Goal: Task Accomplishment & Management: Use online tool/utility

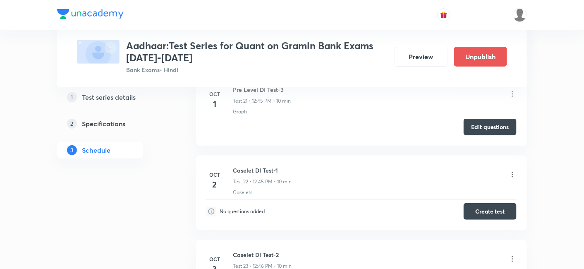
scroll to position [2053, 0]
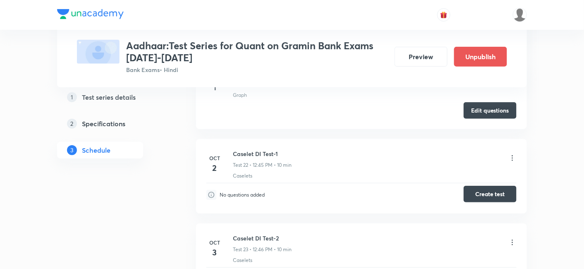
click at [477, 186] on button "Create test" at bounding box center [490, 194] width 53 height 17
click at [475, 186] on button "Create test" at bounding box center [490, 194] width 53 height 17
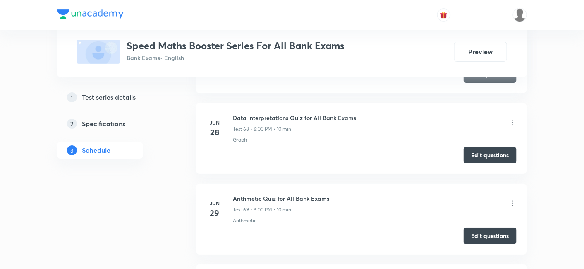
scroll to position [5840, 0]
click at [489, 147] on button "Edit questions" at bounding box center [490, 155] width 53 height 17
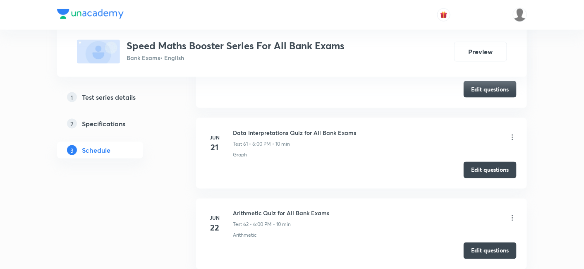
scroll to position [5261, 0]
click at [477, 162] on div "Edit questions" at bounding box center [361, 170] width 310 height 17
click at [496, 161] on button "Edit questions" at bounding box center [490, 169] width 53 height 17
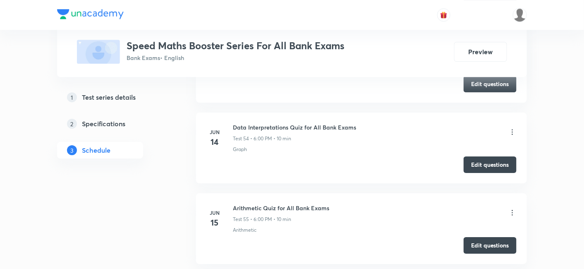
scroll to position [4693, 0]
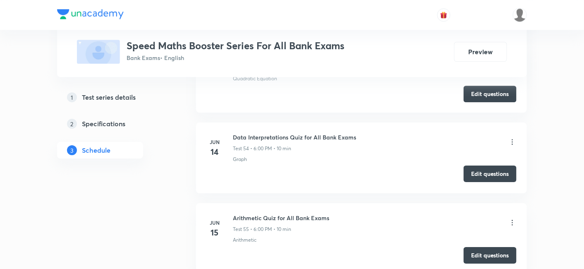
click at [489, 165] on button "Edit questions" at bounding box center [490, 173] width 53 height 17
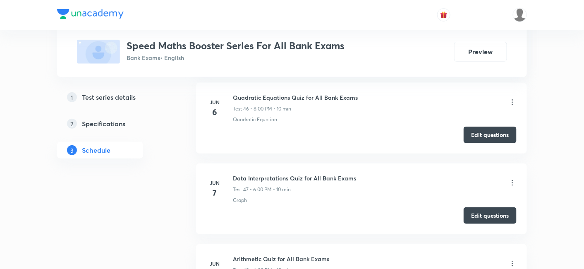
scroll to position [4087, 0]
click at [480, 208] on button "Edit questions" at bounding box center [490, 215] width 53 height 17
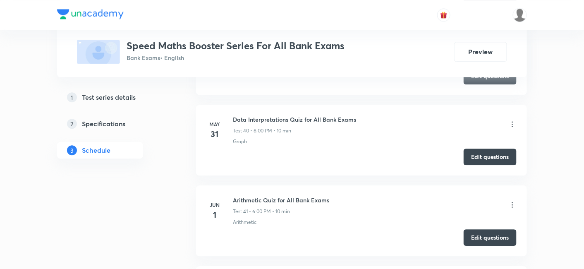
scroll to position [3554, 0]
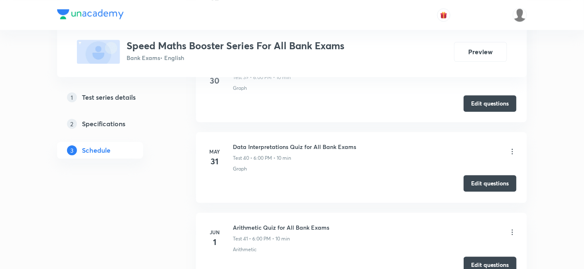
click at [476, 175] on button "Edit questions" at bounding box center [490, 183] width 53 height 17
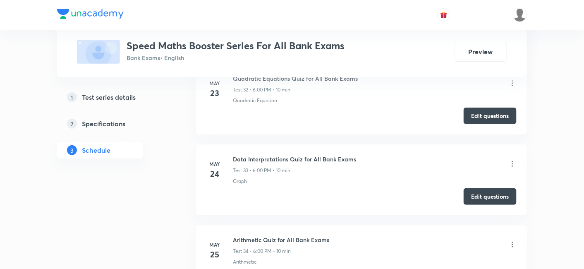
scroll to position [2974, 0]
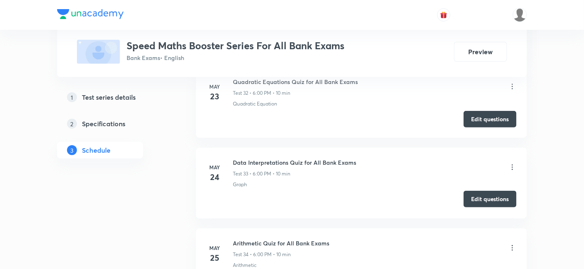
click at [473, 192] on button "Edit questions" at bounding box center [490, 199] width 53 height 17
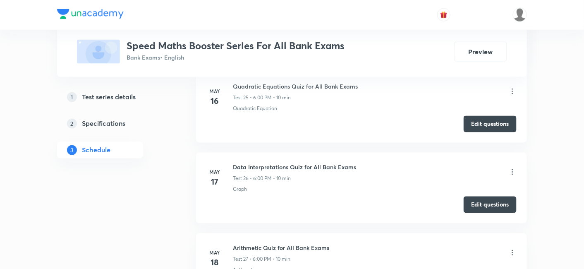
scroll to position [2401, 0]
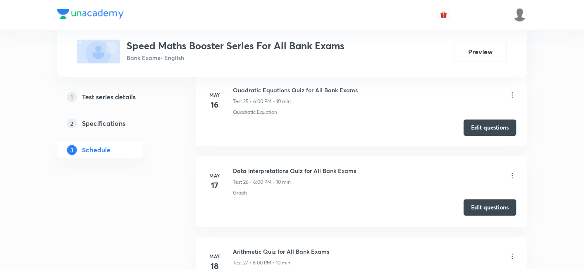
click at [481, 199] on button "Edit questions" at bounding box center [490, 207] width 53 height 17
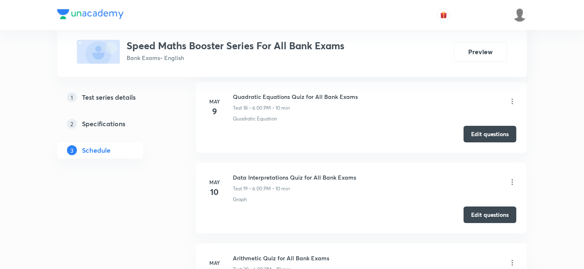
scroll to position [1830, 0]
click at [494, 206] on button "Edit questions" at bounding box center [490, 214] width 53 height 17
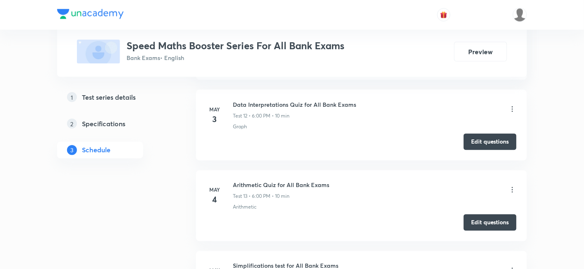
scroll to position [1338, 0]
click at [489, 140] on button "Edit questions" at bounding box center [490, 142] width 53 height 17
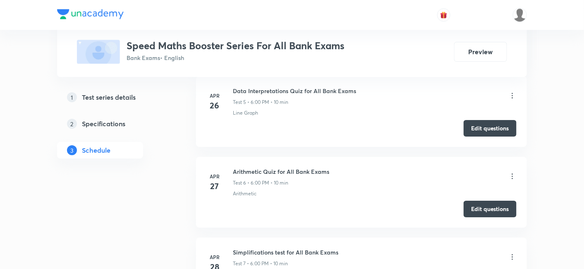
scroll to position [787, 0]
click at [469, 126] on button "Edit questions" at bounding box center [490, 128] width 53 height 17
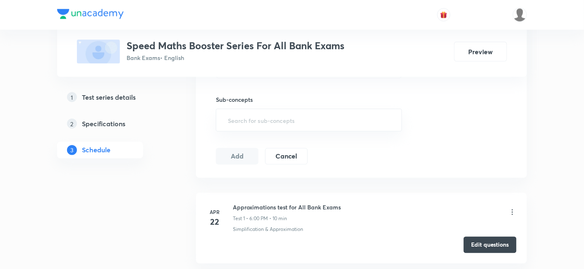
scroll to position [347, 0]
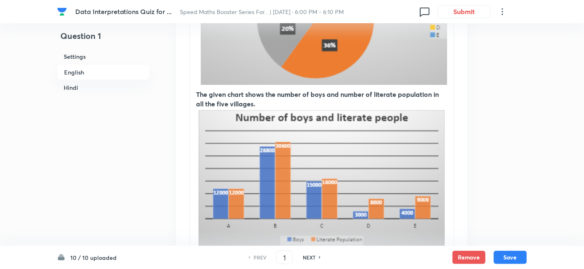
scroll to position [394, 0]
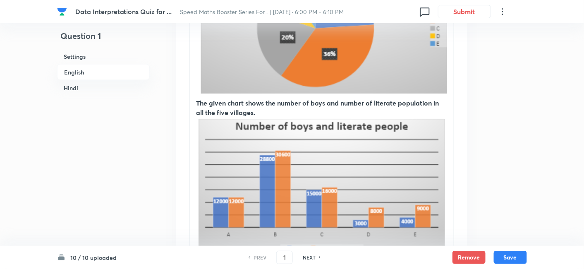
click at [316, 255] on div "NEXT" at bounding box center [310, 256] width 22 height 7
type input "2"
checkbox input "false"
checkbox input "true"
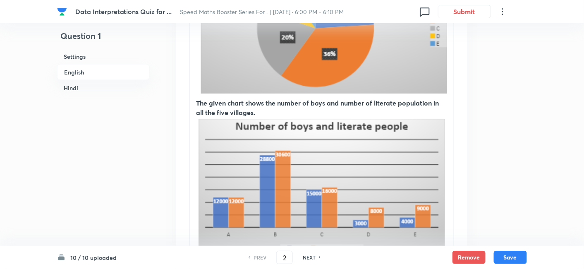
checkbox input "true"
click at [316, 255] on div "NEXT" at bounding box center [310, 256] width 22 height 7
type input "3"
checkbox input "false"
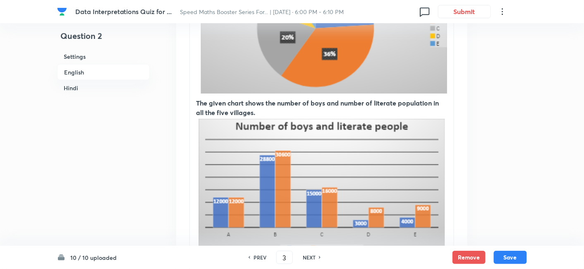
checkbox input "true"
click at [316, 255] on div "NEXT" at bounding box center [310, 256] width 22 height 7
type input "4"
checkbox input "false"
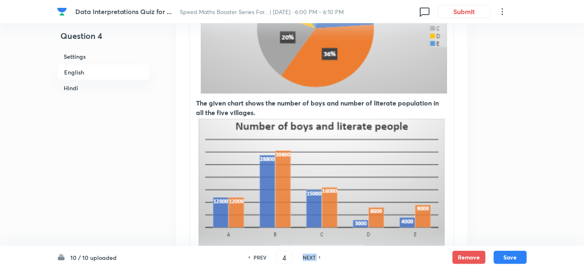
checkbox input "false"
checkbox input "true"
click at [316, 255] on div "NEXT" at bounding box center [310, 256] width 22 height 7
type input "5"
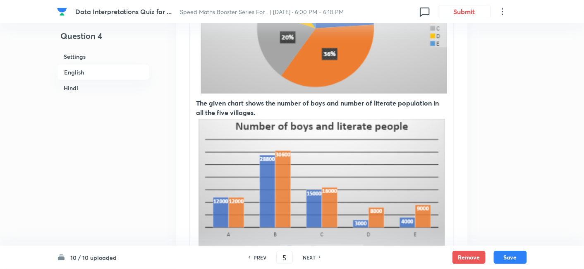
checkbox input "false"
checkbox input "true"
click at [316, 255] on div "NEXT" at bounding box center [310, 256] width 22 height 7
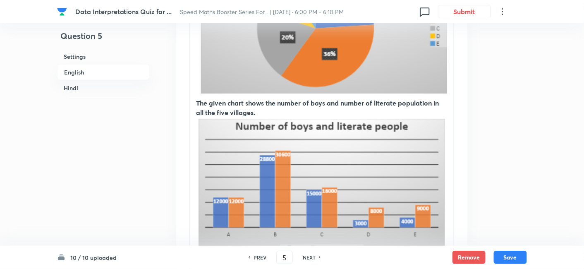
type input "6"
checkbox input "false"
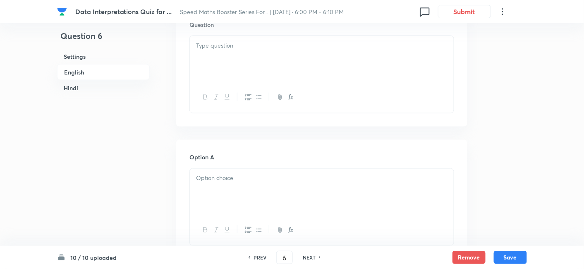
checkbox input "true"
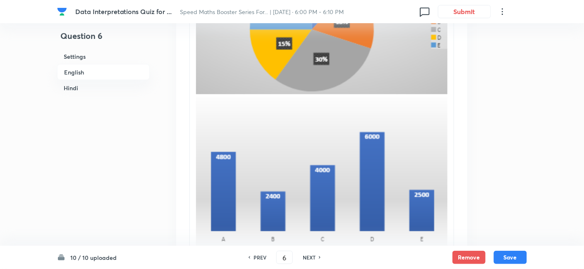
click at [316, 255] on div "NEXT" at bounding box center [310, 256] width 22 height 7
type input "7"
checkbox input "false"
checkbox input "true"
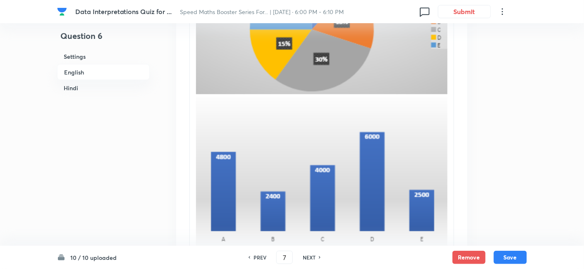
checkbox input "true"
click at [316, 255] on div "NEXT" at bounding box center [310, 256] width 22 height 7
type input "8"
checkbox input "false"
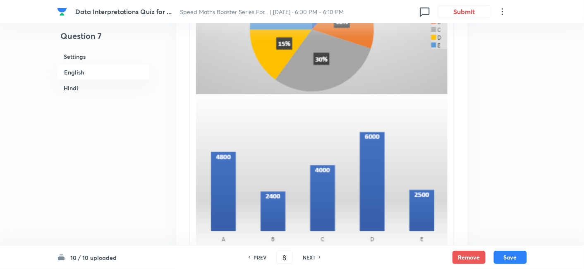
checkbox input "true"
click at [316, 255] on div "NEXT" at bounding box center [310, 256] width 22 height 7
type input "9"
checkbox input "false"
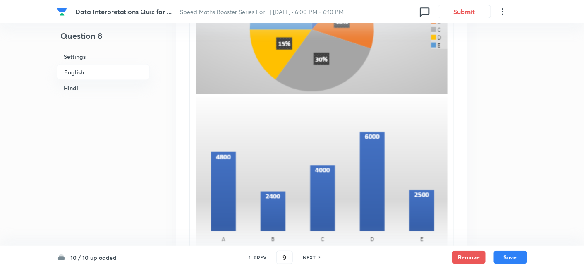
checkbox input "false"
checkbox input "true"
click at [316, 255] on div "NEXT" at bounding box center [310, 256] width 22 height 7
type input "10"
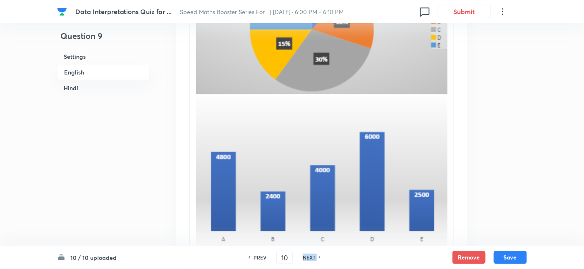
checkbox input "false"
checkbox input "true"
click at [316, 255] on div "NEXT" at bounding box center [310, 256] width 22 height 7
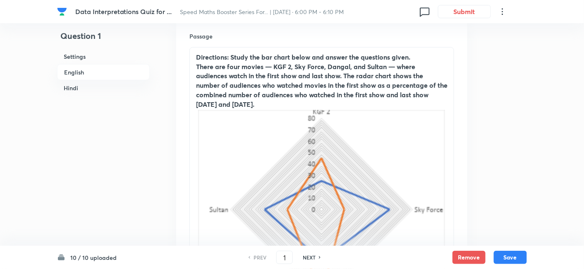
scroll to position [251, 0]
click at [315, 256] on div "NEXT" at bounding box center [310, 256] width 22 height 7
type input "2"
checkbox input "false"
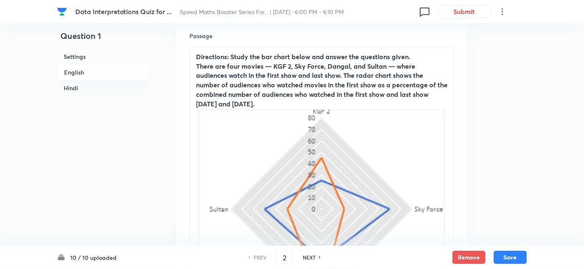
checkbox input "true"
click at [315, 256] on div "NEXT" at bounding box center [310, 256] width 22 height 7
type input "3"
checkbox input "false"
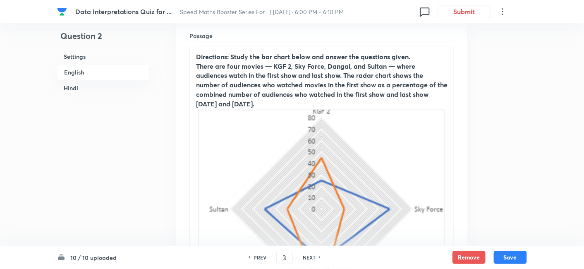
checkbox input "false"
checkbox input "true"
click at [315, 256] on div "NEXT" at bounding box center [310, 256] width 22 height 7
type input "4"
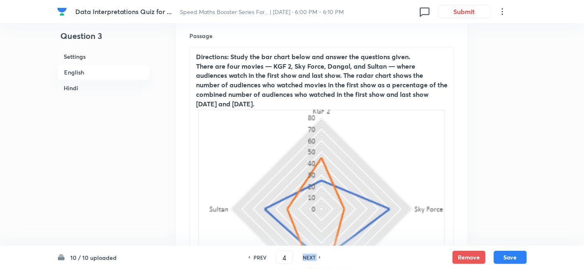
checkbox input "false"
checkbox input "true"
click at [315, 256] on div "NEXT" at bounding box center [310, 256] width 22 height 7
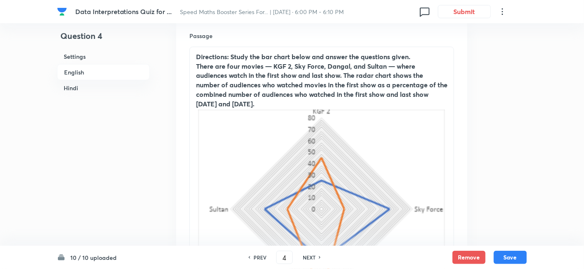
type input "5"
checkbox input "false"
checkbox input "true"
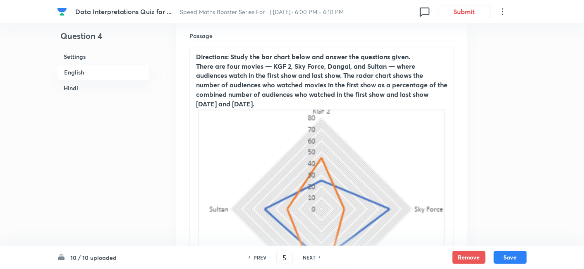
click at [315, 256] on div "NEXT" at bounding box center [310, 256] width 22 height 7
type input "6"
checkbox input "false"
checkbox input "true"
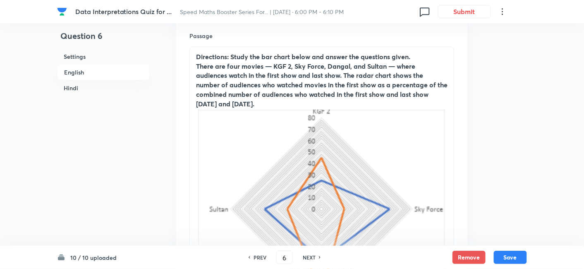
checkbox input "true"
click at [315, 256] on div "NEXT" at bounding box center [310, 256] width 22 height 7
type input "7"
checkbox input "false"
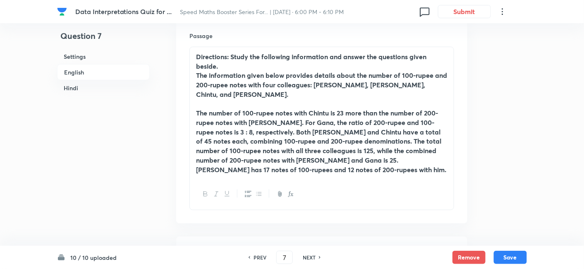
checkbox input "true"
click at [315, 256] on div "NEXT" at bounding box center [310, 256] width 22 height 7
type input "8"
checkbox input "false"
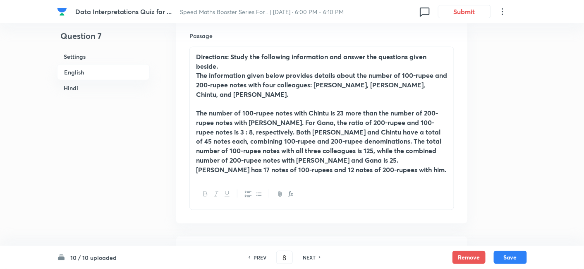
checkbox input "false"
checkbox input "true"
click at [315, 256] on div "NEXT" at bounding box center [310, 256] width 22 height 7
type input "9"
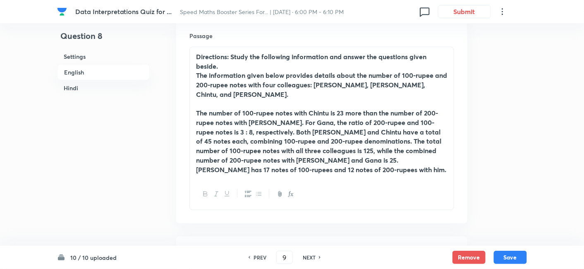
checkbox input "false"
checkbox input "true"
click at [315, 256] on div "NEXT" at bounding box center [310, 256] width 22 height 7
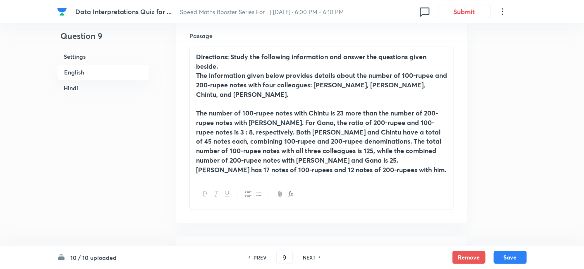
type input "10"
checkbox input "false"
checkbox input "true"
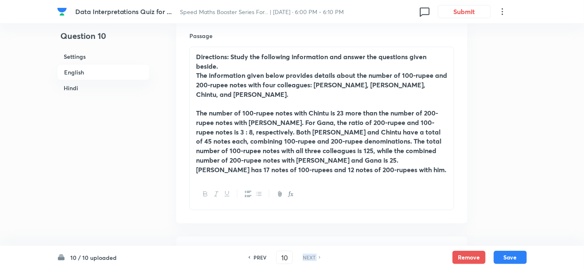
click at [315, 256] on div "NEXT" at bounding box center [310, 256] width 22 height 7
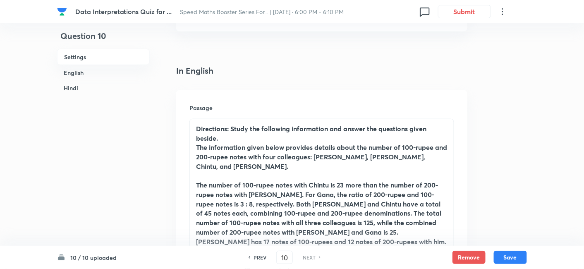
scroll to position [178, 0]
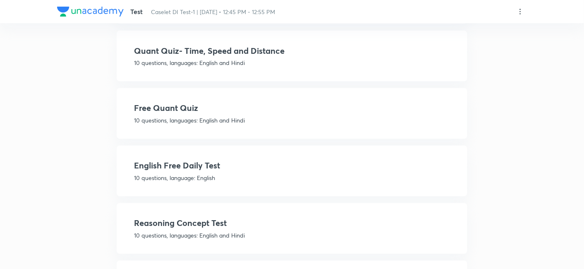
scroll to position [429, 0]
click at [313, 116] on p "10 questions, languages: English and Hindi" at bounding box center [292, 120] width 316 height 9
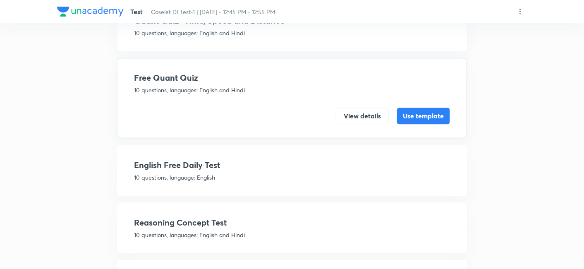
scroll to position [399, 0]
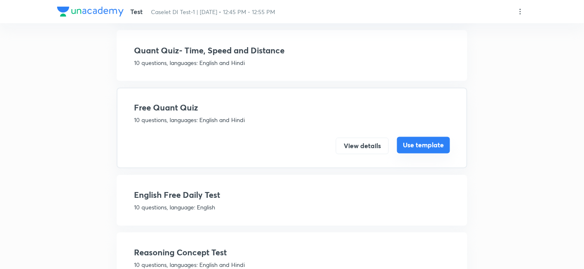
click at [430, 147] on button "Use template" at bounding box center [423, 145] width 53 height 17
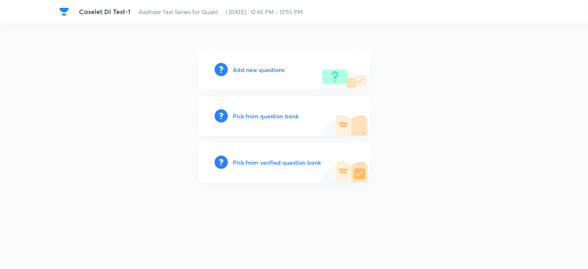
click at [262, 115] on h6 "Pick from question bank" at bounding box center [266, 116] width 66 height 9
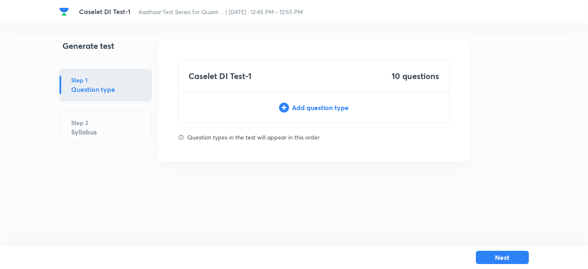
click at [300, 112] on div "Add question type" at bounding box center [314, 108] width 270 height 10
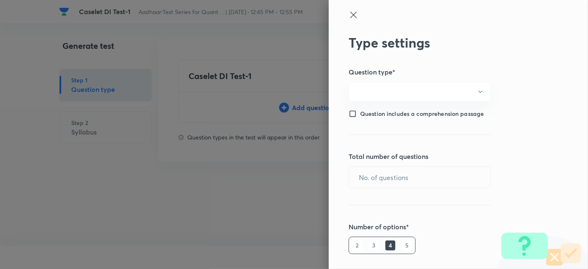
type input "1"
type input "0"
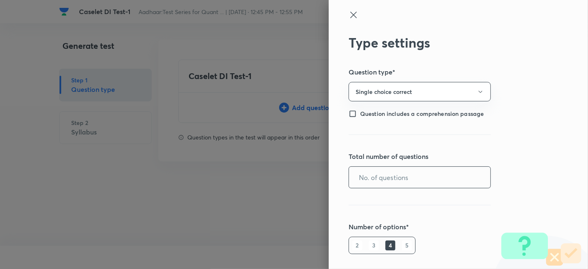
click at [381, 177] on input "text" at bounding box center [419, 177] width 141 height 21
type input "10"
click at [402, 243] on h6 "5" at bounding box center [407, 245] width 10 height 10
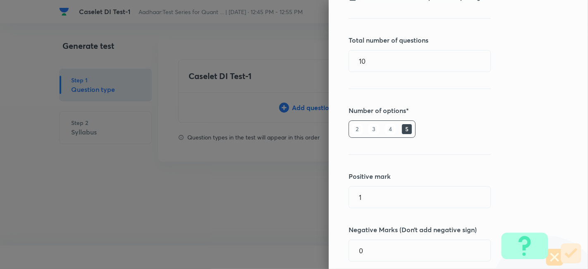
scroll to position [117, 0]
click at [380, 241] on input "0" at bounding box center [419, 249] width 141 height 21
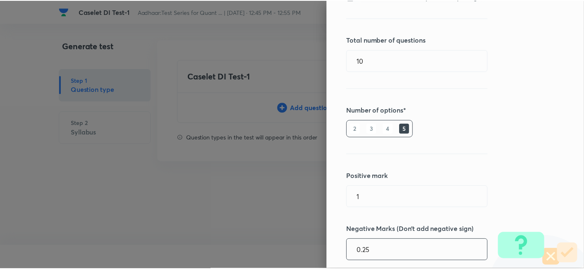
scroll to position [170, 0]
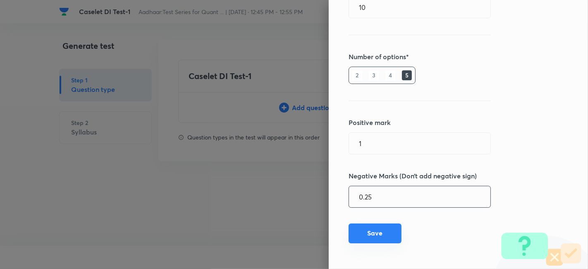
type input "0.25"
click at [367, 230] on button "Save" at bounding box center [375, 233] width 53 height 20
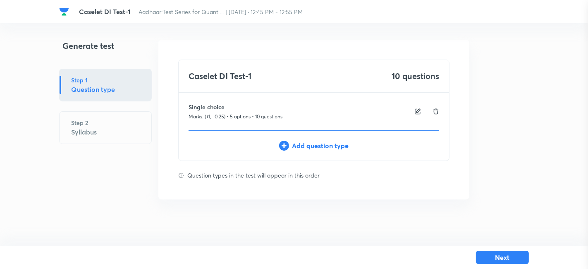
type input "0"
click at [504, 262] on button "Next" at bounding box center [502, 256] width 53 height 13
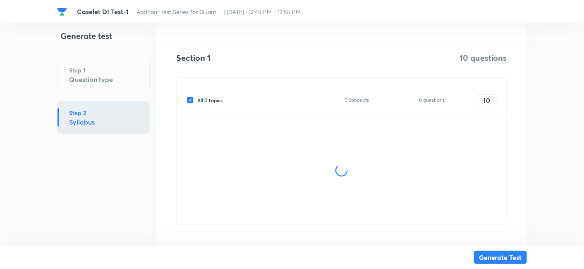
scroll to position [141, 0]
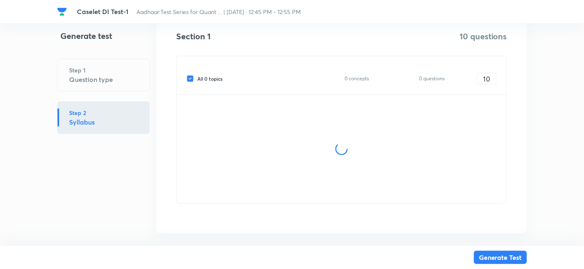
click at [191, 81] on input "All 0 topics" at bounding box center [192, 78] width 11 height 7
checkbox input "false"
type input "0"
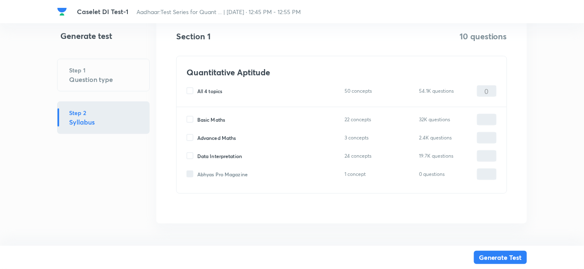
click at [190, 159] on input "Data Interpretation" at bounding box center [192, 155] width 11 height 7
checkbox input "true"
click at [482, 158] on input "0" at bounding box center [486, 156] width 19 height 14
type input "10"
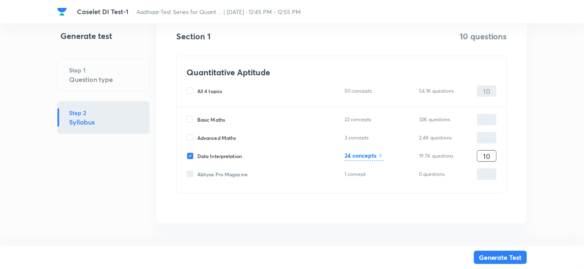
type input "10"
click at [363, 153] on h6 "24 concepts" at bounding box center [360, 155] width 32 height 9
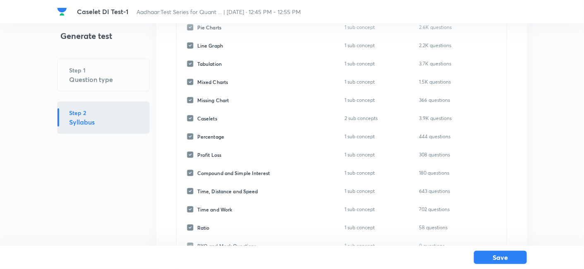
scroll to position [24, 0]
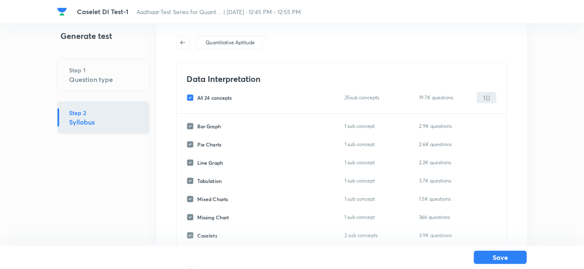
click at [188, 97] on input "All 24 concepts" at bounding box center [192, 97] width 11 height 7
checkbox input "false"
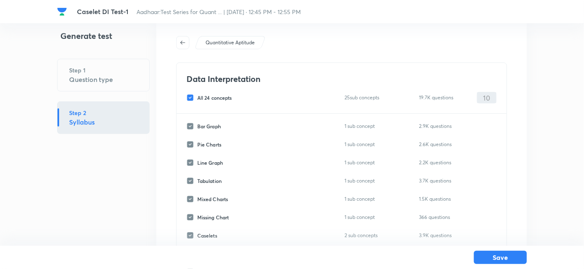
checkbox input "false"
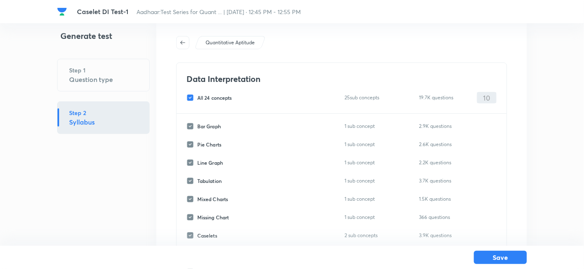
checkbox input "false"
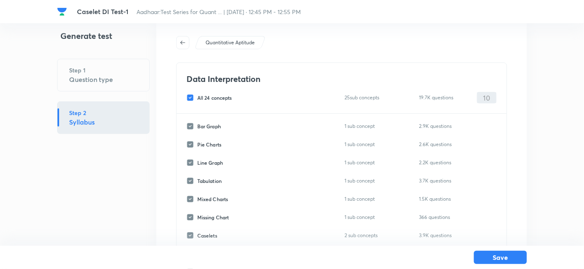
checkbox input "false"
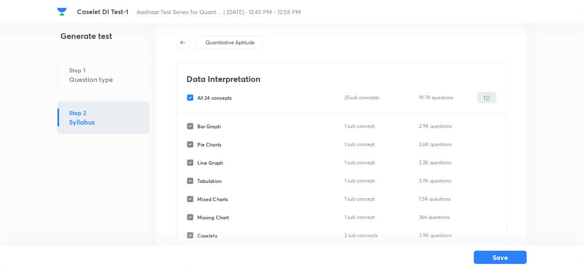
checkbox input "false"
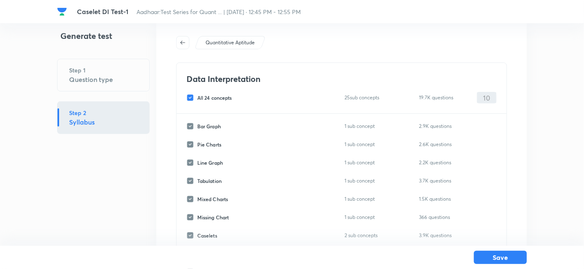
checkbox input "false"
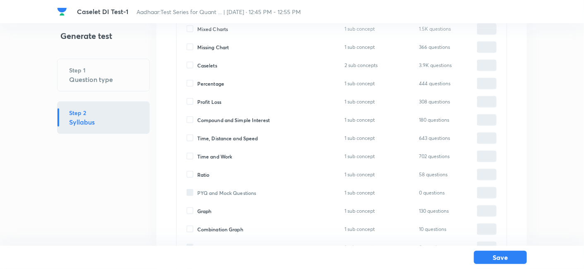
scroll to position [192, 0]
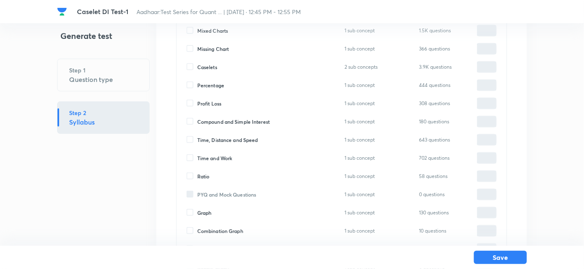
click at [188, 98] on div "Profit Loss 1 sub concept 308 questions ​" at bounding box center [342, 104] width 310 height 12
click at [189, 69] on input "Caselets" at bounding box center [192, 66] width 11 height 7
checkbox input "true"
click at [481, 67] on input "0" at bounding box center [486, 67] width 19 height 14
type input "10"
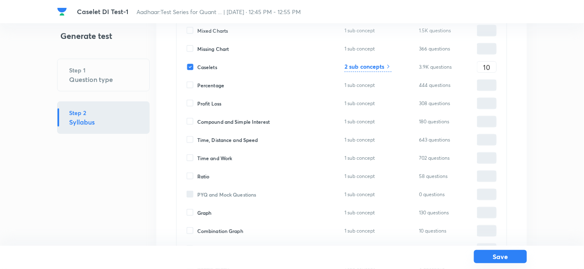
click at [497, 259] on button "Save" at bounding box center [500, 256] width 53 height 13
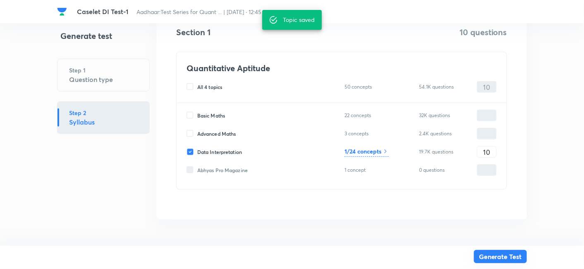
scroll to position [144, 0]
click at [497, 259] on button "Generate Test" at bounding box center [500, 256] width 53 height 13
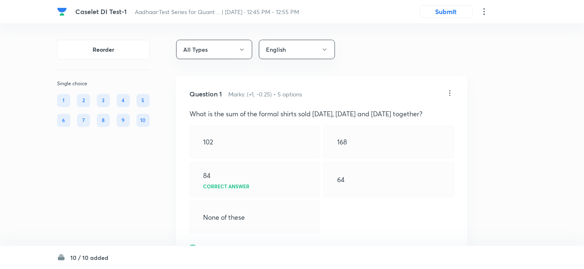
click at [449, 94] on icon at bounding box center [450, 93] width 8 height 8
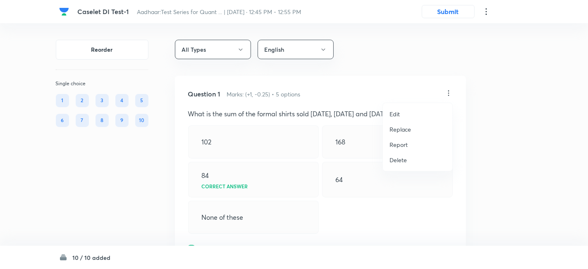
click at [401, 129] on p "Replace" at bounding box center [401, 129] width 22 height 9
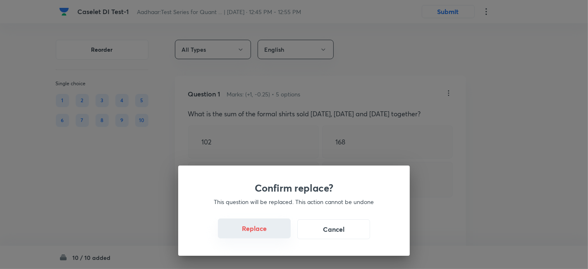
click at [249, 232] on button "Replace" at bounding box center [254, 228] width 73 height 20
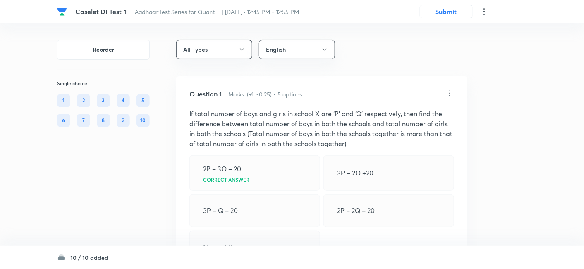
click at [448, 92] on icon at bounding box center [450, 93] width 8 height 8
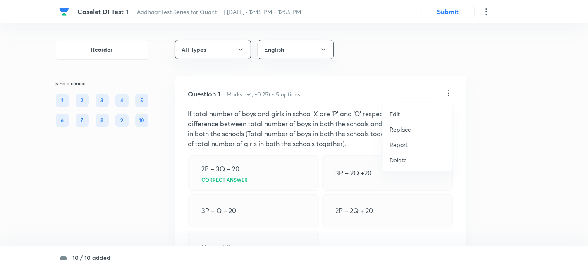
click at [399, 132] on p "Replace" at bounding box center [401, 129] width 22 height 9
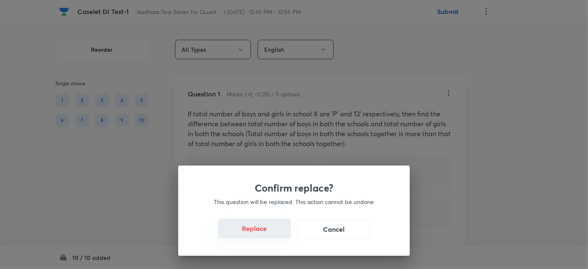
click at [260, 226] on button "Replace" at bounding box center [254, 228] width 73 height 20
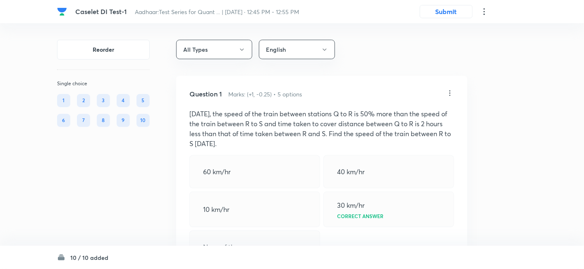
click at [452, 96] on icon at bounding box center [450, 93] width 8 height 8
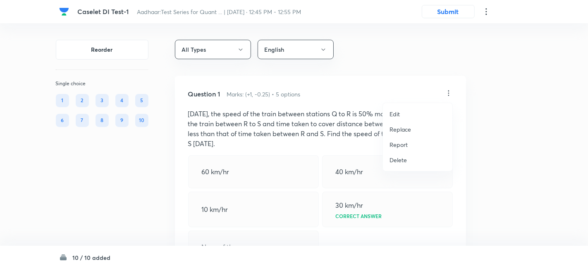
click at [400, 127] on p "Replace" at bounding box center [401, 129] width 22 height 9
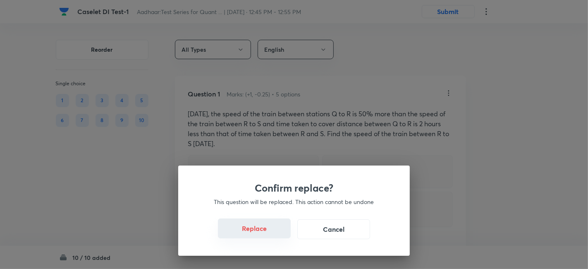
click at [275, 222] on button "Replace" at bounding box center [254, 228] width 73 height 20
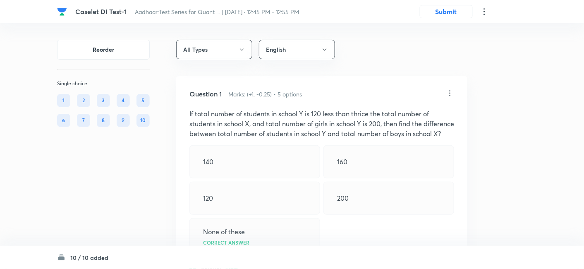
click at [451, 93] on icon at bounding box center [450, 93] width 8 height 8
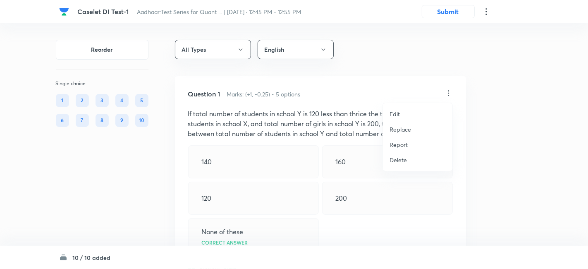
click at [404, 130] on p "Replace" at bounding box center [401, 129] width 22 height 9
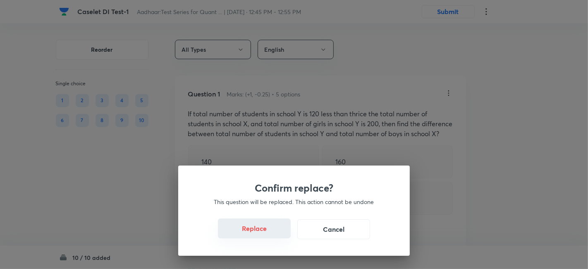
click at [258, 237] on button "Replace" at bounding box center [254, 228] width 73 height 20
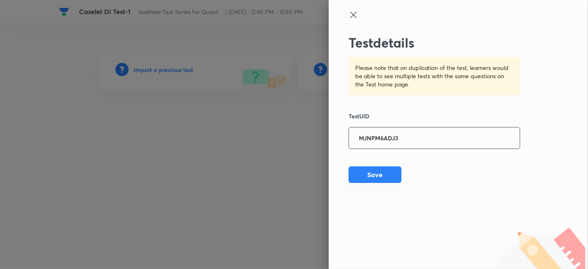
type input "MJNPM6ADJ3"
click at [387, 173] on button "Save" at bounding box center [375, 174] width 53 height 17
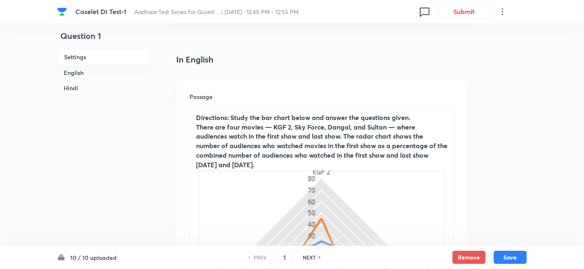
scroll to position [203, 0]
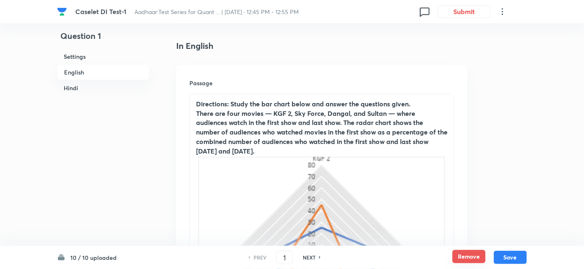
click at [463, 261] on button "Remove" at bounding box center [468, 256] width 33 height 13
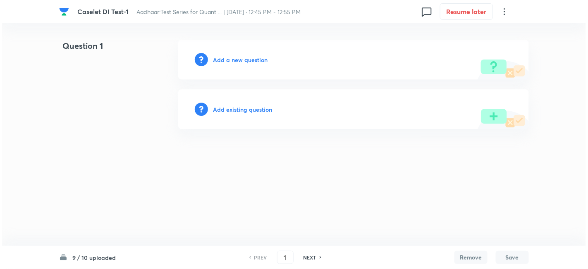
scroll to position [0, 0]
click at [313, 256] on h6 "NEXT" at bounding box center [310, 256] width 13 height 7
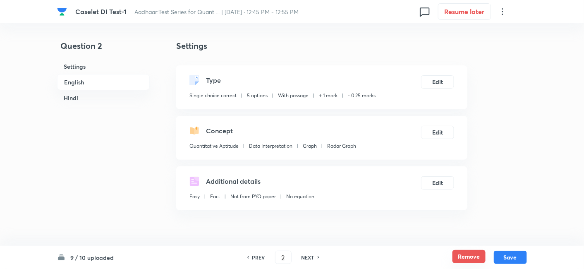
click at [460, 257] on button "Remove" at bounding box center [468, 256] width 33 height 13
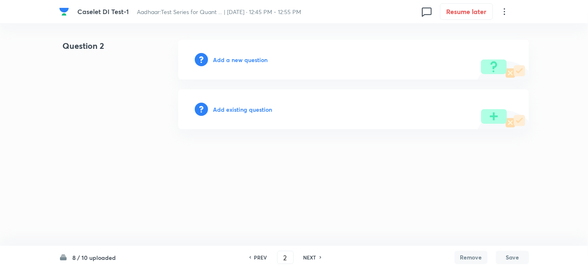
click at [309, 259] on h6 "NEXT" at bounding box center [310, 256] width 13 height 7
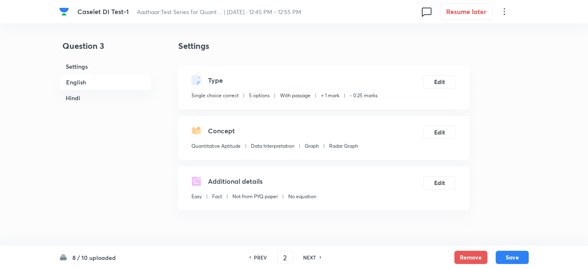
type input "3"
checkbox input "true"
click at [467, 254] on button "Remove" at bounding box center [468, 256] width 33 height 13
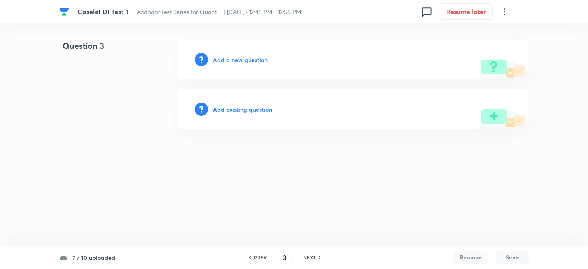
click at [303, 256] on h6 "NEXT" at bounding box center [309, 256] width 13 height 7
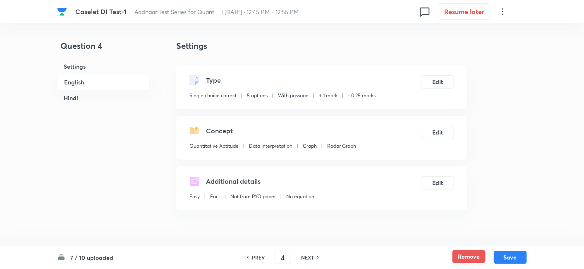
click at [455, 256] on button "Remove" at bounding box center [468, 256] width 33 height 13
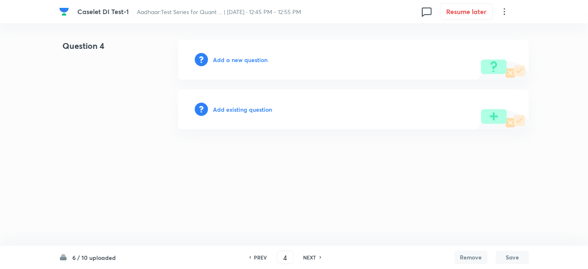
click at [312, 258] on h6 "NEXT" at bounding box center [310, 256] width 13 height 7
type input "5"
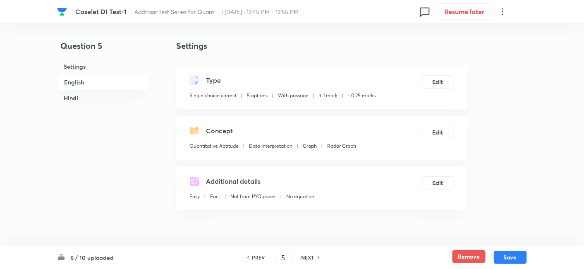
click at [470, 257] on button "Remove" at bounding box center [468, 256] width 33 height 13
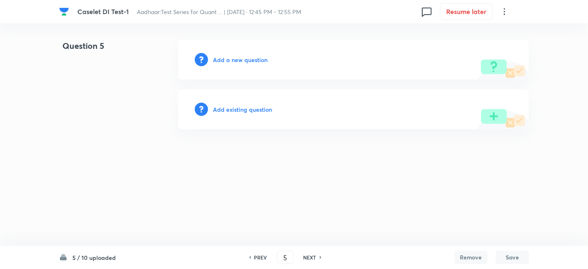
click at [257, 56] on h6 "Add a new question" at bounding box center [240, 59] width 55 height 9
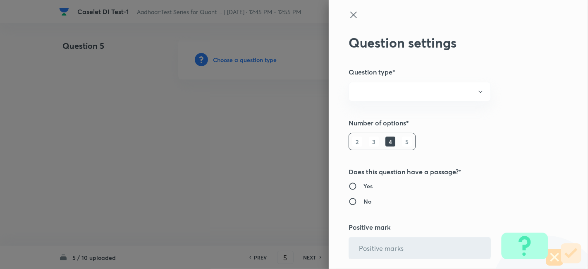
radio input "true"
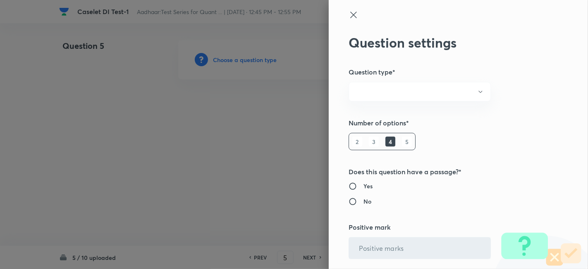
radio input "true"
type input "1"
type input "0.25"
click at [257, 56] on div at bounding box center [294, 134] width 588 height 269
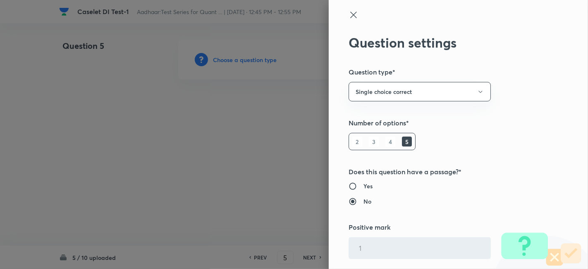
click at [363, 185] on h6 "Yes" at bounding box center [367, 186] width 9 height 9
click at [363, 185] on input "Yes" at bounding box center [356, 186] width 15 height 8
radio input "true"
radio input "false"
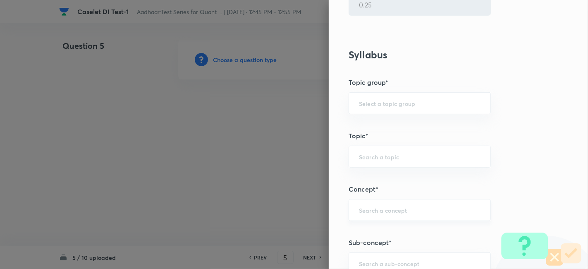
scroll to position [297, 0]
click at [371, 254] on div "​" at bounding box center [420, 263] width 142 height 22
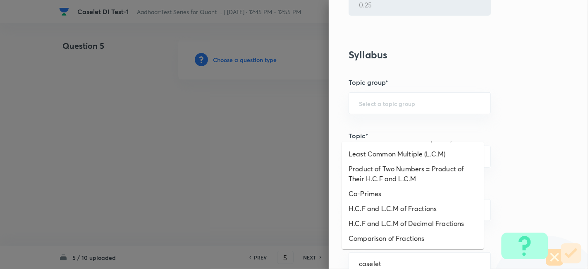
scroll to position [0, 0]
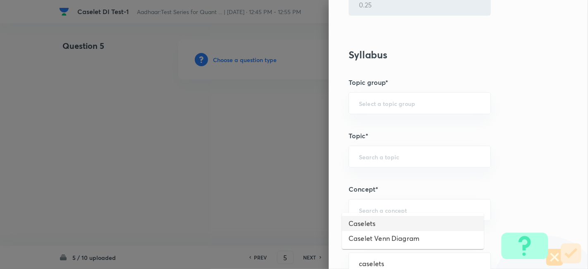
click at [370, 220] on li "Caselets" at bounding box center [413, 223] width 142 height 15
type input "Caselets"
type input "Quantitative Aptitude"
type input "Data Interpretation"
type input "Caselets"
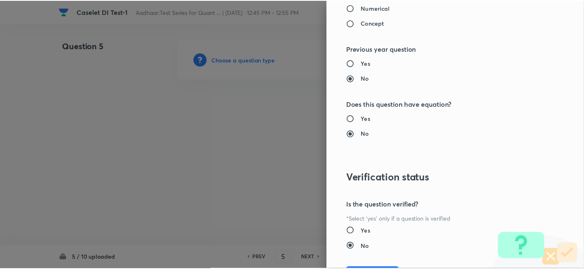
scroll to position [856, 0]
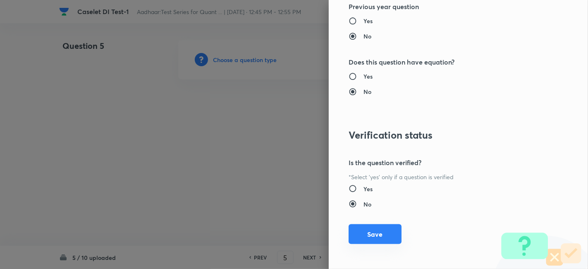
click at [366, 235] on button "Save" at bounding box center [375, 234] width 53 height 20
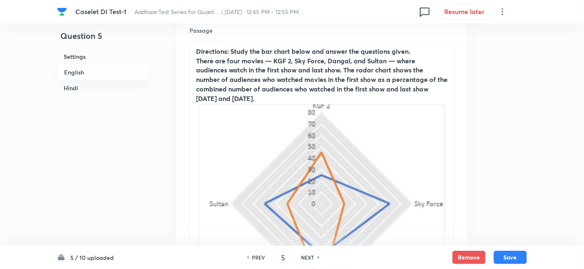
scroll to position [204, 0]
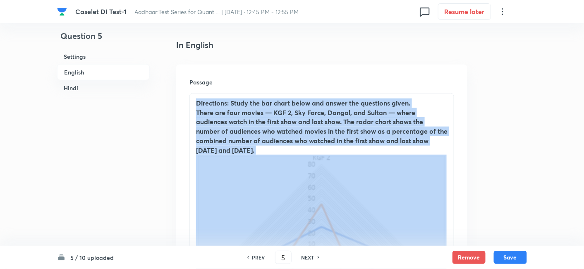
drag, startPoint x: 194, startPoint y: 100, endPoint x: 326, endPoint y: 200, distance: 165.7
click at [326, 200] on div "Directions: Study the bar chart below and answer the questions given. There are…" at bounding box center [322, 237] width 264 height 288
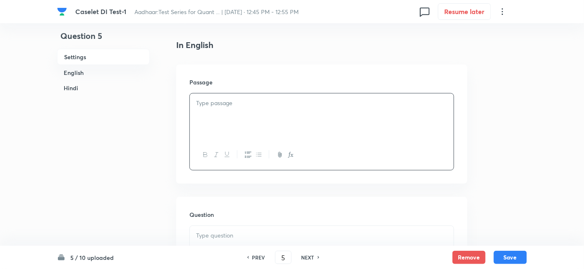
scroll to position [148, 0]
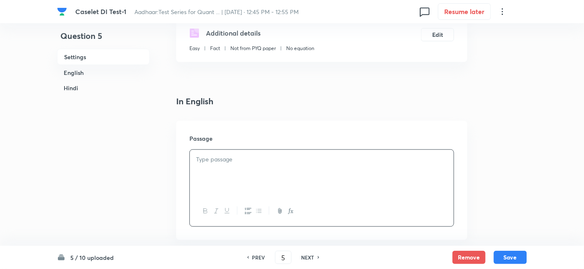
click at [312, 258] on h6 "NEXT" at bounding box center [307, 256] width 13 height 7
type input "6"
checkbox input "true"
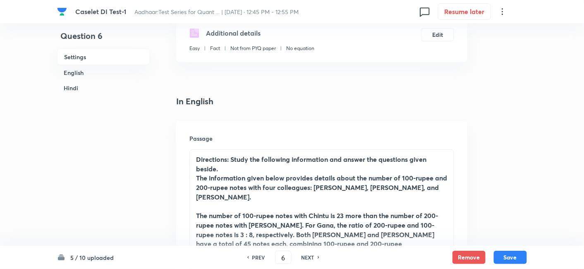
click at [258, 258] on h6 "PREV" at bounding box center [258, 256] width 13 height 7
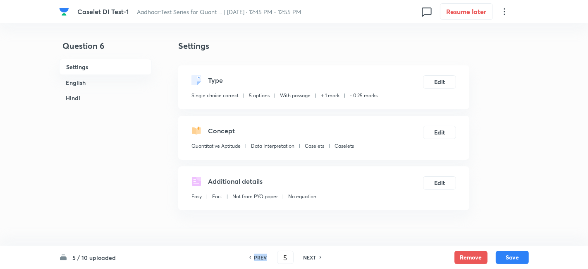
click at [258, 258] on h6 "PREV" at bounding box center [260, 256] width 13 height 7
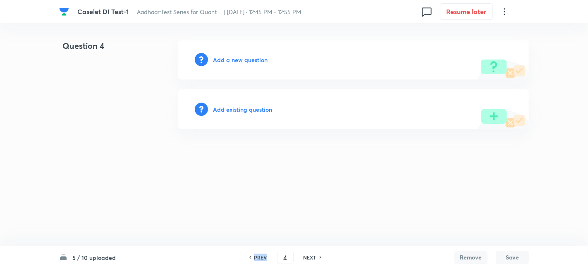
click at [258, 258] on h6 "PREV" at bounding box center [260, 256] width 13 height 7
type input "1"
click at [256, 58] on h6 "Add a new question" at bounding box center [240, 59] width 55 height 9
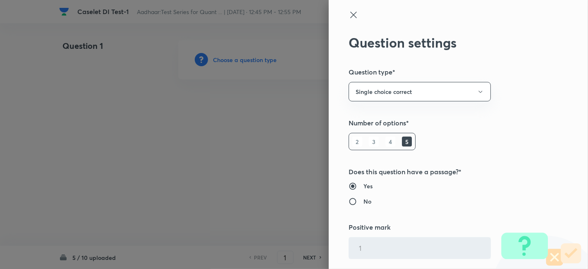
radio input "false"
radio input "true"
click at [256, 58] on div at bounding box center [294, 134] width 588 height 269
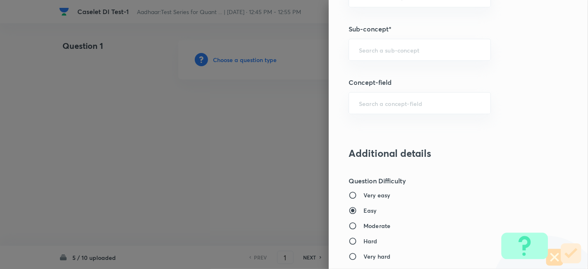
scroll to position [515, 0]
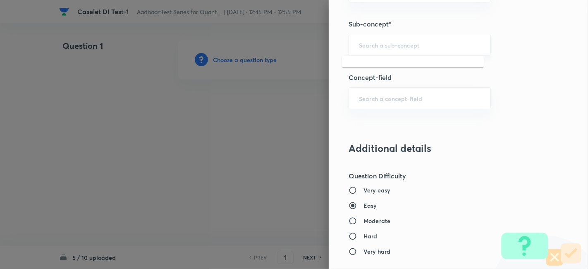
click at [390, 42] on input "text" at bounding box center [420, 45] width 122 height 8
click at [378, 70] on li "Caselets" at bounding box center [413, 66] width 142 height 15
type input "Caselets"
type input "Quantitative Aptitude"
type input "Data Interpretation"
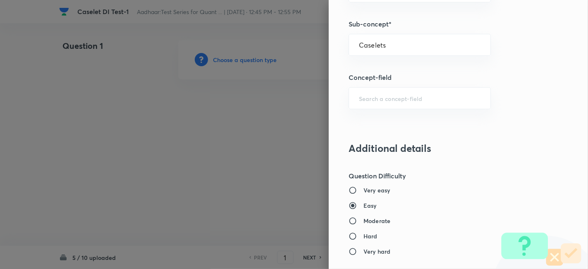
type input "Caselets"
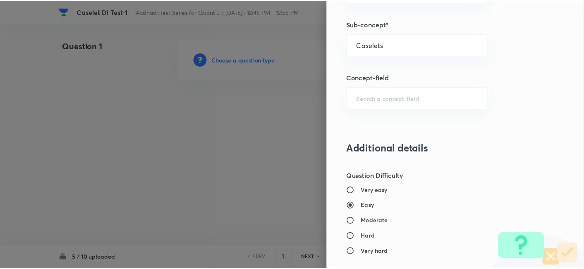
scroll to position [856, 0]
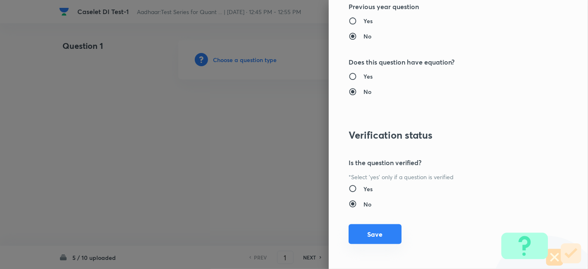
click at [383, 234] on button "Save" at bounding box center [375, 234] width 53 height 20
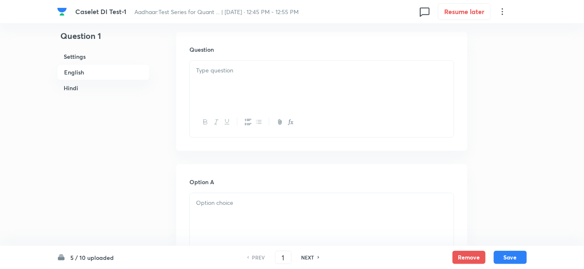
scroll to position [237, 0]
click at [294, 73] on p at bounding box center [321, 71] width 251 height 10
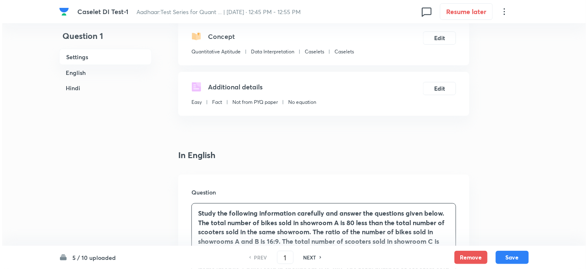
scroll to position [95, 0]
click at [437, 33] on button "Edit" at bounding box center [437, 36] width 33 height 13
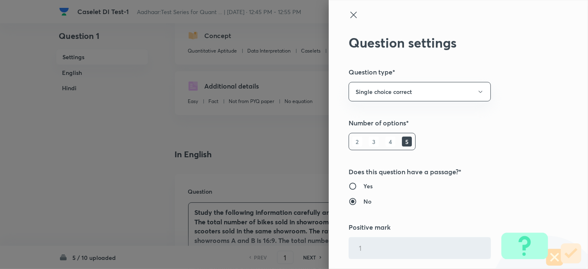
click at [352, 183] on input "Yes" at bounding box center [356, 186] width 15 height 8
radio input "true"
radio input "false"
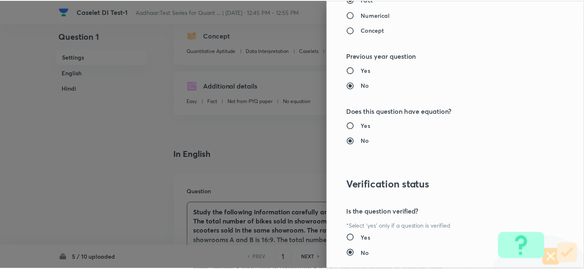
scroll to position [856, 0]
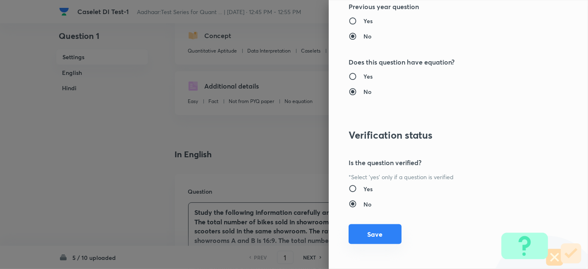
click at [374, 233] on button "Save" at bounding box center [375, 234] width 53 height 20
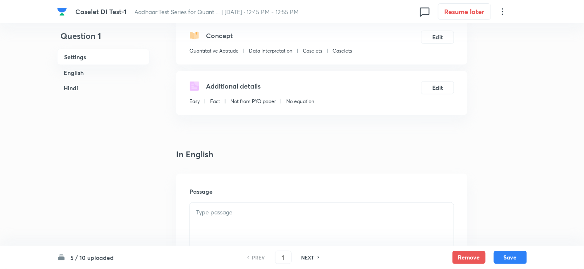
click at [285, 221] on div at bounding box center [322, 226] width 264 height 46
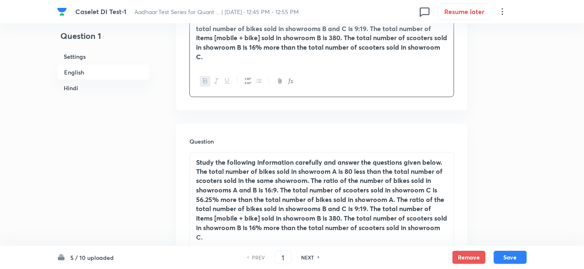
scroll to position [326, 0]
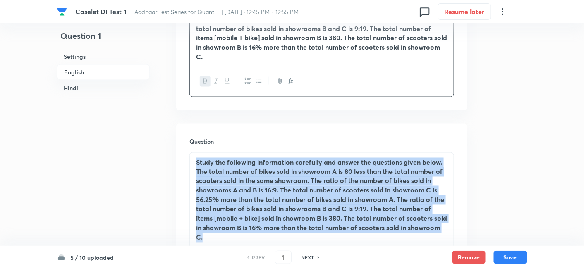
drag, startPoint x: 194, startPoint y: 161, endPoint x: 255, endPoint y: 251, distance: 108.9
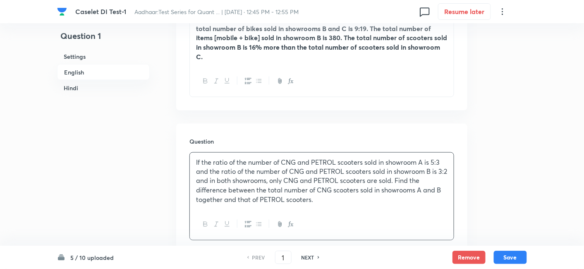
click at [275, 168] on div "If the ratio of the number of CNG and PETROL scooters sold in showroom A is 5:3…" at bounding box center [322, 181] width 264 height 57
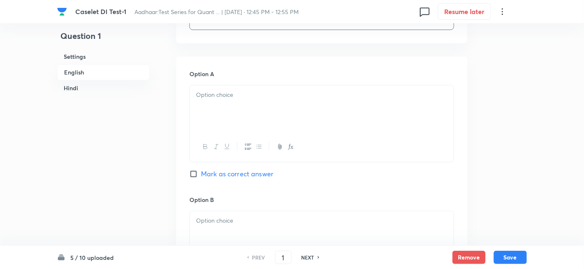
scroll to position [536, 0]
click at [335, 86] on div at bounding box center [322, 108] width 264 height 46
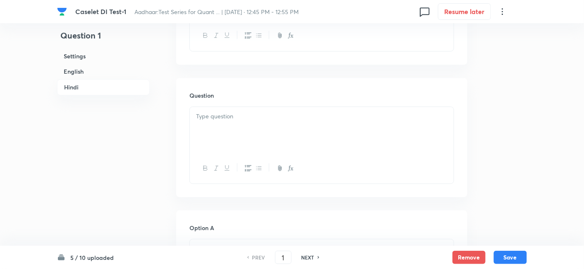
scroll to position [1557, 0]
click at [265, 175] on div at bounding box center [322, 183] width 264 height 46
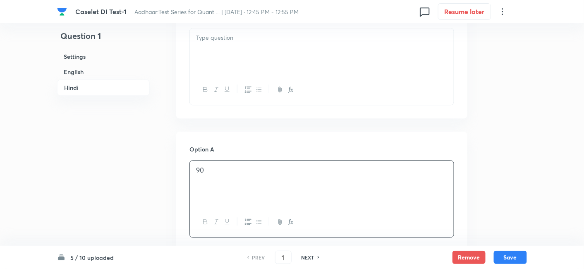
scroll to position [1726, 0]
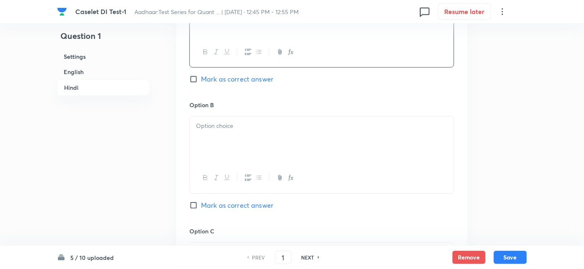
click at [311, 136] on div at bounding box center [322, 139] width 264 height 46
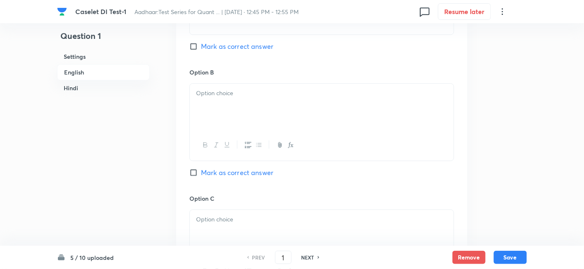
scroll to position [658, 0]
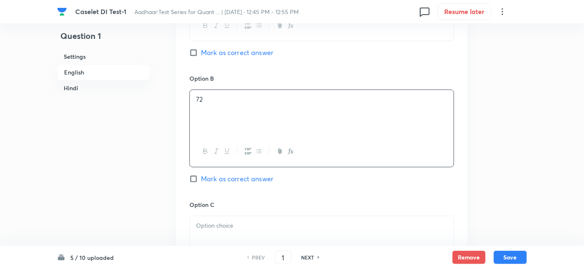
click at [254, 103] on div "72" at bounding box center [322, 113] width 264 height 46
click at [270, 227] on p at bounding box center [321, 226] width 251 height 10
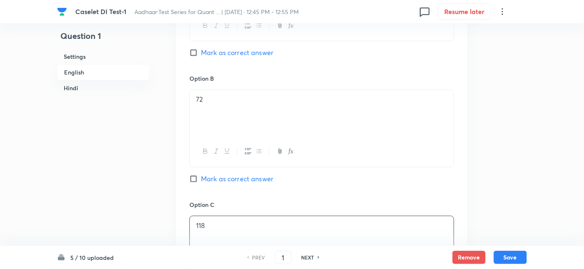
scroll to position [832, 0]
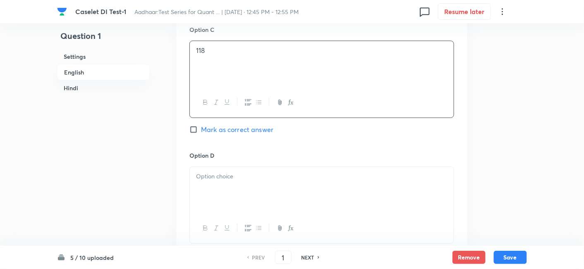
click at [261, 124] on span "Mark as correct answer" at bounding box center [237, 129] width 72 height 10
click at [201, 125] on input "Mark as correct answer" at bounding box center [195, 129] width 12 height 8
checkbox input "true"
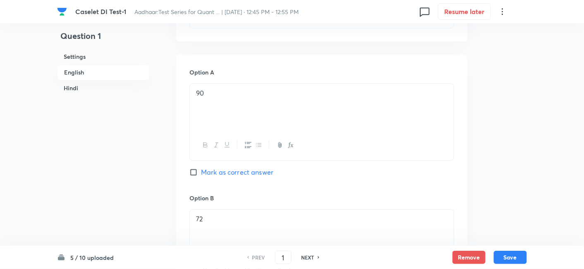
checkbox input "true"
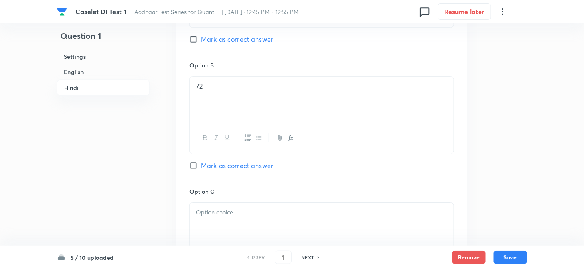
scroll to position [1788, 0]
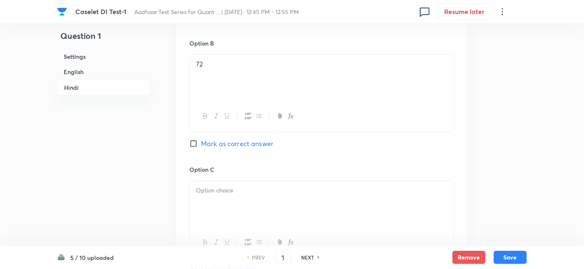
click at [250, 215] on div at bounding box center [322, 204] width 264 height 46
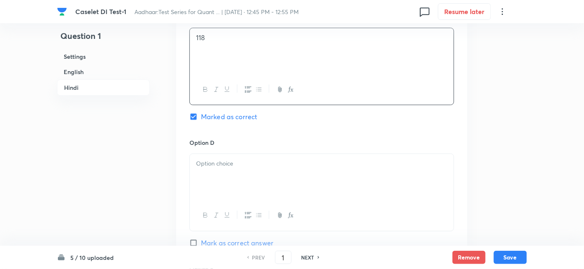
scroll to position [1942, 0]
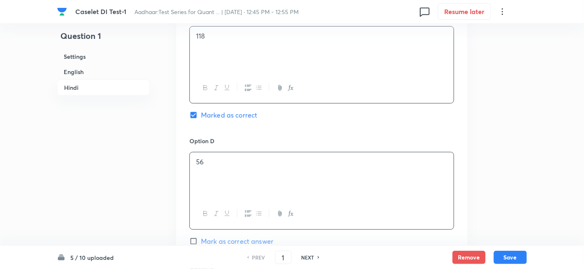
click at [273, 163] on p "56" at bounding box center [321, 162] width 251 height 10
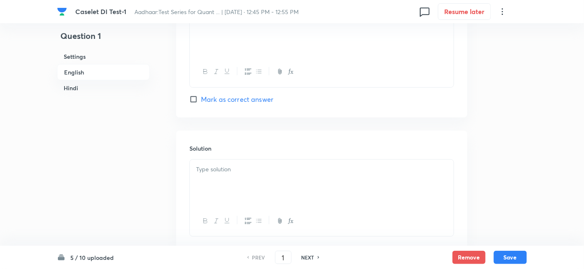
scroll to position [904, 0]
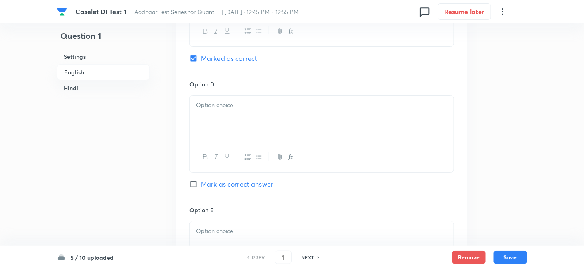
click at [268, 108] on p at bounding box center [321, 105] width 251 height 10
click at [282, 228] on p at bounding box center [321, 231] width 251 height 10
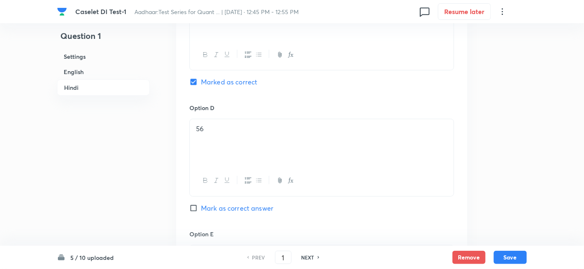
scroll to position [1980, 0]
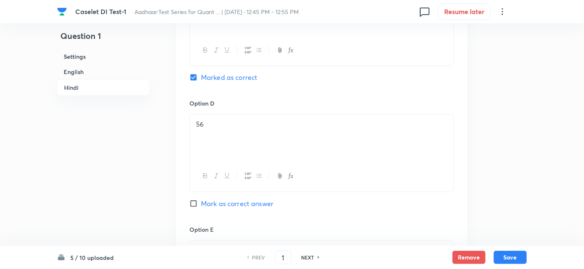
click at [267, 241] on div at bounding box center [322, 264] width 264 height 46
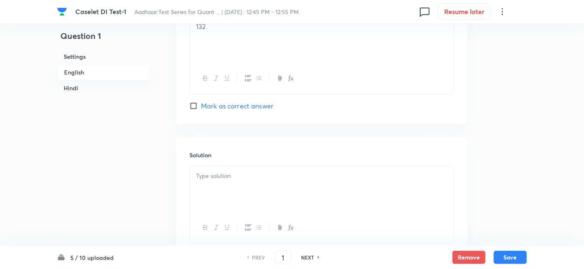
scroll to position [1107, 0]
click at [232, 182] on div at bounding box center [322, 190] width 264 height 46
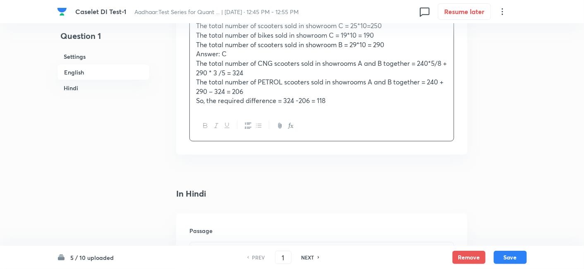
scroll to position [1420, 0]
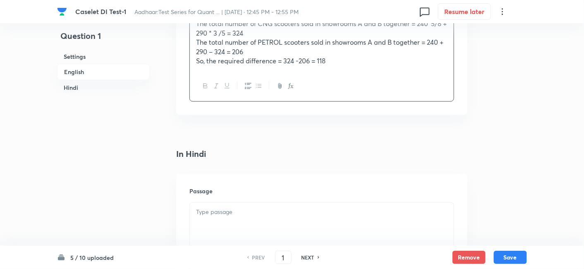
click at [274, 217] on p at bounding box center [321, 213] width 251 height 10
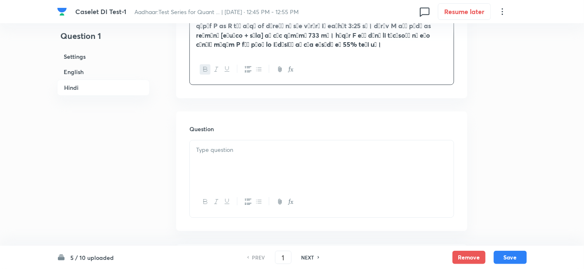
scroll to position [1645, 0]
click at [278, 151] on div at bounding box center [322, 162] width 264 height 46
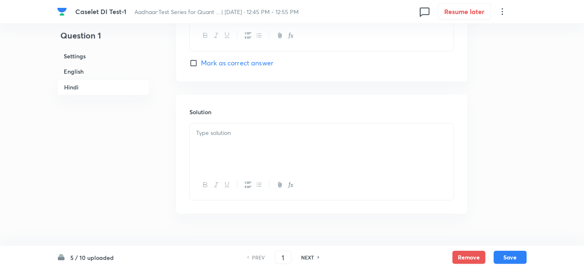
scroll to position [2448, 0]
click at [315, 152] on div at bounding box center [322, 146] width 264 height 46
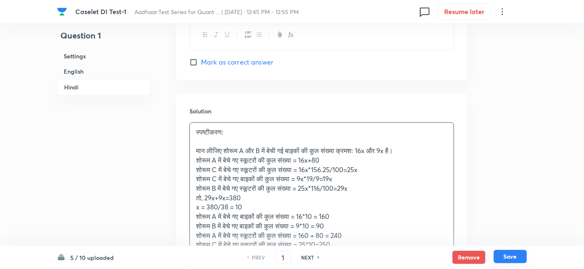
click at [508, 258] on button "Save" at bounding box center [510, 256] width 33 height 13
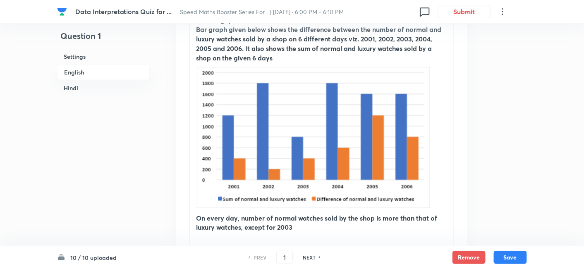
scroll to position [296, 0]
click at [319, 242] on icon at bounding box center [320, 257] width 2 height 4
type input "2"
checkbox input "false"
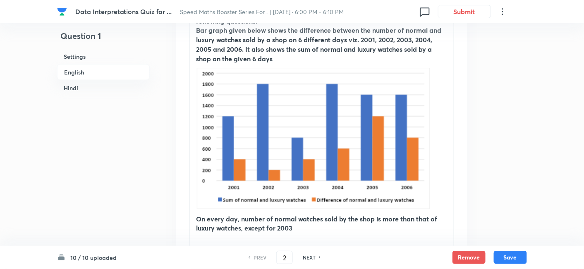
checkbox input "true"
click at [319, 242] on icon at bounding box center [320, 257] width 2 height 4
type input "3"
checkbox input "false"
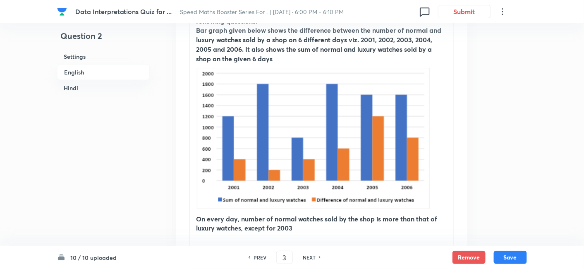
checkbox input "false"
checkbox input "true"
click at [319, 242] on icon at bounding box center [320, 257] width 2 height 4
type input "4"
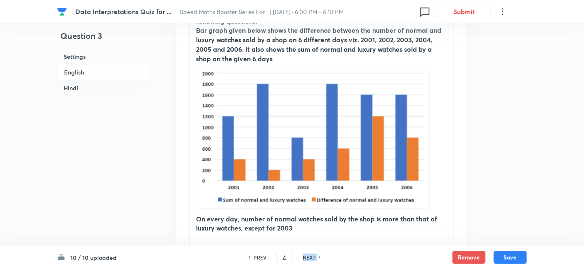
checkbox input "false"
checkbox input "true"
click at [319, 242] on icon at bounding box center [320, 257] width 2 height 4
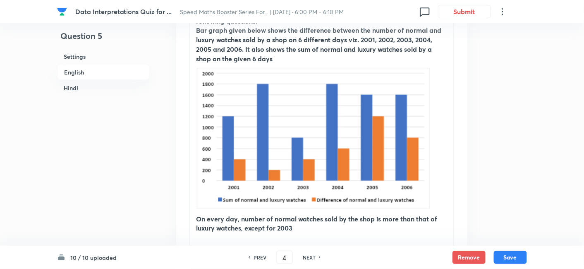
type input "5"
checkbox input "false"
checkbox input "true"
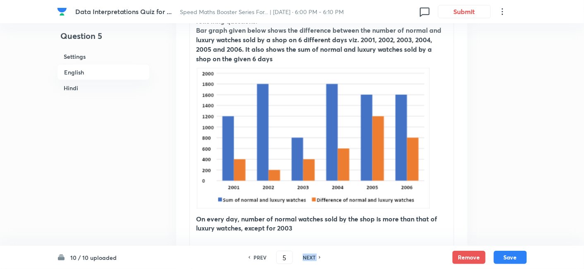
click at [319, 242] on icon at bounding box center [320, 257] width 2 height 4
type input "6"
checkbox input "false"
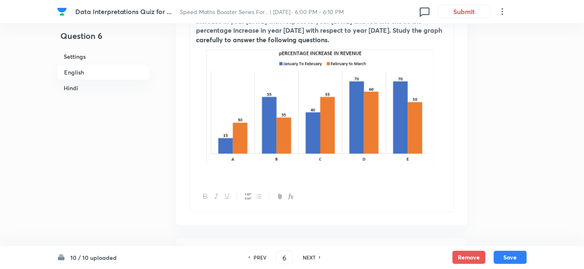
checkbox input "true"
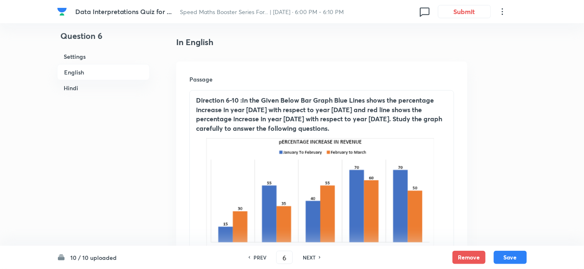
scroll to position [207, 0]
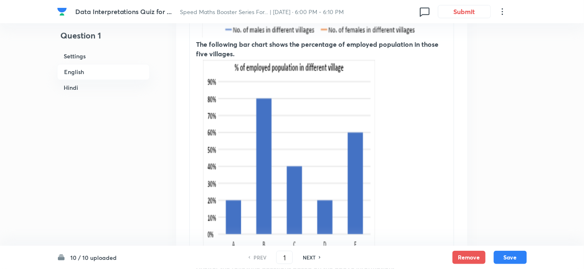
scroll to position [473, 0]
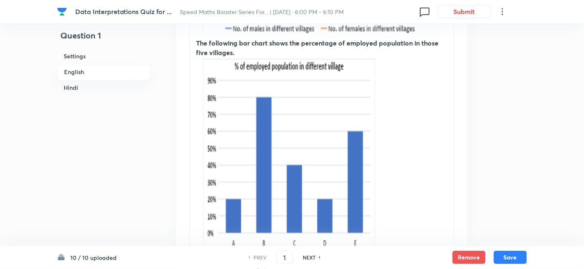
click at [316, 257] on div "NEXT" at bounding box center [310, 256] width 22 height 7
type input "2"
checkbox input "false"
checkbox input "true"
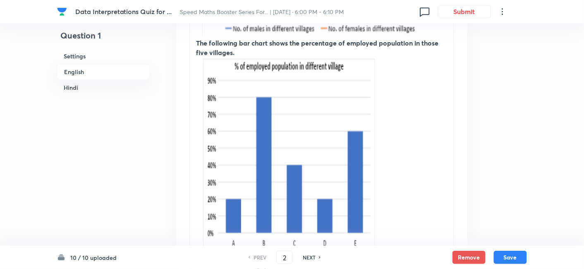
checkbox input "true"
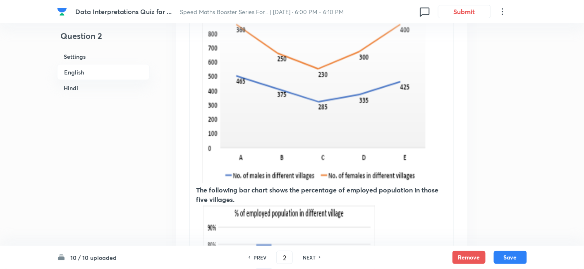
scroll to position [326, 0]
click at [311, 257] on h6 "NEXT" at bounding box center [309, 256] width 13 height 7
type input "3"
checkbox input "false"
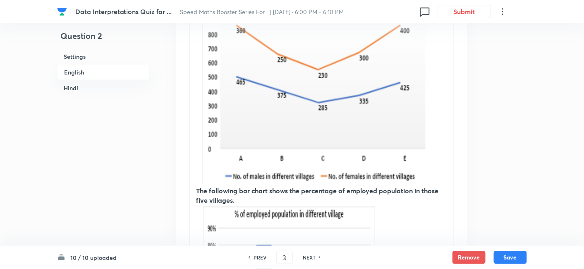
checkbox input "true"
click at [311, 257] on h6 "NEXT" at bounding box center [309, 256] width 13 height 7
type input "4"
checkbox input "false"
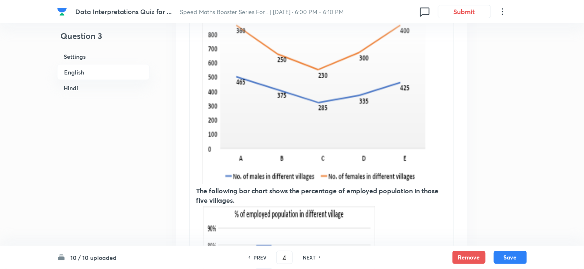
checkbox input "false"
checkbox input "true"
click at [311, 257] on h6 "NEXT" at bounding box center [309, 256] width 13 height 7
type input "5"
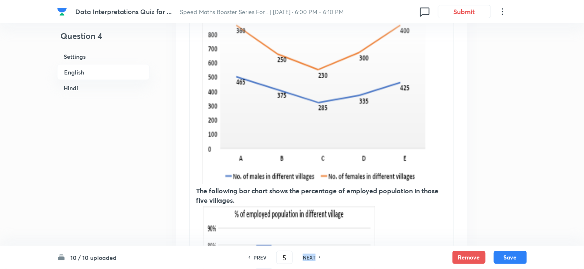
checkbox input "false"
checkbox input "true"
click at [311, 257] on h6 "NEXT" at bounding box center [309, 256] width 13 height 7
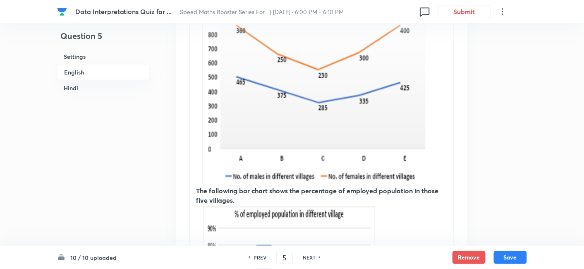
type input "6"
checkbox input "false"
checkbox input "true"
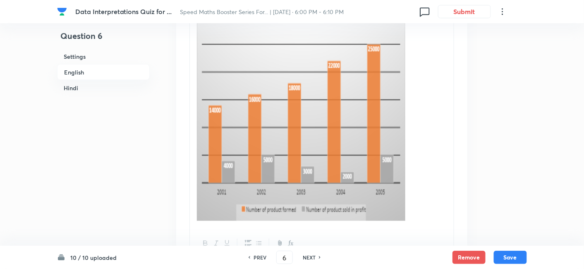
click at [311, 257] on h6 "NEXT" at bounding box center [309, 256] width 13 height 7
type input "7"
checkbox input "false"
checkbox input "true"
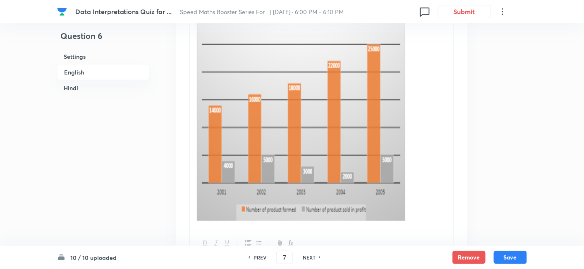
checkbox input "true"
click at [311, 257] on h6 "NEXT" at bounding box center [309, 256] width 13 height 7
type input "8"
checkbox input "false"
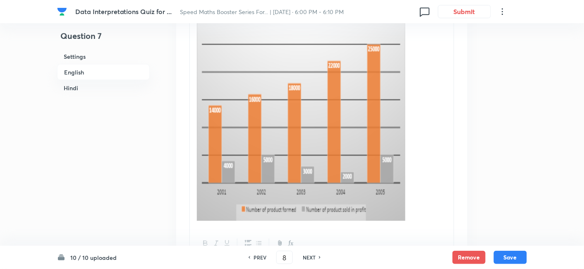
checkbox input "true"
click at [311, 257] on h6 "NEXT" at bounding box center [309, 256] width 13 height 7
type input "9"
checkbox input "false"
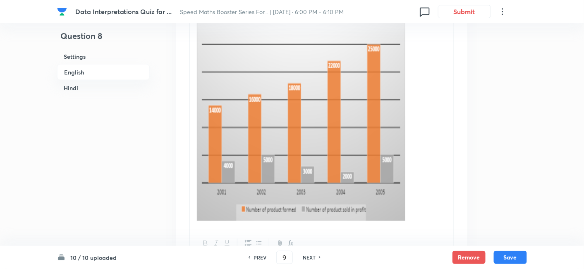
checkbox input "false"
checkbox input "true"
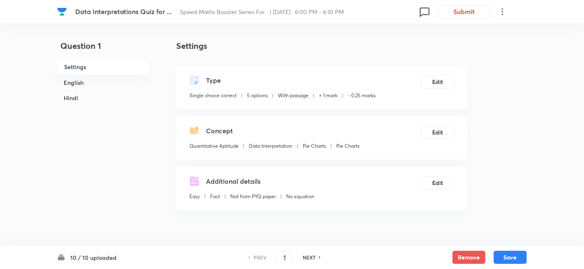
scroll to position [219, 0]
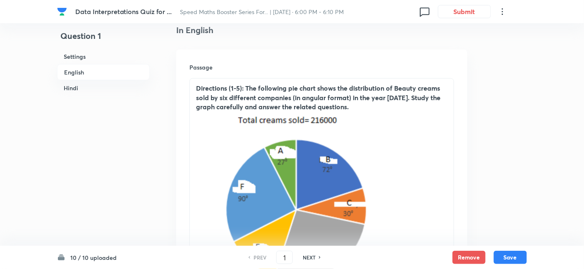
click at [319, 256] on icon at bounding box center [320, 257] width 2 height 4
type input "2"
checkbox input "false"
checkbox input "true"
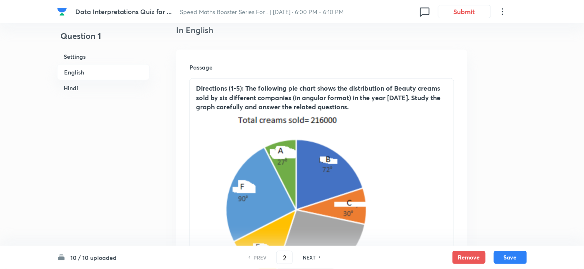
checkbox input "true"
click at [319, 256] on icon at bounding box center [320, 257] width 2 height 4
type input "3"
checkbox input "false"
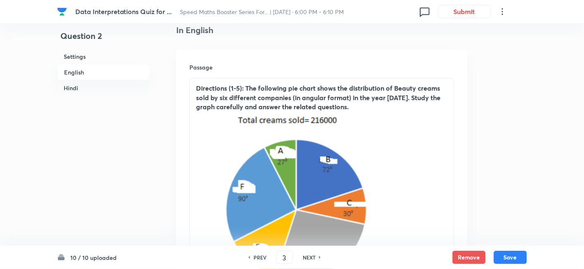
checkbox input "true"
click at [319, 256] on icon at bounding box center [320, 257] width 2 height 4
type input "4"
checkbox input "false"
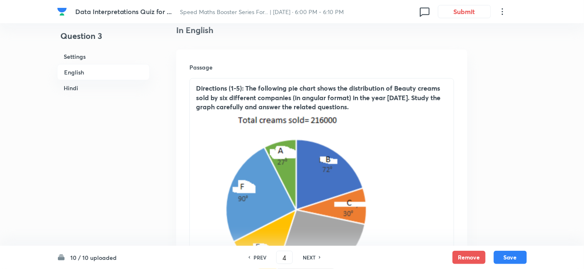
checkbox input "false"
checkbox input "true"
click at [319, 256] on icon at bounding box center [320, 257] width 2 height 4
type input "5"
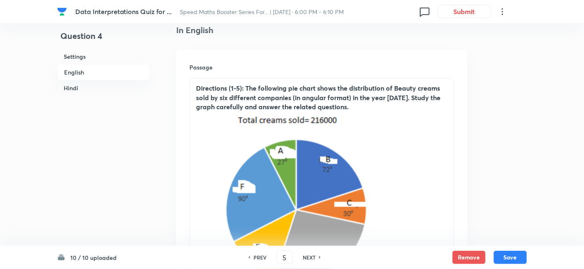
checkbox input "false"
checkbox input "true"
click at [319, 256] on icon at bounding box center [320, 257] width 2 height 4
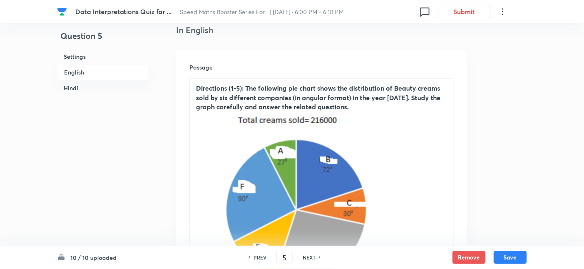
type input "6"
checkbox input "false"
checkbox input "true"
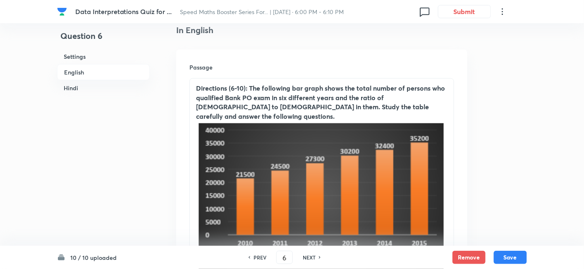
click at [319, 256] on icon at bounding box center [320, 257] width 2 height 4
type input "7"
checkbox input "false"
checkbox input "true"
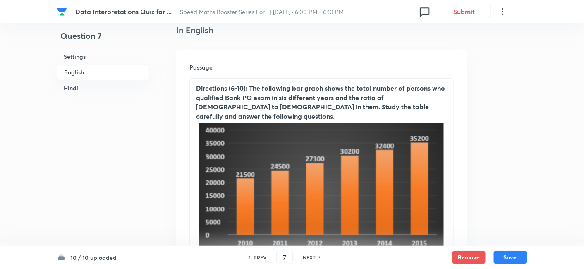
checkbox input "true"
click at [319, 256] on icon at bounding box center [320, 257] width 2 height 4
type input "8"
checkbox input "false"
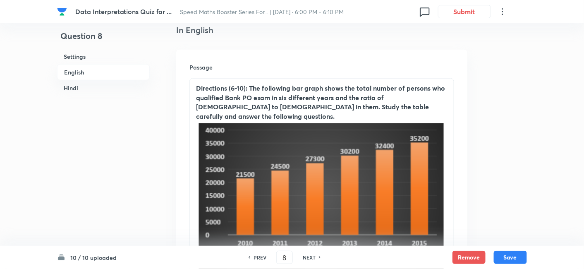
checkbox input "true"
click at [319, 256] on icon at bounding box center [320, 257] width 2 height 4
type input "9"
checkbox input "false"
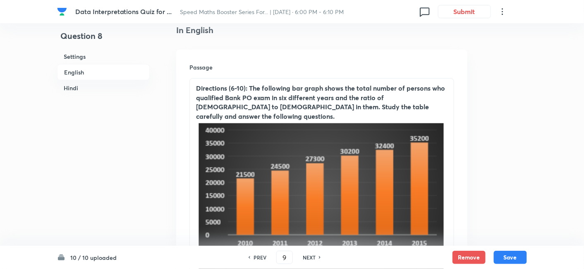
checkbox input "false"
checkbox input "true"
click at [319, 256] on icon at bounding box center [320, 257] width 2 height 4
type input "10"
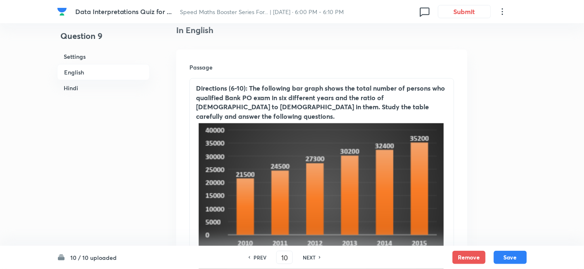
checkbox input "false"
checkbox input "true"
click at [319, 256] on icon at bounding box center [320, 257] width 2 height 4
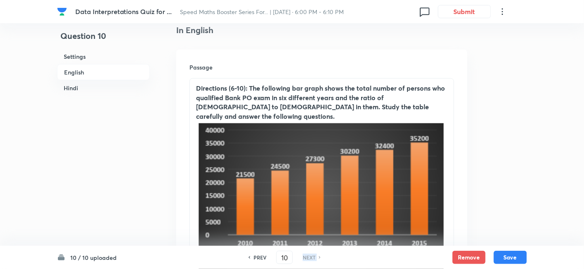
click at [319, 256] on icon at bounding box center [320, 257] width 2 height 4
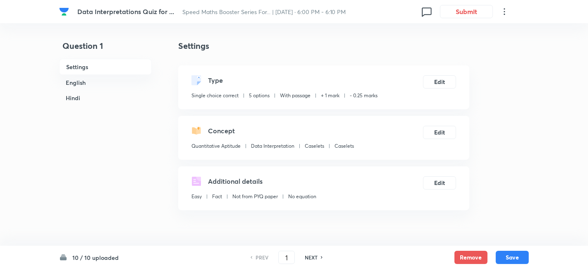
checkbox input "true"
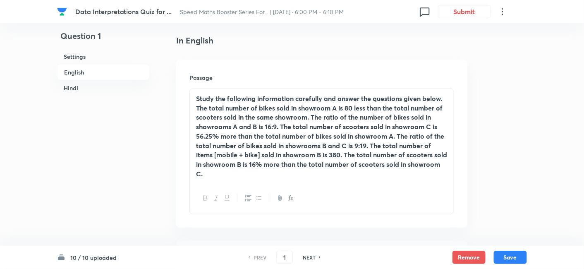
scroll to position [209, 0]
click at [316, 256] on div "NEXT" at bounding box center [310, 256] width 22 height 7
type input "2"
checkbox input "false"
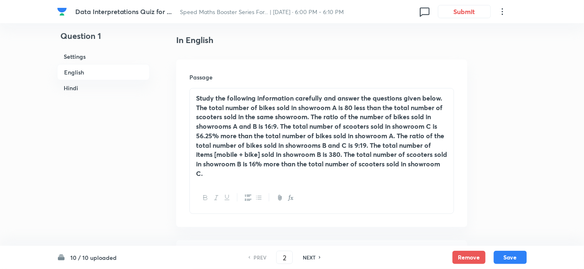
checkbox input "true"
click at [316, 256] on div "NEXT" at bounding box center [310, 256] width 22 height 7
type input "3"
checkbox input "false"
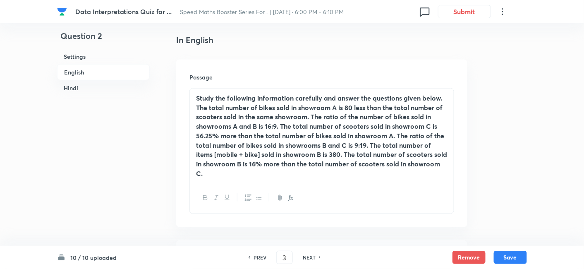
checkbox input "false"
checkbox input "true"
click at [316, 256] on div "NEXT" at bounding box center [310, 256] width 22 height 7
type input "4"
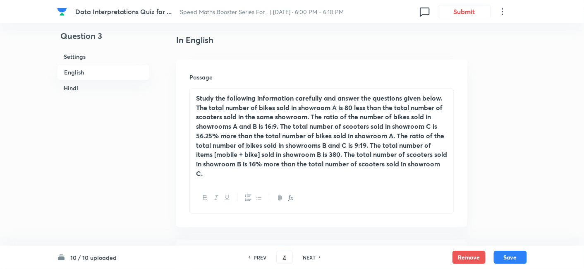
checkbox input "false"
checkbox input "true"
click at [316, 256] on div "NEXT" at bounding box center [310, 256] width 22 height 7
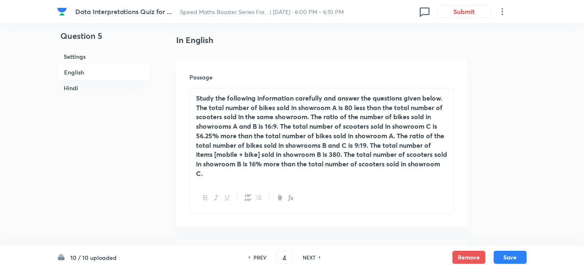
type input "5"
checkbox input "false"
checkbox input "true"
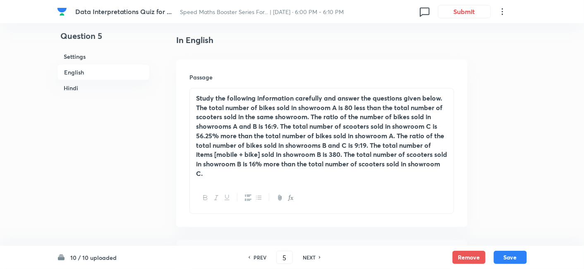
click at [254, 256] on h6 "PREV" at bounding box center [259, 256] width 13 height 7
type input "4"
checkbox input "false"
checkbox input "true"
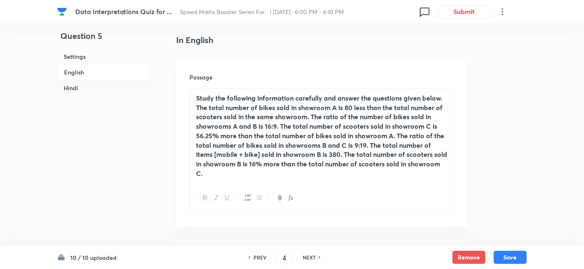
checkbox input "true"
click at [254, 256] on h6 "PREV" at bounding box center [259, 256] width 13 height 7
type input "3"
checkbox input "false"
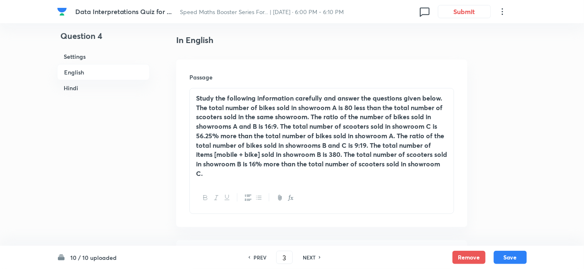
checkbox input "true"
click at [254, 256] on h6 "PREV" at bounding box center [259, 256] width 13 height 7
type input "2"
checkbox input "false"
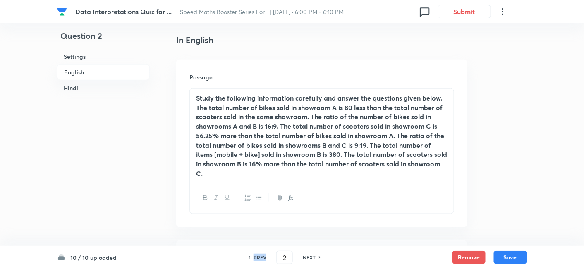
checkbox input "false"
checkbox input "true"
click at [254, 256] on h6 "PREV" at bounding box center [259, 256] width 13 height 7
type input "1"
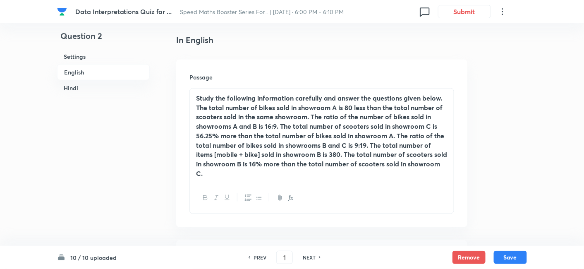
checkbox input "false"
checkbox input "true"
click at [254, 256] on h6 "PREV" at bounding box center [259, 256] width 13 height 7
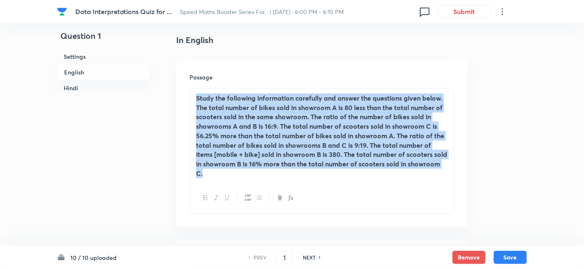
drag, startPoint x: 195, startPoint y: 96, endPoint x: 252, endPoint y: 195, distance: 115.0
click at [252, 195] on div "Study the following information carefully and answer the questions given below.…" at bounding box center [321, 151] width 265 height 126
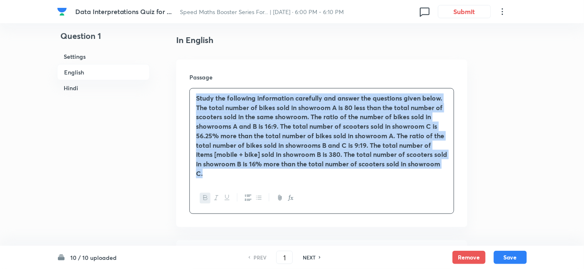
copy div "Study the following information carefully and answer the questions given below.…"
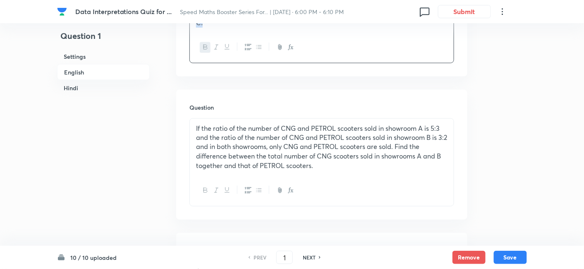
scroll to position [360, 0]
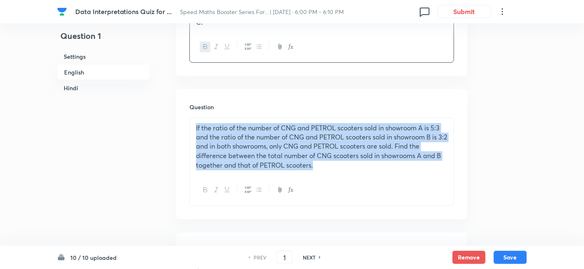
drag, startPoint x: 192, startPoint y: 126, endPoint x: 352, endPoint y: 179, distance: 168.2
click at [352, 179] on div "If the ratio of the number of CNG and PETROL scooters sold in showroom A is 5:3…" at bounding box center [321, 162] width 265 height 88
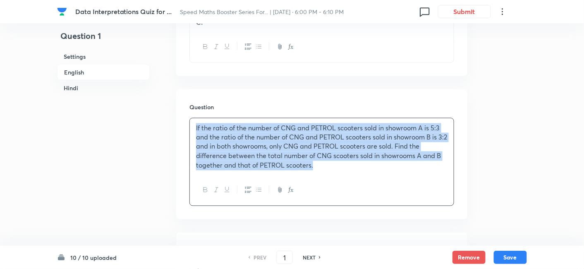
copy p "If the ratio of the number of CNG and PETROL scooters sold in showroom A is 5:3…"
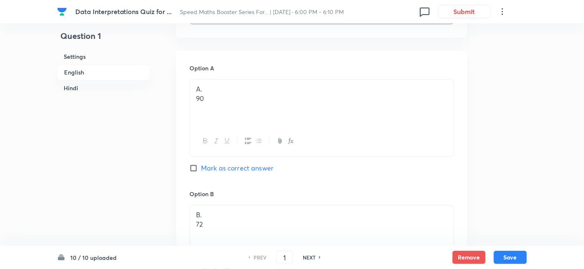
scroll to position [566, 0]
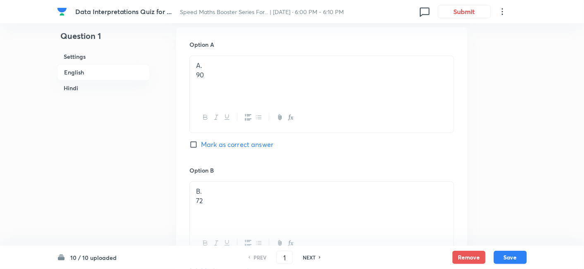
drag, startPoint x: 242, startPoint y: 81, endPoint x: 193, endPoint y: 78, distance: 48.9
click at [193, 78] on div "A. 90" at bounding box center [322, 79] width 264 height 46
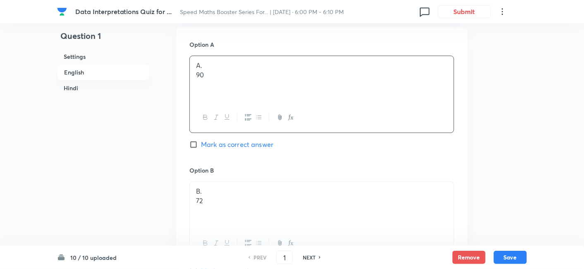
copy p "90"
drag, startPoint x: 273, startPoint y: 196, endPoint x: 167, endPoint y: 202, distance: 105.2
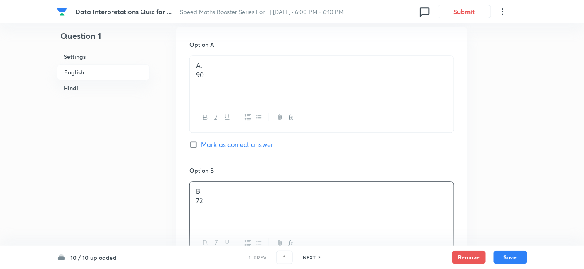
copy p "72"
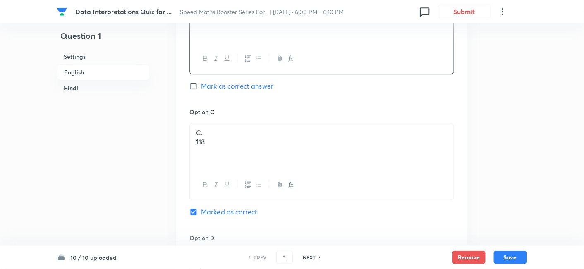
drag, startPoint x: 250, startPoint y: 141, endPoint x: 159, endPoint y: 150, distance: 91.4
copy p "118"
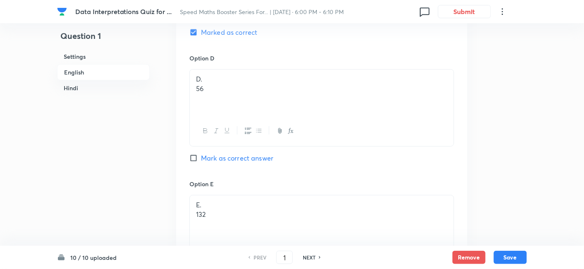
scroll to position [930, 0]
drag, startPoint x: 263, startPoint y: 96, endPoint x: 174, endPoint y: 96, distance: 89.3
copy p "56"
drag, startPoint x: 239, startPoint y: 214, endPoint x: 187, endPoint y: 219, distance: 52.4
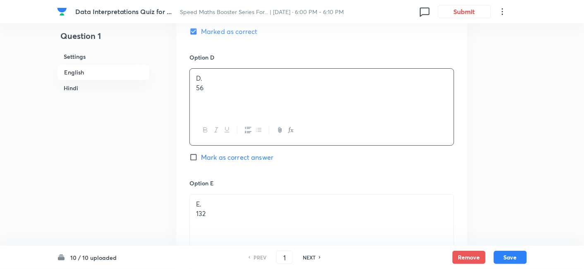
copy p "132"
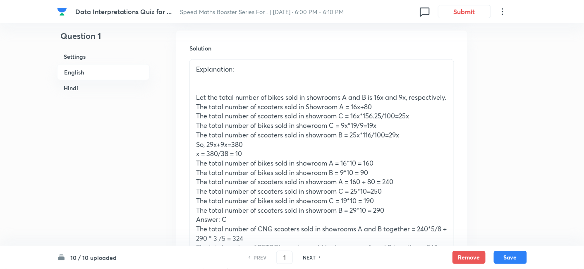
scroll to position [1215, 0]
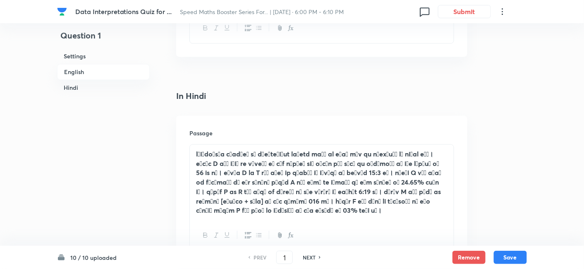
drag, startPoint x: 194, startPoint y: 69, endPoint x: 386, endPoint y: 105, distance: 195.1
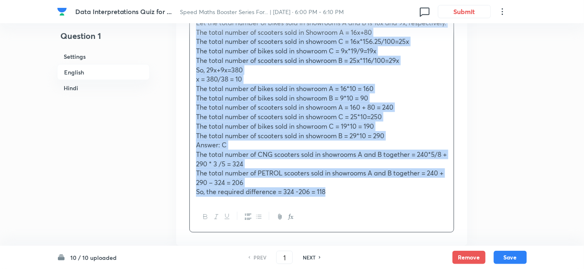
scroll to position [1268, 0]
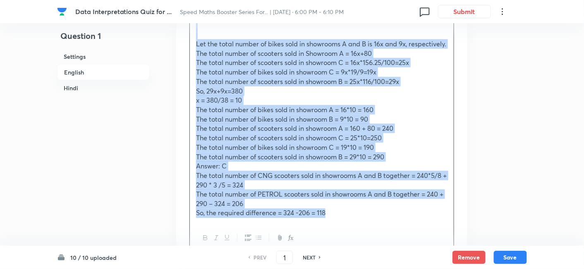
copy div "Explanation: Let the total number of bikes sold in showrooms A and B is 16x and…"
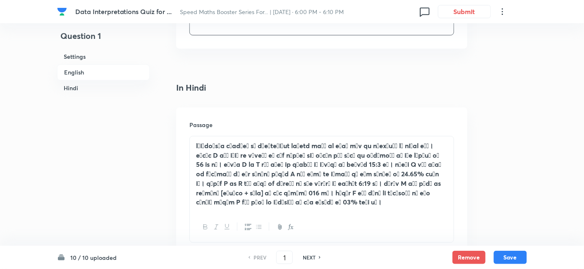
click at [191, 151] on div "Passage" at bounding box center [321, 181] width 291 height 148
drag, startPoint x: 191, startPoint y: 151, endPoint x: 384, endPoint y: 221, distance: 205.0
click at [384, 221] on div at bounding box center [321, 189] width 265 height 107
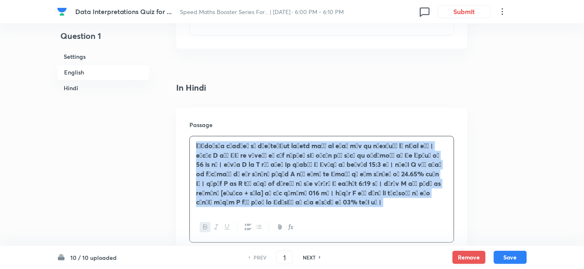
drag, startPoint x: 384, startPoint y: 221, endPoint x: 369, endPoint y: 211, distance: 17.8
click at [369, 211] on div at bounding box center [321, 189] width 265 height 107
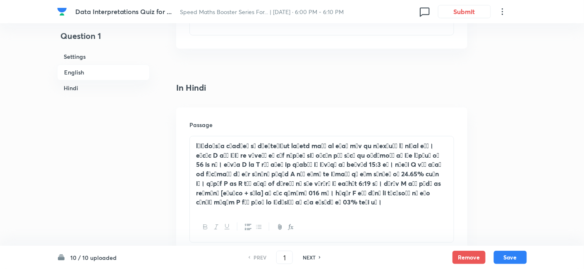
drag, startPoint x: 369, startPoint y: 211, endPoint x: 196, endPoint y: 150, distance: 183.4
click at [196, 150] on p at bounding box center [321, 174] width 251 height 66
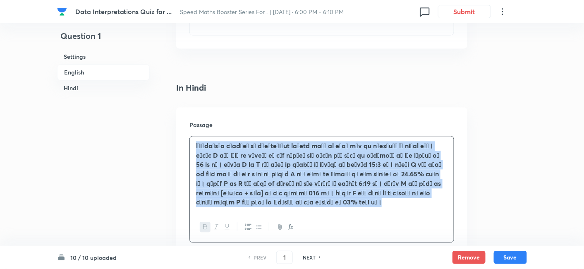
drag, startPoint x: 196, startPoint y: 150, endPoint x: 391, endPoint y: 217, distance: 206.0
click at [391, 212] on div at bounding box center [322, 174] width 264 height 76
copy strong "निम्नलिखित जानकारी का ध्यानपूर्वक अध्ययन करें और नीचे दिए गए प्रश्नों के उत्तर …"
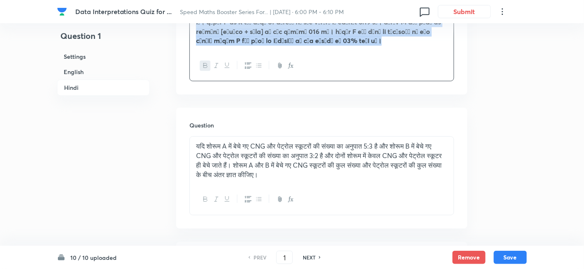
scroll to position [1707, 0]
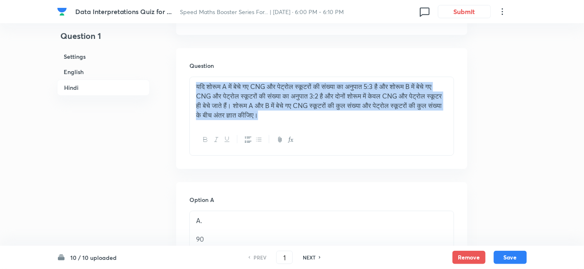
drag, startPoint x: 192, startPoint y: 91, endPoint x: 383, endPoint y: 151, distance: 200.0
click at [383, 151] on div "यदि शोरूम A में बेचे गए CNG और पेट्रोल स्कूटरों की संख्या का अनुपात 5:3 है और श…" at bounding box center [321, 116] width 265 height 79
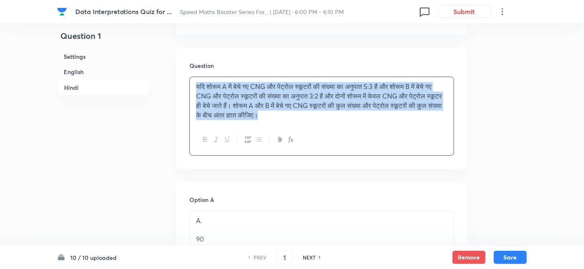
copy p "यदि शोरूम A में बेचे गए CNG और पेट्रोल स्कूटरों की संख्या का अनुपात 5:3 है और श…"
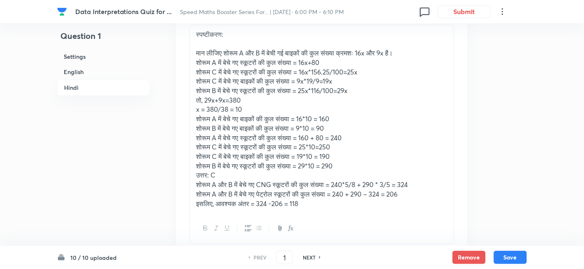
scroll to position [2545, 0]
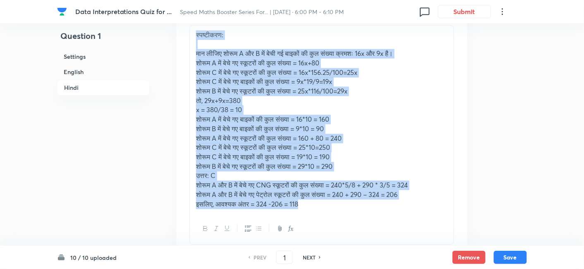
drag, startPoint x: 193, startPoint y: 38, endPoint x: 327, endPoint y: 217, distance: 223.4
click at [327, 214] on div "स्पष्टीकरण: मान लीजिए शोरूम A और B में बेची गई बाइकों की कुल संख्या क्रमशः 16x …" at bounding box center [322, 119] width 264 height 189
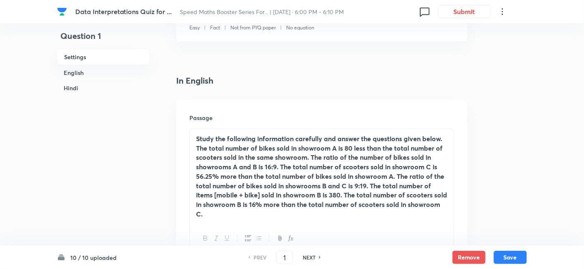
scroll to position [170, 0]
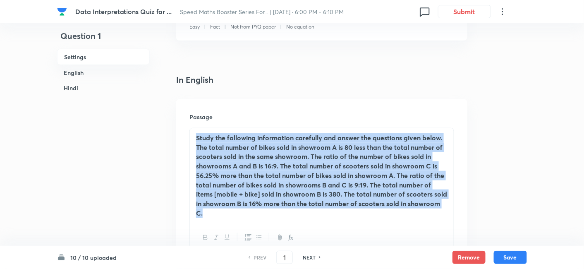
drag, startPoint x: 193, startPoint y: 134, endPoint x: 255, endPoint y: 249, distance: 130.3
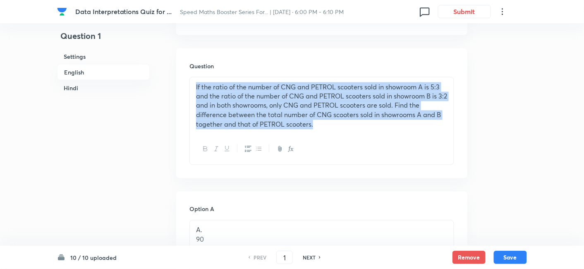
drag, startPoint x: 194, startPoint y: 87, endPoint x: 349, endPoint y: 129, distance: 161.1
click at [349, 129] on div "If the ratio of the number of CNG and PETROL scooters sold in showroom A is 5:3…" at bounding box center [322, 105] width 264 height 57
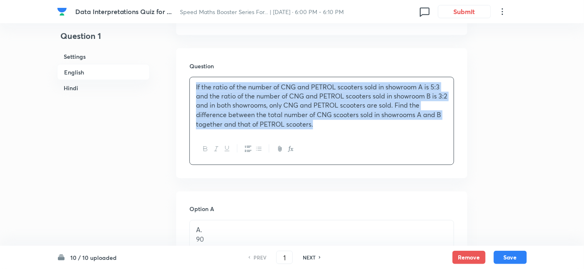
scroll to position [476, 0]
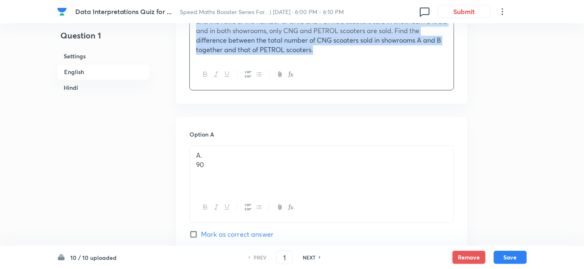
drag, startPoint x: 232, startPoint y: 162, endPoint x: 182, endPoint y: 167, distance: 50.2
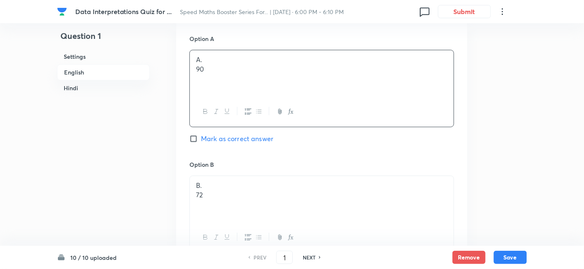
scroll to position [582, 0]
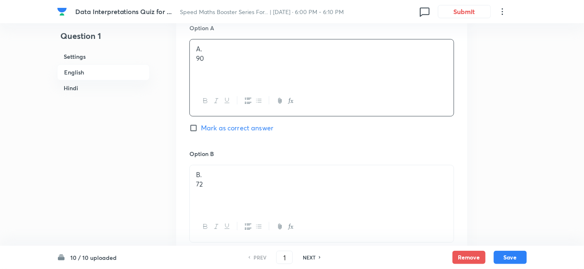
drag, startPoint x: 209, startPoint y: 178, endPoint x: 152, endPoint y: 184, distance: 56.9
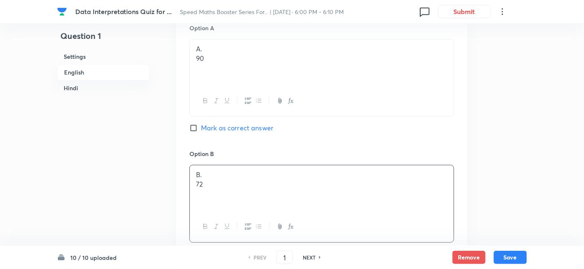
scroll to position [774, 0]
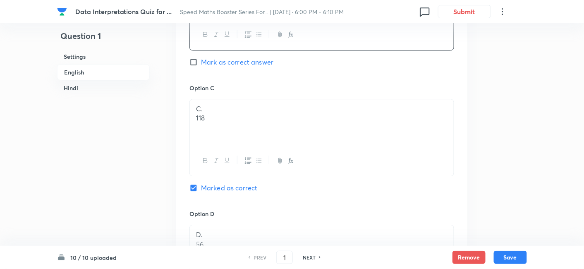
drag, startPoint x: 244, startPoint y: 124, endPoint x: 163, endPoint y: 133, distance: 81.9
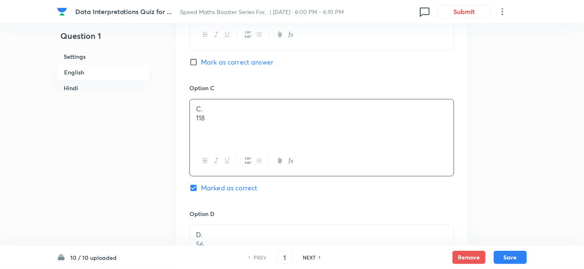
scroll to position [879, 0]
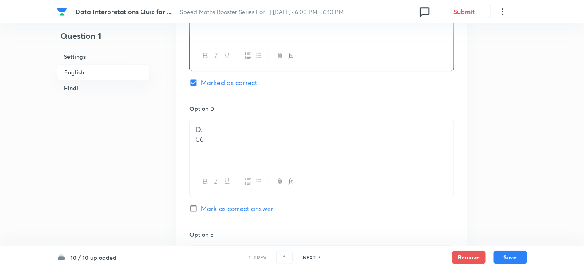
drag, startPoint x: 211, startPoint y: 138, endPoint x: 165, endPoint y: 146, distance: 46.7
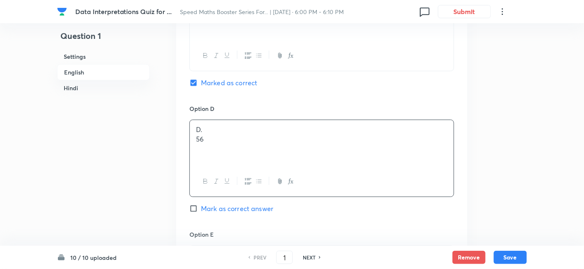
scroll to position [988, 0]
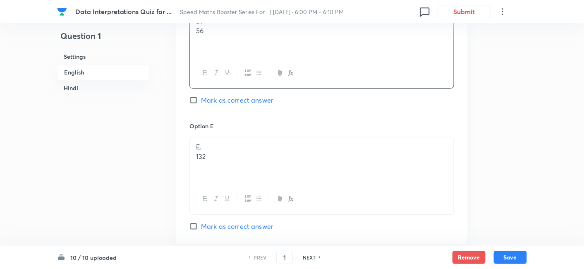
drag, startPoint x: 226, startPoint y: 165, endPoint x: 166, endPoint y: 163, distance: 60.0
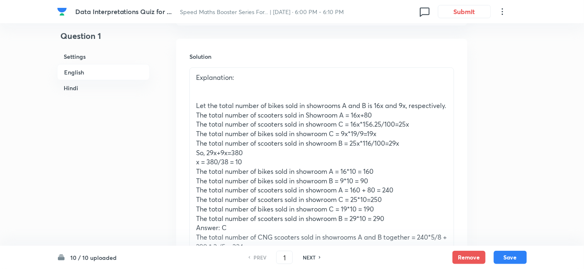
scroll to position [1236, 0]
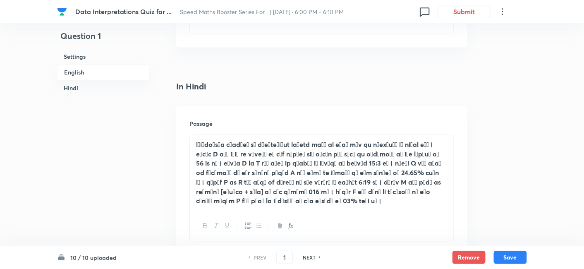
drag, startPoint x: 194, startPoint y: 49, endPoint x: 408, endPoint y: 83, distance: 217.3
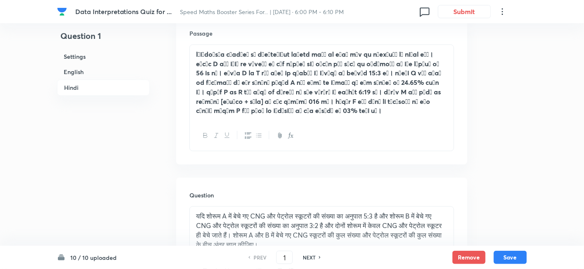
scroll to position [1578, 0]
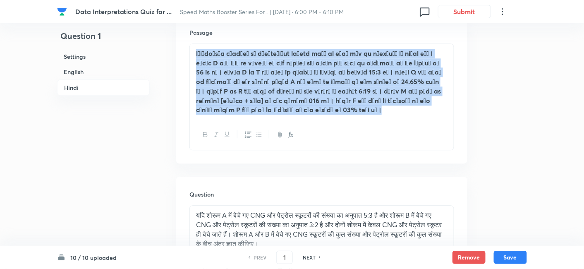
drag, startPoint x: 192, startPoint y: 62, endPoint x: 416, endPoint y: 164, distance: 245.6
click at [416, 163] on div "Passage" at bounding box center [321, 89] width 291 height 148
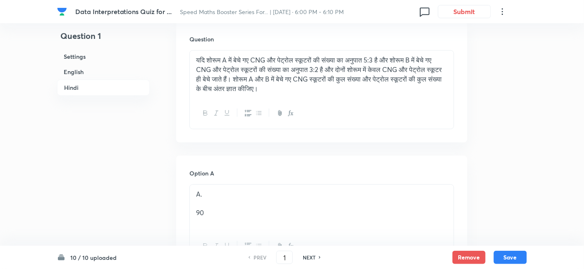
scroll to position [1738, 0]
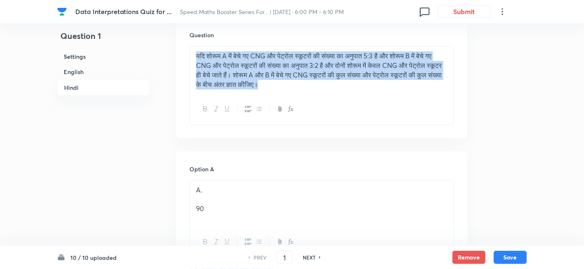
drag, startPoint x: 192, startPoint y: 56, endPoint x: 364, endPoint y: 113, distance: 181.5
click at [364, 113] on div "यदि शोरूम A में बेचे गए CNG और पेट्रोल स्कूटरों की संख्या का अनुपात 5:3 है और श…" at bounding box center [321, 85] width 265 height 79
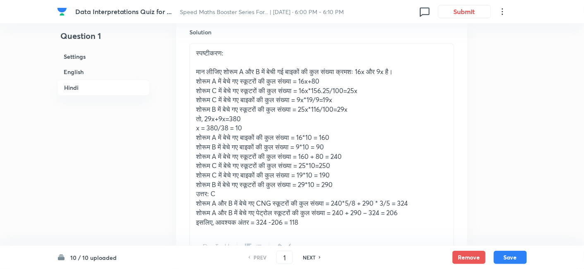
scroll to position [2549, 0]
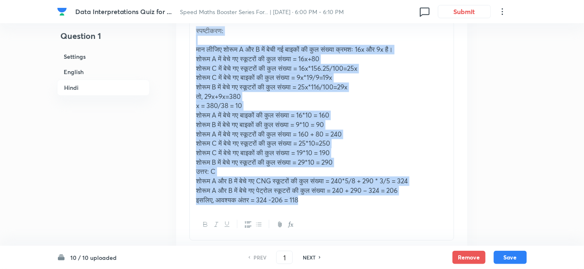
drag, startPoint x: 193, startPoint y: 35, endPoint x: 341, endPoint y: 207, distance: 227.2
click at [341, 207] on div "स्पष्टीकरण: मान लीजिए शोरूम A और B में बेची गई बाइकों की कुल संख्या क्रमशः 16x …" at bounding box center [322, 115] width 264 height 189
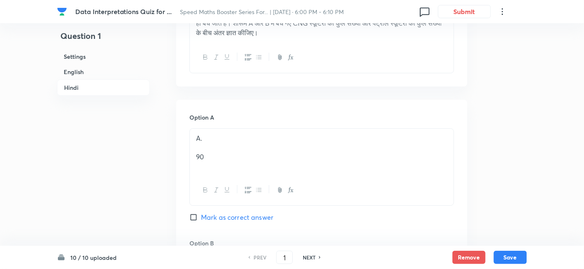
scroll to position [1715, 0]
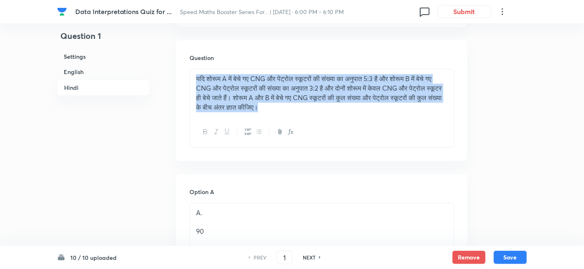
drag, startPoint x: 323, startPoint y: 113, endPoint x: 185, endPoint y: 82, distance: 141.5
click at [185, 82] on div "Question यदि शोरूम A में बेचे गए CNG और पेट्रोल स्कूटरों की संख्या का अनुपात 5:…" at bounding box center [321, 100] width 291 height 120
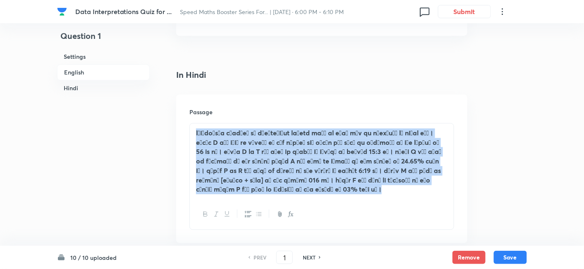
drag, startPoint x: 193, startPoint y: 139, endPoint x: 415, endPoint y: 197, distance: 229.7
click at [415, 197] on div at bounding box center [322, 161] width 264 height 76
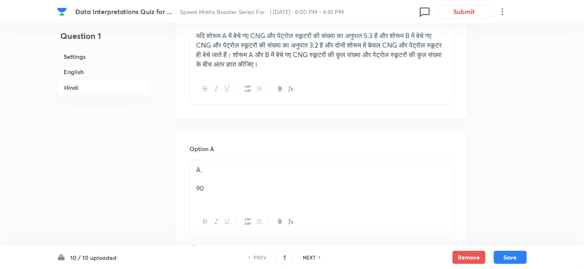
scroll to position [1786, 0]
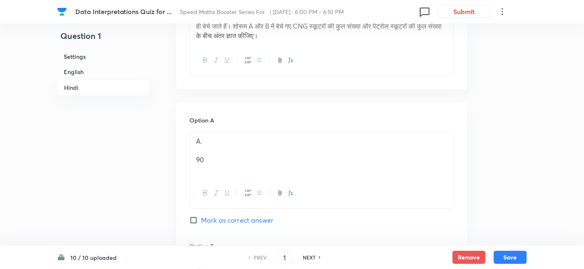
click at [289, 163] on p "90" at bounding box center [321, 160] width 251 height 10
drag, startPoint x: 289, startPoint y: 163, endPoint x: 153, endPoint y: 178, distance: 136.5
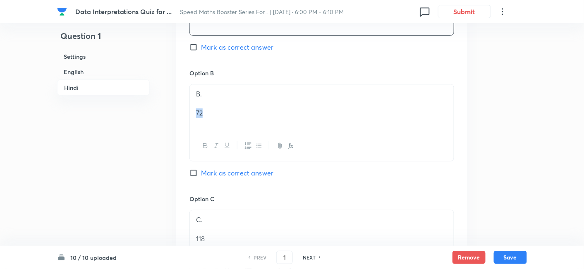
drag, startPoint x: 231, startPoint y: 119, endPoint x: 170, endPoint y: 124, distance: 61.0
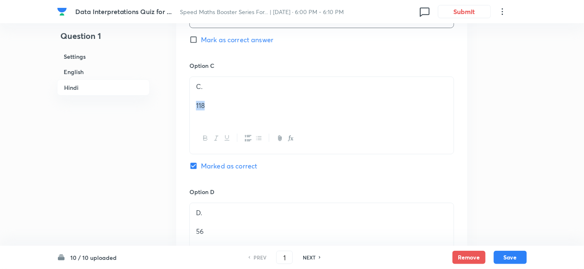
drag, startPoint x: 234, startPoint y: 108, endPoint x: 151, endPoint y: 117, distance: 83.3
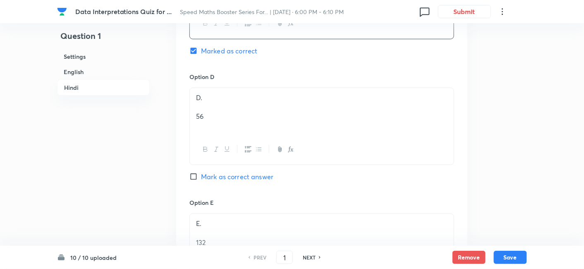
scroll to position [2208, 0]
drag, startPoint x: 232, startPoint y: 128, endPoint x: 171, endPoint y: 130, distance: 60.4
drag, startPoint x: 225, startPoint y: 119, endPoint x: 163, endPoint y: 129, distance: 62.8
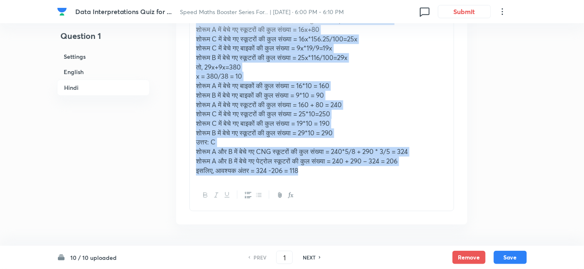
scroll to position [2613, 0]
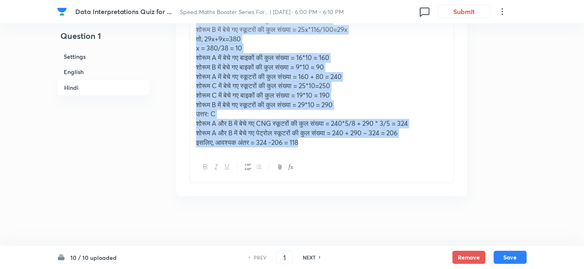
drag, startPoint x: 192, startPoint y: 67, endPoint x: 362, endPoint y: 187, distance: 208.2
click at [362, 187] on div "Solution स्पष्टीकरण: मान लीजिए शोरूम A और B में बेची गई बाइकों की कुल संख्या क्…" at bounding box center [321, 65] width 291 height 261
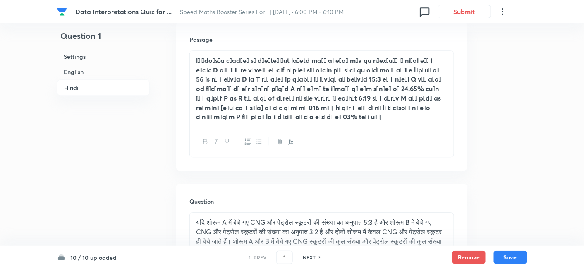
scroll to position [1566, 0]
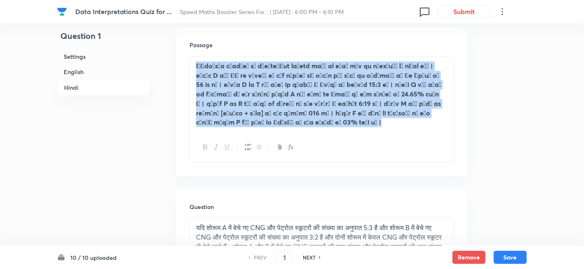
drag, startPoint x: 194, startPoint y: 74, endPoint x: 371, endPoint y: 147, distance: 191.5
click at [371, 147] on div at bounding box center [321, 109] width 265 height 107
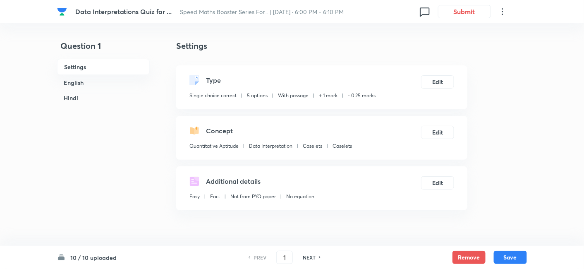
scroll to position [192, 0]
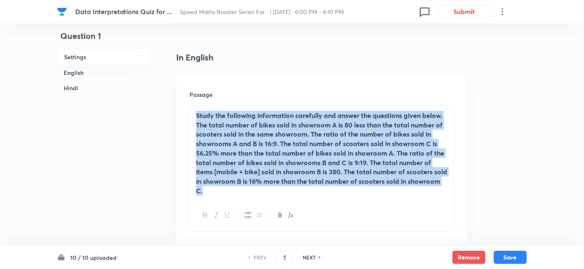
drag, startPoint x: 194, startPoint y: 114, endPoint x: 260, endPoint y: 227, distance: 131.4
click at [260, 227] on div "Study the following information carefully and answer the questions given below.…" at bounding box center [321, 168] width 265 height 126
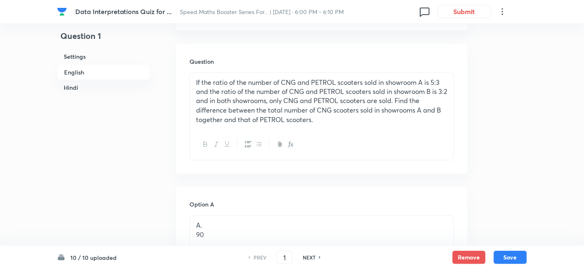
scroll to position [405, 0]
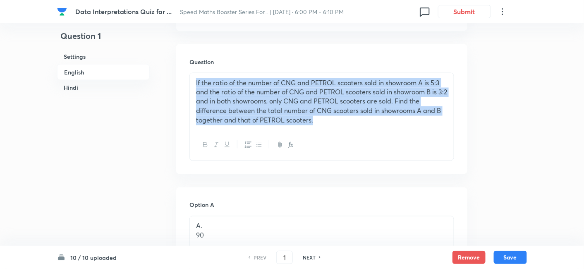
drag, startPoint x: 194, startPoint y: 82, endPoint x: 368, endPoint y: 146, distance: 185.9
click at [368, 146] on div "If the ratio of the number of CNG and PETROL scooters sold in showroom A is 5:3…" at bounding box center [321, 117] width 265 height 88
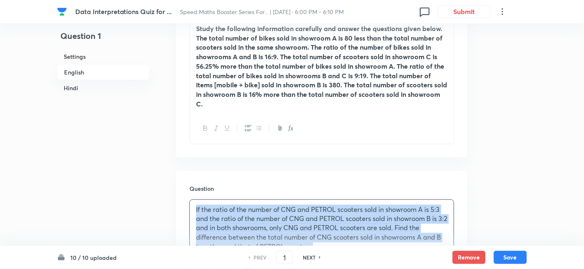
scroll to position [212, 0]
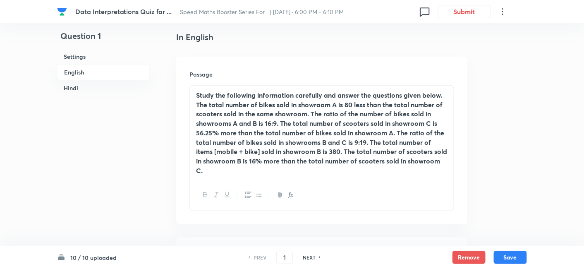
click at [306, 258] on h6 "NEXT" at bounding box center [309, 256] width 13 height 7
type input "2"
checkbox input "false"
checkbox input "true"
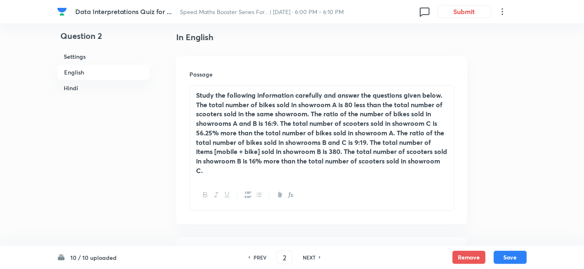
checkbox input "true"
click at [306, 258] on h6 "NEXT" at bounding box center [309, 256] width 13 height 7
type input "3"
checkbox input "false"
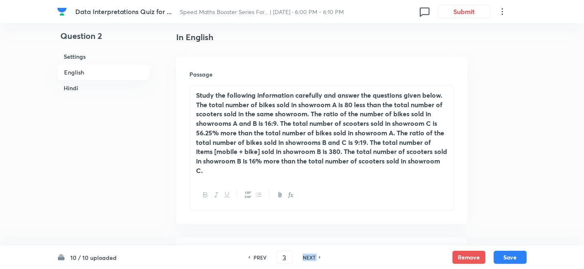
checkbox input "true"
click at [306, 258] on h6 "NEXT" at bounding box center [309, 256] width 13 height 7
type input "4"
checkbox input "false"
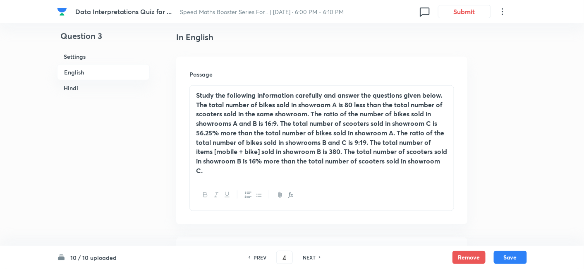
checkbox input "false"
checkbox input "true"
click at [306, 258] on h6 "NEXT" at bounding box center [309, 256] width 13 height 7
type input "5"
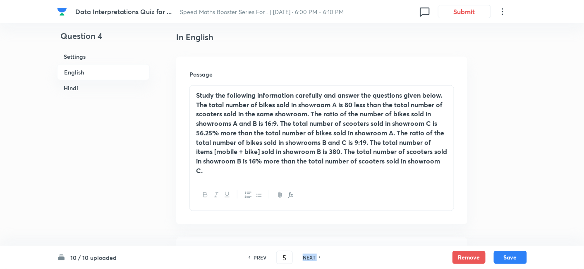
checkbox input "false"
checkbox input "true"
click at [306, 258] on h6 "NEXT" at bounding box center [309, 256] width 13 height 7
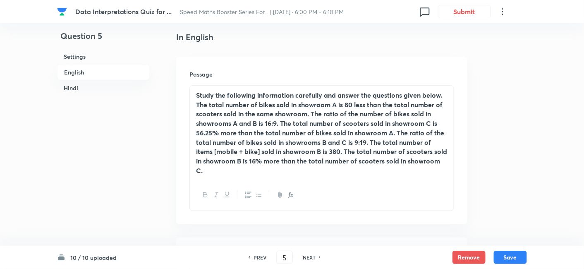
type input "6"
checkbox input "false"
checkbox input "true"
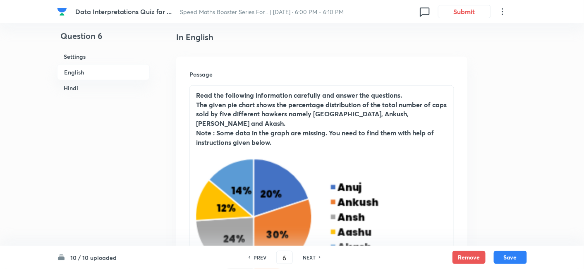
click at [306, 258] on h6 "NEXT" at bounding box center [309, 256] width 13 height 7
type input "7"
checkbox input "false"
checkbox input "true"
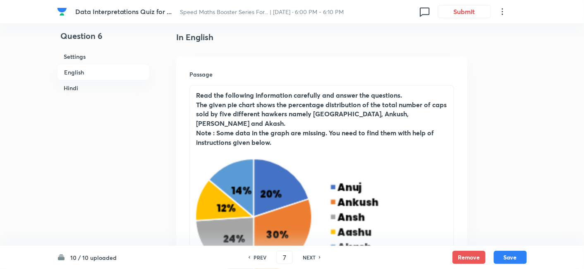
checkbox input "true"
click at [306, 258] on h6 "NEXT" at bounding box center [309, 256] width 13 height 7
type input "8"
checkbox input "false"
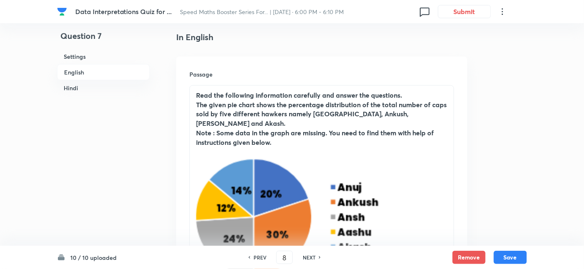
checkbox input "true"
click at [306, 258] on h6 "NEXT" at bounding box center [309, 256] width 13 height 7
type input "9"
checkbox input "false"
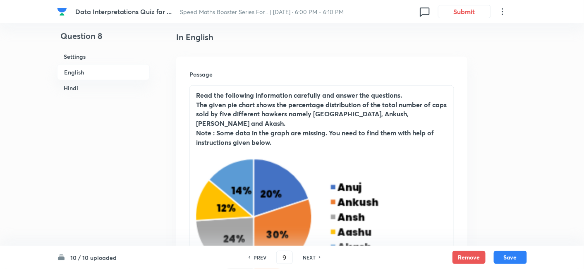
checkbox input "false"
checkbox input "true"
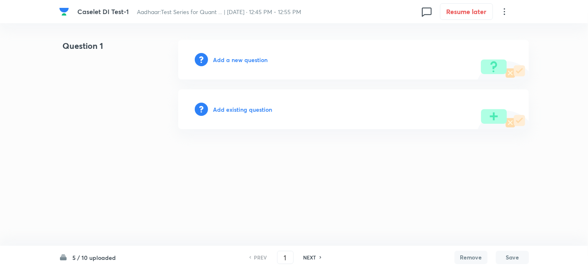
click at [313, 258] on h6 "NEXT" at bounding box center [310, 256] width 13 height 7
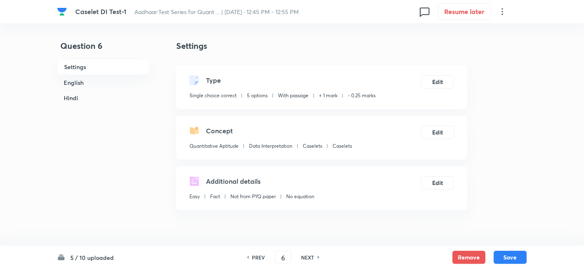
scroll to position [206, 0]
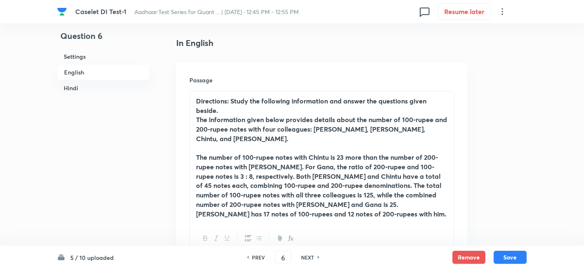
click at [312, 258] on h6 "NEXT" at bounding box center [307, 256] width 13 height 7
type input "7"
checkbox input "false"
checkbox input "true"
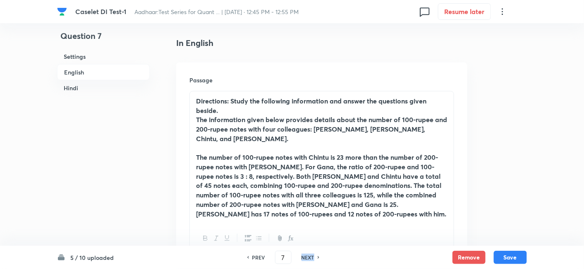
checkbox input "true"
click at [312, 258] on h6 "NEXT" at bounding box center [307, 256] width 13 height 7
type input "8"
checkbox input "false"
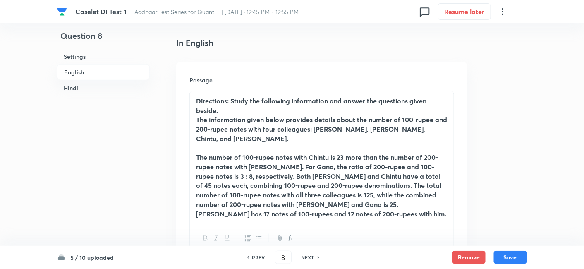
checkbox input "true"
click at [312, 258] on h6 "NEXT" at bounding box center [307, 256] width 13 height 7
type input "9"
checkbox input "false"
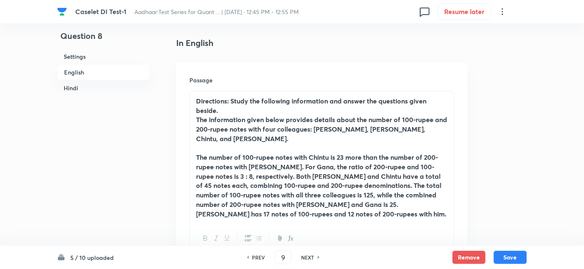
checkbox input "false"
checkbox input "true"
click at [312, 258] on h6 "NEXT" at bounding box center [307, 256] width 13 height 7
type input "10"
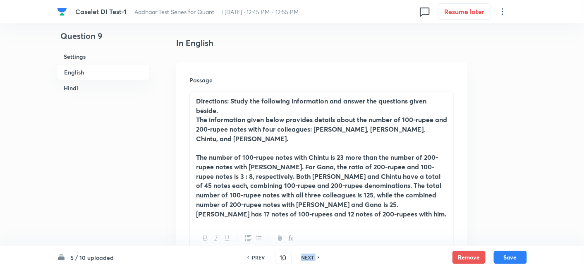
checkbox input "false"
checkbox input "true"
click at [312, 258] on h6 "NEXT" at bounding box center [307, 256] width 13 height 7
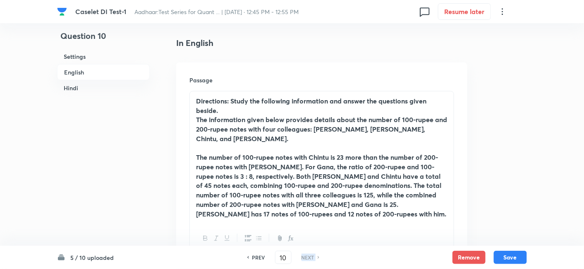
click at [312, 258] on h6 "NEXT" at bounding box center [307, 256] width 13 height 7
click at [263, 258] on h6 "PREV" at bounding box center [258, 256] width 13 height 7
type input "9"
checkbox input "false"
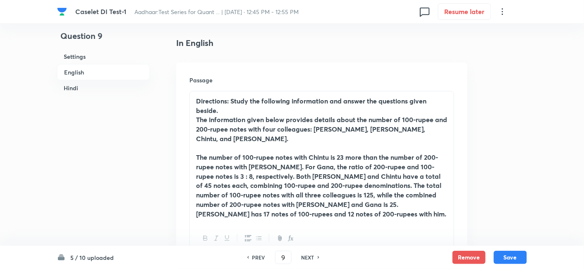
checkbox input "true"
click at [263, 258] on h6 "PREV" at bounding box center [258, 256] width 13 height 7
type input "8"
checkbox input "false"
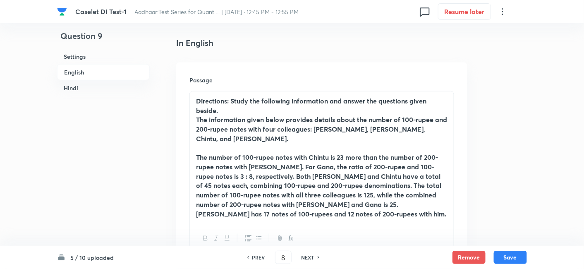
checkbox input "false"
checkbox input "true"
click at [263, 258] on h6 "PREV" at bounding box center [258, 256] width 13 height 7
type input "7"
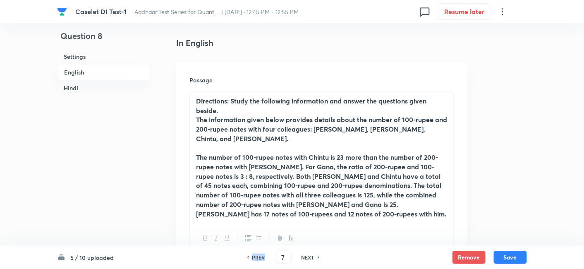
checkbox input "false"
checkbox input "true"
click at [263, 258] on h6 "PREV" at bounding box center [258, 256] width 13 height 7
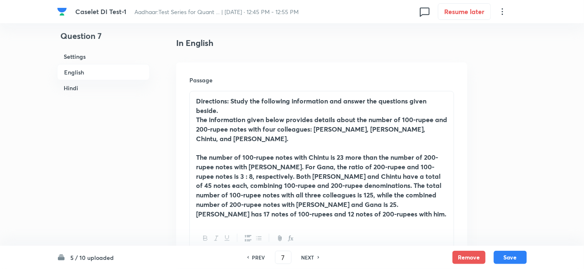
type input "6"
checkbox input "true"
checkbox input "false"
checkbox input "true"
checkbox input "false"
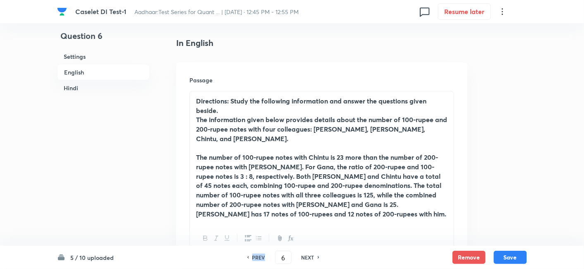
click at [263, 258] on h6 "PREV" at bounding box center [258, 256] width 13 height 7
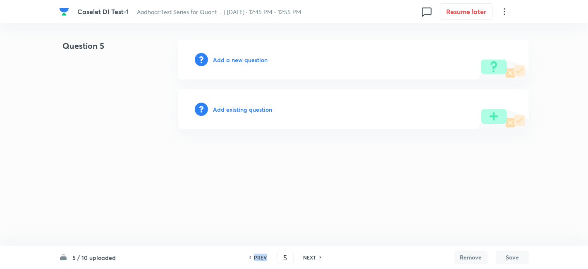
click at [263, 258] on h6 "PREV" at bounding box center [260, 256] width 13 height 7
type input "1"
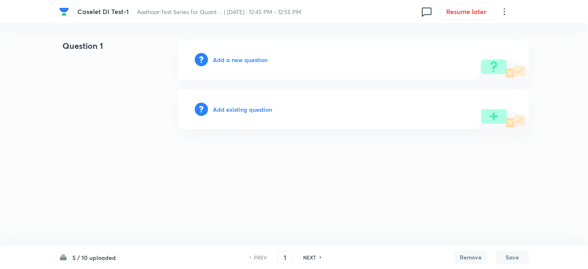
click at [241, 61] on h6 "Add a new question" at bounding box center [240, 59] width 55 height 9
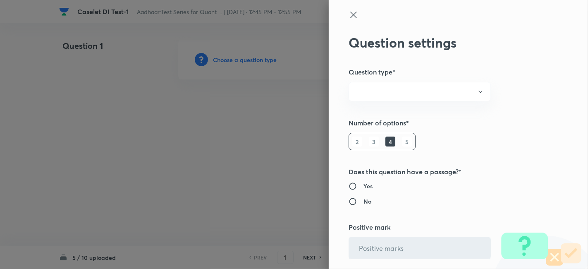
radio input "true"
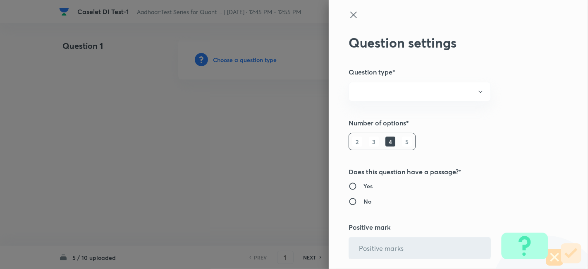
radio input "true"
type input "1"
type input "0.25"
click at [241, 61] on div at bounding box center [294, 134] width 588 height 269
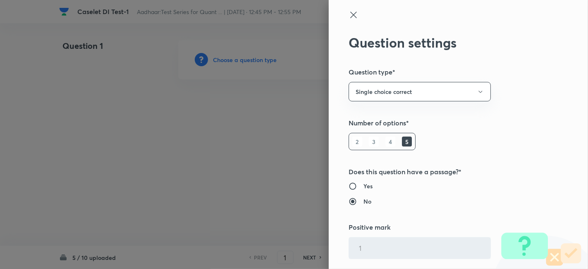
click at [351, 184] on input "Yes" at bounding box center [356, 186] width 15 height 8
radio input "true"
radio input "false"
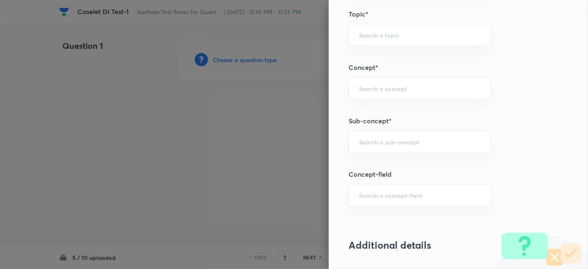
scroll to position [418, 0]
click at [371, 132] on div "​" at bounding box center [420, 142] width 142 height 22
click at [363, 157] on li "Caselets" at bounding box center [413, 163] width 142 height 15
type input "Caselets"
type input "Quantitative Aptitude"
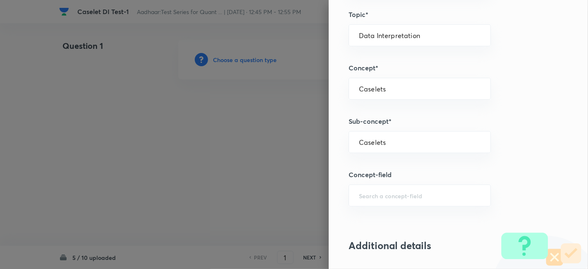
type input "Data Interpretation"
type input "Caselets"
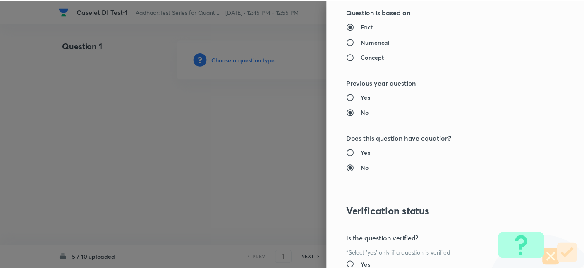
scroll to position [856, 0]
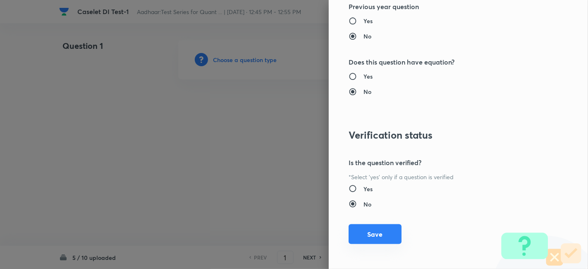
click at [358, 233] on button "Save" at bounding box center [375, 234] width 53 height 20
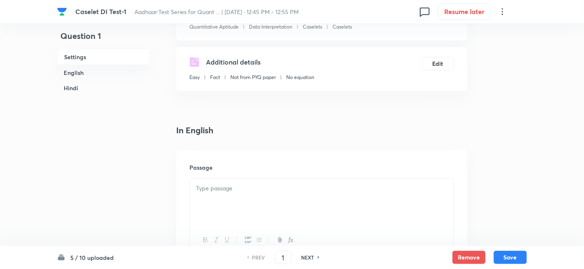
scroll to position [172, 0]
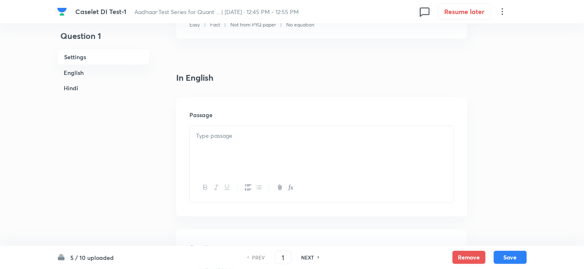
click at [266, 140] on div at bounding box center [322, 149] width 264 height 46
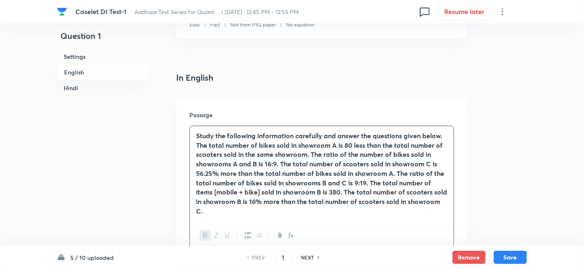
scroll to position [387, 0]
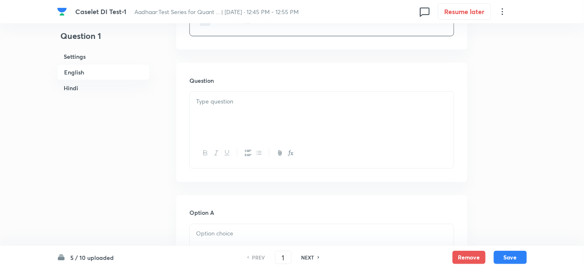
click at [260, 108] on div at bounding box center [322, 115] width 264 height 46
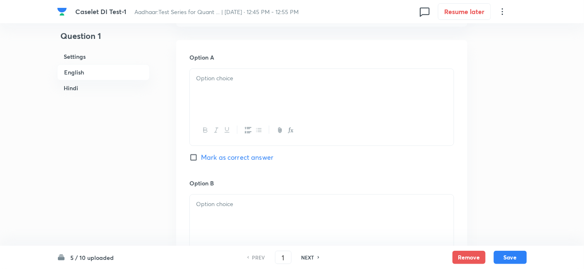
scroll to position [617, 0]
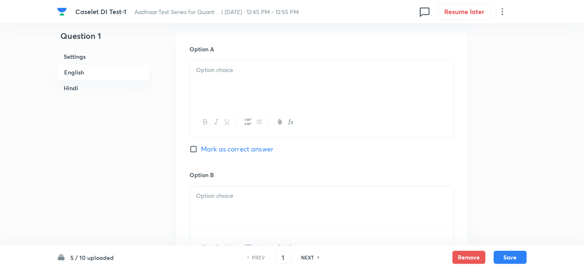
click at [261, 91] on div at bounding box center [322, 83] width 264 height 46
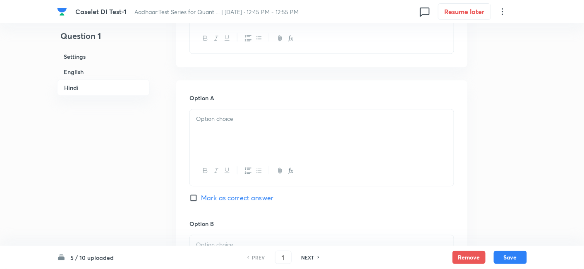
scroll to position [1633, 0]
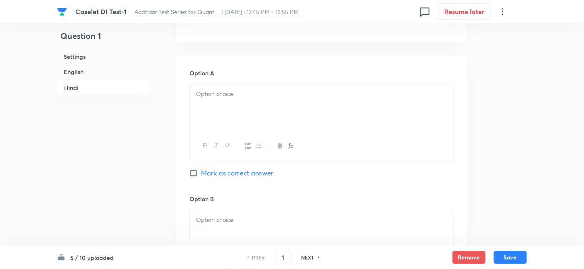
click at [261, 91] on p at bounding box center [321, 94] width 251 height 10
click at [246, 226] on div at bounding box center [322, 233] width 264 height 46
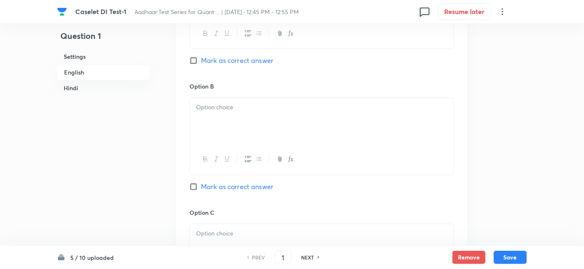
scroll to position [649, 0]
click at [269, 129] on div at bounding box center [322, 121] width 264 height 46
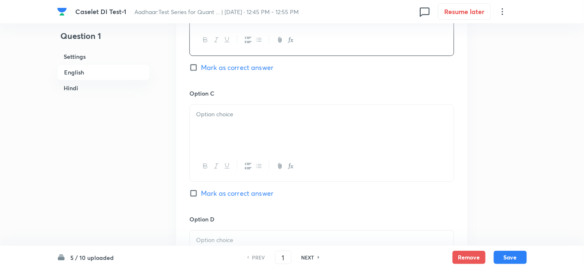
click at [228, 140] on div at bounding box center [322, 128] width 264 height 46
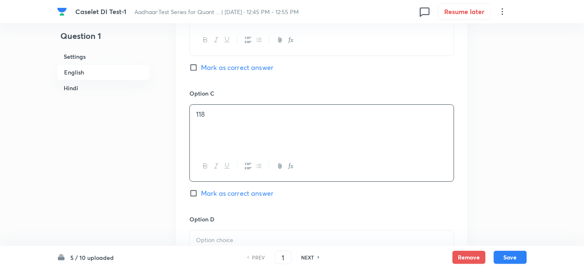
click at [232, 195] on span "Mark as correct answer" at bounding box center [237, 193] width 72 height 10
click at [201, 195] on input "Mark as correct answer" at bounding box center [195, 193] width 12 height 8
checkbox input "true"
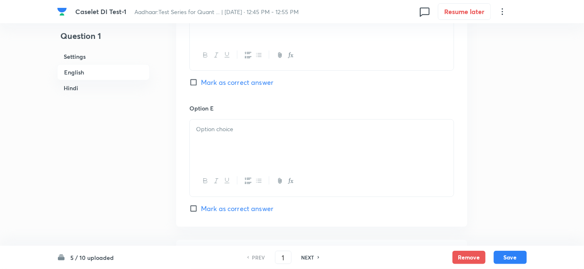
checkbox input "true"
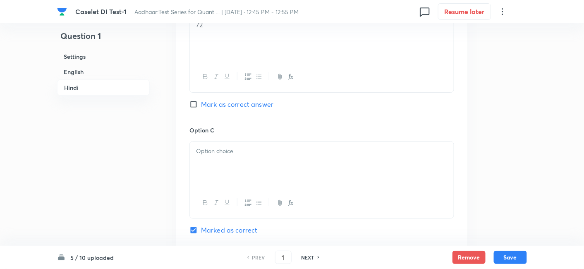
scroll to position [1837, 0]
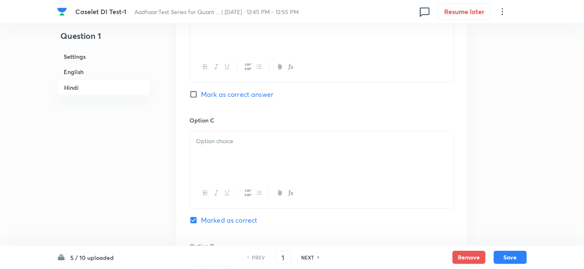
click at [229, 158] on div at bounding box center [322, 155] width 264 height 46
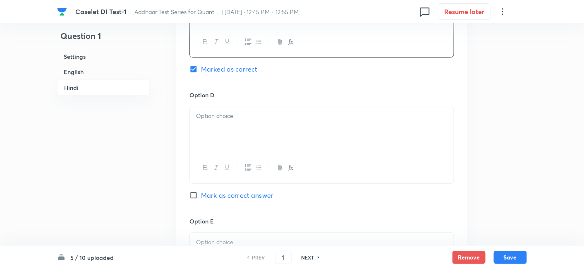
scroll to position [1991, 0]
click at [213, 131] on div at bounding box center [322, 127] width 264 height 46
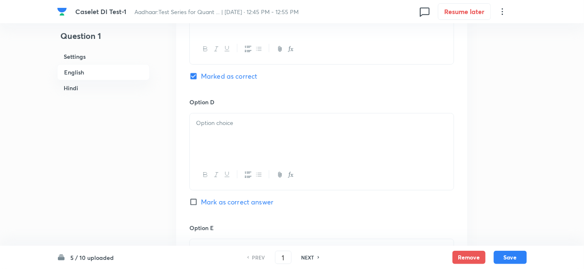
scroll to position [885, 0]
click at [213, 131] on div "56" at bounding box center [322, 137] width 264 height 46
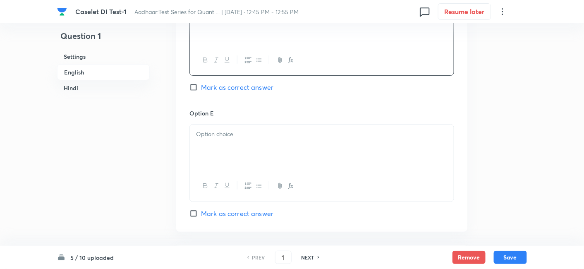
scroll to position [1001, 0]
click at [201, 132] on p at bounding box center [321, 134] width 251 height 10
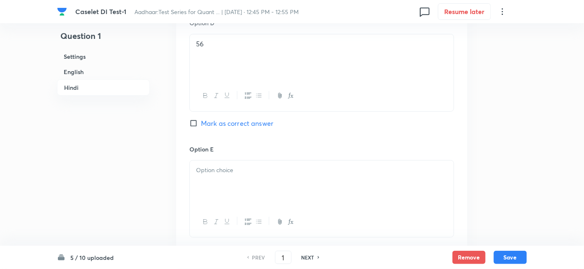
scroll to position [2061, 0]
click at [210, 174] on div at bounding box center [322, 183] width 264 height 46
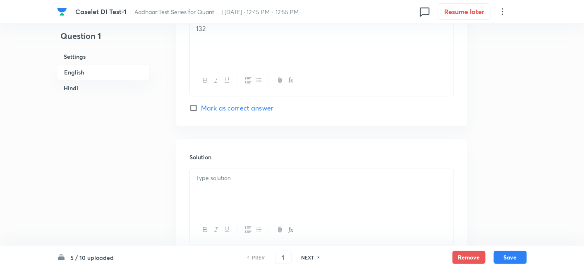
scroll to position [1100, 0]
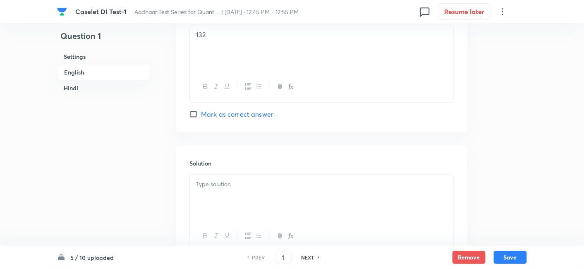
click at [253, 198] on div at bounding box center [322, 198] width 264 height 46
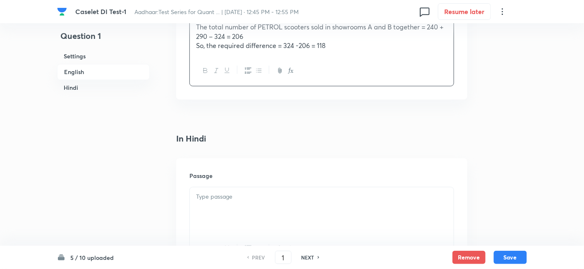
scroll to position [1451, 0]
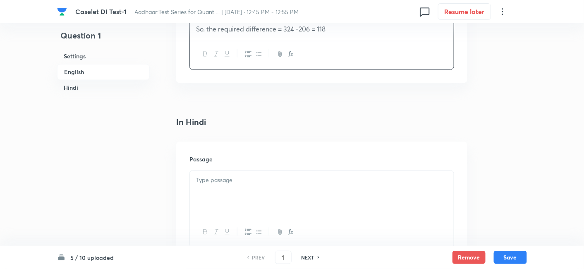
click at [290, 185] on p at bounding box center [321, 181] width 251 height 10
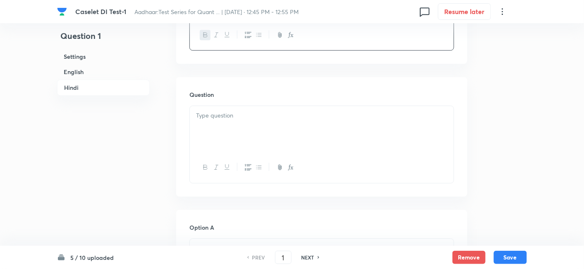
scroll to position [1678, 0]
click at [285, 131] on div at bounding box center [322, 129] width 264 height 46
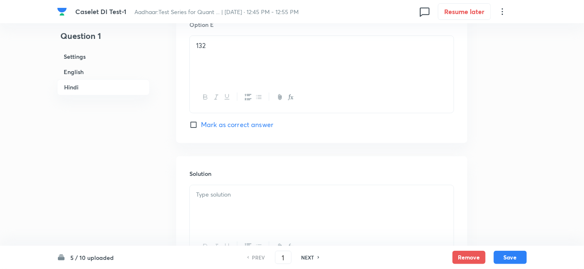
scroll to position [2470, 0]
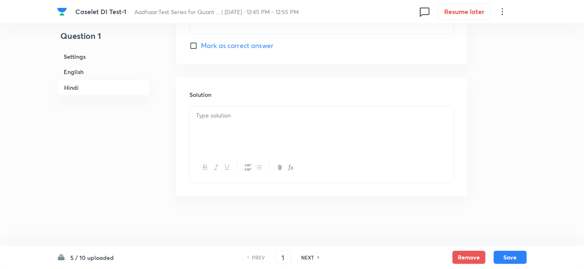
click at [303, 119] on p at bounding box center [321, 116] width 251 height 10
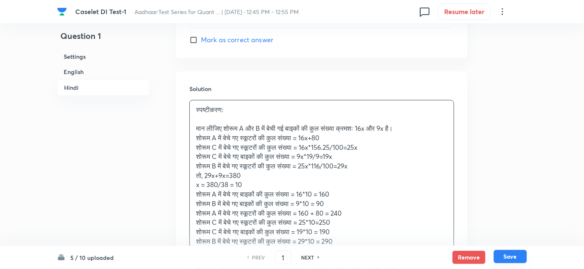
click at [509, 257] on button "Save" at bounding box center [510, 256] width 33 height 13
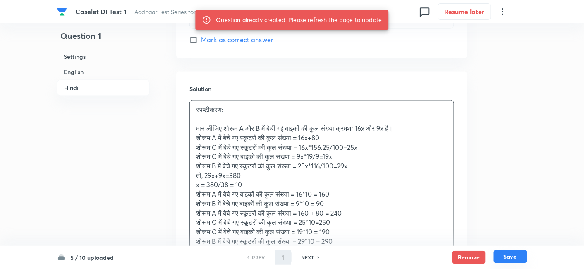
click at [509, 257] on button "Save" at bounding box center [510, 256] width 33 height 13
click at [509, 257] on button "Save" at bounding box center [510, 257] width 33 height 13
click at [509, 257] on button "Save" at bounding box center [510, 256] width 33 height 13
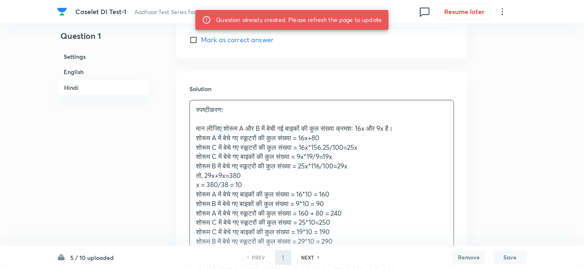
click at [509, 257] on button "Save" at bounding box center [510, 257] width 33 height 13
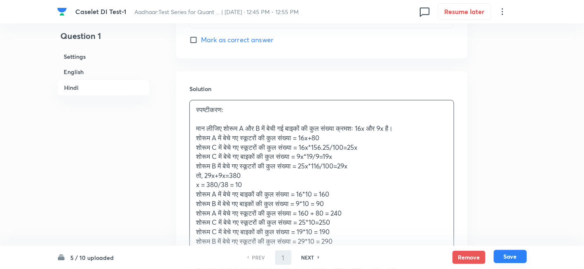
click at [509, 257] on button "Save" at bounding box center [510, 256] width 33 height 13
click at [509, 257] on button "Save" at bounding box center [510, 257] width 33 height 13
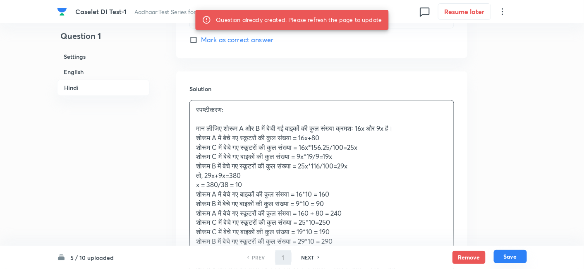
click at [509, 257] on button "Save" at bounding box center [510, 256] width 33 height 13
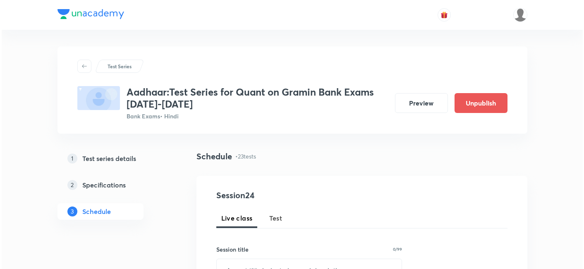
scroll to position [2053, 0]
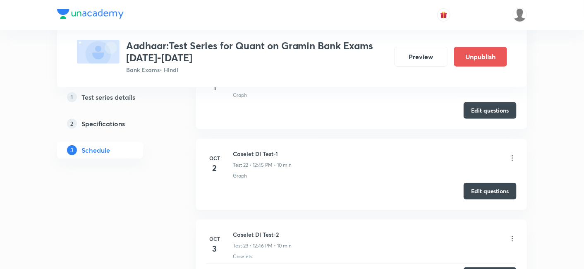
click at [469, 184] on button "Edit questions" at bounding box center [490, 191] width 53 height 17
click at [511, 154] on icon at bounding box center [512, 158] width 8 height 8
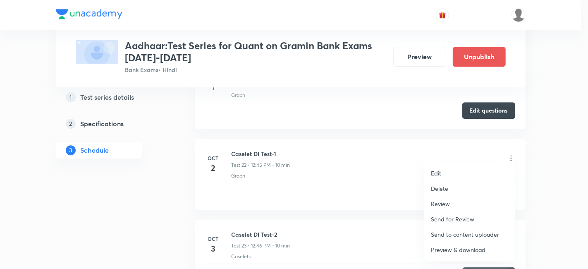
click at [439, 187] on p "Delete" at bounding box center [439, 188] width 17 height 9
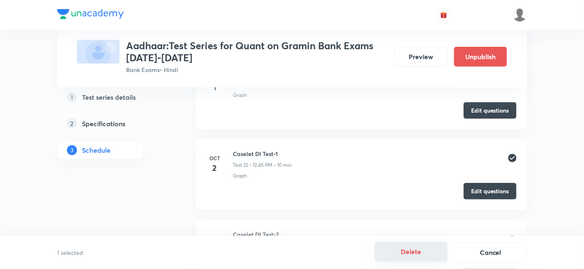
click at [422, 251] on button "Delete" at bounding box center [411, 252] width 73 height 20
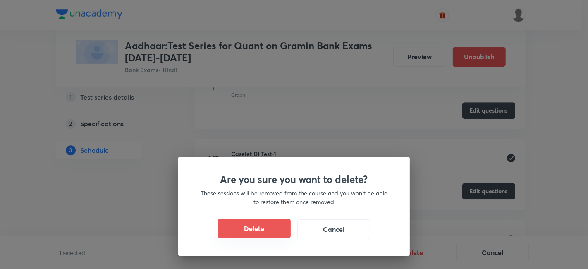
click at [262, 231] on button "Delete" at bounding box center [254, 228] width 73 height 20
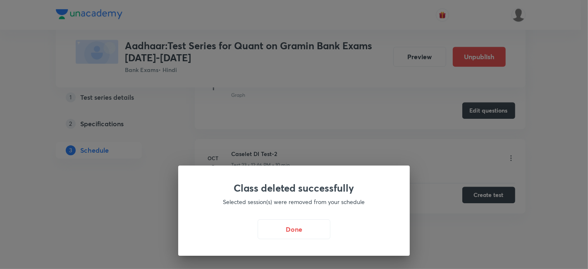
click at [262, 231] on button "Done" at bounding box center [294, 229] width 73 height 20
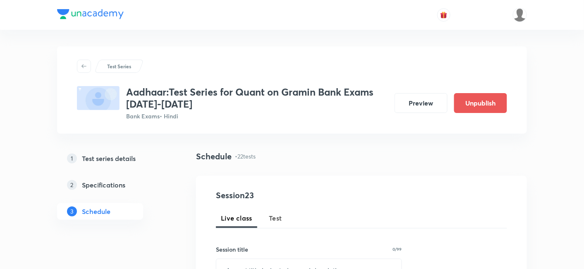
click at [275, 213] on span "Test" at bounding box center [275, 218] width 13 height 10
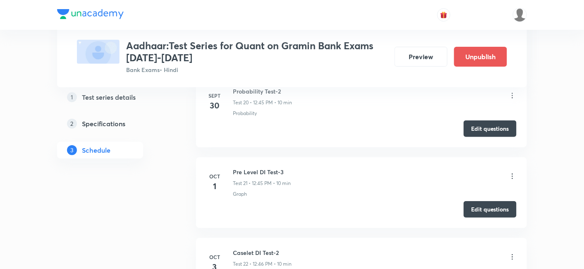
scroll to position [2007, 0]
drag, startPoint x: 231, startPoint y: 247, endPoint x: 297, endPoint y: 253, distance: 66.5
click at [297, 253] on div "Oct 3 Caselet DI Test-2 Test 22 • 12:46 PM • 10 min Caselets" at bounding box center [361, 263] width 310 height 30
click at [275, 248] on h6 "Caselet DI Test-2" at bounding box center [262, 252] width 59 height 9
drag, startPoint x: 232, startPoint y: 246, endPoint x: 263, endPoint y: 246, distance: 31.4
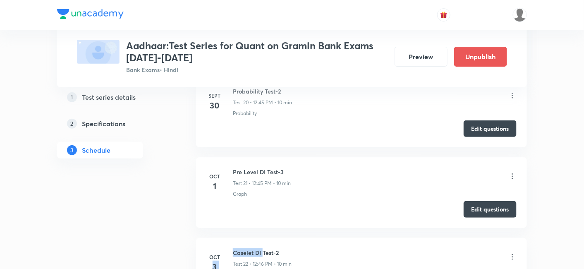
click at [263, 248] on div "Oct 3 Caselet DI Test-2 Test 22 • 12:46 PM • 10 min Caselets" at bounding box center [361, 263] width 310 height 30
click at [285, 248] on h6 "Caselet DI Test-2" at bounding box center [262, 252] width 59 height 9
drag, startPoint x: 276, startPoint y: 246, endPoint x: 234, endPoint y: 246, distance: 42.6
click at [234, 248] on h6 "Caselet DI Test-2" at bounding box center [262, 252] width 59 height 9
copy h6 "Caselet DI Test-"
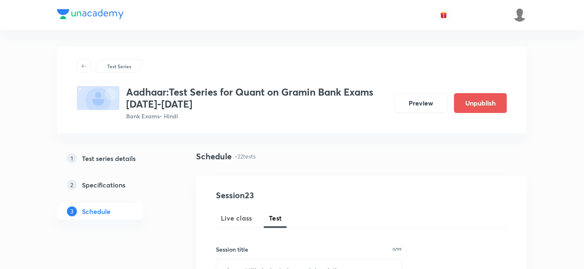
scroll to position [93, 0]
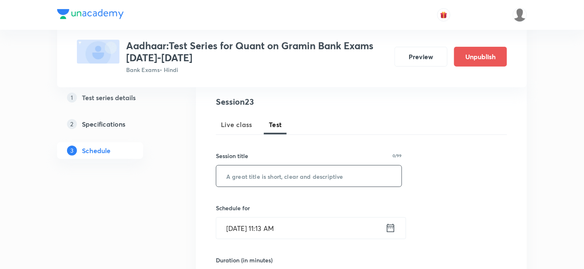
click at [363, 168] on input "text" at bounding box center [308, 175] width 185 height 21
paste input "Caselet DI Test-"
type input "Caselet DI Test-1"
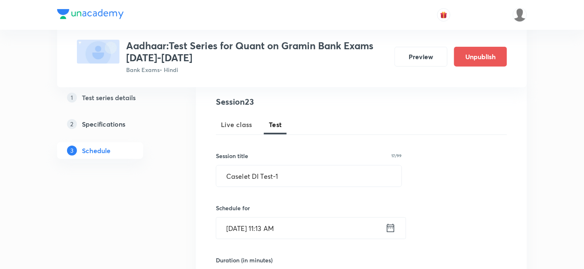
click at [388, 222] on icon at bounding box center [390, 228] width 10 height 12
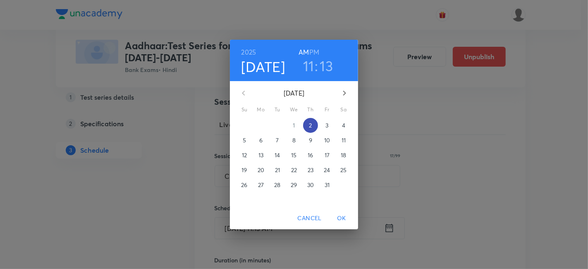
click at [309, 124] on p "2" at bounding box center [310, 125] width 3 height 8
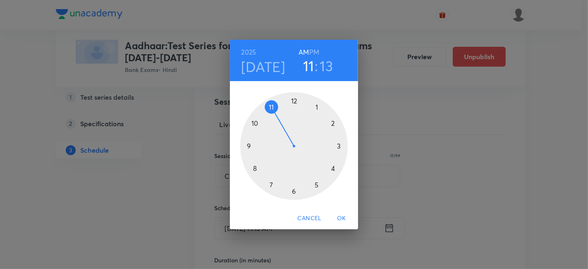
click at [296, 99] on div at bounding box center [294, 146] width 108 height 108
click at [248, 145] on div at bounding box center [294, 146] width 108 height 108
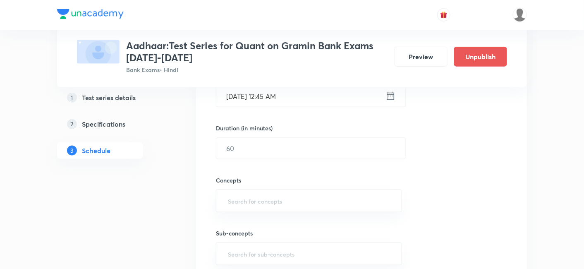
scroll to position [226, 0]
click at [248, 145] on input "text" at bounding box center [310, 147] width 189 height 21
type input "10"
click at [275, 196] on input "text" at bounding box center [308, 200] width 165 height 15
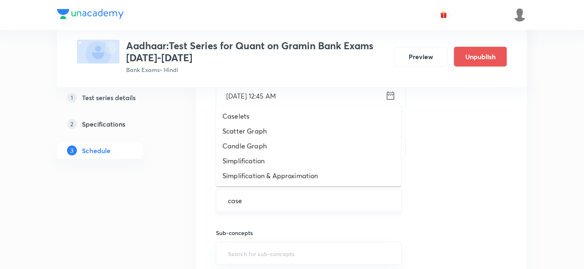
type input "casel"
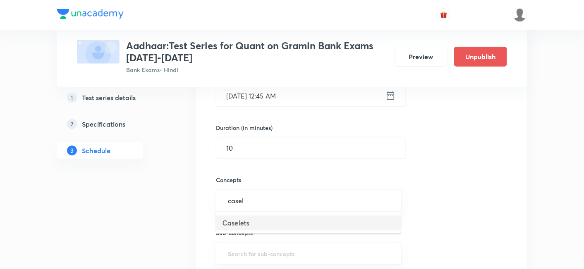
click at [261, 220] on li "Caselets" at bounding box center [308, 222] width 185 height 15
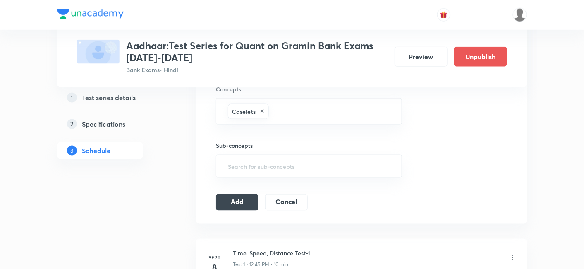
scroll to position [353, 0]
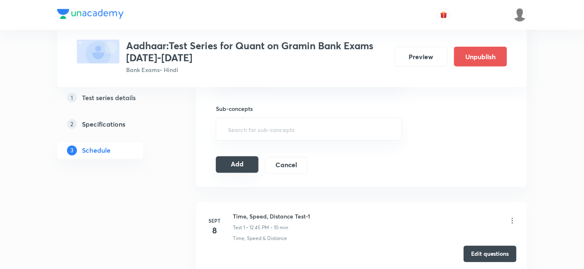
click at [238, 160] on button "Add" at bounding box center [237, 164] width 43 height 17
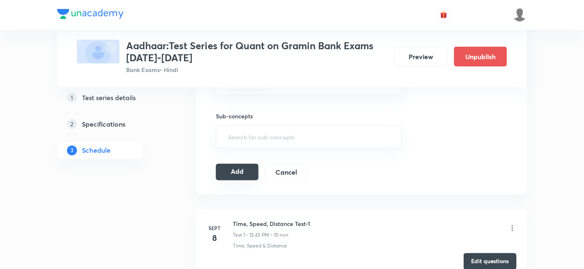
click at [239, 168] on button "Add" at bounding box center [237, 172] width 43 height 17
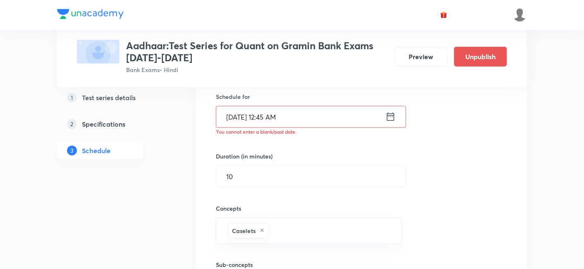
scroll to position [198, 0]
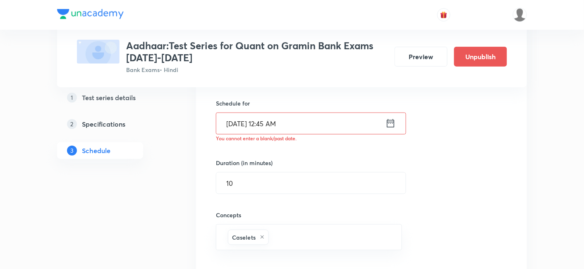
click at [390, 124] on icon at bounding box center [390, 123] width 10 height 12
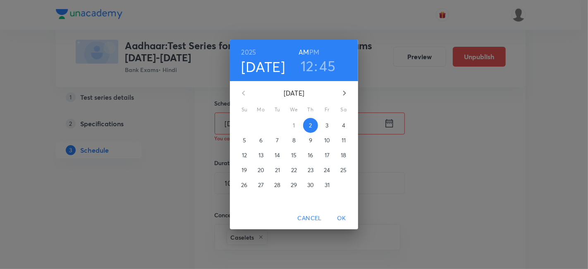
click at [314, 50] on h6 "PM" at bounding box center [314, 52] width 10 height 12
click at [342, 214] on span "OK" at bounding box center [342, 218] width 20 height 10
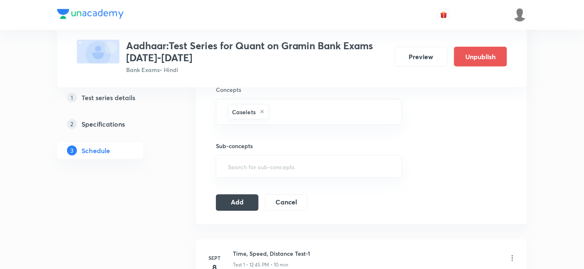
scroll to position [325, 0]
click at [232, 194] on button "Add" at bounding box center [237, 200] width 43 height 17
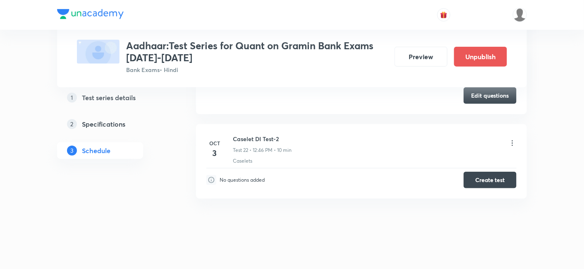
scroll to position [2124, 0]
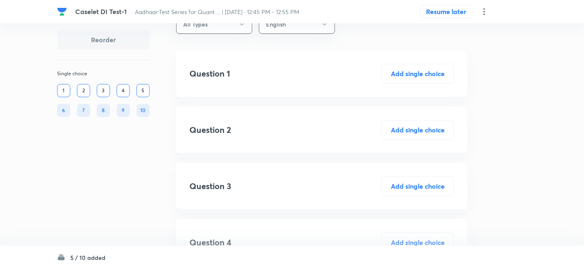
scroll to position [26, 0]
click at [64, 110] on div "6" at bounding box center [63, 110] width 13 height 13
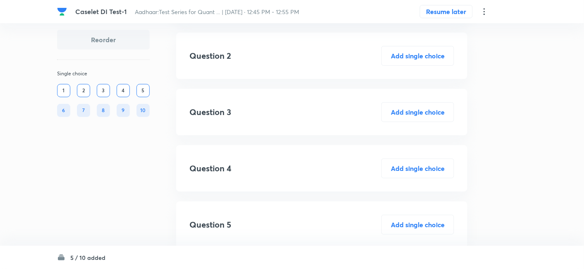
scroll to position [96, 0]
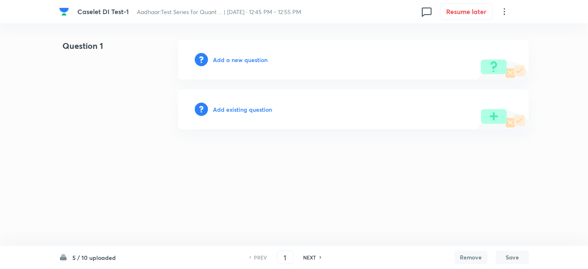
click at [316, 258] on div "NEXT" at bounding box center [311, 256] width 22 height 7
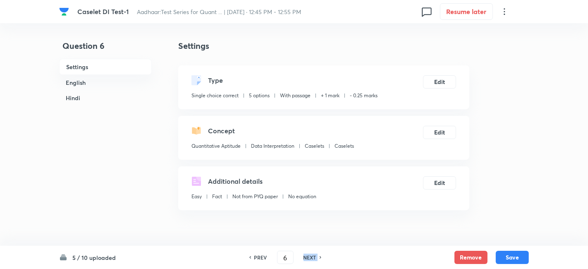
click at [316, 258] on div "NEXT" at bounding box center [311, 256] width 22 height 7
type input "7"
checkbox input "false"
checkbox input "true"
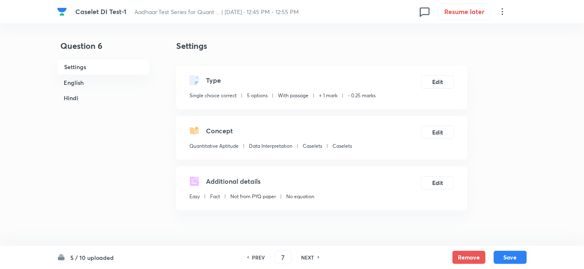
checkbox input "true"
click at [316, 258] on div "NEXT" at bounding box center [309, 256] width 22 height 7
type input "8"
checkbox input "false"
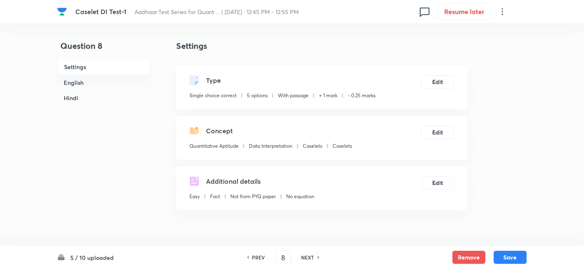
checkbox input "true"
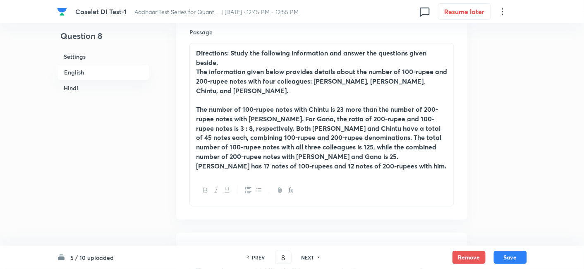
scroll to position [254, 0]
click at [260, 257] on h6 "PREV" at bounding box center [258, 256] width 13 height 7
type input "7"
checkbox input "false"
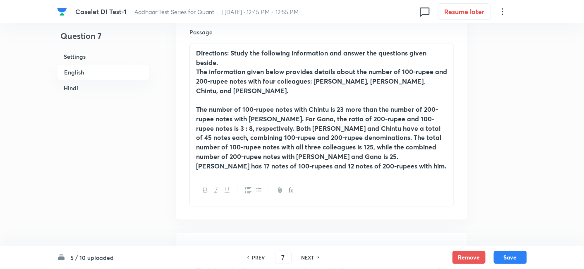
checkbox input "true"
click at [260, 257] on h6 "PREV" at bounding box center [258, 256] width 13 height 7
type input "6"
checkbox input "false"
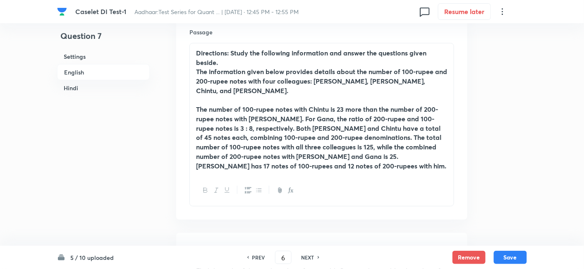
checkbox input "false"
checkbox input "true"
click at [260, 257] on h6 "PREV" at bounding box center [258, 256] width 13 height 7
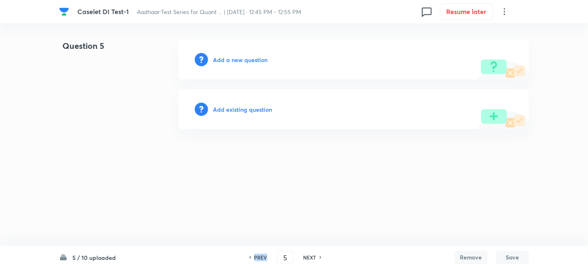
click at [260, 257] on h6 "PREV" at bounding box center [260, 256] width 13 height 7
click at [306, 256] on h6 "NEXT" at bounding box center [310, 256] width 13 height 7
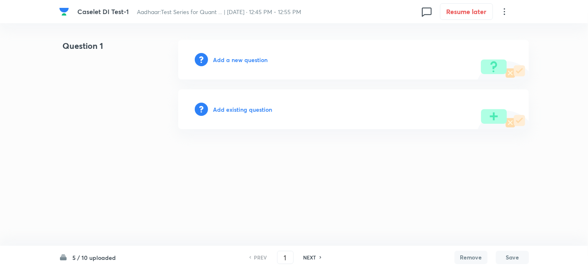
type input "2"
click at [247, 61] on h6 "Add a new question" at bounding box center [240, 59] width 55 height 9
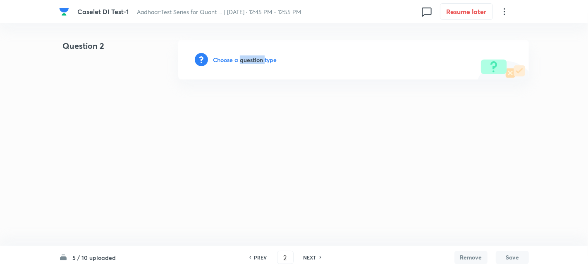
click at [247, 61] on h6 "Choose a question type" at bounding box center [245, 59] width 64 height 9
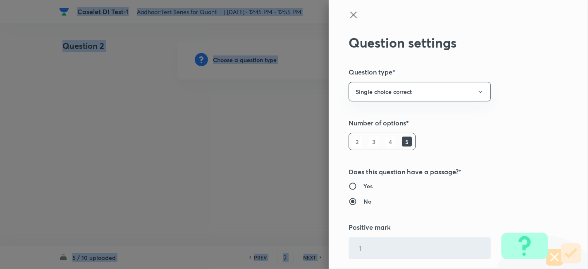
click at [247, 61] on div at bounding box center [294, 134] width 588 height 269
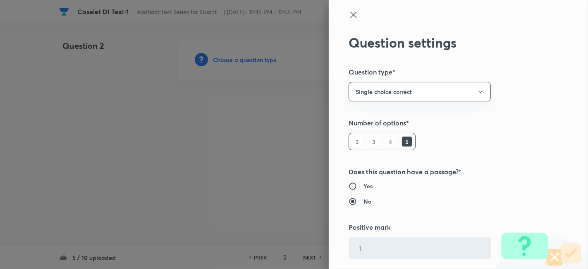
click at [363, 185] on h6 "Yes" at bounding box center [367, 186] width 9 height 9
click at [360, 185] on input "Yes" at bounding box center [356, 186] width 15 height 8
radio input "true"
radio input "false"
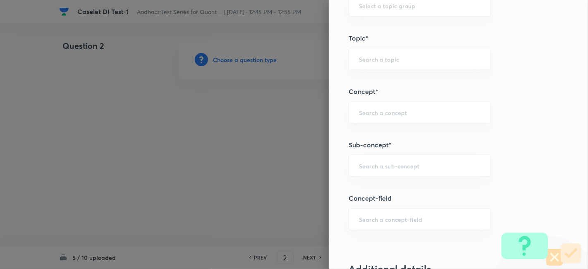
scroll to position [377, 0]
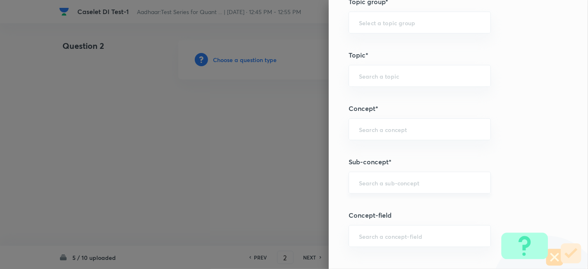
click at [364, 185] on div "​" at bounding box center [420, 183] width 142 height 22
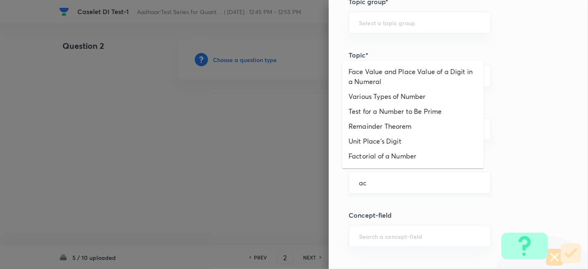
type input "a"
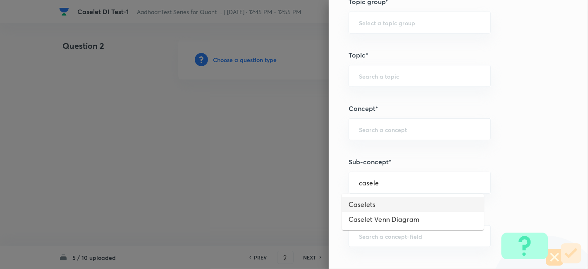
click at [390, 209] on li "Caselets" at bounding box center [413, 204] width 142 height 15
type input "Caselets"
type input "Quantitative Aptitude"
type input "Data Interpretation"
type input "Caselets"
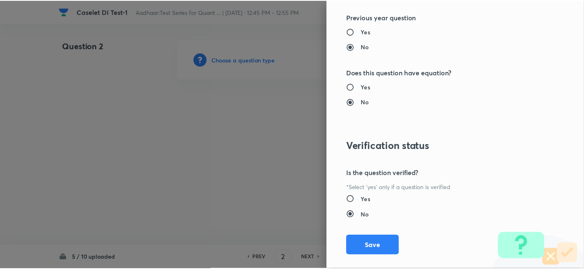
scroll to position [856, 0]
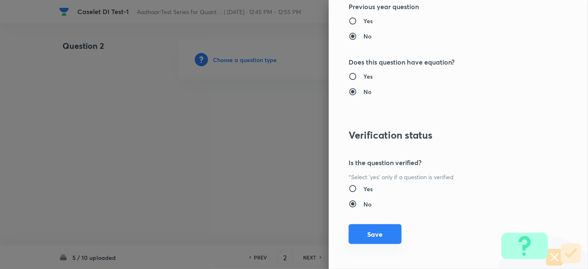
click at [375, 229] on button "Save" at bounding box center [375, 234] width 53 height 20
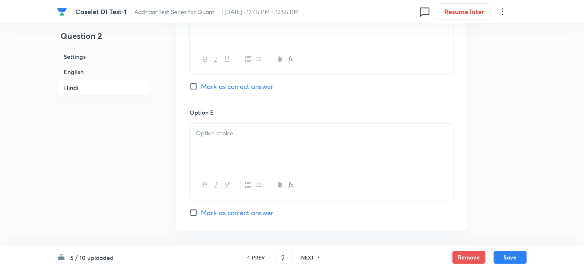
scroll to position [2202, 0]
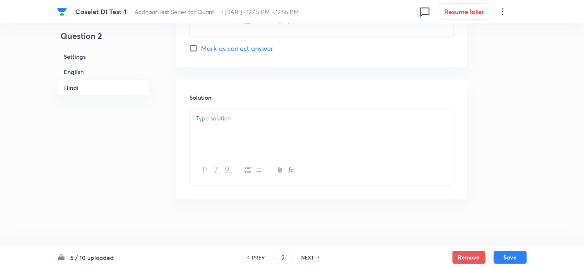
click at [245, 142] on div at bounding box center [322, 132] width 264 height 46
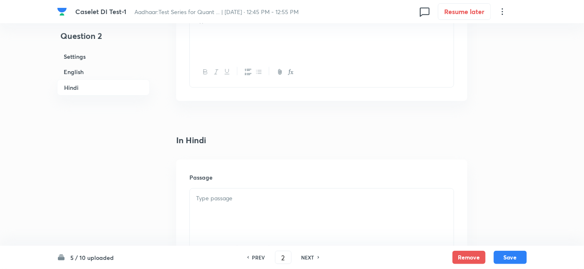
scroll to position [1439, 0]
click at [244, 107] on div at bounding box center [322, 110] width 264 height 46
click at [256, 146] on p at bounding box center [321, 145] width 251 height 10
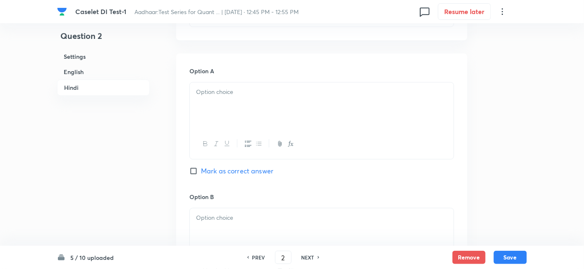
scroll to position [1607, 0]
click at [277, 123] on div at bounding box center [322, 105] width 264 height 46
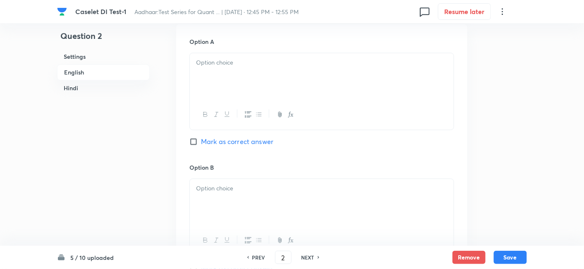
scroll to position [469, 0]
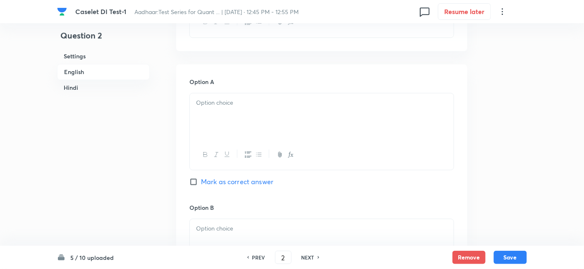
click at [277, 123] on div at bounding box center [322, 116] width 264 height 46
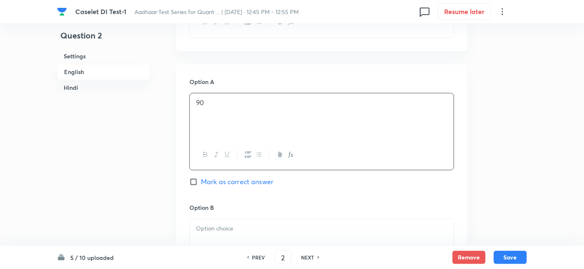
click at [253, 238] on div at bounding box center [322, 242] width 264 height 46
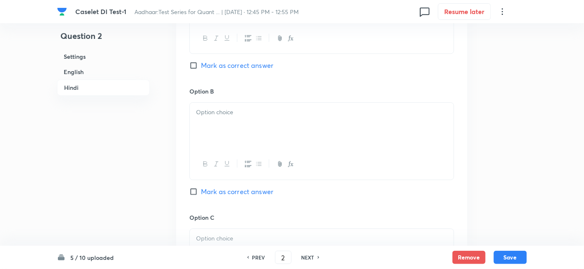
scroll to position [1717, 0]
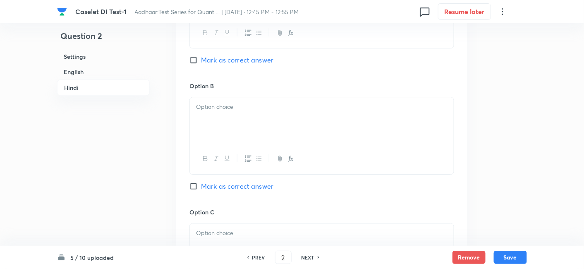
click at [239, 98] on div at bounding box center [322, 120] width 264 height 46
click at [217, 234] on p at bounding box center [321, 233] width 251 height 10
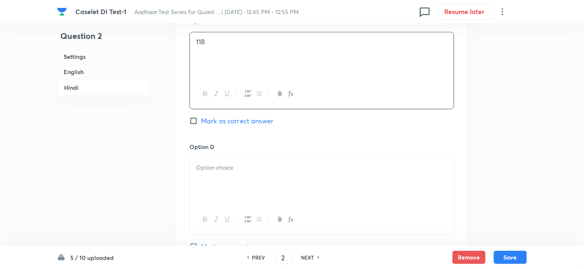
scroll to position [1907, 0]
click at [259, 122] on span "Mark as correct answer" at bounding box center [237, 122] width 72 height 10
click at [201, 122] on input "Mark as correct answer" at bounding box center [195, 122] width 12 height 8
checkbox input "true"
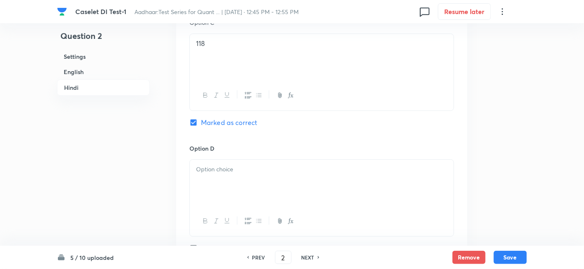
checkbox input "true"
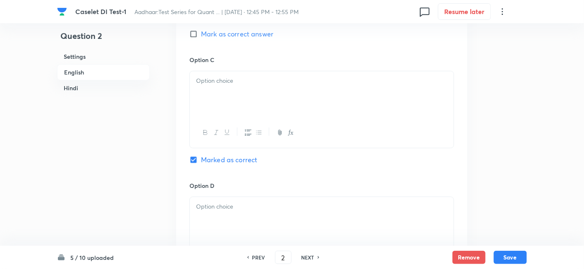
scroll to position [733, 0]
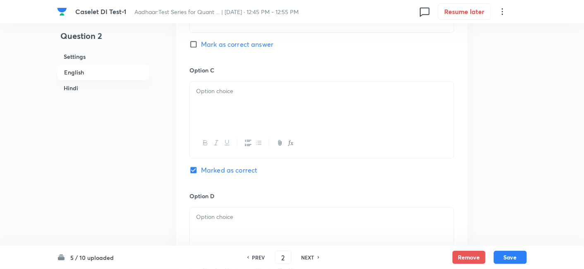
click at [259, 122] on div at bounding box center [322, 104] width 264 height 46
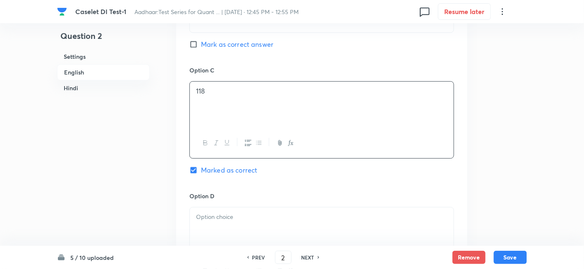
click at [313, 209] on div at bounding box center [322, 230] width 264 height 46
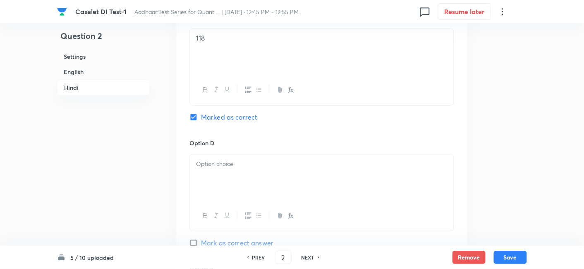
scroll to position [1936, 0]
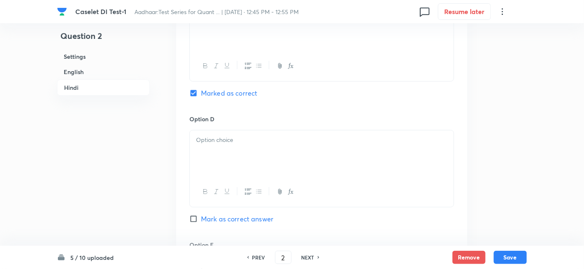
click at [222, 160] on div at bounding box center [322, 153] width 264 height 46
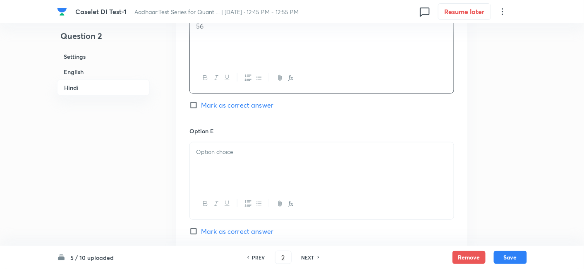
scroll to position [2059, 0]
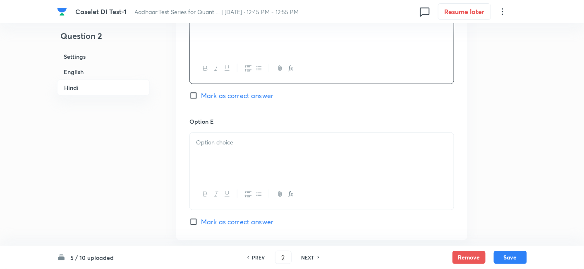
click at [235, 154] on div at bounding box center [322, 156] width 264 height 46
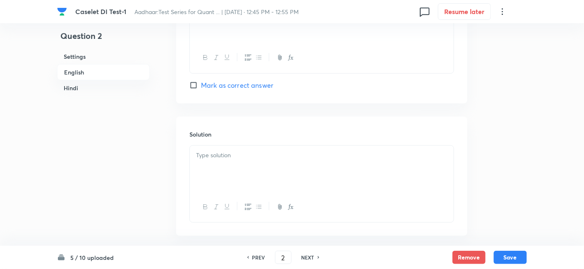
scroll to position [1062, 0]
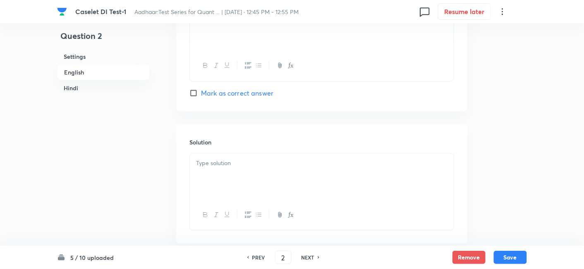
click at [251, 45] on div at bounding box center [322, 27] width 264 height 46
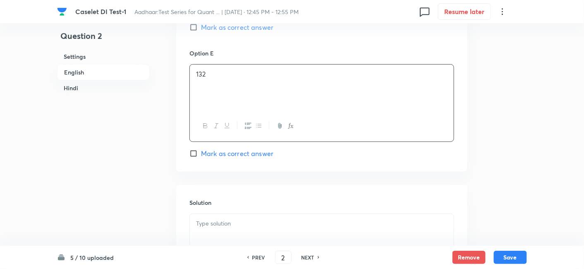
scroll to position [1002, 0]
click at [282, 228] on div at bounding box center [322, 236] width 264 height 46
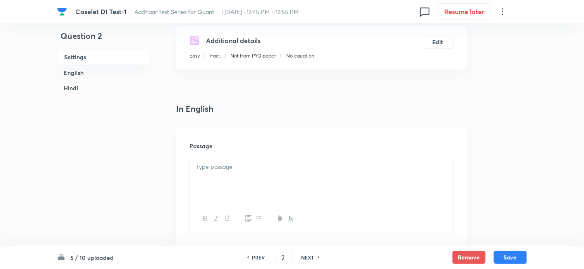
scroll to position [184, 0]
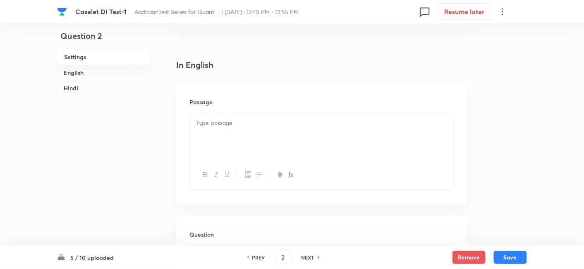
click at [260, 124] on p at bounding box center [321, 123] width 251 height 10
click at [230, 136] on div at bounding box center [322, 135] width 264 height 46
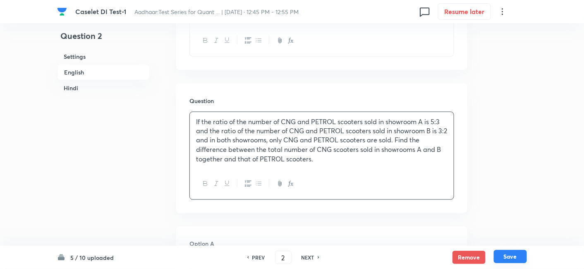
click at [512, 251] on button "Save" at bounding box center [510, 256] width 33 height 13
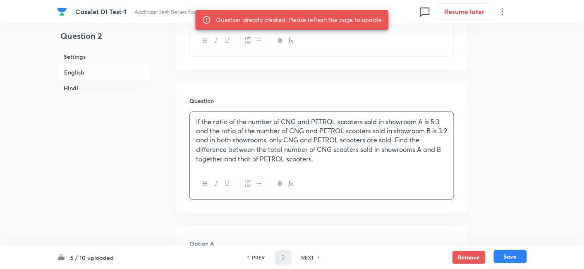
click at [512, 251] on button "Save" at bounding box center [510, 256] width 33 height 13
click at [512, 251] on button "Save" at bounding box center [510, 257] width 33 height 13
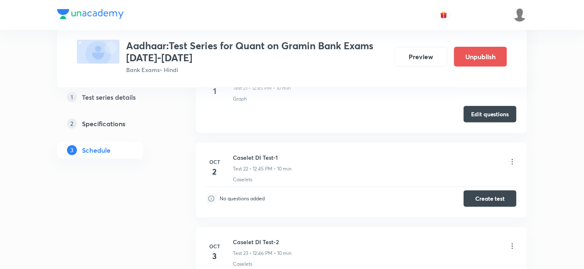
scroll to position [2059, 0]
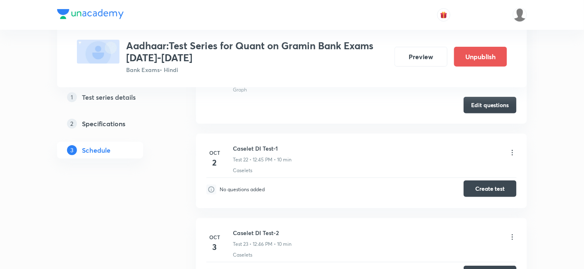
click at [479, 188] on button "Create test" at bounding box center [490, 188] width 53 height 17
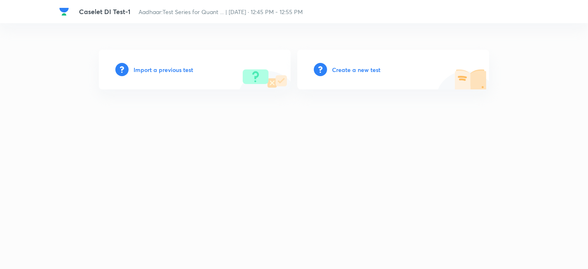
click at [177, 70] on h6 "Import a previous test" at bounding box center [164, 69] width 60 height 9
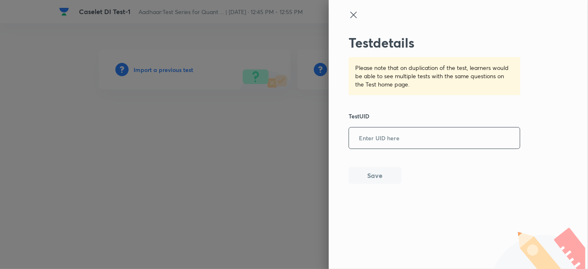
click at [470, 128] on input "text" at bounding box center [434, 138] width 171 height 20
paste input "OISBBS3HQ2"
type input "OISBBS3HQ2"
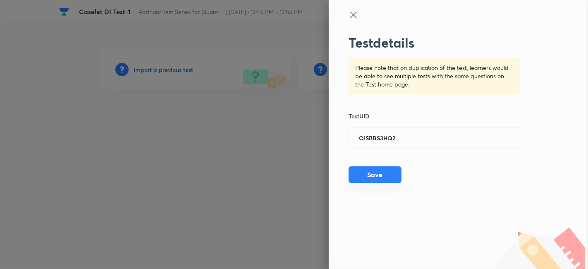
click at [376, 170] on button "Save" at bounding box center [375, 174] width 53 height 17
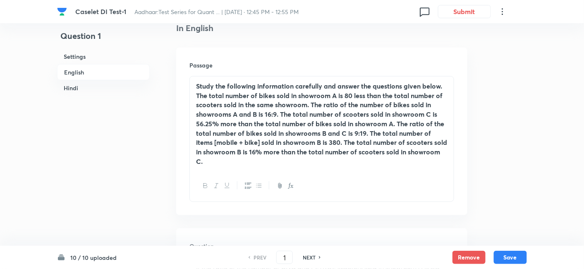
scroll to position [239, 0]
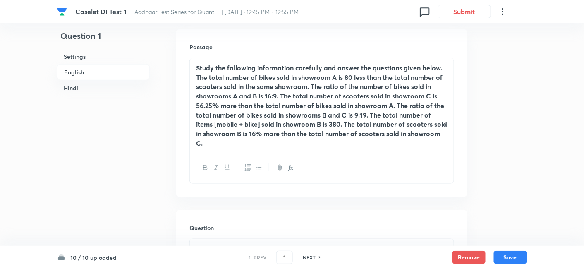
click at [317, 257] on div "NEXT" at bounding box center [310, 256] width 22 height 7
type input "2"
checkbox input "false"
checkbox input "true"
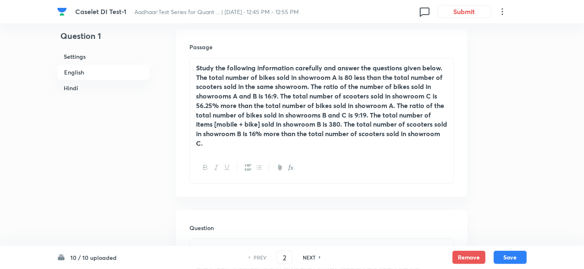
checkbox input "true"
click at [317, 257] on div "NEXT" at bounding box center [310, 256] width 22 height 7
type input "3"
checkbox input "false"
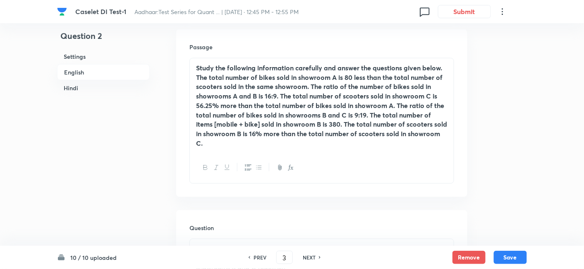
checkbox input "true"
click at [317, 257] on div "NEXT" at bounding box center [310, 256] width 22 height 7
type input "4"
checkbox input "false"
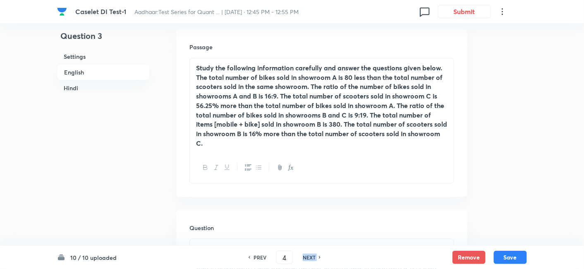
checkbox input "false"
checkbox input "true"
click at [317, 257] on div "NEXT" at bounding box center [310, 256] width 22 height 7
type input "5"
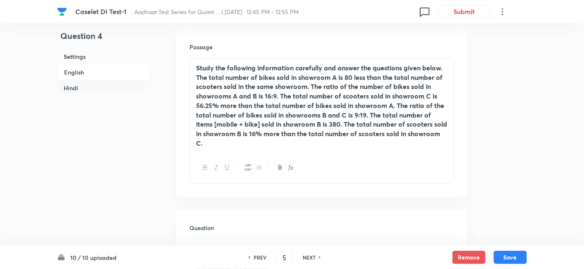
checkbox input "false"
checkbox input "true"
click at [317, 257] on div "NEXT" at bounding box center [310, 256] width 22 height 7
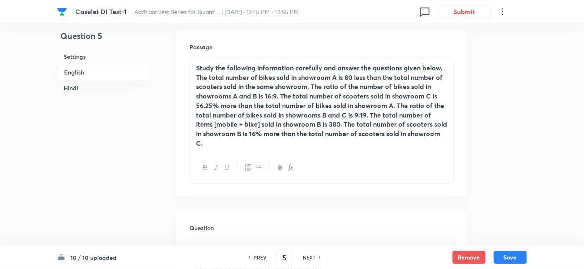
type input "6"
checkbox input "false"
checkbox input "true"
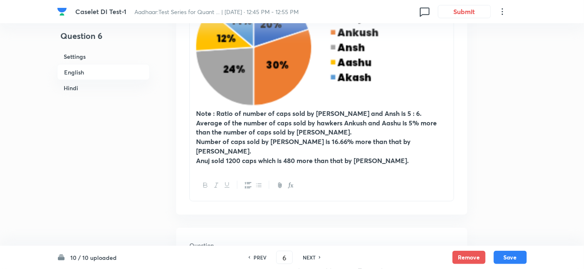
scroll to position [382, 0]
click at [463, 251] on button "Remove" at bounding box center [468, 256] width 33 height 13
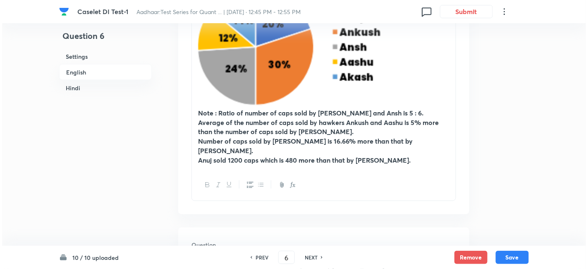
scroll to position [0, 0]
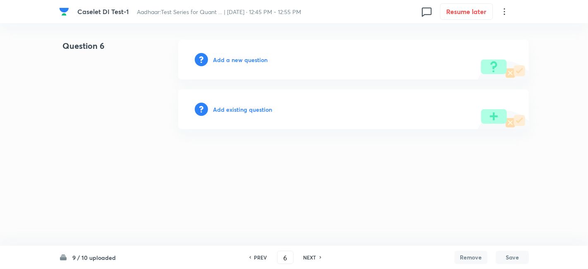
click at [312, 259] on h6 "NEXT" at bounding box center [310, 256] width 13 height 7
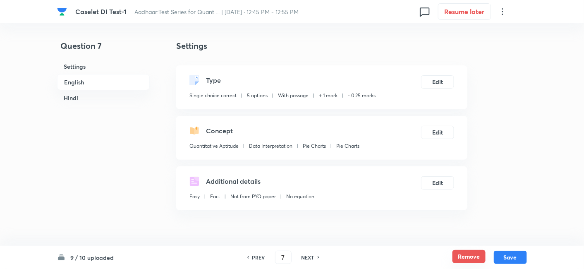
click at [469, 254] on button "Remove" at bounding box center [468, 256] width 33 height 13
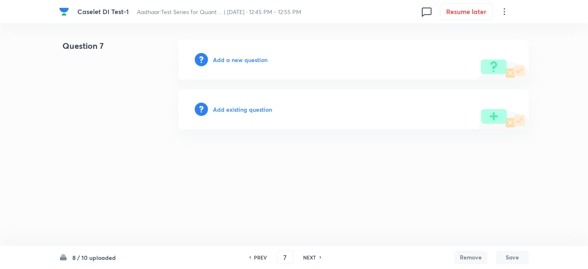
click at [307, 258] on h6 "NEXT" at bounding box center [310, 256] width 13 height 7
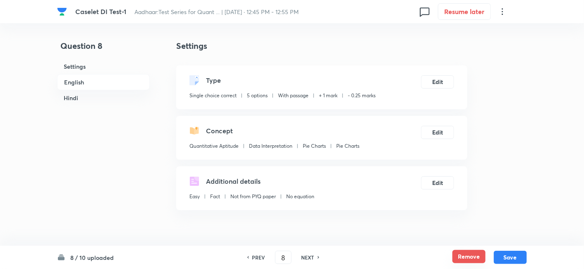
click at [469, 257] on button "Remove" at bounding box center [468, 256] width 33 height 13
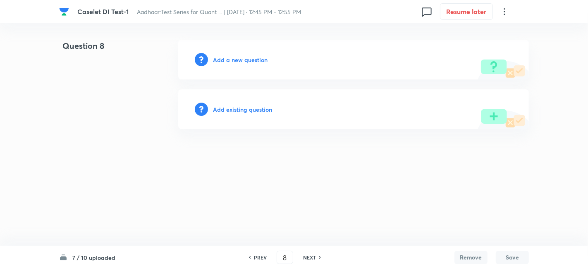
click at [316, 256] on div "NEXT" at bounding box center [311, 256] width 22 height 7
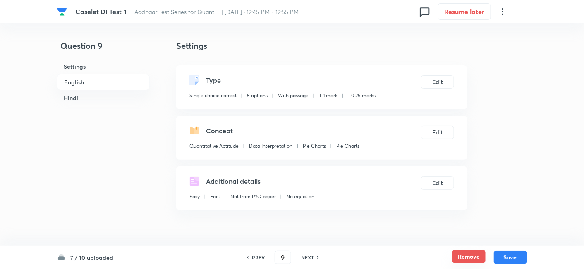
click at [470, 257] on button "Remove" at bounding box center [468, 256] width 33 height 13
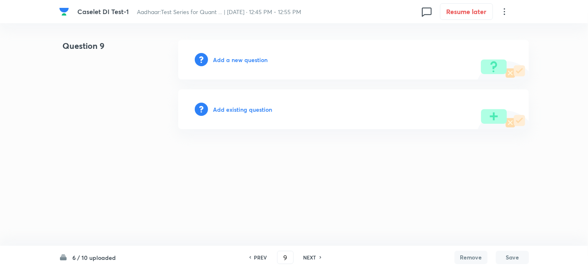
click at [310, 257] on h6 "NEXT" at bounding box center [310, 256] width 13 height 7
type input "10"
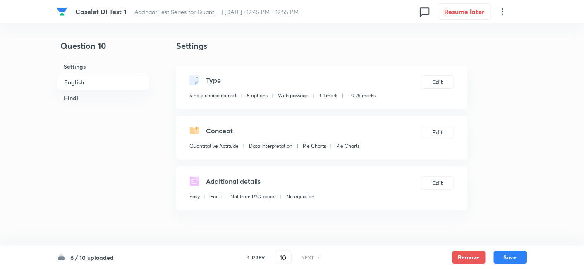
checkbox input "true"
click at [458, 253] on button "Remove" at bounding box center [468, 256] width 33 height 13
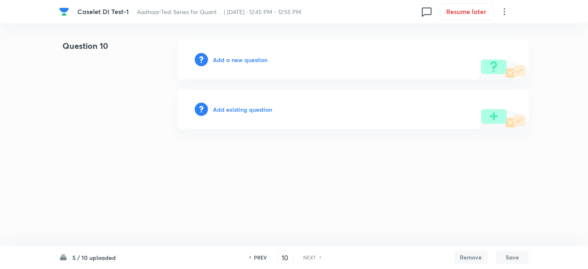
click at [255, 256] on h6 "PREV" at bounding box center [260, 256] width 13 height 7
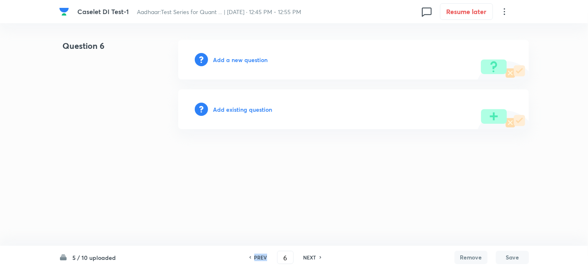
type input "5"
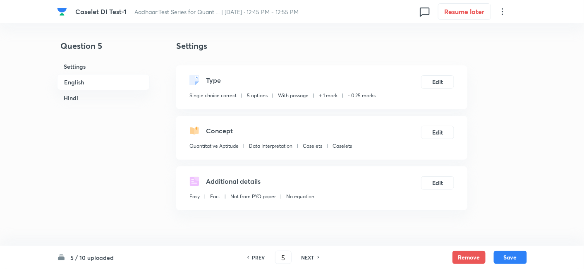
checkbox input "true"
click at [305, 258] on h6 "NEXT" at bounding box center [307, 256] width 13 height 7
type input "6"
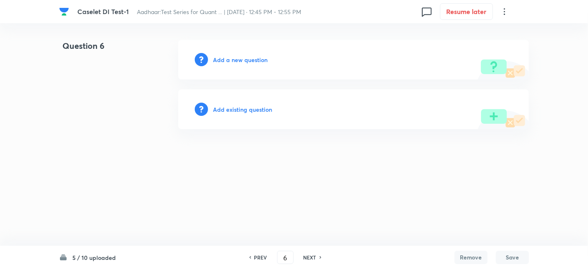
click at [261, 63] on h6 "Add a new question" at bounding box center [240, 59] width 55 height 9
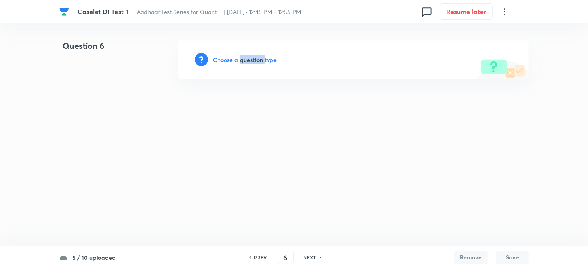
click at [261, 63] on h6 "Choose a question type" at bounding box center [245, 59] width 64 height 9
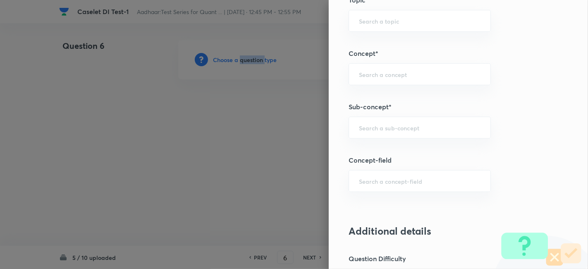
scroll to position [433, 0]
click at [378, 123] on input "text" at bounding box center [420, 127] width 122 height 8
click at [375, 145] on li "Caselets" at bounding box center [413, 148] width 142 height 15
type input "Caselets"
type input "Quantitative Aptitude"
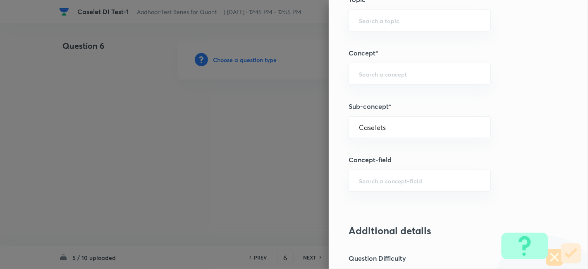
type input "Data Interpretation"
type input "Caselets"
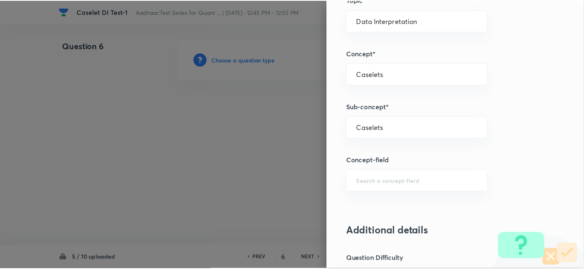
scroll to position [856, 0]
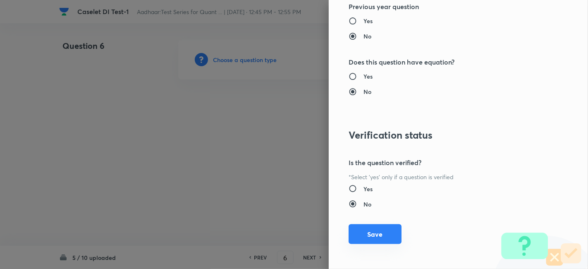
click at [385, 232] on button "Save" at bounding box center [375, 234] width 53 height 20
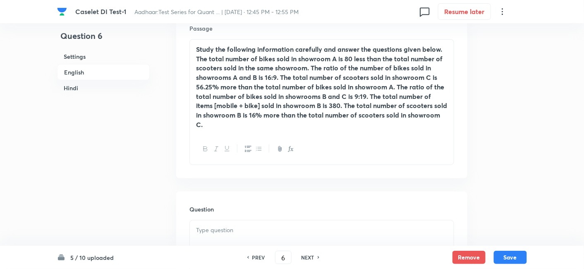
scroll to position [263, 0]
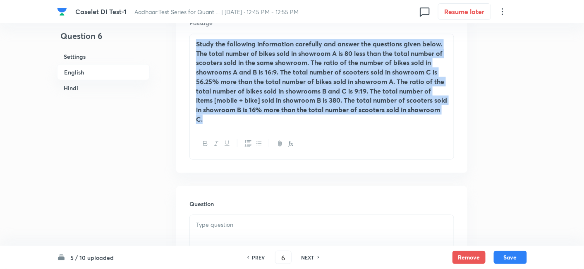
drag, startPoint x: 226, startPoint y: 125, endPoint x: 180, endPoint y: 44, distance: 93.1
click at [180, 44] on div "Passage Study the following information carefully and answer the questions give…" at bounding box center [321, 88] width 291 height 167
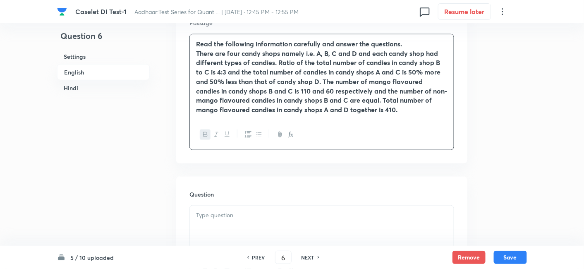
click at [308, 216] on p at bounding box center [321, 215] width 251 height 10
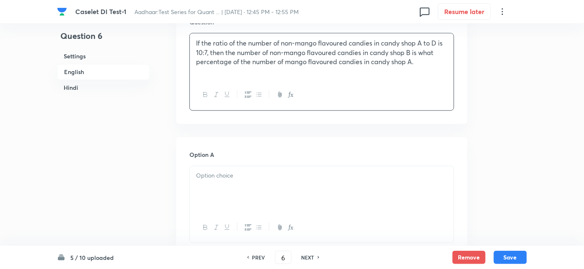
scroll to position [436, 0]
click at [253, 190] on div at bounding box center [322, 188] width 264 height 46
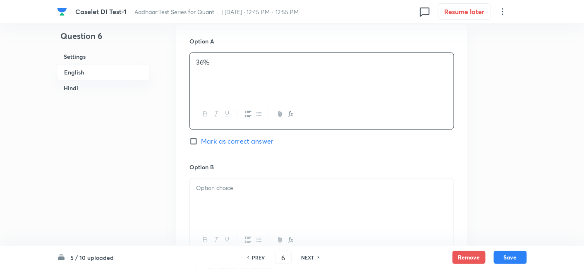
scroll to position [549, 0]
click at [246, 139] on span "Mark as correct answer" at bounding box center [237, 141] width 72 height 10
click at [201, 139] on input "Mark as correct answer" at bounding box center [195, 141] width 12 height 8
checkbox input "true"
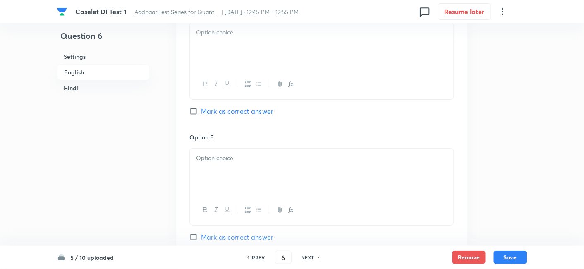
checkbox input "true"
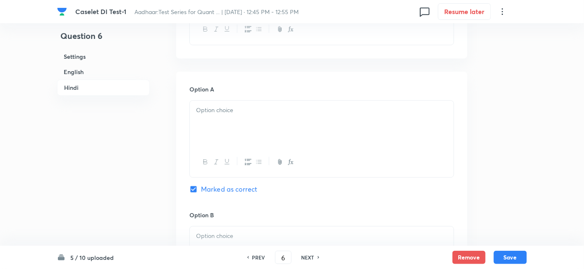
scroll to position [1626, 0]
click at [246, 139] on div at bounding box center [322, 123] width 264 height 46
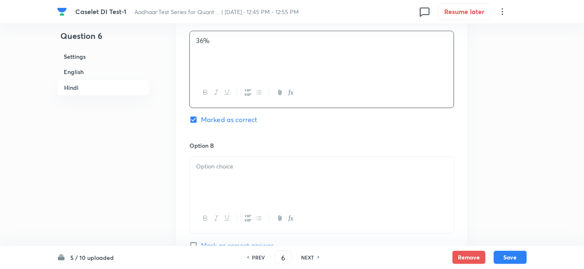
scroll to position [1699, 0]
click at [279, 186] on div at bounding box center [322, 176] width 264 height 46
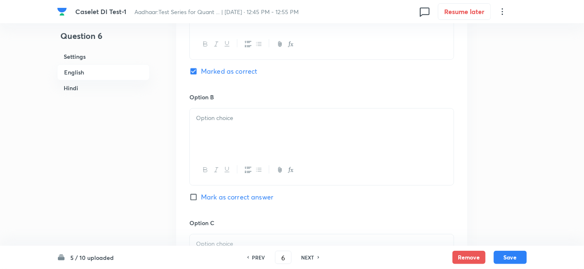
scroll to position [620, 0]
click at [232, 129] on div at bounding box center [322, 131] width 264 height 46
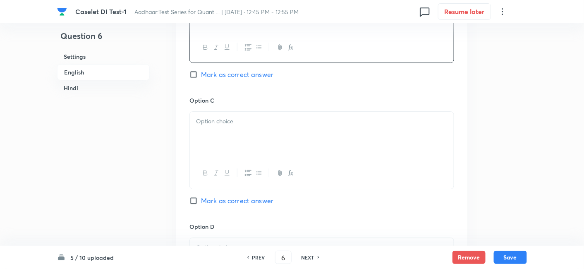
scroll to position [742, 0]
click at [248, 133] on div at bounding box center [322, 134] width 264 height 46
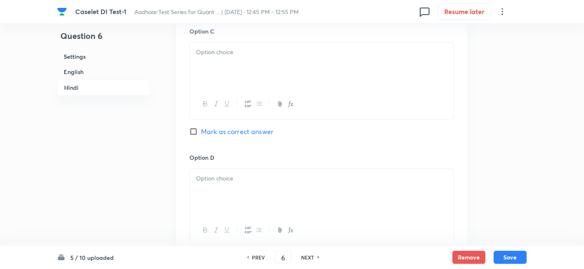
scroll to position [1936, 0]
click at [220, 67] on div at bounding box center [322, 65] width 264 height 46
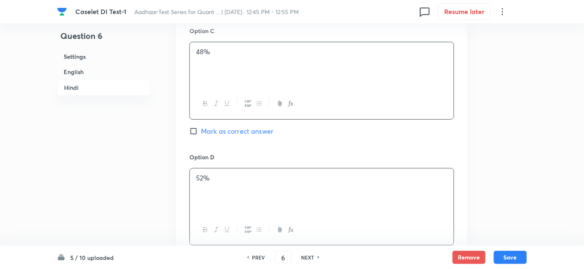
click at [316, 179] on p "52%" at bounding box center [321, 178] width 251 height 10
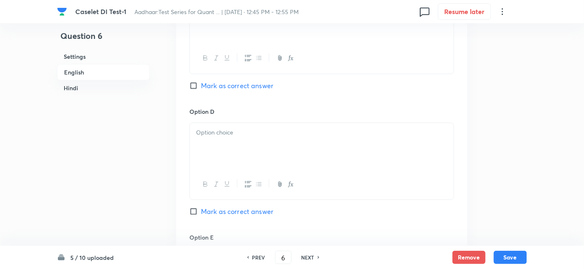
scroll to position [852, 0]
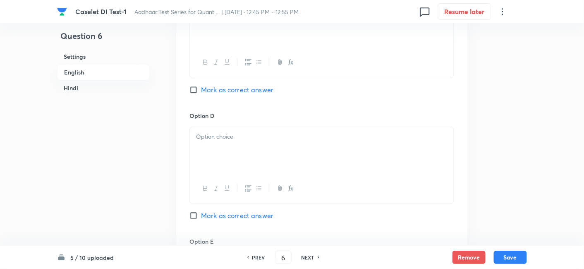
click at [265, 142] on div at bounding box center [322, 150] width 264 height 46
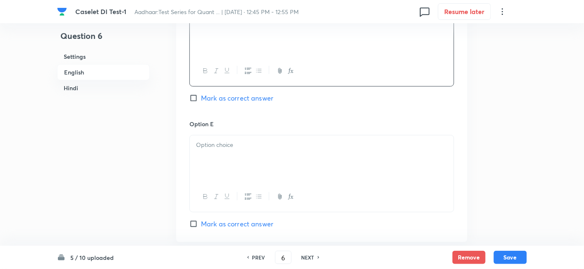
scroll to position [972, 0]
click at [227, 151] on div at bounding box center [322, 156] width 264 height 46
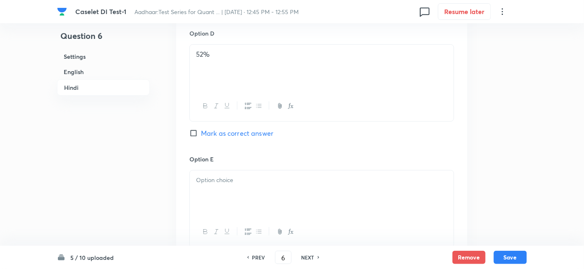
scroll to position [2066, 0]
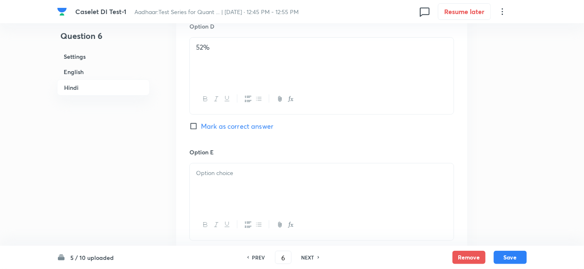
click at [231, 180] on div at bounding box center [322, 186] width 264 height 46
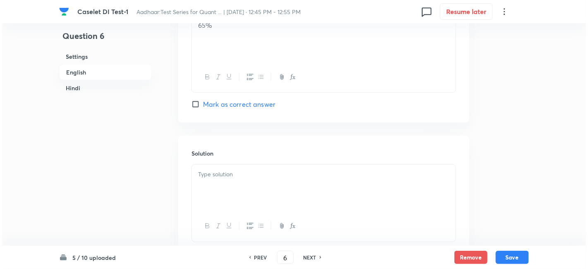
scroll to position [1089, 0]
click at [251, 170] on p at bounding box center [321, 175] width 251 height 10
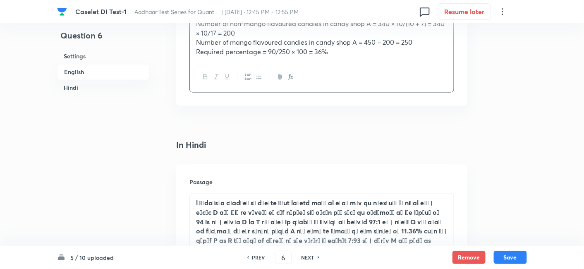
scroll to position [1544, 0]
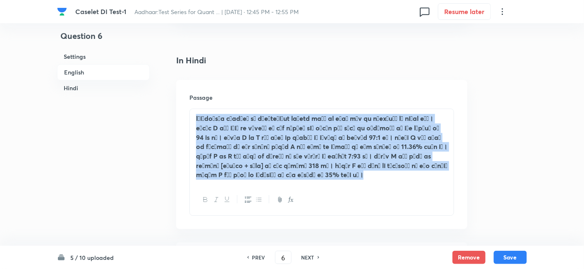
drag, startPoint x: 194, startPoint y: 113, endPoint x: 411, endPoint y: 208, distance: 236.5
click at [411, 208] on div at bounding box center [321, 161] width 265 height 107
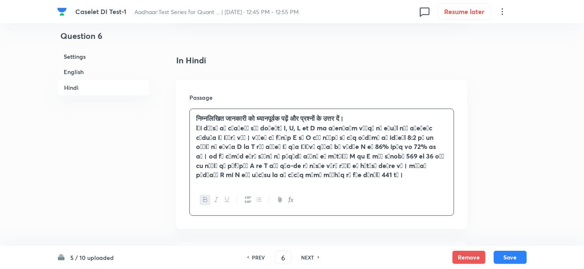
scroll to position [1692, 0]
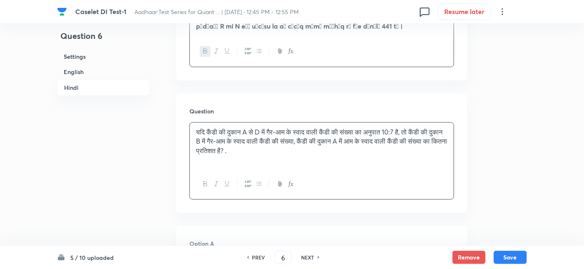
click at [238, 122] on div "यदि कैंडी की दुकान A से D में गैर-आम के स्वाद वाली कैंडी की संख्या का अनुपात 10…" at bounding box center [322, 145] width 264 height 46
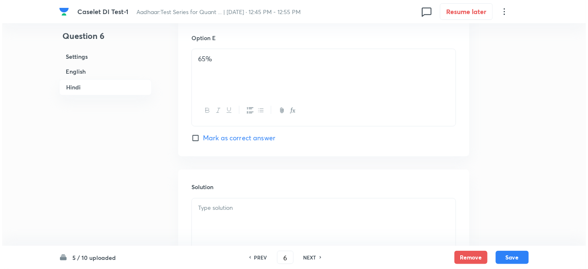
scroll to position [2399, 0]
click at [282, 211] on p at bounding box center [321, 210] width 251 height 10
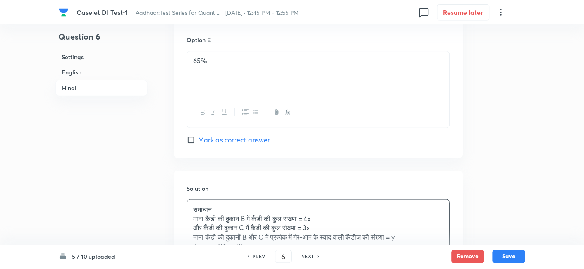
scroll to position [2661, 0]
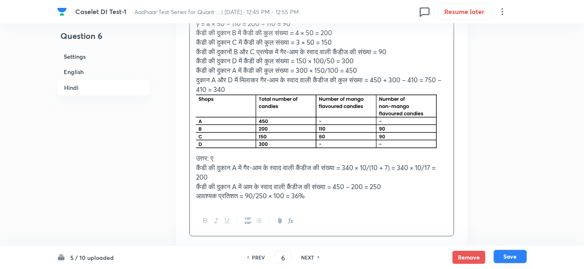
click at [508, 256] on button "Save" at bounding box center [510, 256] width 33 height 13
type input "7"
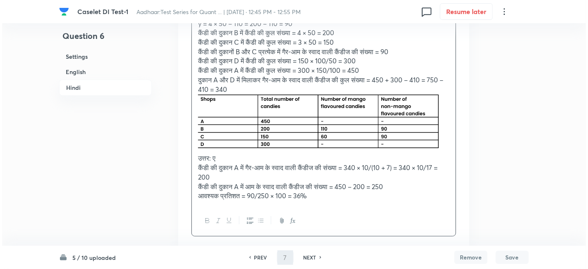
scroll to position [0, 0]
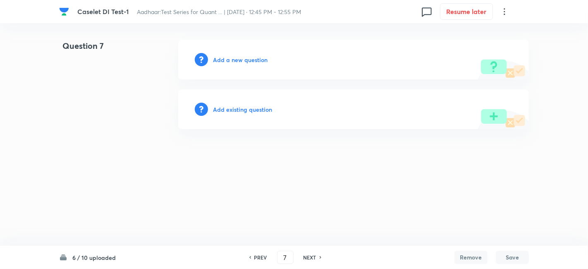
click at [255, 60] on h6 "Add a new question" at bounding box center [240, 59] width 55 height 9
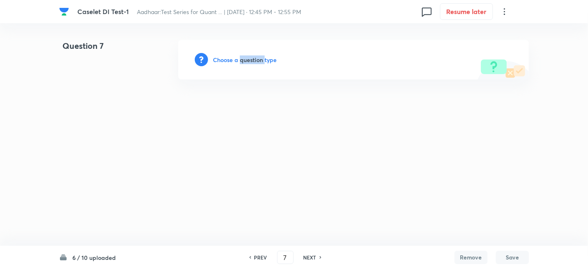
click at [255, 60] on h6 "Choose a question type" at bounding box center [245, 59] width 64 height 9
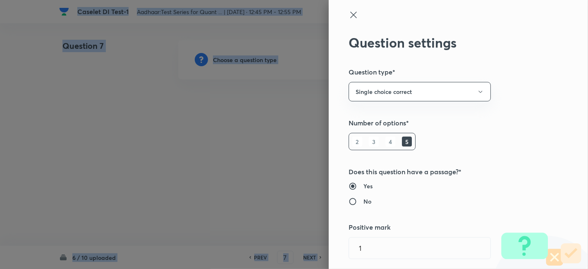
click at [255, 60] on div at bounding box center [294, 134] width 588 height 269
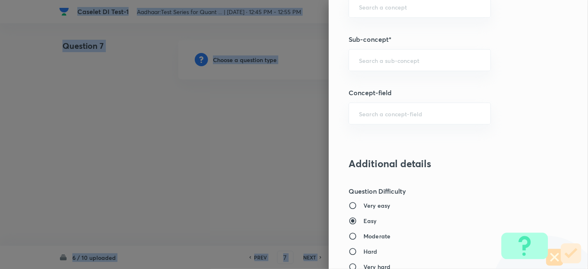
scroll to position [483, 0]
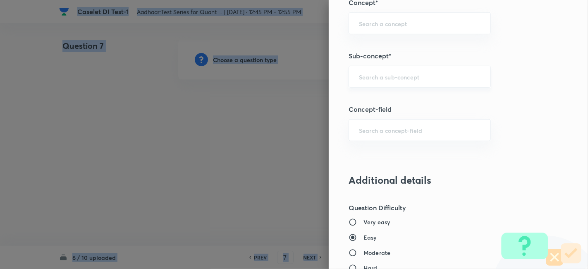
click at [394, 66] on div "​" at bounding box center [420, 77] width 142 height 22
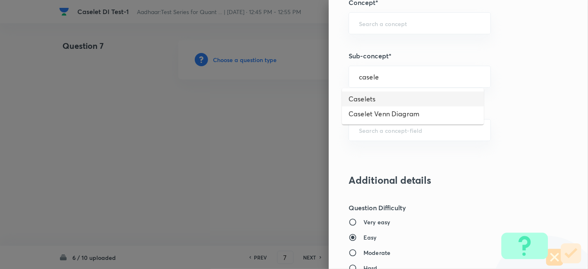
click at [398, 98] on li "Caselets" at bounding box center [413, 98] width 142 height 15
type input "Caselets"
type input "Quantitative Aptitude"
type input "Data Interpretation"
type input "Caselets"
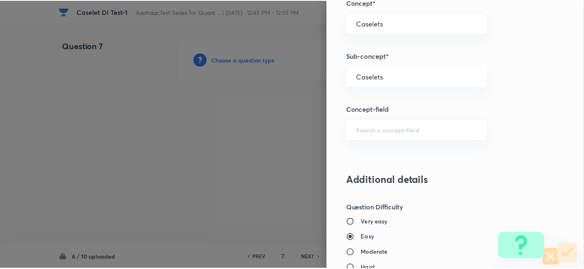
scroll to position [856, 0]
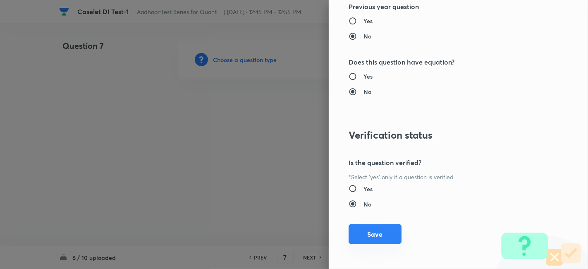
click at [374, 235] on button "Save" at bounding box center [375, 234] width 53 height 20
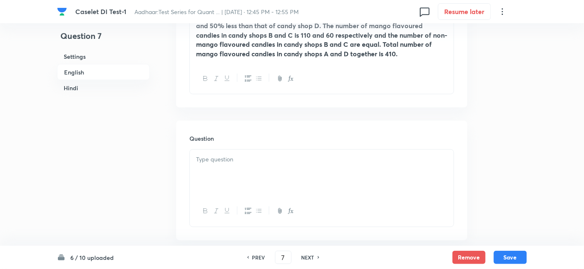
scroll to position [320, 0]
click at [269, 181] on div at bounding box center [322, 172] width 264 height 46
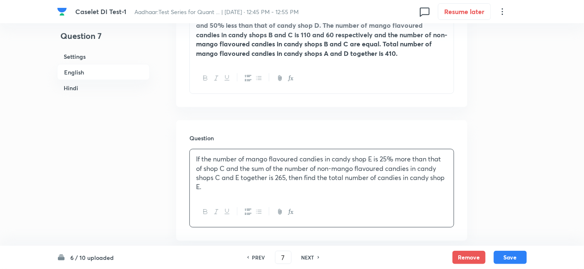
scroll to position [510, 0]
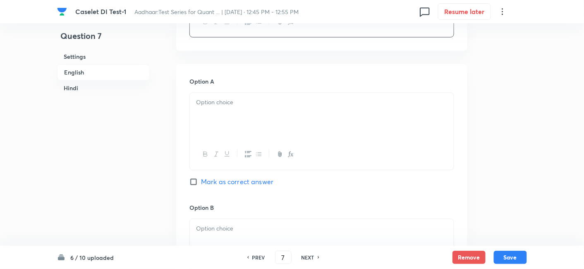
click at [233, 132] on div at bounding box center [322, 116] width 264 height 46
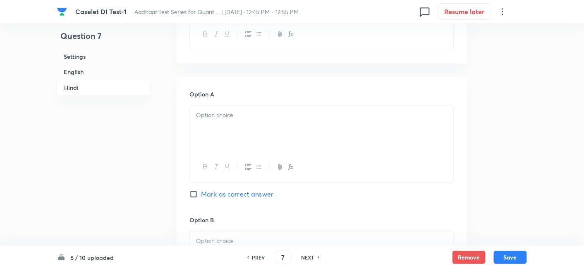
scroll to position [1636, 0]
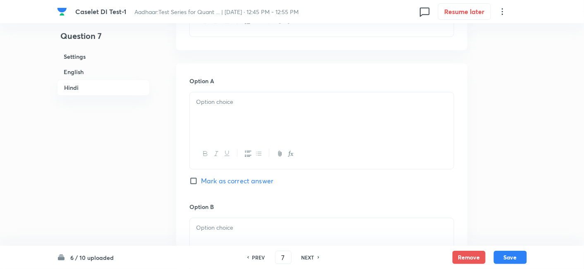
click at [233, 132] on div at bounding box center [322, 115] width 264 height 46
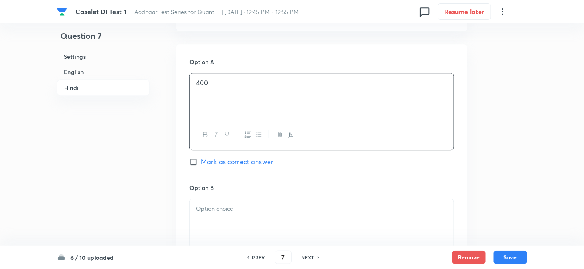
click at [305, 220] on div at bounding box center [322, 222] width 264 height 46
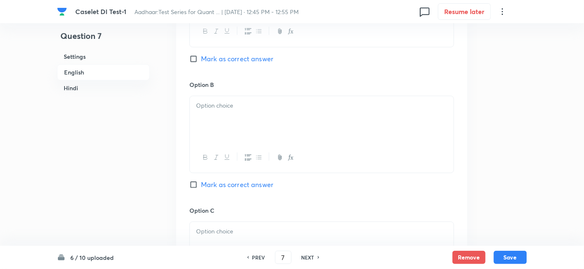
scroll to position [630, 0]
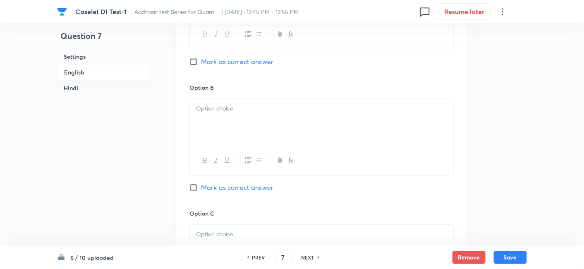
click at [289, 136] on div at bounding box center [322, 122] width 264 height 46
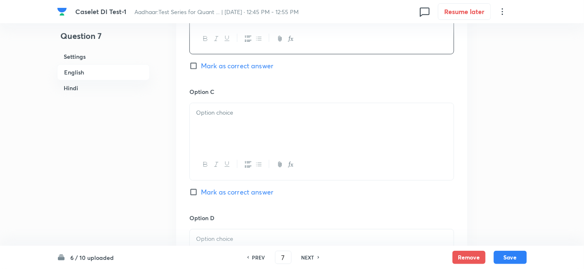
scroll to position [754, 0]
click at [294, 136] on div at bounding box center [322, 123] width 264 height 46
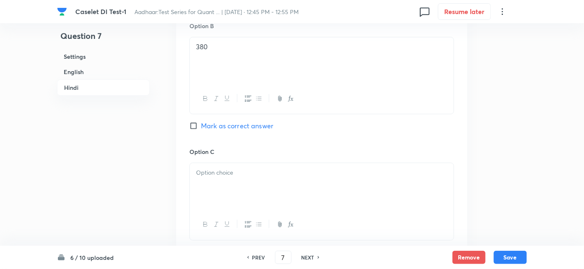
scroll to position [1831, 0]
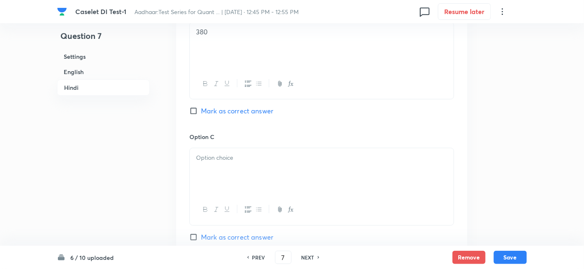
click at [273, 172] on div at bounding box center [322, 171] width 264 height 46
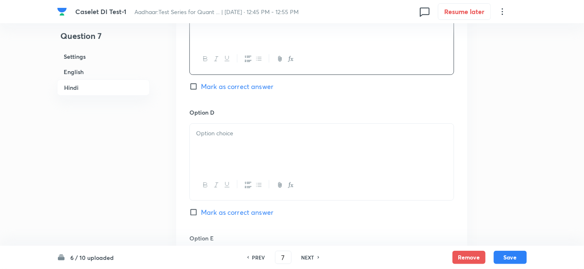
scroll to position [2005, 0]
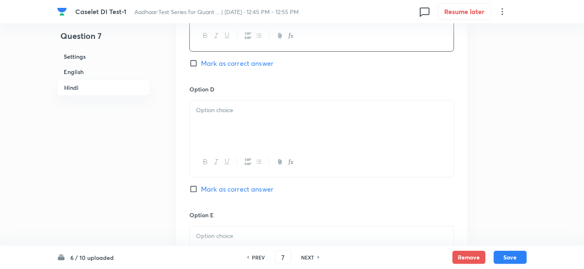
click at [240, 116] on div at bounding box center [322, 123] width 264 height 46
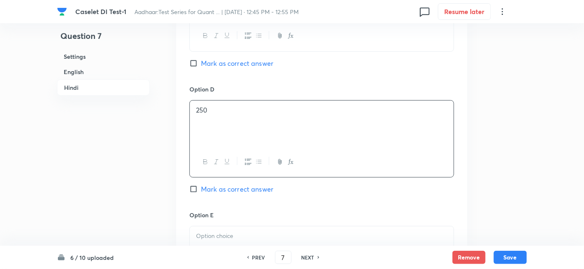
click at [268, 185] on span "Mark as correct answer" at bounding box center [237, 189] width 72 height 10
click at [201, 185] on input "Mark as correct answer" at bounding box center [195, 189] width 12 height 8
checkbox input "true"
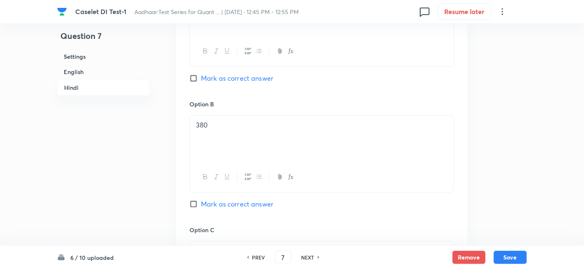
checkbox input "true"
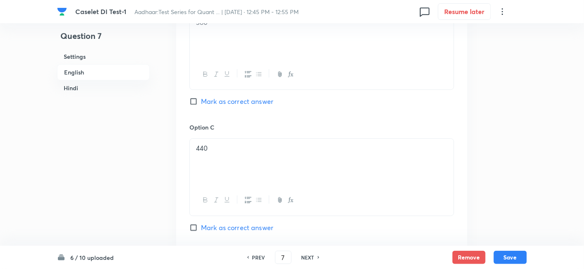
scroll to position [819, 0]
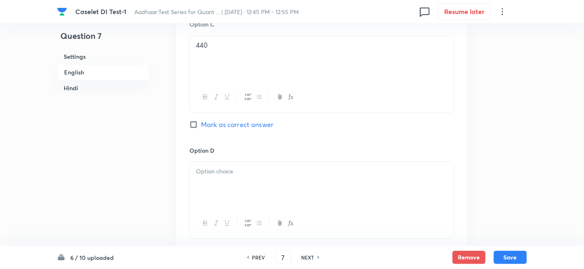
click at [215, 163] on div at bounding box center [322, 185] width 264 height 46
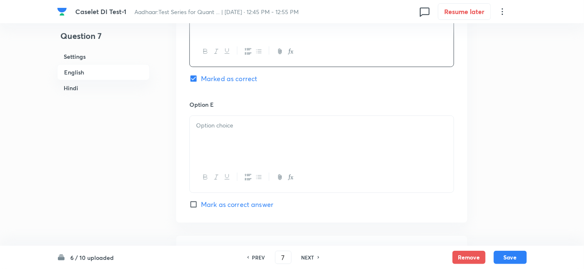
scroll to position [993, 0]
click at [246, 144] on div at bounding box center [322, 136] width 264 height 46
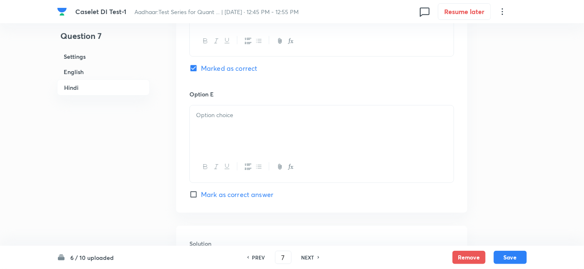
scroll to position [2126, 0]
click at [209, 117] on div at bounding box center [322, 128] width 264 height 46
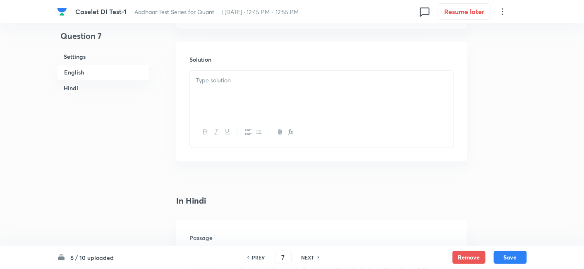
scroll to position [1181, 0]
click at [257, 118] on div at bounding box center [322, 97] width 264 height 46
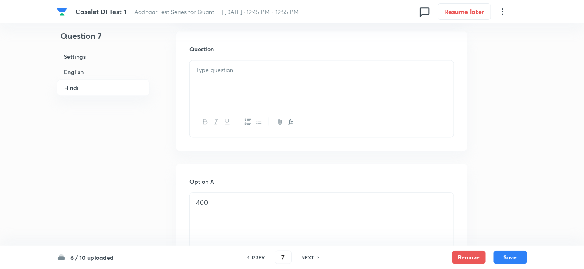
scroll to position [1528, 0]
click at [275, 100] on div at bounding box center [322, 91] width 264 height 46
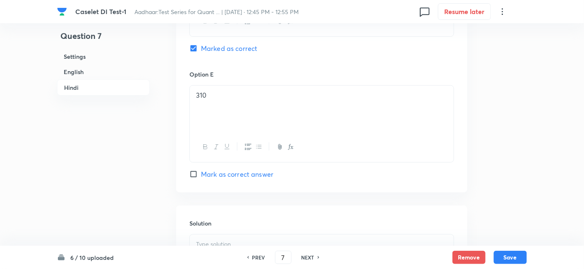
scroll to position [2272, 0]
click at [311, 122] on div at bounding box center [322, 132] width 264 height 46
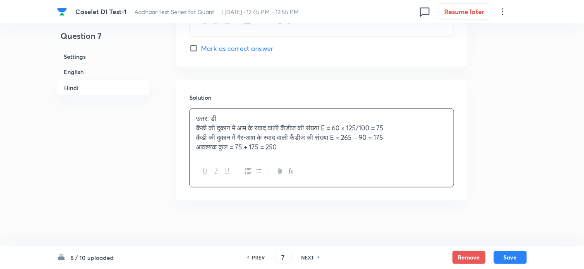
scroll to position [2274, 0]
click at [514, 261] on button "Save" at bounding box center [510, 256] width 33 height 13
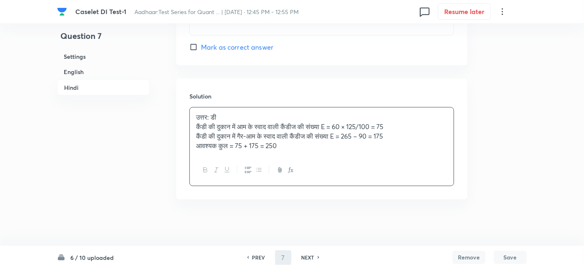
type input "8"
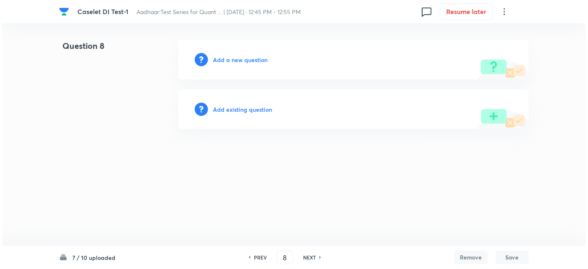
scroll to position [0, 0]
click at [253, 56] on h6 "Add a new question" at bounding box center [240, 59] width 55 height 9
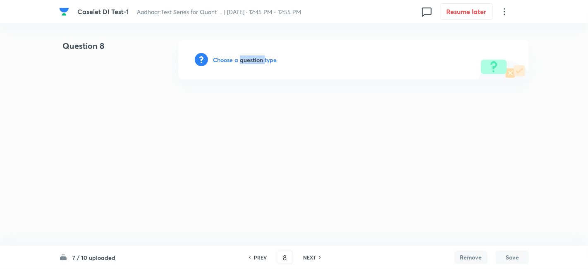
click at [253, 56] on h6 "Choose a question type" at bounding box center [245, 59] width 64 height 9
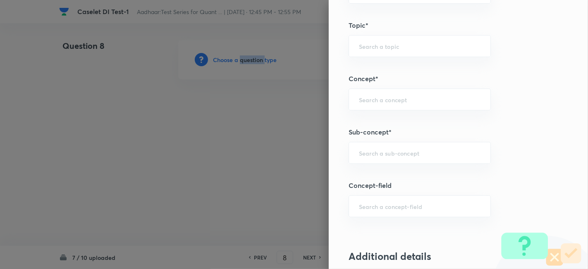
scroll to position [404, 0]
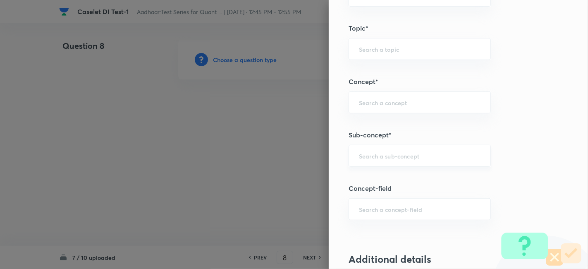
click at [398, 154] on input "text" at bounding box center [420, 156] width 122 height 8
click at [382, 178] on li "Caselets" at bounding box center [413, 177] width 142 height 15
type input "Caselets"
type input "Quantitative Aptitude"
type input "Data Interpretation"
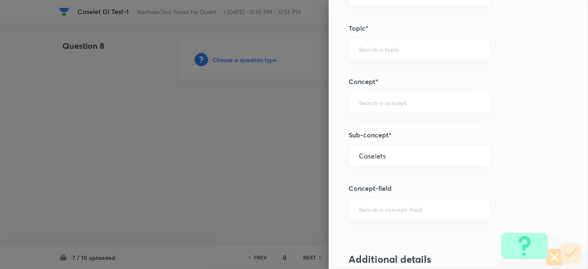
type input "Caselets"
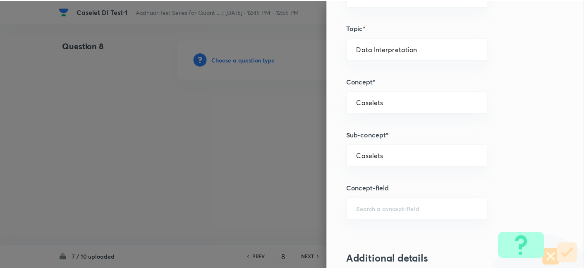
scroll to position [856, 0]
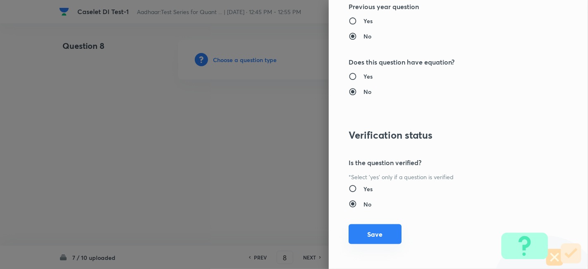
click at [362, 234] on button "Save" at bounding box center [375, 234] width 53 height 20
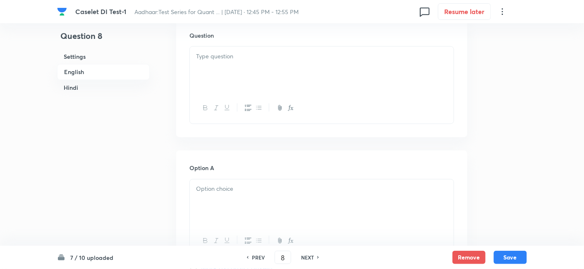
scroll to position [423, 0]
click at [237, 62] on div at bounding box center [322, 69] width 264 height 46
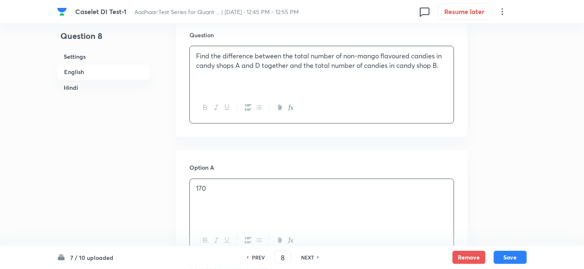
click at [256, 196] on div "170" at bounding box center [322, 202] width 264 height 46
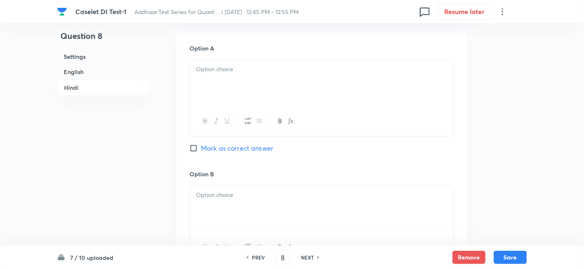
scroll to position [1616, 0]
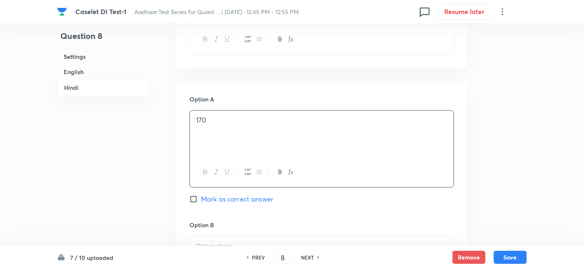
click at [231, 122] on p "170" at bounding box center [321, 120] width 251 height 10
click at [277, 243] on p at bounding box center [321, 246] width 251 height 10
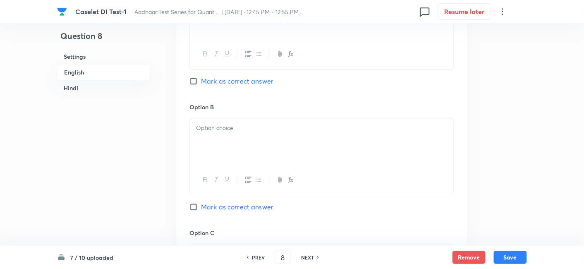
scroll to position [609, 0]
click at [240, 136] on div at bounding box center [322, 142] width 264 height 46
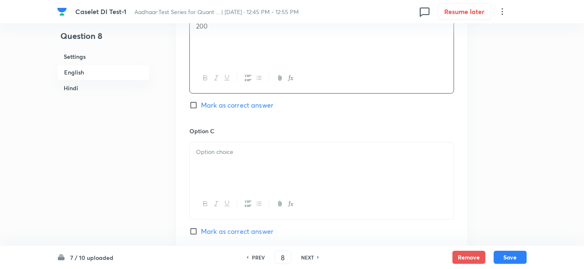
scroll to position [725, 0]
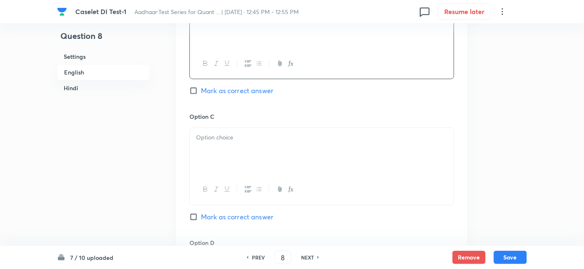
click at [273, 163] on div at bounding box center [322, 151] width 264 height 46
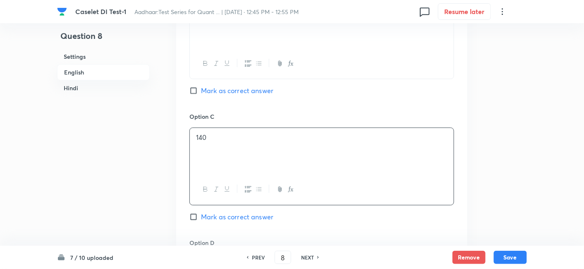
click at [258, 217] on span "Mark as correct answer" at bounding box center [237, 217] width 72 height 10
click at [201, 217] on input "Mark as correct answer" at bounding box center [195, 217] width 12 height 8
checkbox input "true"
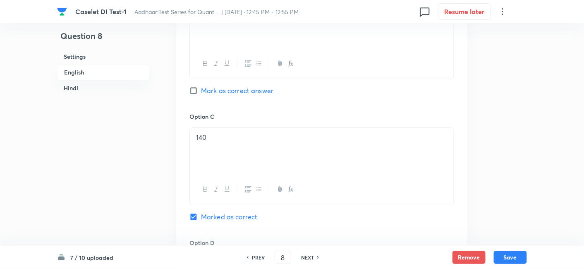
checkbox input "true"
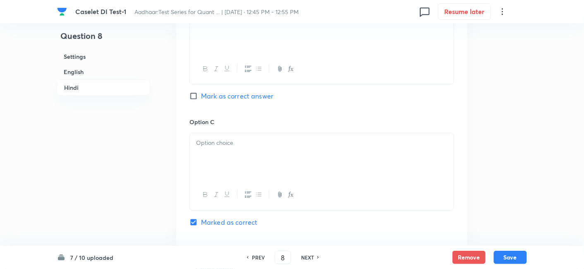
scroll to position [1853, 0]
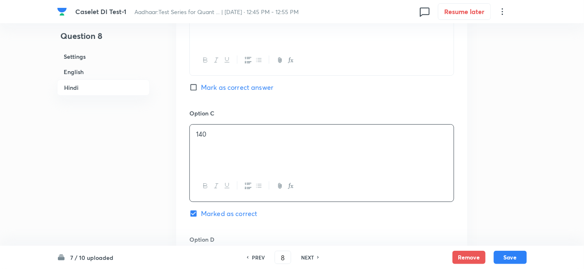
click at [222, 137] on div "140" at bounding box center [322, 147] width 264 height 46
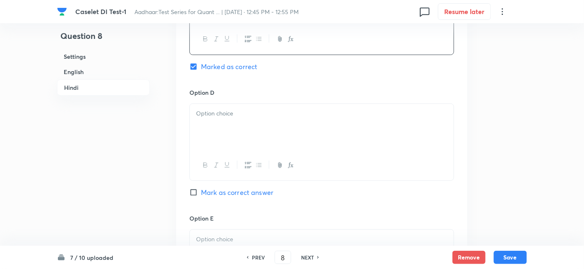
click at [222, 130] on div at bounding box center [322, 127] width 264 height 46
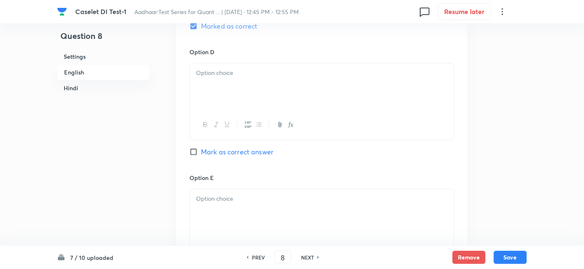
scroll to position [906, 0]
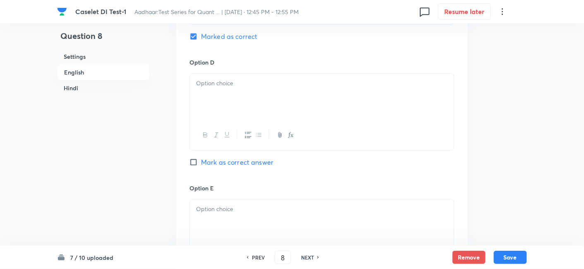
click at [207, 97] on div at bounding box center [322, 97] width 264 height 46
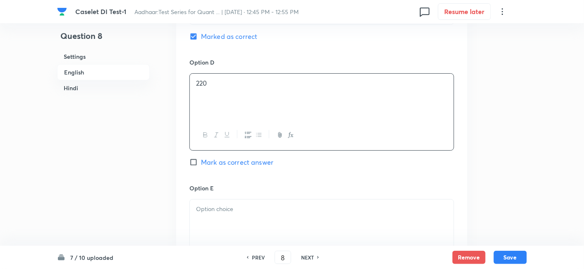
click at [278, 206] on p at bounding box center [321, 209] width 251 height 10
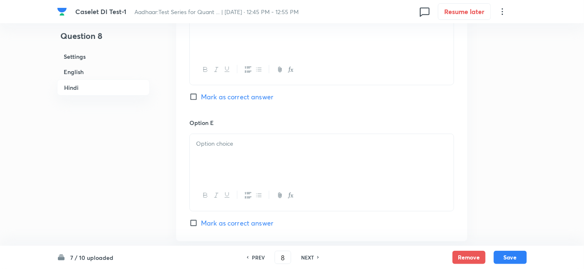
scroll to position [2096, 0]
click at [228, 173] on div at bounding box center [322, 157] width 264 height 46
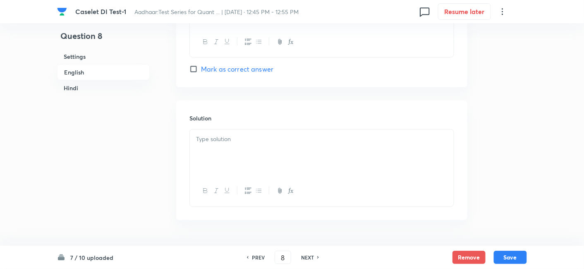
scroll to position [1109, 0]
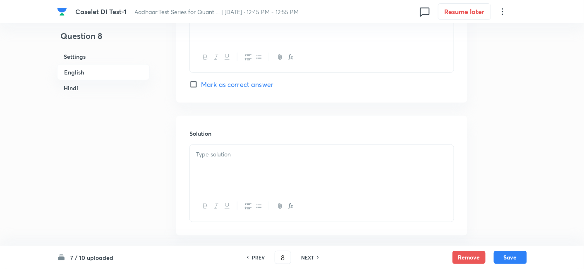
click at [234, 145] on div at bounding box center [322, 168] width 264 height 46
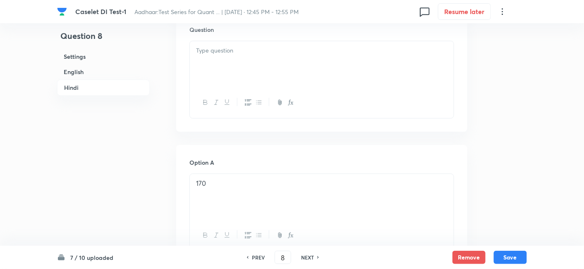
scroll to position [1559, 0]
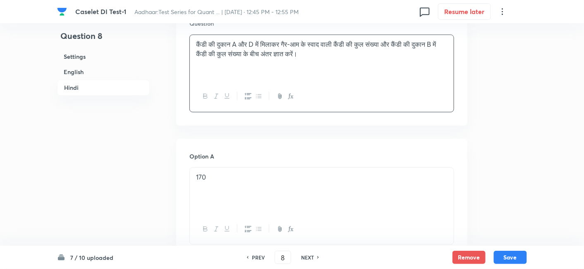
click at [297, 37] on div "कैंडी की दुकान A और D में मिलाकर गैर-आम के स्वाद वाली कैंडी की कुल संख्या और कै…" at bounding box center [322, 58] width 264 height 46
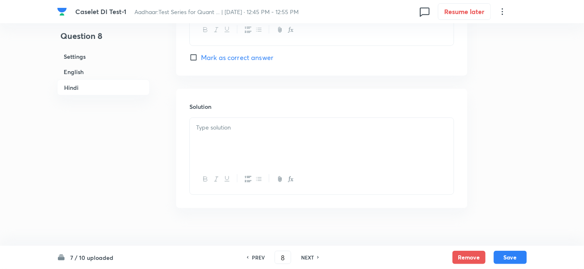
scroll to position [2270, 0]
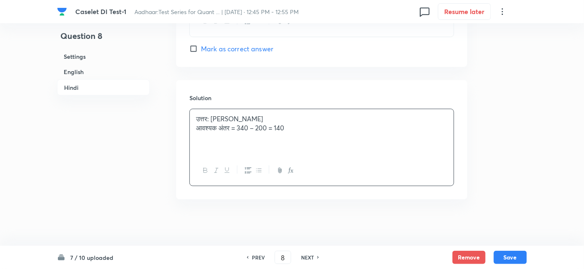
click at [256, 133] on div "उत्तर: सी आवश्यक अंतर = 340 – 200 = 140" at bounding box center [322, 132] width 264 height 46
click at [512, 254] on button "Save" at bounding box center [510, 256] width 33 height 13
type input "9"
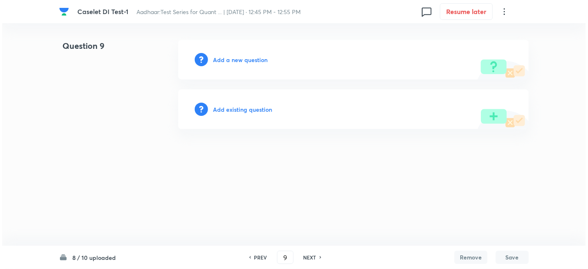
scroll to position [0, 0]
click at [246, 60] on h6 "Add a new question" at bounding box center [240, 59] width 55 height 9
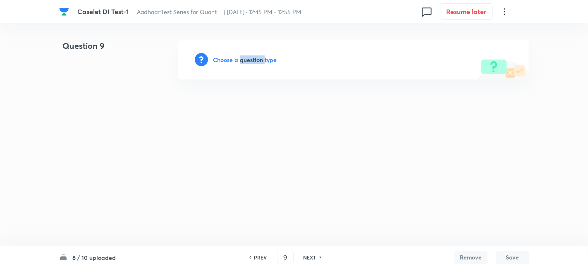
click at [246, 60] on h6 "Choose a question type" at bounding box center [245, 59] width 64 height 9
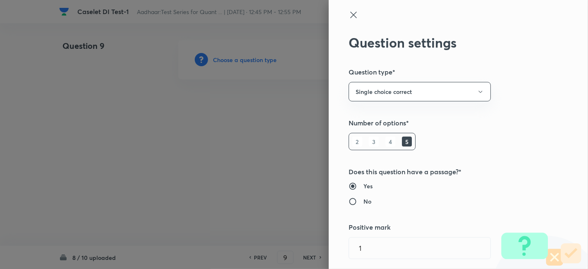
click at [246, 60] on div at bounding box center [294, 134] width 588 height 269
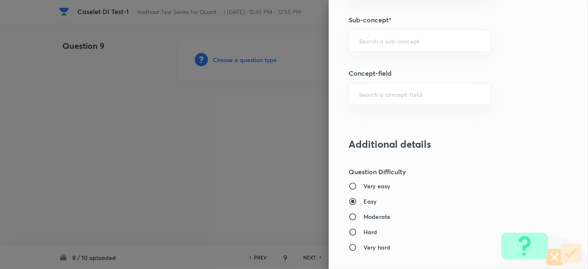
scroll to position [428, 0]
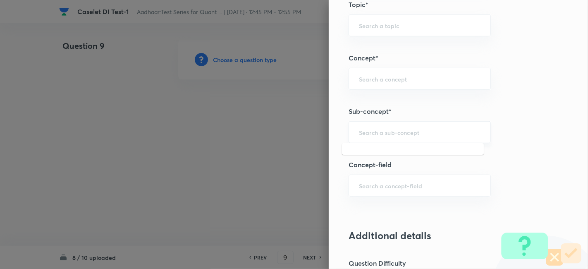
click at [371, 133] on input "text" at bounding box center [420, 132] width 122 height 8
click at [362, 155] on li "Caselets" at bounding box center [413, 153] width 142 height 15
type input "Caselets"
type input "Quantitative Aptitude"
type input "Data Interpretation"
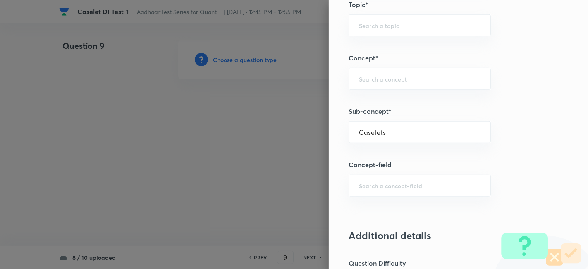
type input "Caselets"
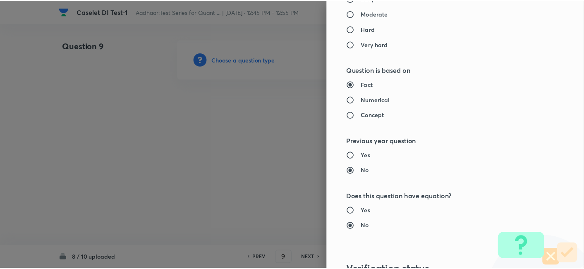
scroll to position [856, 0]
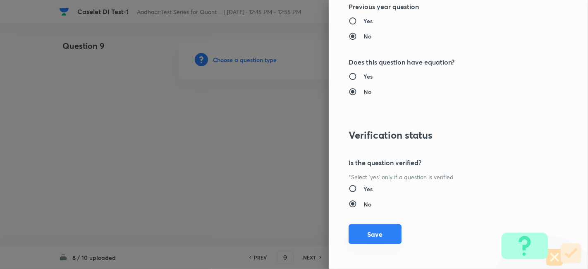
click at [365, 237] on button "Save" at bounding box center [375, 234] width 53 height 20
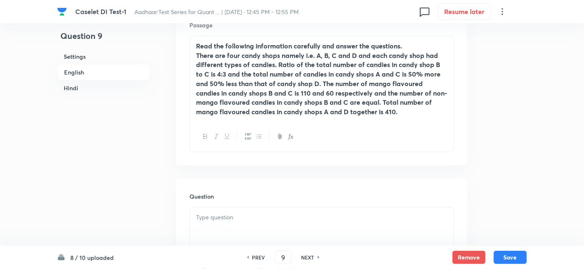
scroll to position [261, 0]
click at [300, 206] on div "Question" at bounding box center [321, 238] width 291 height 119
click at [300, 215] on p at bounding box center [321, 218] width 251 height 10
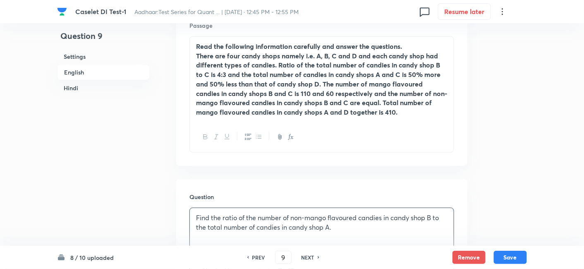
scroll to position [412, 0]
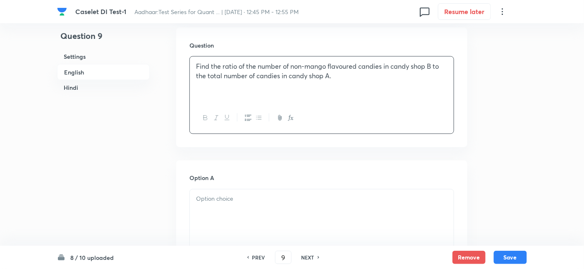
click at [325, 213] on div at bounding box center [322, 212] width 264 height 46
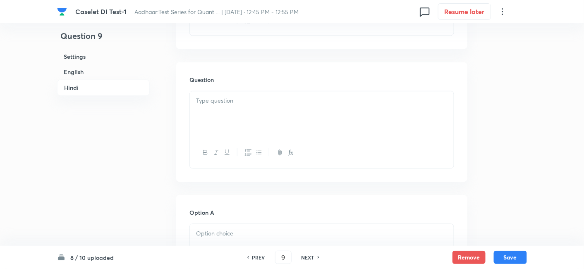
scroll to position [1506, 0]
click at [318, 221] on div at bounding box center [322, 244] width 264 height 46
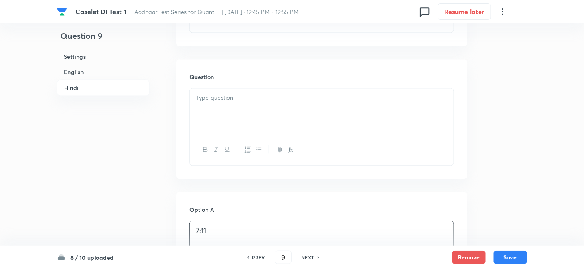
scroll to position [1682, 0]
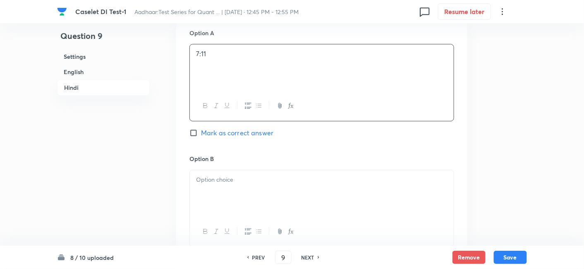
click at [253, 200] on div at bounding box center [322, 193] width 264 height 46
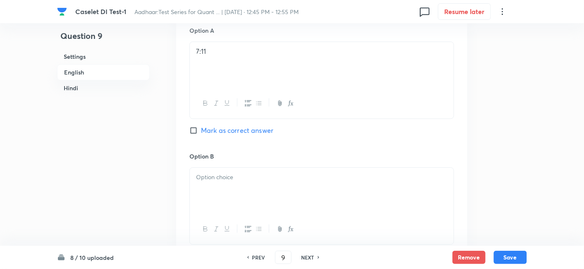
scroll to position [584, 0]
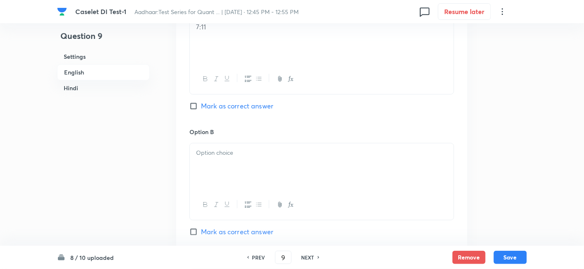
click at [223, 175] on div at bounding box center [322, 166] width 264 height 46
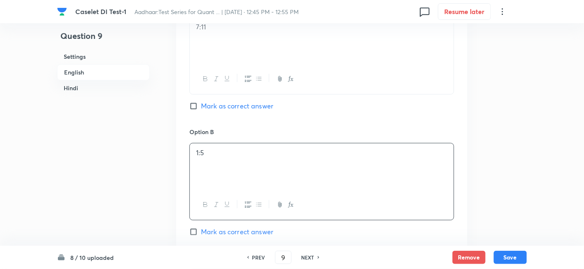
click at [265, 230] on span "Mark as correct answer" at bounding box center [237, 232] width 72 height 10
click at [201, 230] on input "Mark as correct answer" at bounding box center [195, 231] width 12 height 8
checkbox input "true"
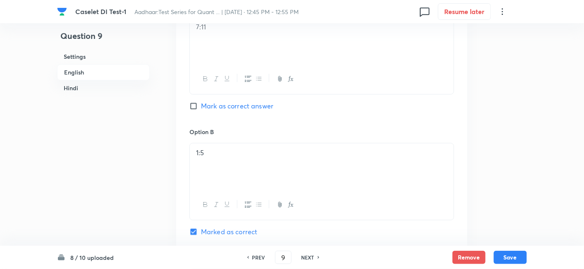
checkbox input "true"
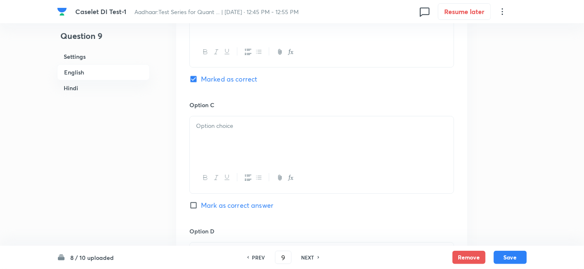
scroll to position [741, 0]
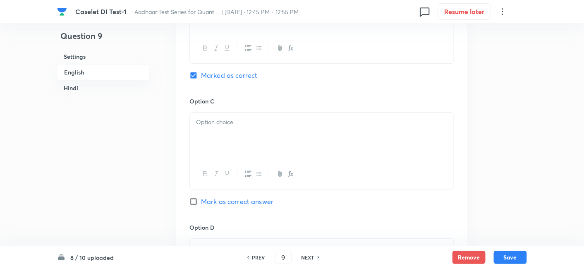
click at [249, 134] on div at bounding box center [322, 135] width 264 height 46
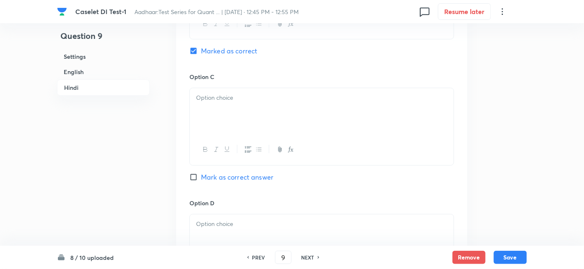
scroll to position [1891, 0]
drag, startPoint x: 249, startPoint y: 134, endPoint x: 225, endPoint y: 117, distance: 29.3
click at [225, 117] on div at bounding box center [321, 124] width 265 height 77
click at [225, 117] on div at bounding box center [322, 109] width 264 height 46
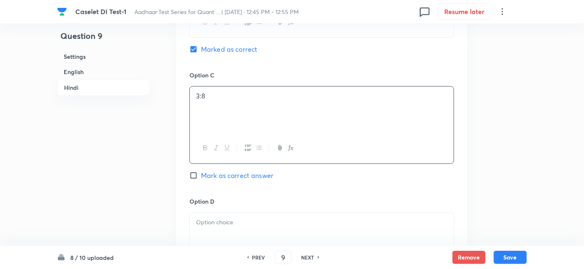
click at [269, 220] on p at bounding box center [321, 223] width 251 height 10
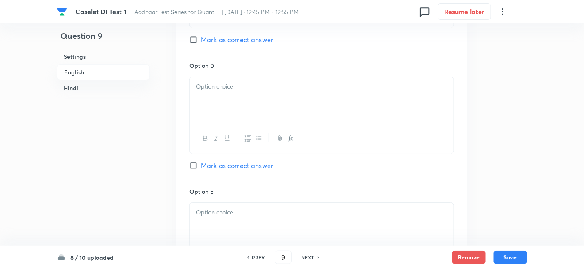
scroll to position [907, 0]
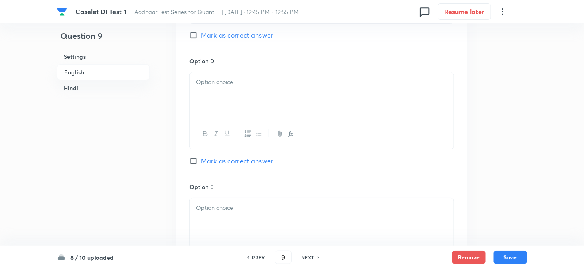
click at [253, 97] on div at bounding box center [322, 95] width 264 height 46
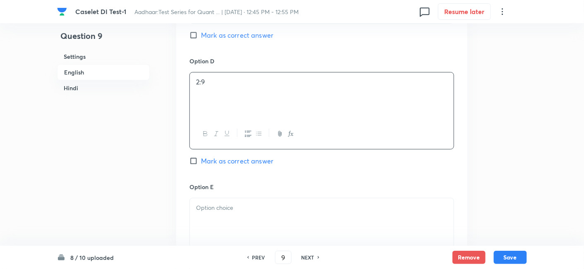
click at [244, 201] on div at bounding box center [322, 221] width 264 height 46
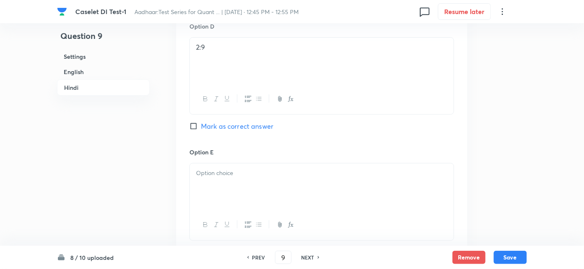
scroll to position [2068, 0]
click at [243, 199] on div at bounding box center [322, 185] width 264 height 46
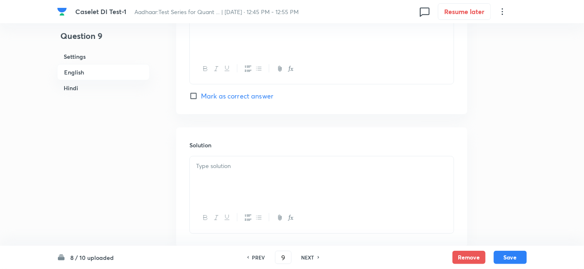
scroll to position [1096, 0]
click at [282, 166] on p at bounding box center [321, 168] width 251 height 10
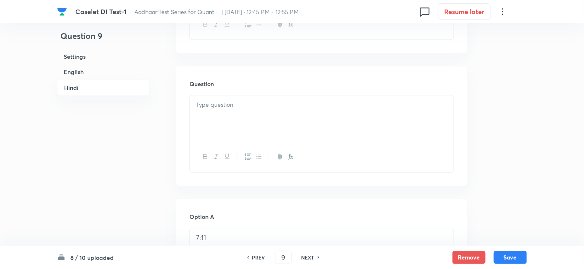
scroll to position [1502, 0]
click at [275, 108] on div at bounding box center [322, 115] width 264 height 46
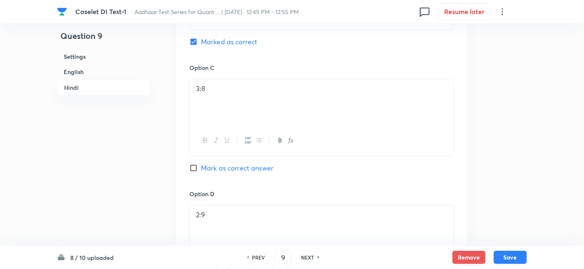
scroll to position [2270, 0]
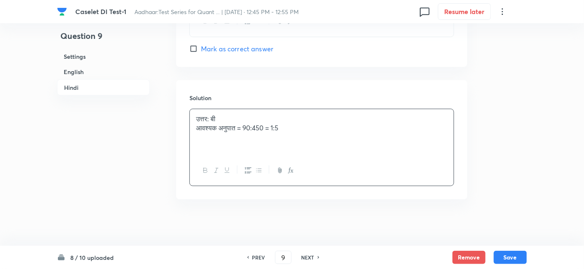
click at [309, 143] on div "उत्तर: बी आवश्यक अनुपात = 90:450 = 1:5" at bounding box center [322, 132] width 264 height 46
click at [520, 257] on button "Save" at bounding box center [510, 256] width 33 height 13
type input "10"
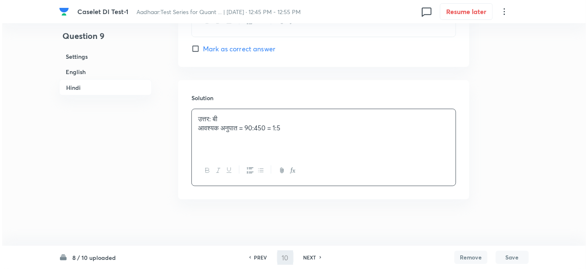
scroll to position [0, 0]
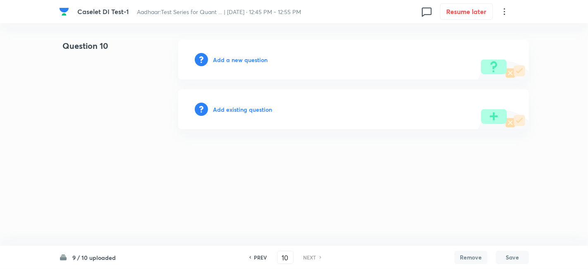
click at [262, 60] on h6 "Add a new question" at bounding box center [240, 59] width 55 height 9
click at [262, 60] on h6 "Choose a question type" at bounding box center [245, 59] width 64 height 9
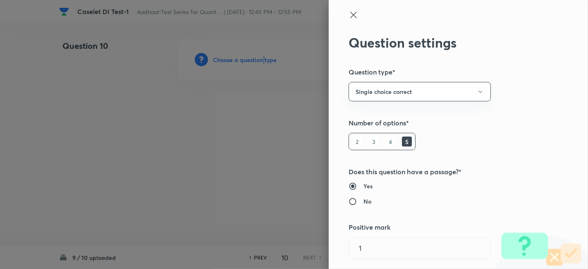
click at [354, 203] on input "No" at bounding box center [356, 201] width 15 height 8
radio input "true"
radio input "false"
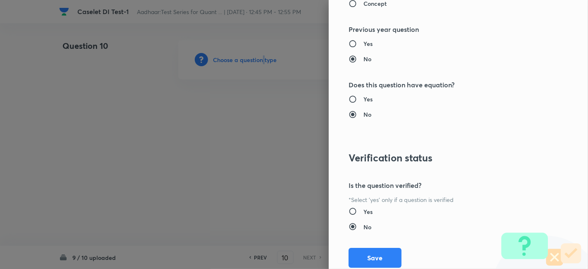
scroll to position [856, 0]
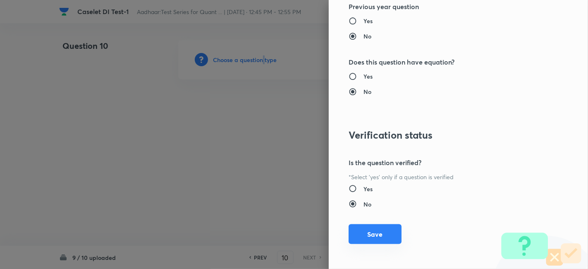
click at [363, 227] on button "Save" at bounding box center [375, 234] width 53 height 20
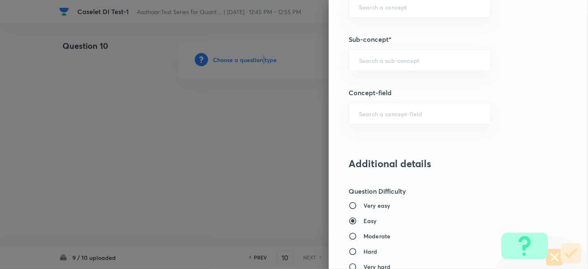
scroll to position [498, 0]
click at [384, 51] on div "​" at bounding box center [420, 61] width 142 height 22
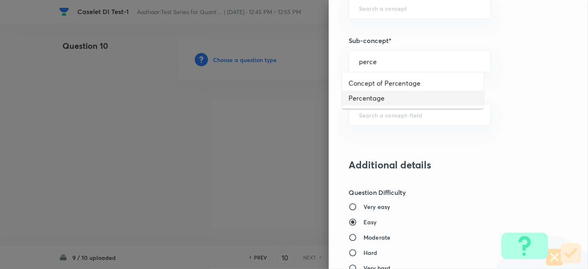
click at [376, 95] on li "Percentage" at bounding box center [413, 98] width 142 height 15
type input "Percentage"
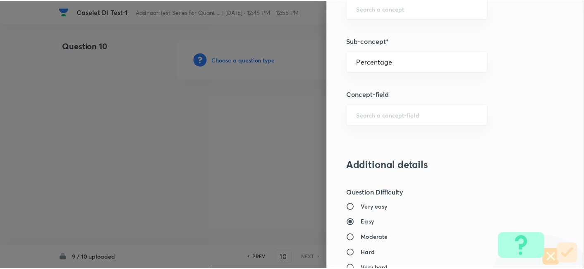
scroll to position [856, 0]
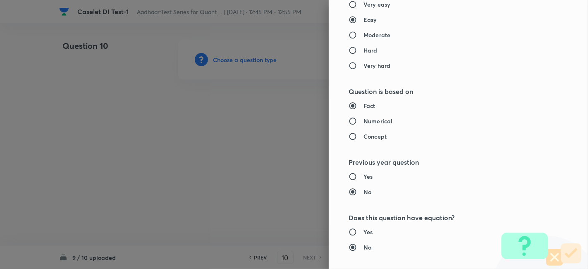
type input "Quantitative Aptitude"
type input "Data Interpretation"
type input "Percentage"
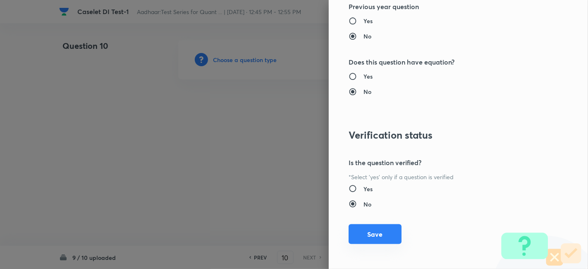
click at [374, 227] on button "Save" at bounding box center [375, 234] width 53 height 20
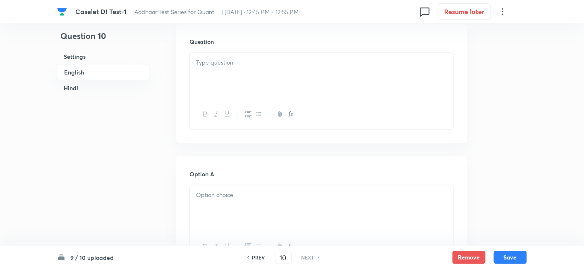
scroll to position [245, 0]
click at [261, 82] on div at bounding box center [322, 76] width 264 height 46
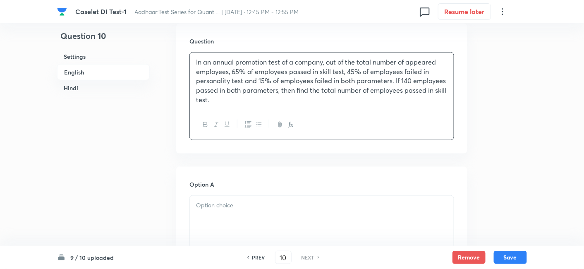
click at [248, 208] on p at bounding box center [321, 206] width 251 height 10
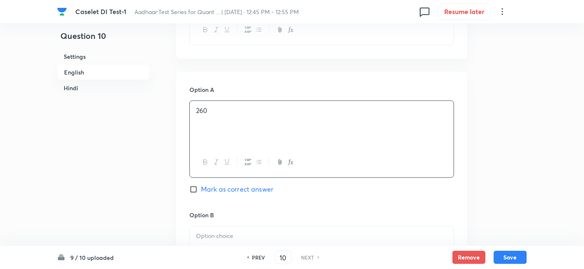
scroll to position [344, 0]
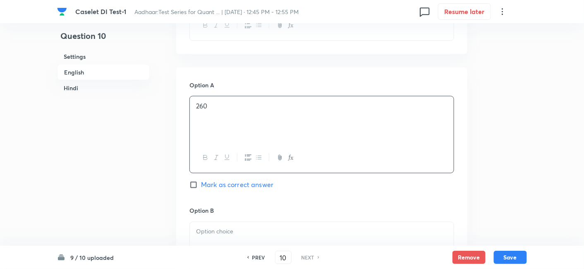
click at [254, 182] on span "Mark as correct answer" at bounding box center [237, 185] width 72 height 10
click at [201, 182] on input "Mark as correct answer" at bounding box center [195, 185] width 12 height 8
checkbox input "true"
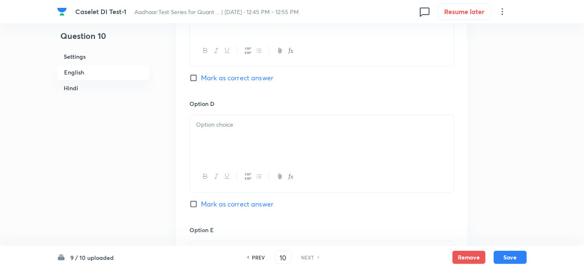
checkbox input "true"
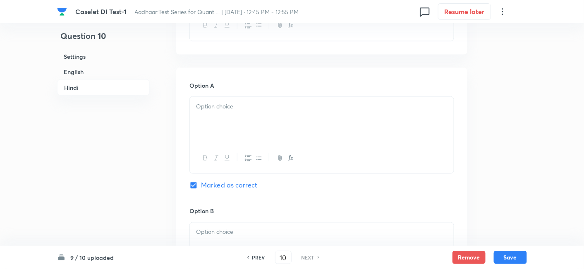
scroll to position [1283, 0]
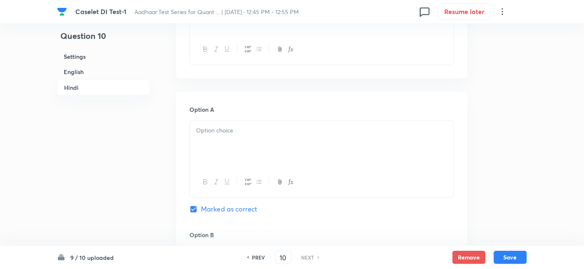
click at [249, 136] on div at bounding box center [322, 144] width 264 height 46
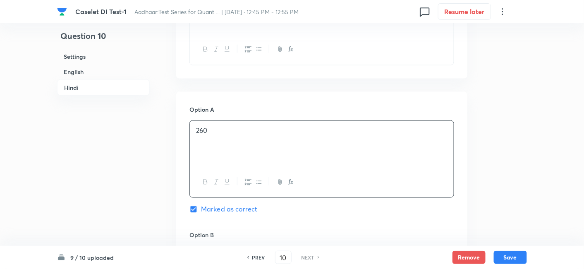
scroll to position [1402, 0]
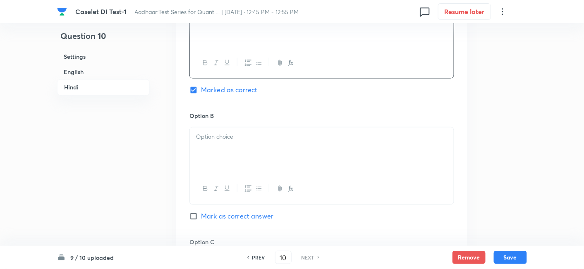
click at [230, 144] on div at bounding box center [322, 150] width 264 height 46
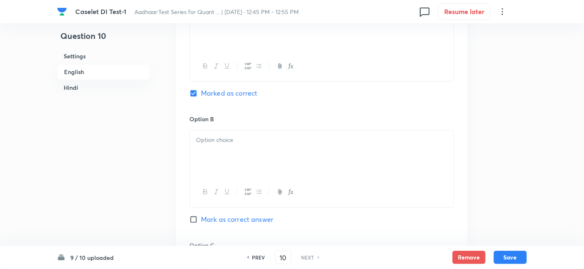
scroll to position [435, 0]
click at [230, 144] on p at bounding box center [321, 141] width 251 height 10
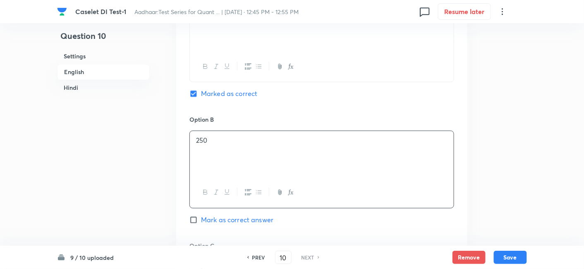
scroll to position [608, 0]
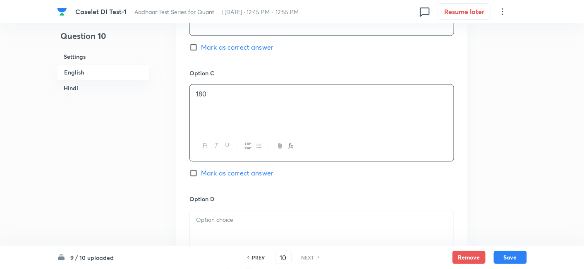
click at [216, 104] on div "180" at bounding box center [322, 107] width 264 height 46
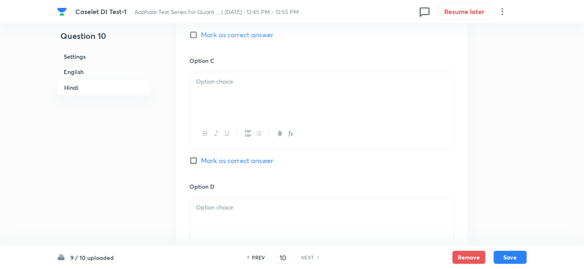
scroll to position [1583, 0]
click at [216, 104] on div at bounding box center [322, 96] width 264 height 46
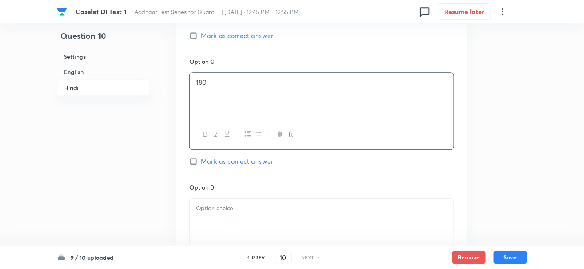
click at [261, 211] on div at bounding box center [322, 221] width 264 height 46
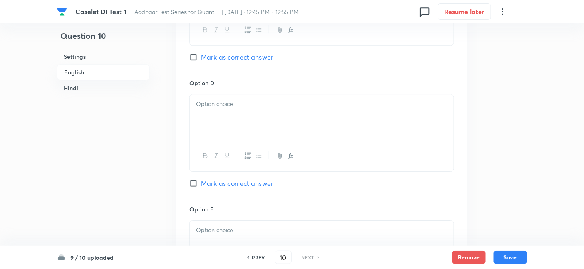
scroll to position [742, 0]
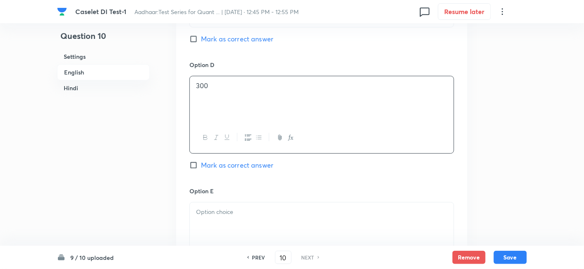
click at [250, 101] on div "300" at bounding box center [322, 99] width 264 height 46
click at [234, 215] on div at bounding box center [322, 225] width 264 height 46
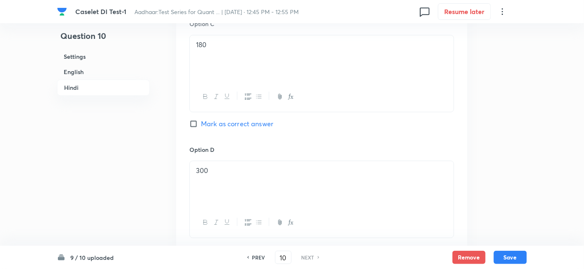
scroll to position [1668, 0]
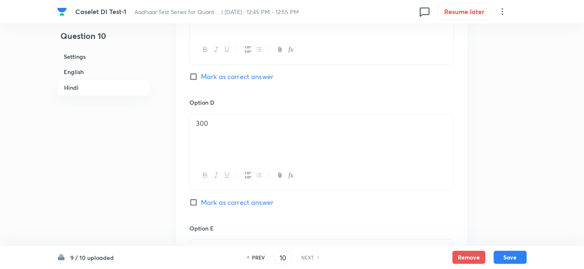
click at [230, 239] on div at bounding box center [322, 262] width 264 height 46
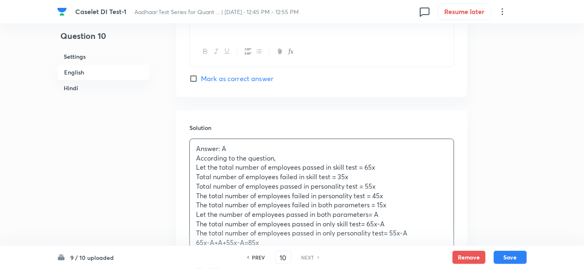
click at [232, 162] on div "Answer: A According to the question, Let the total number of employees passed i…" at bounding box center [322, 219] width 264 height 160
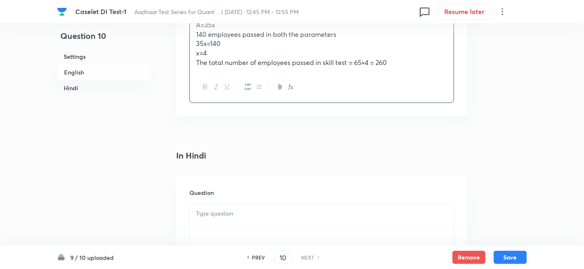
scroll to position [1206, 0]
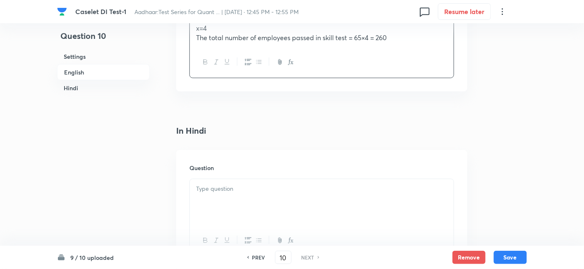
click at [270, 220] on div at bounding box center [322, 202] width 264 height 46
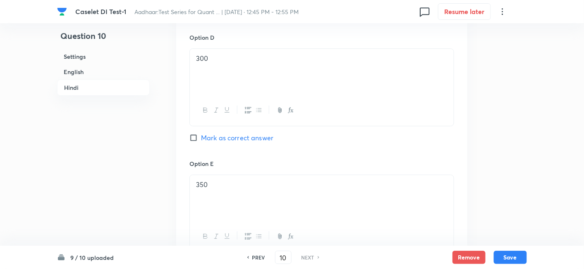
scroll to position [2063, 0]
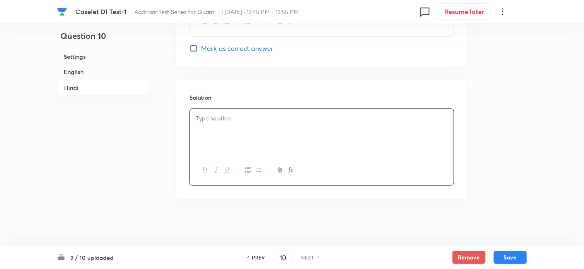
click at [282, 123] on div at bounding box center [322, 132] width 264 height 46
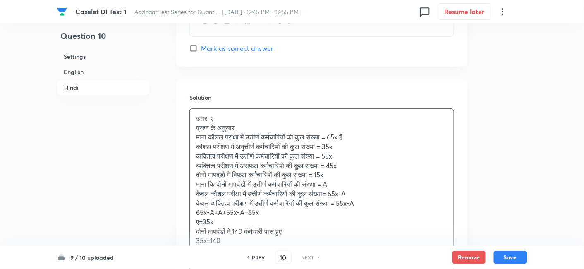
scroll to position [2177, 0]
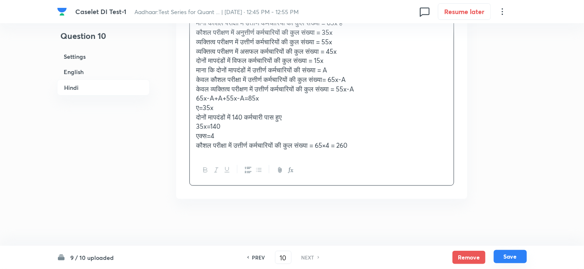
click at [505, 262] on button "Save" at bounding box center [510, 256] width 33 height 13
checkbox input "false"
checkbox input "true"
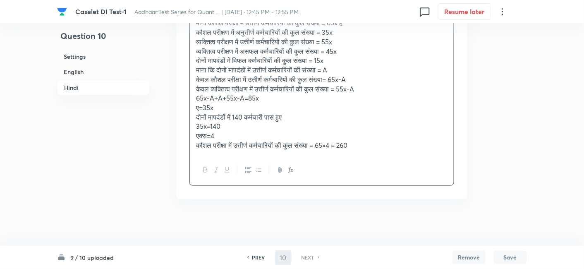
scroll to position [2063, 0]
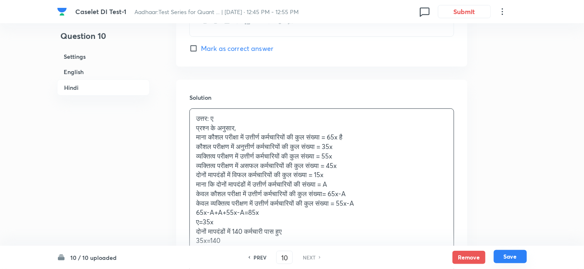
click at [505, 262] on button "Save" at bounding box center [510, 256] width 33 height 13
checkbox input "false"
checkbox input "true"
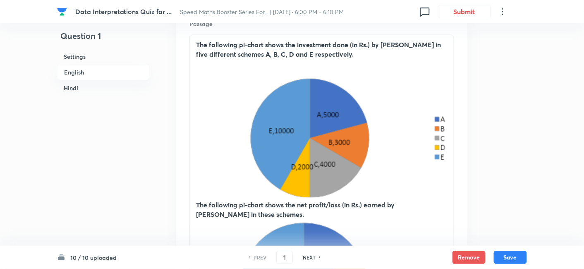
scroll to position [265, 0]
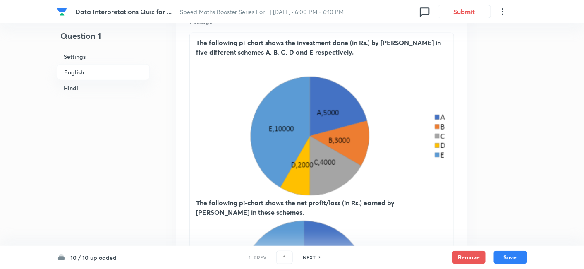
click at [313, 258] on h6 "NEXT" at bounding box center [309, 256] width 13 height 7
type input "2"
checkbox input "false"
checkbox input "true"
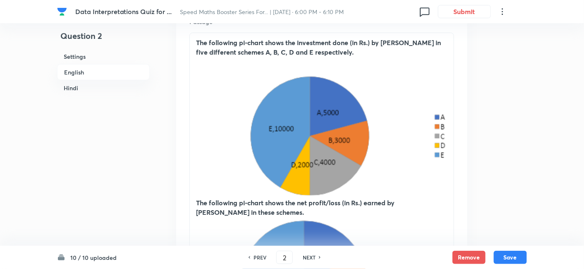
checkbox input "true"
click at [313, 258] on h6 "NEXT" at bounding box center [309, 256] width 13 height 7
type input "3"
checkbox input "false"
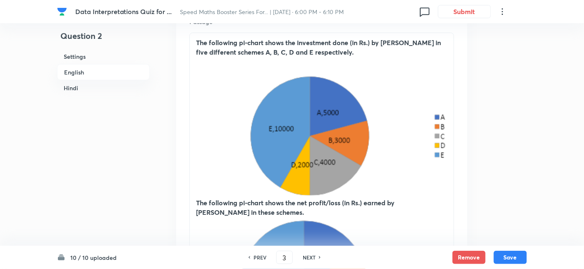
checkbox input "true"
click at [313, 258] on h6 "NEXT" at bounding box center [309, 256] width 13 height 7
type input "4"
checkbox input "false"
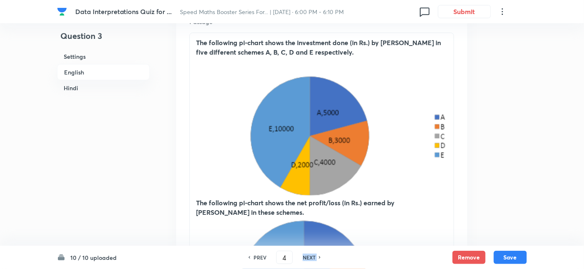
checkbox input "false"
checkbox input "true"
click at [313, 258] on h6 "NEXT" at bounding box center [309, 256] width 13 height 7
type input "5"
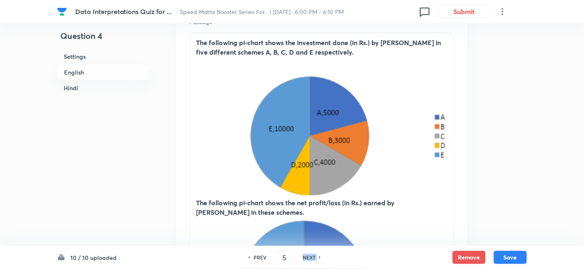
checkbox input "false"
checkbox input "true"
click at [313, 258] on h6 "NEXT" at bounding box center [309, 256] width 13 height 7
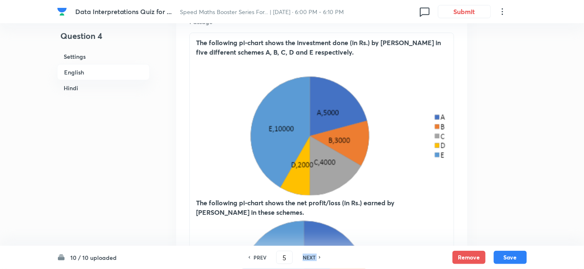
type input "6"
checkbox input "false"
checkbox input "true"
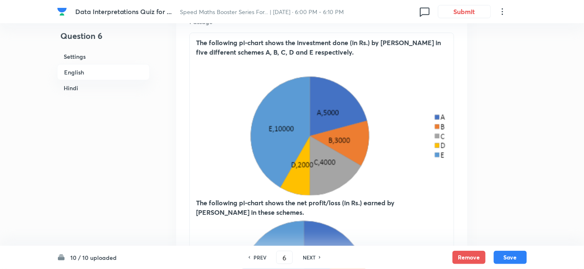
click at [313, 258] on h6 "NEXT" at bounding box center [309, 256] width 13 height 7
type input "7"
checkbox input "false"
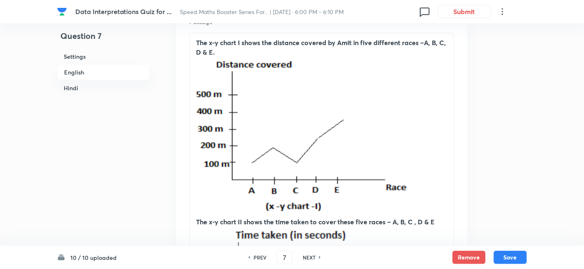
checkbox input "true"
click at [313, 258] on h6 "NEXT" at bounding box center [309, 256] width 13 height 7
type input "8"
checkbox input "false"
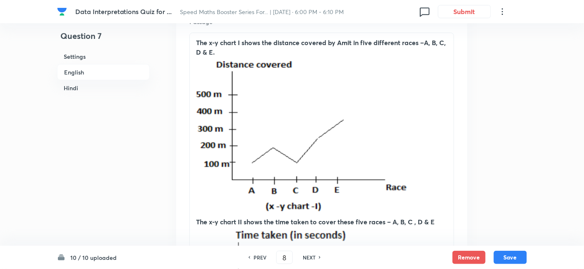
checkbox input "false"
checkbox input "true"
click at [313, 258] on h6 "NEXT" at bounding box center [309, 256] width 13 height 7
type input "9"
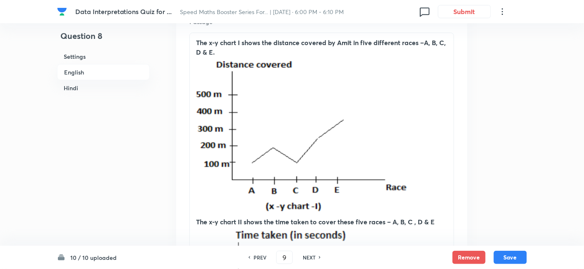
checkbox input "false"
checkbox input "true"
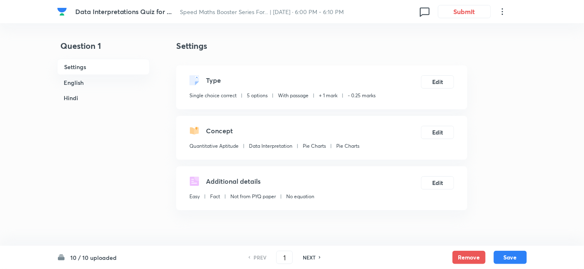
checkbox input "true"
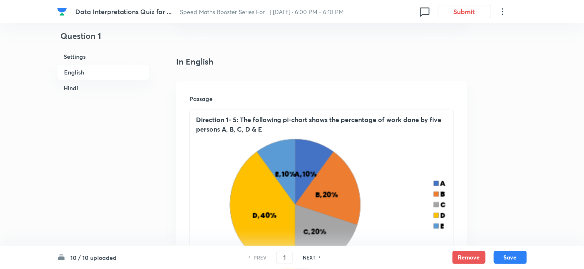
scroll to position [201, 0]
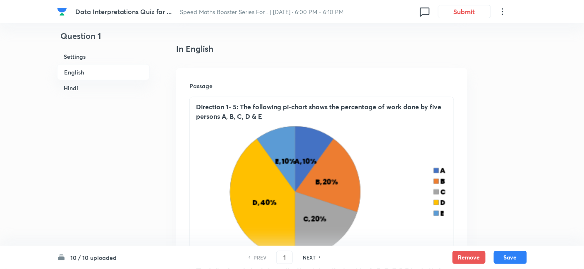
click at [312, 259] on h6 "NEXT" at bounding box center [309, 256] width 13 height 7
type input "2"
checkbox input "false"
checkbox input "true"
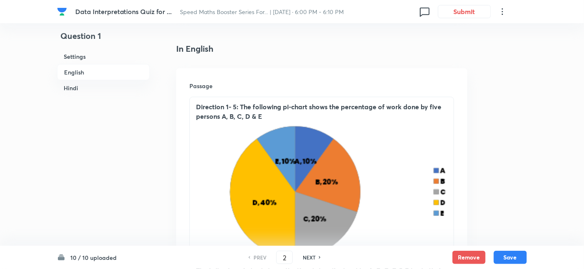
checkbox input "true"
click at [312, 259] on h6 "NEXT" at bounding box center [309, 256] width 13 height 7
type input "3"
checkbox input "false"
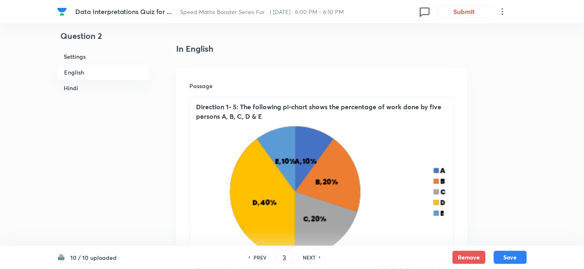
checkbox input "true"
click at [312, 259] on h6 "NEXT" at bounding box center [309, 256] width 13 height 7
type input "4"
checkbox input "false"
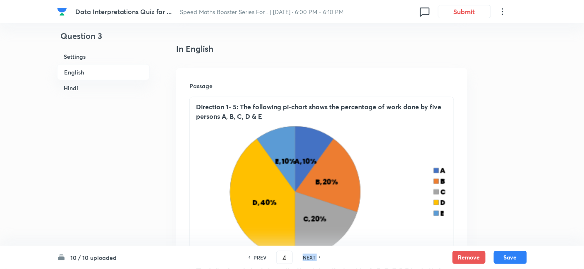
checkbox input "false"
checkbox input "true"
click at [312, 259] on h6 "NEXT" at bounding box center [309, 256] width 13 height 7
type input "5"
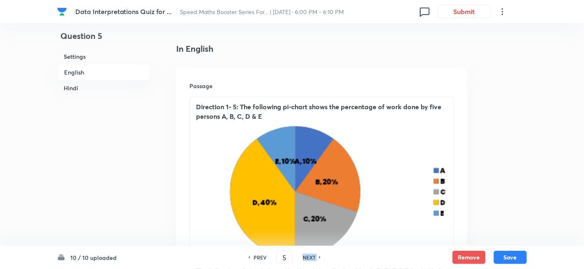
checkbox input "false"
checkbox input "true"
click at [312, 259] on h6 "NEXT" at bounding box center [309, 256] width 13 height 7
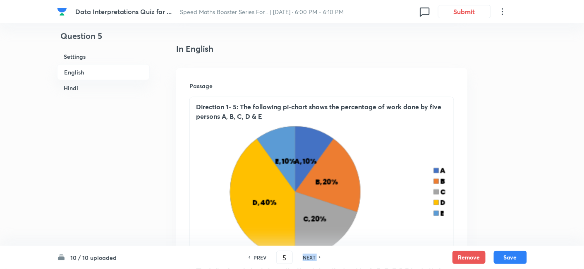
type input "6"
checkbox input "false"
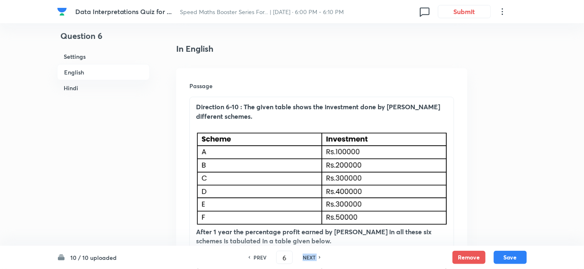
checkbox input "true"
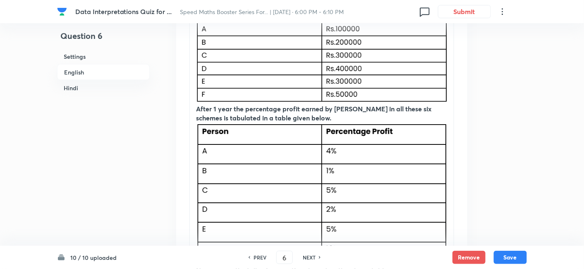
scroll to position [324, 0]
click at [315, 259] on div "NEXT" at bounding box center [310, 256] width 22 height 7
type input "7"
checkbox input "false"
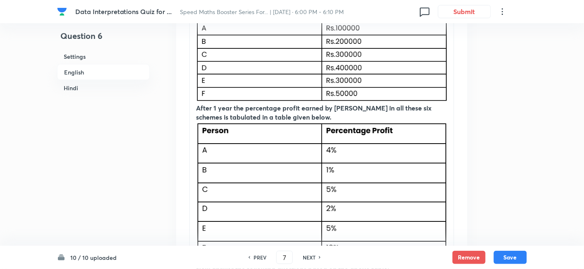
checkbox input "true"
click at [315, 259] on div "NEXT" at bounding box center [310, 256] width 22 height 7
type input "8"
checkbox input "false"
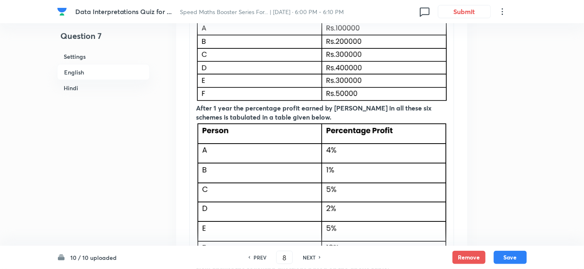
checkbox input "false"
checkbox input "true"
click at [315, 259] on div "NEXT" at bounding box center [310, 256] width 22 height 7
type input "9"
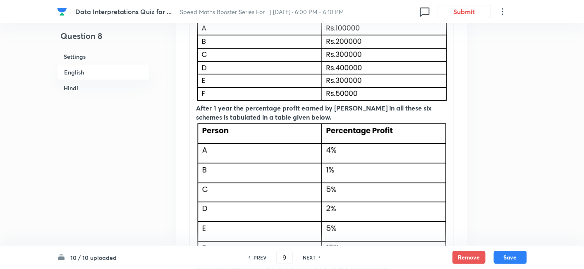
checkbox input "false"
checkbox input "true"
click at [315, 259] on div "NEXT" at bounding box center [310, 256] width 22 height 7
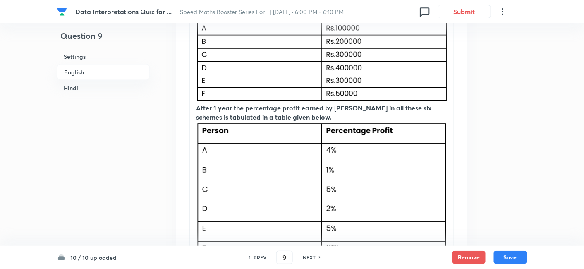
type input "10"
checkbox input "false"
checkbox input "true"
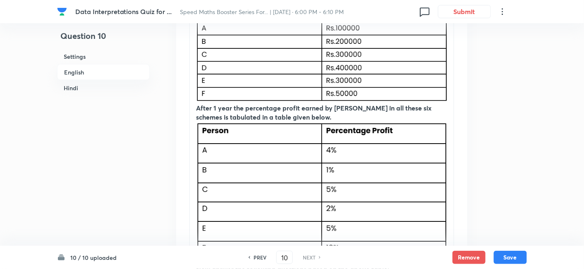
click at [315, 259] on div "NEXT" at bounding box center [310, 256] width 22 height 7
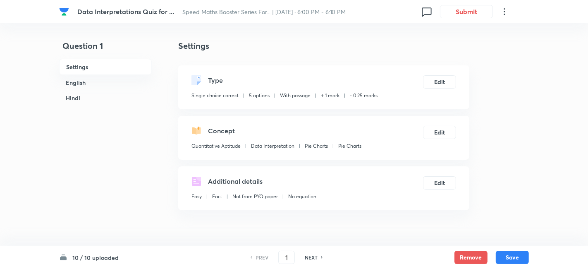
checkbox input "true"
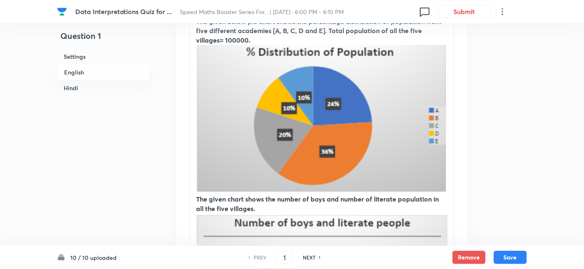
click at [318, 253] on div "NEXT" at bounding box center [310, 256] width 22 height 7
type input "2"
checkbox input "false"
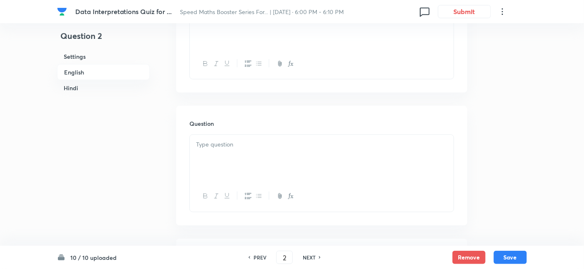
checkbox input "true"
click at [318, 253] on div "NEXT" at bounding box center [310, 256] width 22 height 7
type input "3"
checkbox input "false"
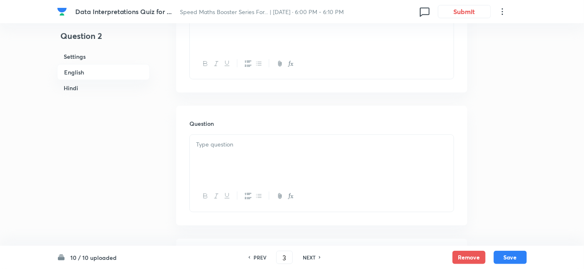
checkbox input "false"
checkbox input "true"
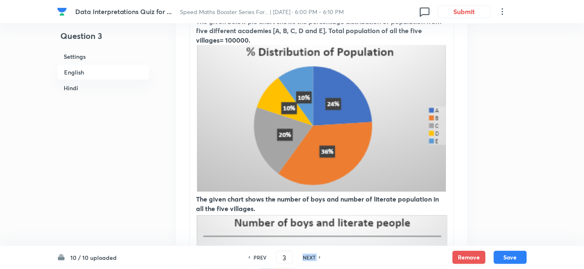
click at [318, 253] on div "NEXT" at bounding box center [310, 256] width 22 height 7
type input "4"
checkbox input "false"
checkbox input "true"
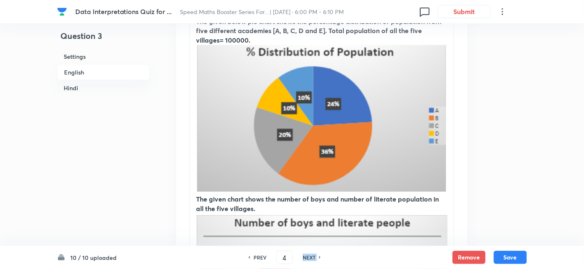
checkbox input "true"
click at [318, 253] on div "NEXT" at bounding box center [310, 256] width 22 height 7
type input "5"
checkbox input "false"
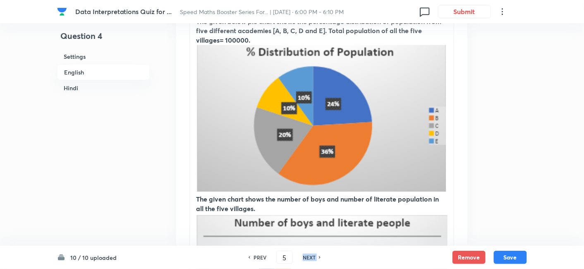
checkbox input "true"
click at [318, 253] on div "NEXT" at bounding box center [310, 256] width 22 height 7
type input "6"
checkbox input "false"
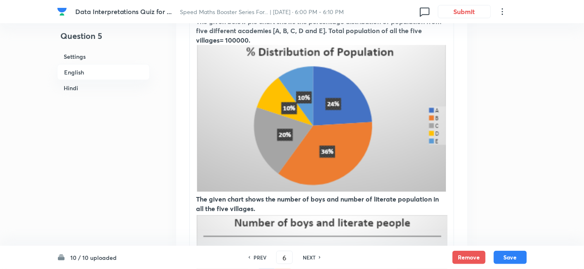
checkbox input "false"
checkbox input "true"
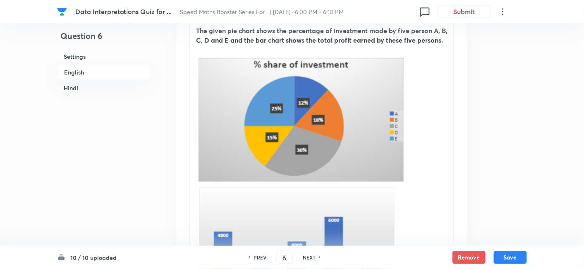
click at [318, 253] on div "NEXT" at bounding box center [310, 256] width 22 height 7
type input "7"
checkbox input "false"
checkbox input "true"
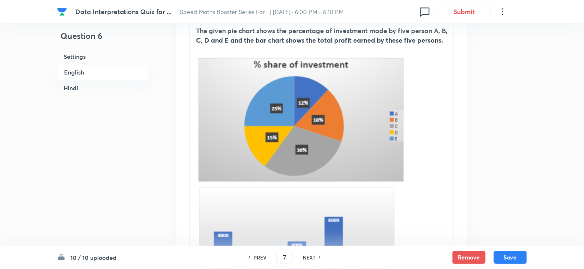
checkbox input "true"
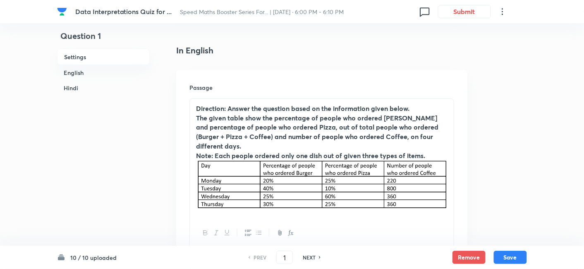
scroll to position [199, 0]
click at [317, 257] on div "NEXT" at bounding box center [310, 256] width 22 height 7
type input "2"
checkbox input "false"
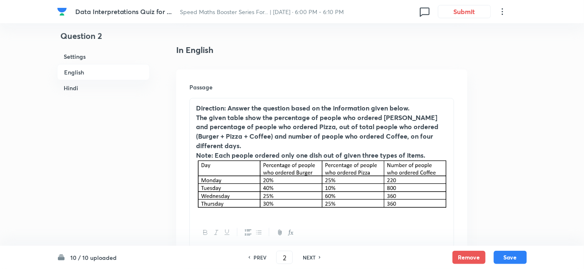
checkbox input "true"
click at [317, 257] on div "NEXT" at bounding box center [310, 256] width 22 height 7
type input "3"
checkbox input "false"
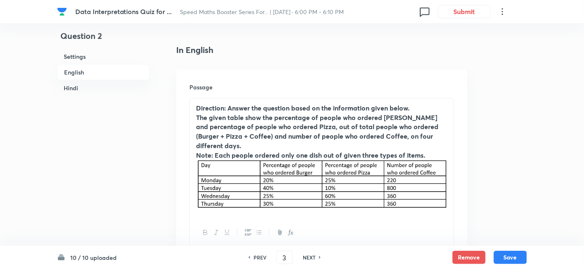
checkbox input "false"
checkbox input "true"
click at [317, 257] on div "NEXT" at bounding box center [310, 256] width 22 height 7
type input "4"
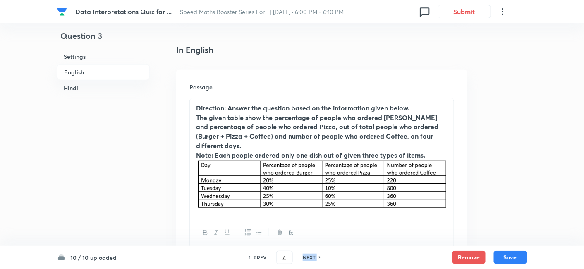
checkbox input "false"
checkbox input "true"
click at [317, 257] on div "NEXT" at bounding box center [310, 256] width 22 height 7
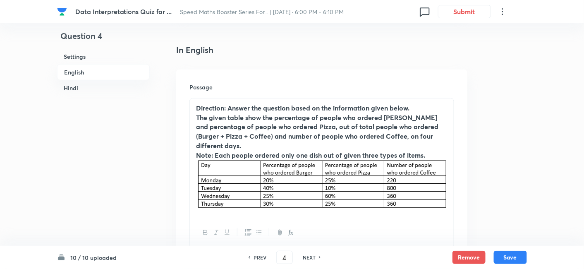
type input "5"
checkbox input "false"
checkbox input "true"
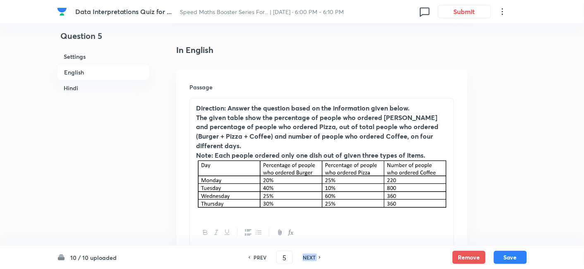
click at [317, 257] on div "NEXT" at bounding box center [310, 256] width 22 height 7
type input "6"
checkbox input "false"
checkbox input "true"
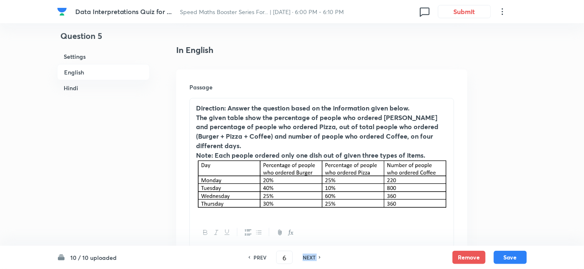
checkbox input "true"
click at [317, 257] on div "NEXT" at bounding box center [310, 256] width 22 height 7
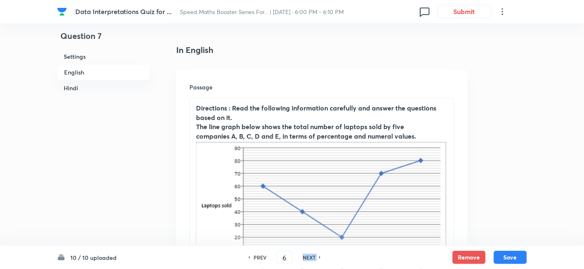
type input "7"
checkbox input "false"
checkbox input "true"
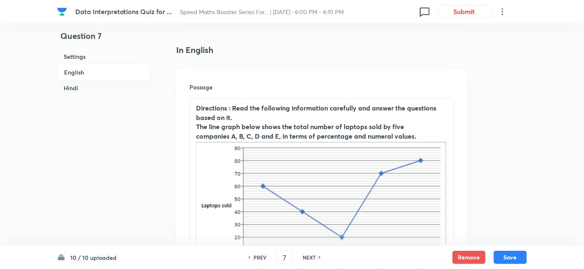
click at [317, 257] on div "NEXT" at bounding box center [310, 256] width 22 height 7
type input "8"
checkbox input "false"
checkbox input "true"
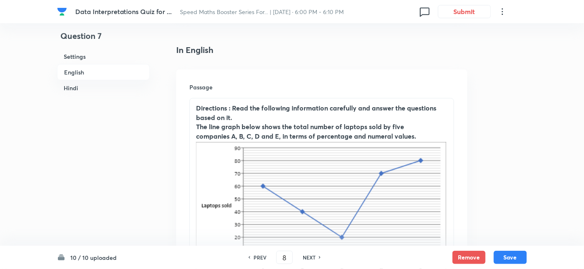
checkbox input "true"
click at [317, 257] on div "NEXT" at bounding box center [310, 256] width 22 height 7
type input "9"
checkbox input "false"
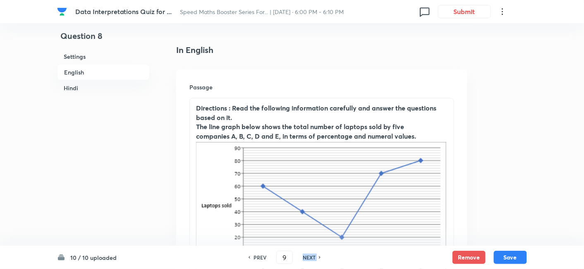
checkbox input "true"
click at [317, 257] on div "NEXT" at bounding box center [310, 256] width 22 height 7
type input "10"
checkbox input "true"
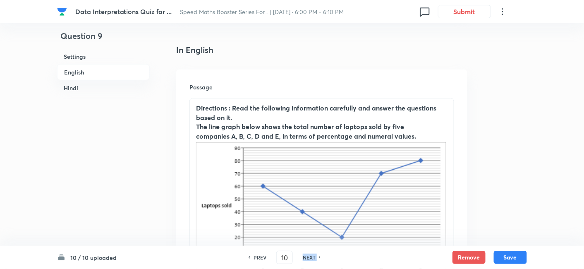
checkbox input "true"
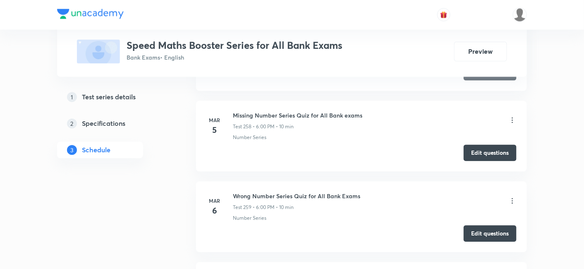
scroll to position [21283, 0]
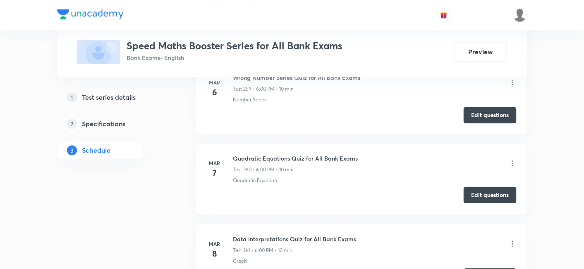
click at [468, 187] on button "Edit questions" at bounding box center [490, 195] width 53 height 17
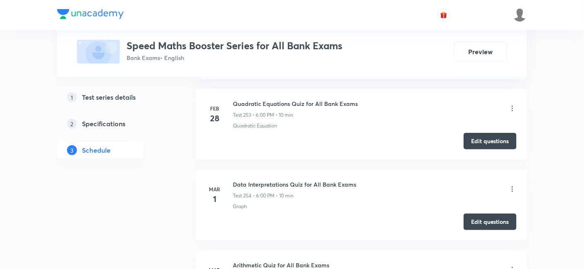
scroll to position [20772, 0]
click at [483, 213] on button "Edit questions" at bounding box center [490, 221] width 53 height 17
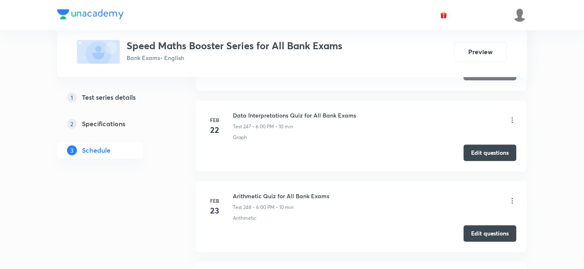
scroll to position [20276, 0]
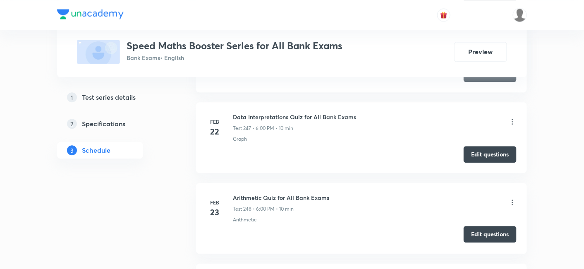
click at [470, 226] on button "Edit questions" at bounding box center [490, 234] width 53 height 17
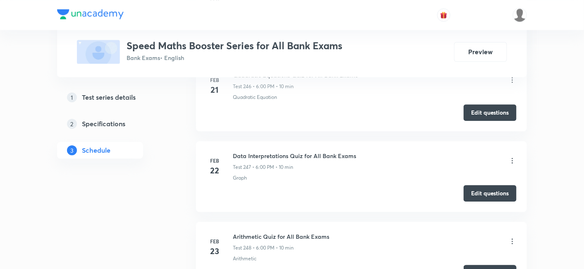
scroll to position [20237, 0]
click at [484, 184] on button "Edit questions" at bounding box center [490, 192] width 53 height 17
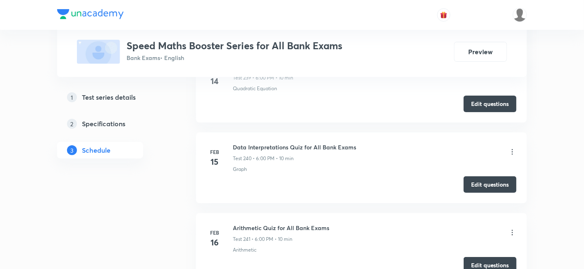
scroll to position [19660, 0]
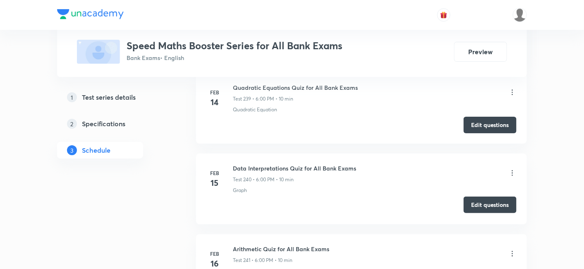
click at [488, 196] on button "Edit questions" at bounding box center [490, 204] width 53 height 17
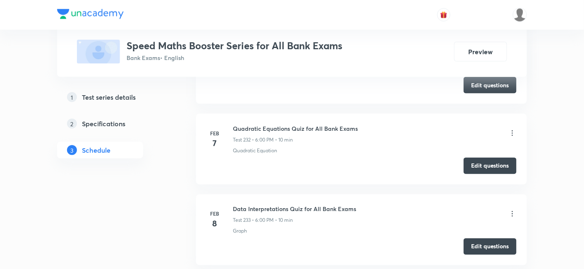
scroll to position [19054, 0]
click at [485, 238] on button "Edit questions" at bounding box center [490, 246] width 53 height 17
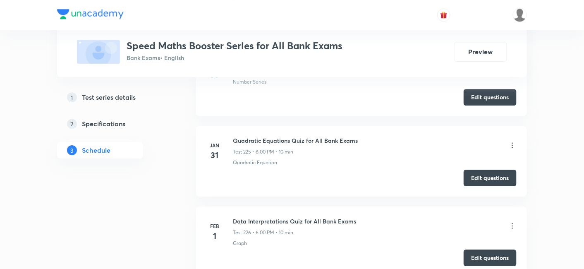
click at [477, 249] on button "Edit questions" at bounding box center [490, 257] width 53 height 17
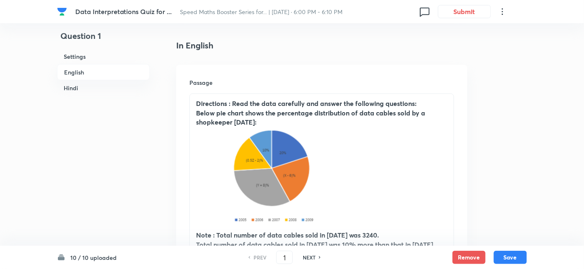
scroll to position [206, 0]
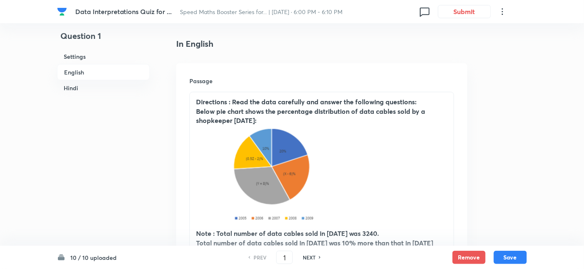
click at [315, 261] on div "NEXT" at bounding box center [310, 256] width 22 height 7
type input "2"
checkbox input "false"
checkbox input "true"
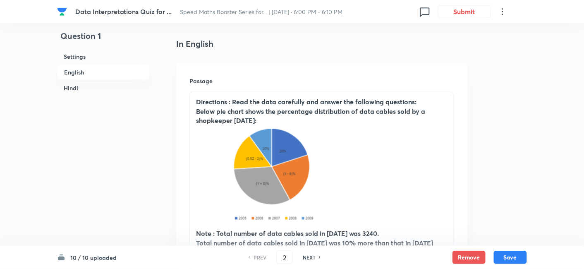
checkbox input "true"
click at [315, 261] on div "NEXT" at bounding box center [310, 256] width 22 height 7
type input "3"
checkbox input "false"
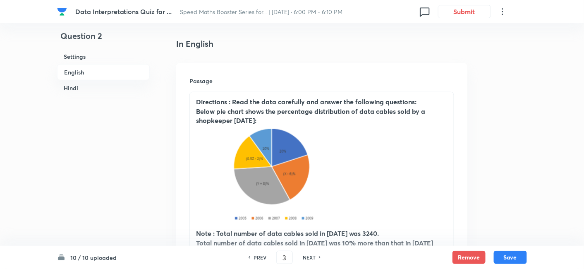
checkbox input "true"
click at [315, 261] on div "NEXT" at bounding box center [310, 256] width 22 height 7
type input "4"
checkbox input "false"
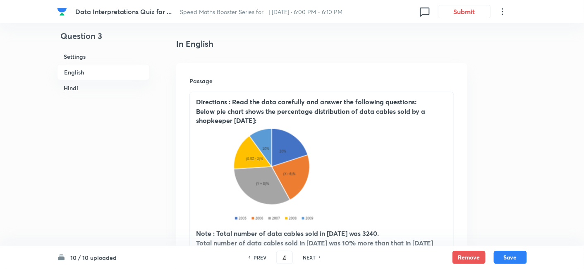
checkbox input "false"
checkbox input "true"
click at [315, 261] on div "NEXT" at bounding box center [310, 256] width 22 height 7
type input "5"
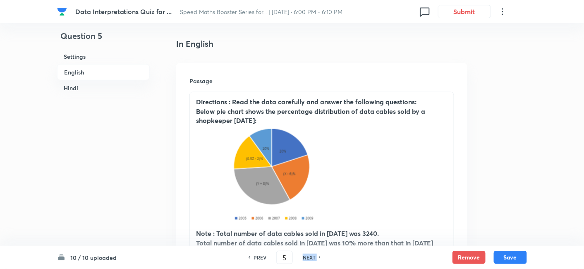
checkbox input "false"
checkbox input "true"
click at [315, 261] on div "NEXT" at bounding box center [310, 256] width 22 height 7
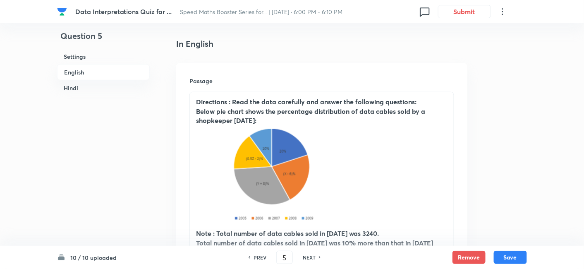
type input "6"
checkbox input "false"
checkbox input "true"
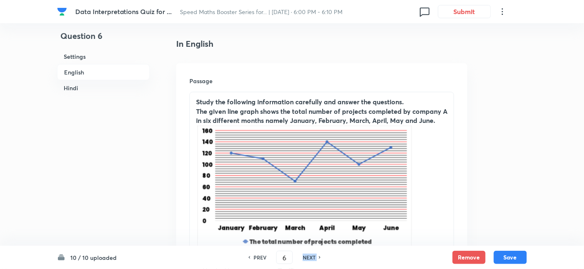
click at [315, 261] on div "NEXT" at bounding box center [310, 256] width 22 height 7
type input "7"
checkbox input "false"
checkbox input "true"
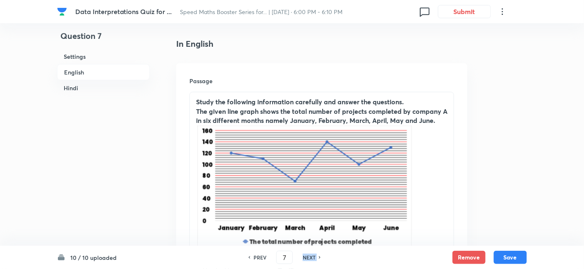
checkbox input "true"
click at [315, 261] on div "NEXT" at bounding box center [310, 256] width 22 height 7
type input "8"
checkbox input "false"
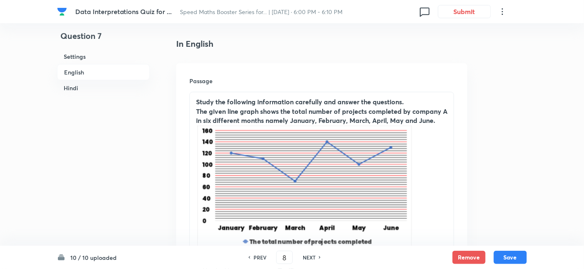
checkbox input "true"
click at [315, 261] on div "NEXT" at bounding box center [310, 256] width 22 height 7
type input "9"
checkbox input "false"
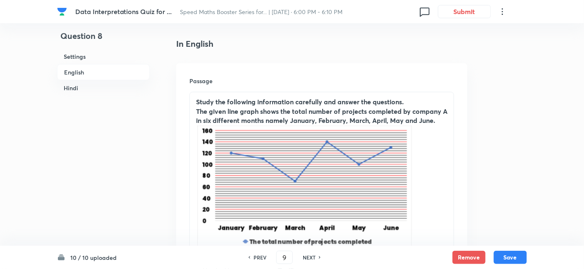
checkbox input "false"
checkbox input "true"
click at [315, 261] on div "NEXT" at bounding box center [310, 256] width 22 height 7
type input "10"
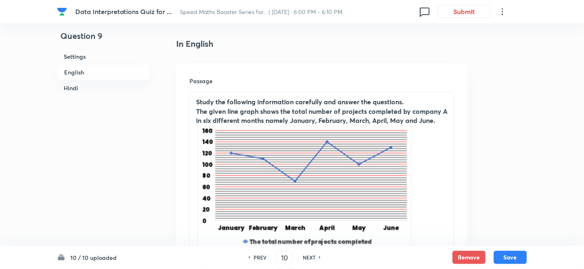
checkbox input "false"
checkbox input "true"
click at [315, 261] on div "NEXT" at bounding box center [310, 256] width 22 height 7
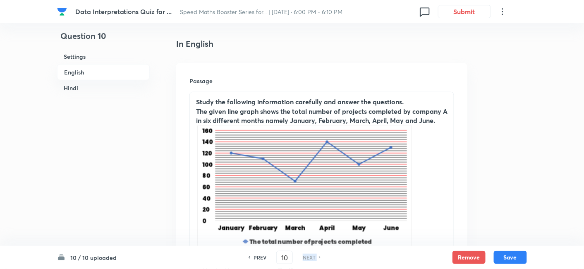
click at [315, 261] on div "NEXT" at bounding box center [310, 256] width 22 height 7
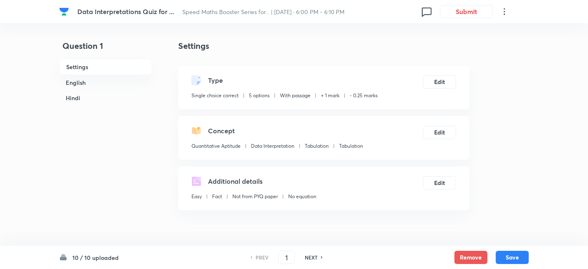
checkbox input "true"
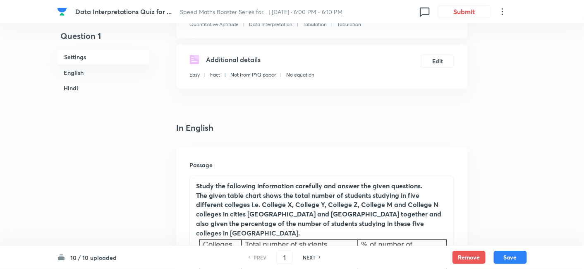
scroll to position [183, 0]
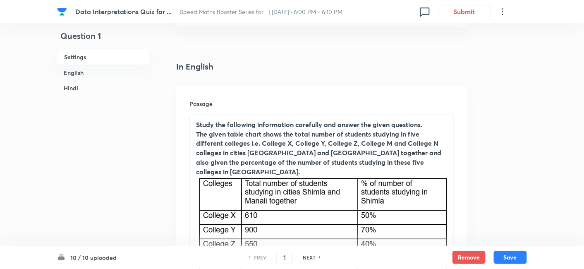
click at [317, 258] on div "NEXT" at bounding box center [310, 256] width 22 height 7
type input "2"
checkbox input "false"
checkbox input "true"
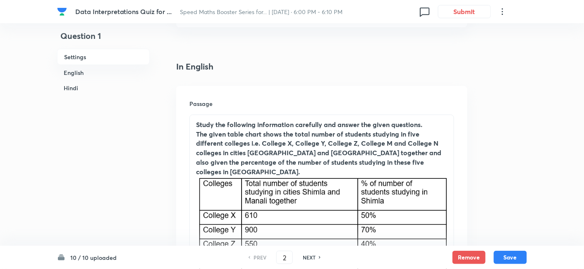
checkbox input "true"
click at [317, 258] on div "NEXT" at bounding box center [310, 256] width 22 height 7
type input "3"
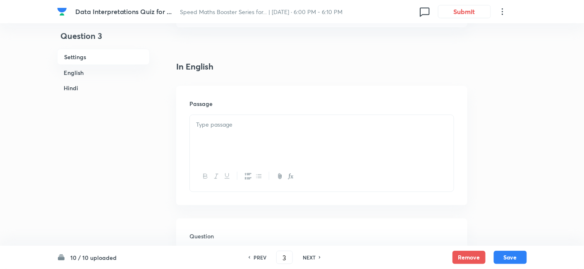
checkbox input "false"
checkbox input "true"
click at [317, 258] on div "NEXT" at bounding box center [310, 256] width 22 height 7
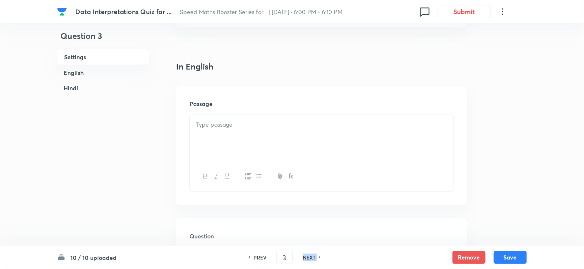
type input "4"
checkbox input "false"
checkbox input "true"
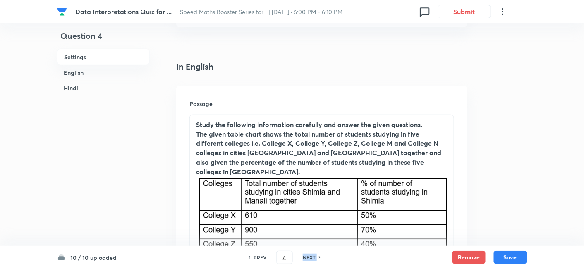
click at [317, 258] on div "NEXT" at bounding box center [310, 256] width 22 height 7
type input "5"
checkbox input "false"
checkbox input "true"
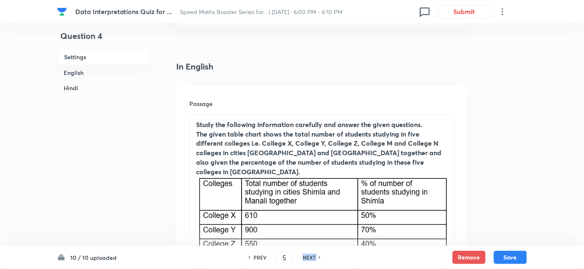
checkbox input "true"
click at [317, 258] on div "NEXT" at bounding box center [310, 256] width 22 height 7
type input "6"
checkbox input "false"
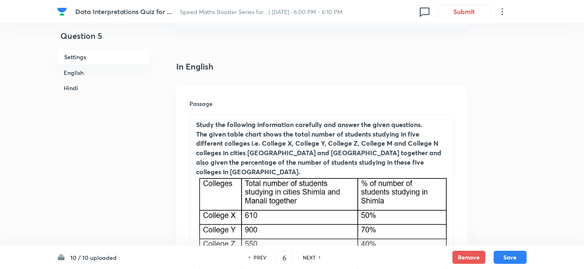
checkbox input "true"
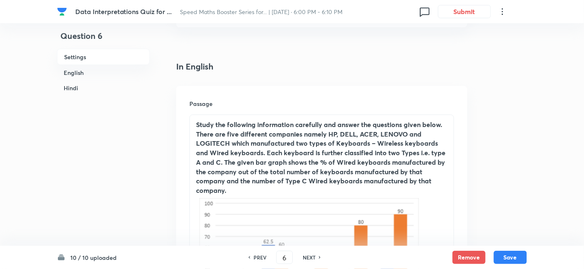
click at [317, 258] on div "NEXT" at bounding box center [310, 256] width 22 height 7
type input "7"
checkbox input "false"
checkbox input "true"
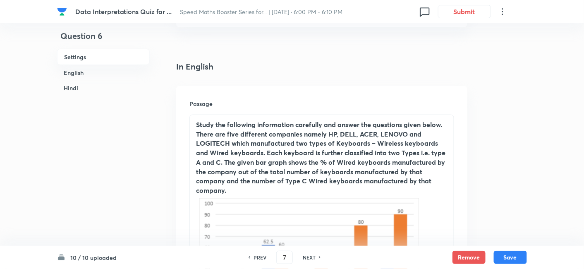
checkbox input "true"
click at [317, 258] on div "NEXT" at bounding box center [310, 256] width 22 height 7
type input "8"
checkbox input "false"
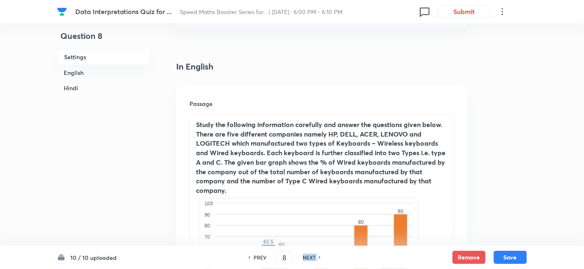
checkbox input "true"
click at [317, 258] on div "NEXT" at bounding box center [310, 256] width 22 height 7
type input "9"
checkbox input "false"
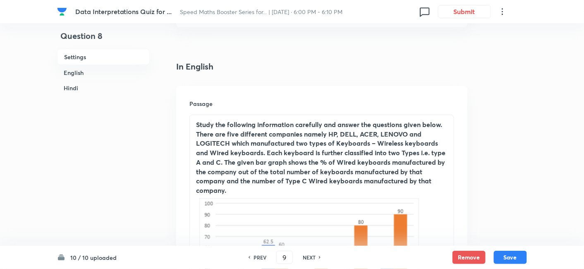
checkbox input "false"
checkbox input "true"
click at [317, 258] on div "NEXT" at bounding box center [310, 256] width 22 height 7
type input "10"
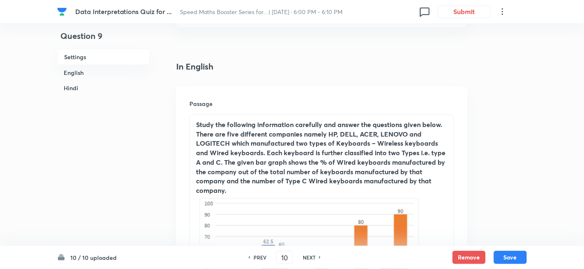
checkbox input "false"
checkbox input "true"
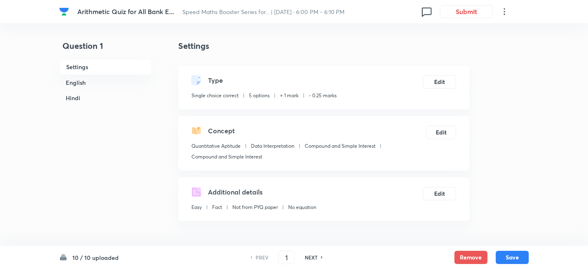
checkbox input "true"
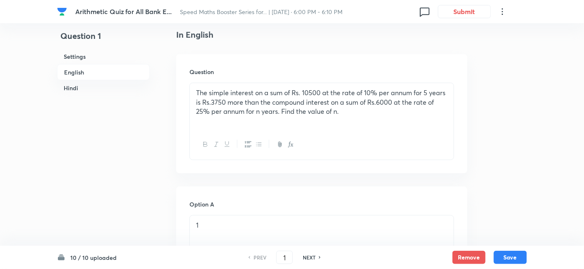
scroll to position [226, 0]
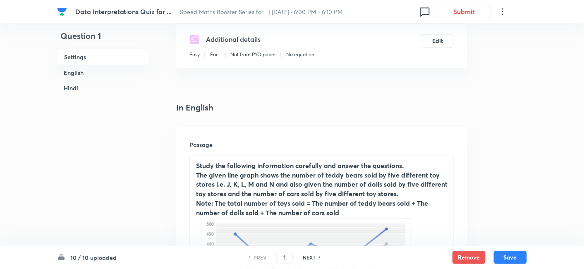
scroll to position [164, 0]
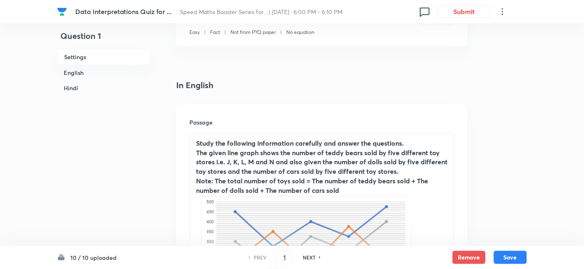
click at [318, 259] on div "NEXT" at bounding box center [310, 256] width 22 height 7
type input "2"
checkbox input "false"
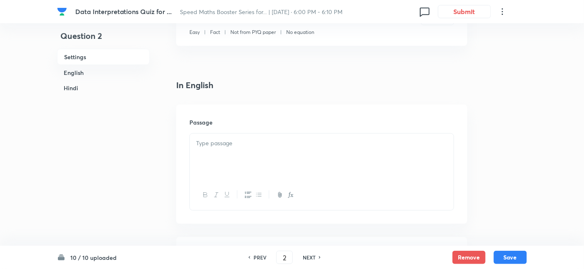
checkbox input "true"
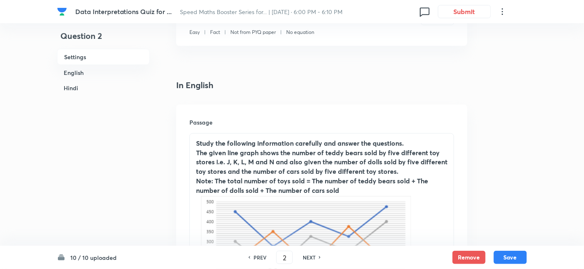
click at [318, 259] on div "NEXT" at bounding box center [310, 256] width 22 height 7
type input "3"
checkbox input "false"
checkbox input "true"
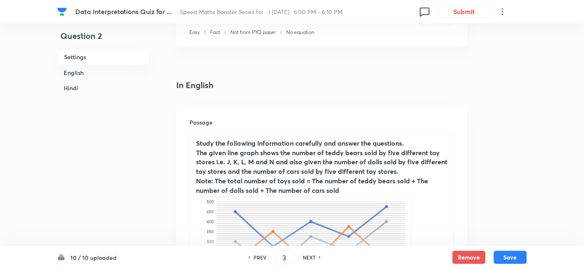
checkbox input "true"
click at [318, 259] on div "NEXT" at bounding box center [310, 256] width 22 height 7
type input "4"
checkbox input "false"
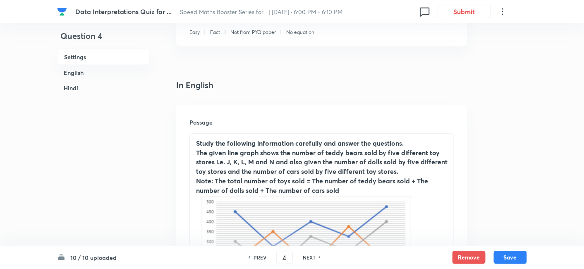
checkbox input "true"
click at [318, 259] on div "NEXT" at bounding box center [310, 256] width 22 height 7
type input "5"
checkbox input "false"
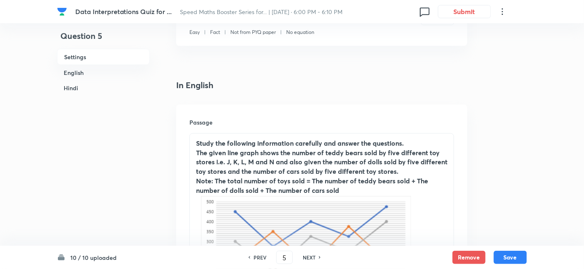
checkbox input "false"
checkbox input "true"
click at [318, 259] on div "NEXT" at bounding box center [310, 256] width 22 height 7
type input "6"
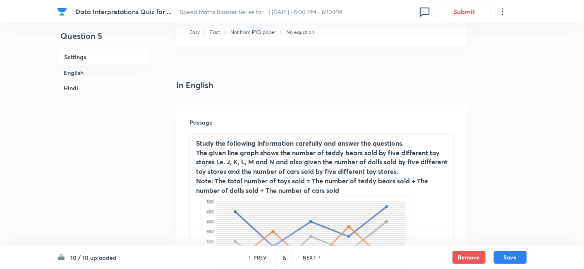
checkbox input "false"
checkbox input "true"
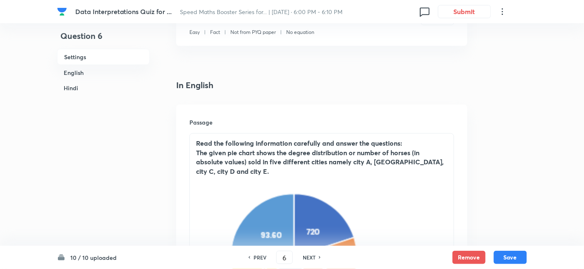
click at [318, 259] on div "NEXT" at bounding box center [310, 256] width 22 height 7
type input "7"
checkbox input "false"
checkbox input "true"
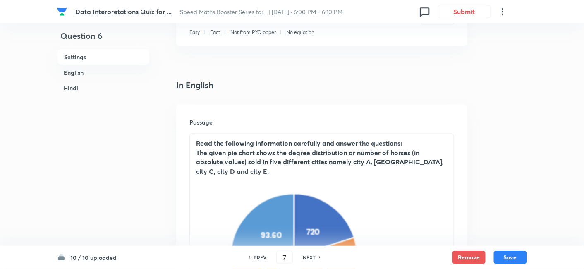
checkbox input "true"
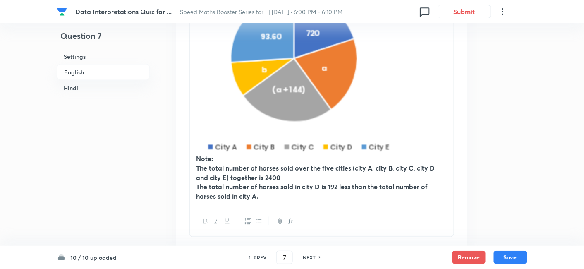
scroll to position [365, 0]
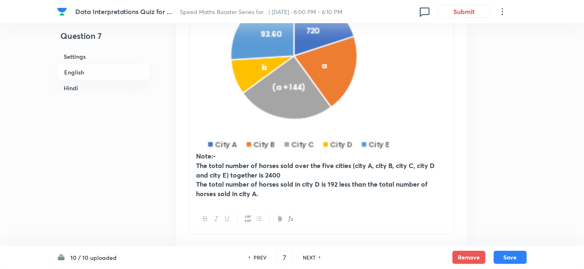
click at [308, 257] on h6 "NEXT" at bounding box center [309, 256] width 13 height 7
type input "8"
checkbox input "false"
checkbox input "true"
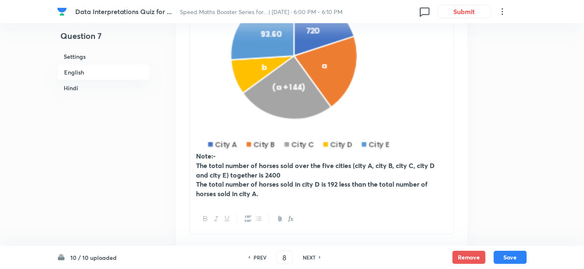
checkbox input "true"
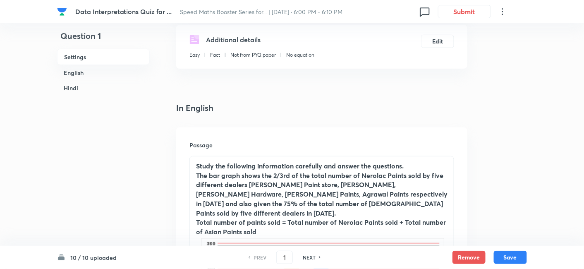
scroll to position [142, 0]
click at [319, 258] on icon at bounding box center [320, 257] width 2 height 4
type input "2"
checkbox input "false"
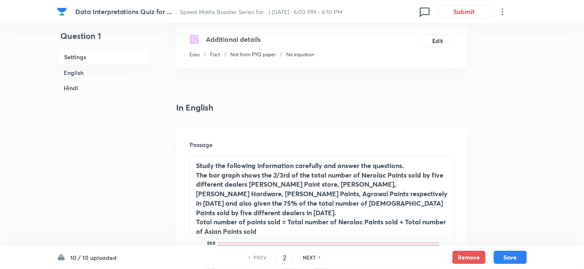
checkbox input "true"
click at [319, 258] on icon at bounding box center [320, 257] width 2 height 4
type input "3"
checkbox input "false"
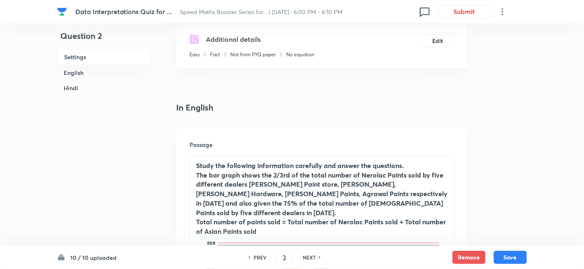
checkbox input "false"
checkbox input "true"
click at [319, 258] on icon at bounding box center [320, 257] width 2 height 4
type input "4"
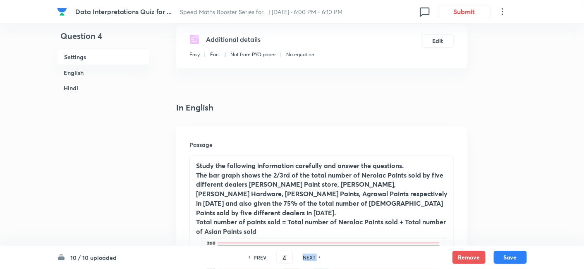
checkbox input "false"
checkbox input "true"
click at [319, 258] on icon at bounding box center [320, 257] width 2 height 4
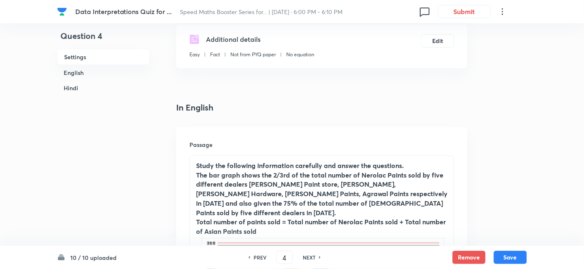
type input "5"
checkbox input "false"
checkbox input "true"
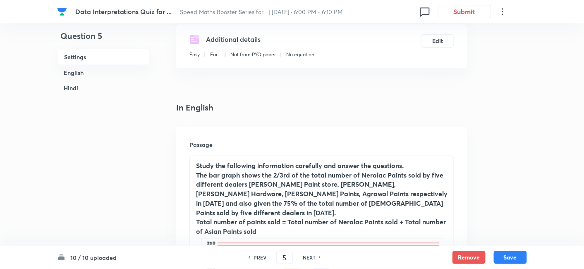
click at [319, 258] on icon at bounding box center [320, 257] width 2 height 4
type input "6"
checkbox input "false"
checkbox input "true"
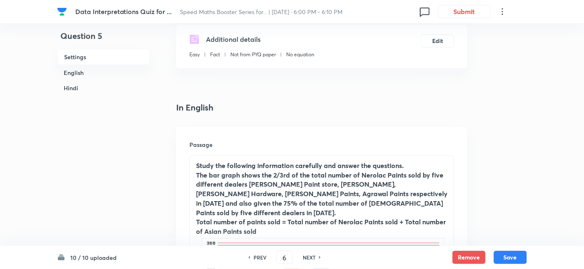
checkbox input "true"
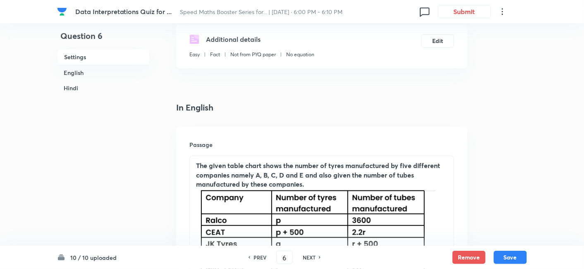
click at [319, 258] on icon at bounding box center [320, 257] width 2 height 4
type input "7"
checkbox input "false"
checkbox input "true"
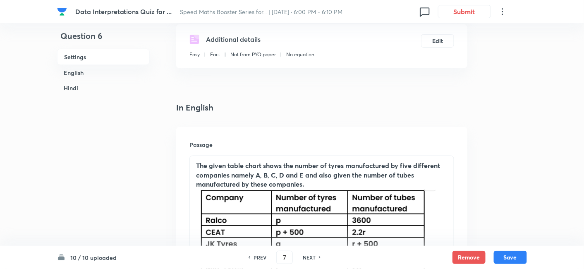
checkbox input "true"
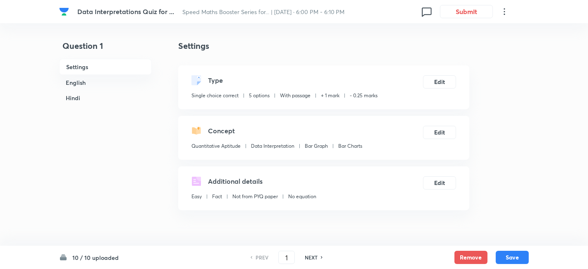
checkbox input "true"
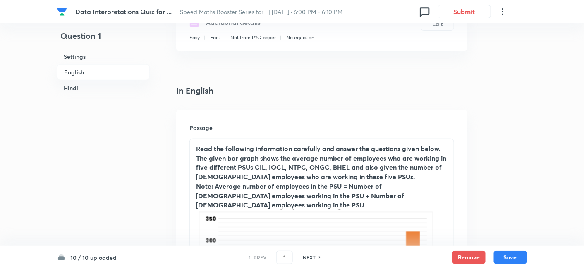
scroll to position [242, 0]
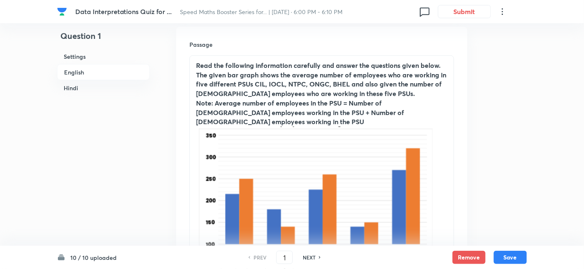
click at [319, 256] on icon at bounding box center [320, 257] width 2 height 4
type input "2"
checkbox input "false"
checkbox input "true"
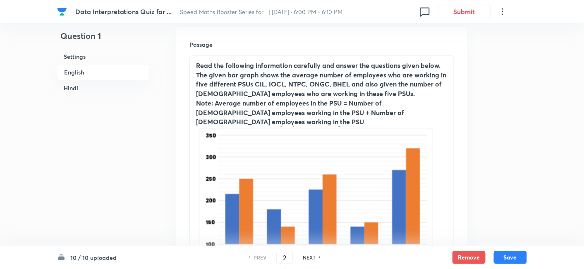
checkbox input "true"
click at [319, 256] on icon at bounding box center [320, 257] width 2 height 4
type input "3"
checkbox input "false"
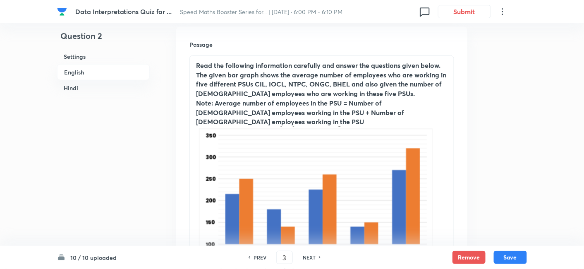
checkbox input "true"
click at [319, 256] on icon at bounding box center [320, 257] width 2 height 4
type input "4"
checkbox input "false"
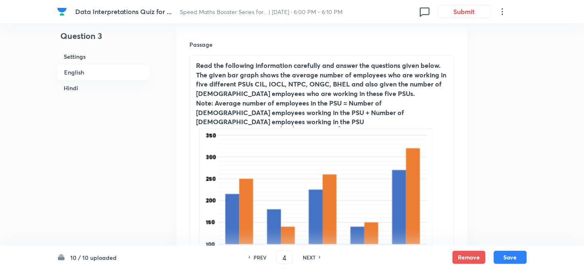
checkbox input "false"
checkbox input "true"
click at [319, 256] on icon at bounding box center [320, 257] width 2 height 4
type input "5"
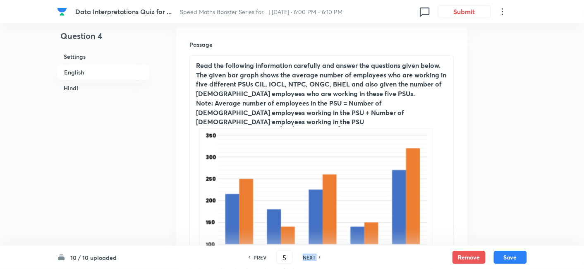
checkbox input "false"
checkbox input "true"
click at [319, 256] on icon at bounding box center [320, 257] width 2 height 4
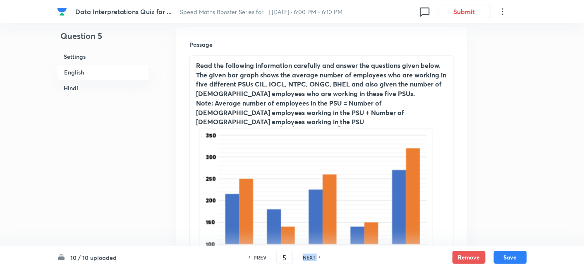
type input "6"
checkbox input "false"
checkbox input "true"
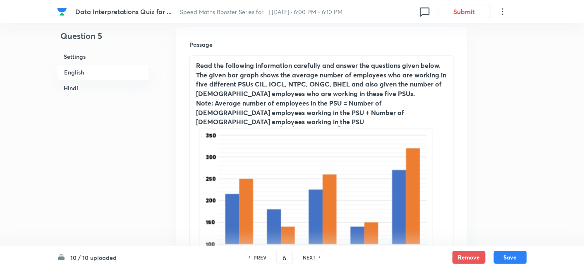
click at [319, 256] on icon at bounding box center [320, 257] width 2 height 4
type input "7"
checkbox input "false"
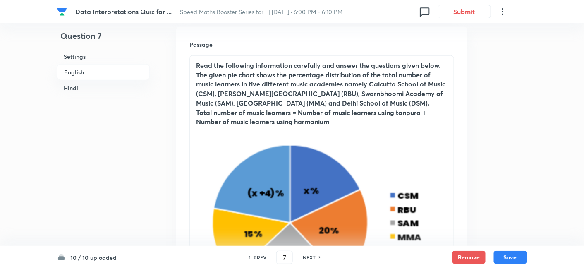
checkbox input "true"
click at [319, 256] on icon at bounding box center [320, 257] width 2 height 4
type input "8"
checkbox input "false"
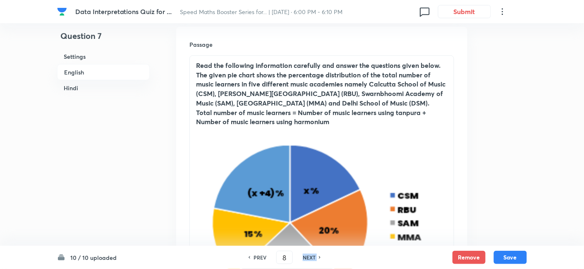
checkbox input "false"
checkbox input "true"
click at [319, 256] on icon at bounding box center [320, 257] width 2 height 4
type input "9"
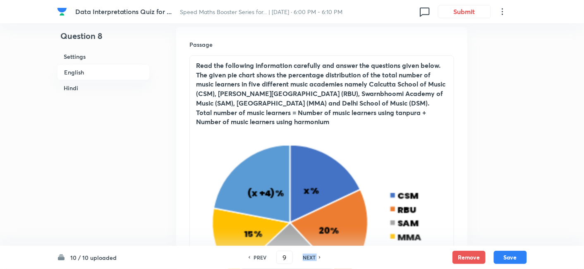
checkbox input "true"
checkbox input "false"
checkbox input "true"
checkbox input "false"
click at [319, 256] on icon at bounding box center [320, 257] width 2 height 4
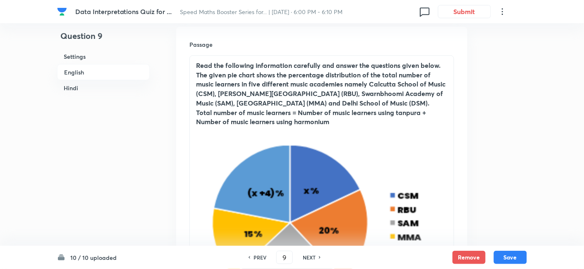
type input "10"
checkbox input "false"
checkbox input "true"
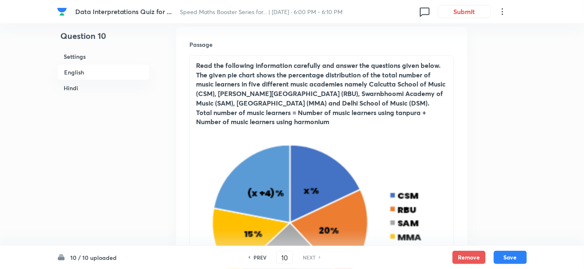
click at [319, 256] on icon at bounding box center [320, 257] width 2 height 4
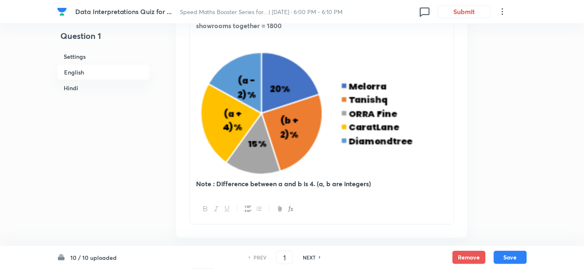
scroll to position [334, 0]
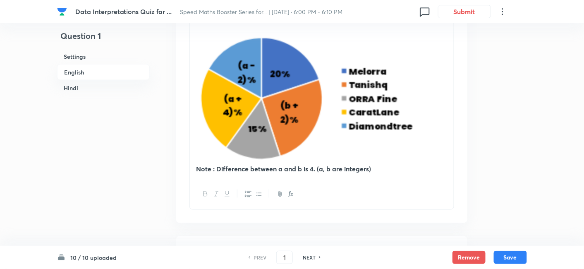
click at [306, 254] on h6 "NEXT" at bounding box center [309, 256] width 13 height 7
type input "2"
checkbox input "false"
checkbox input "true"
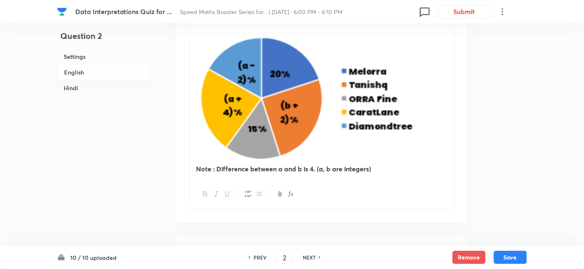
checkbox input "true"
click at [306, 254] on h6 "NEXT" at bounding box center [309, 256] width 13 height 7
type input "3"
checkbox input "false"
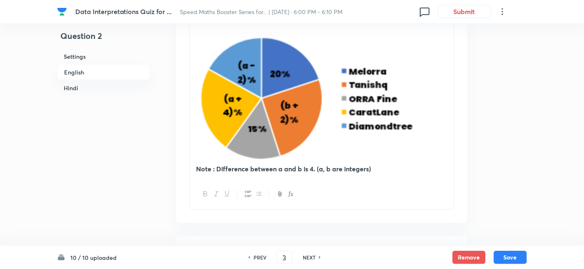
checkbox input "true"
click at [306, 254] on h6 "NEXT" at bounding box center [309, 256] width 13 height 7
type input "4"
checkbox input "false"
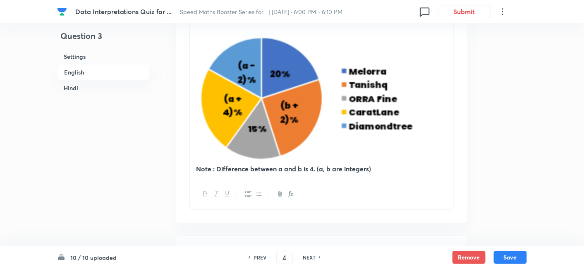
checkbox input "false"
checkbox input "true"
click at [306, 254] on h6 "NEXT" at bounding box center [309, 256] width 13 height 7
type input "5"
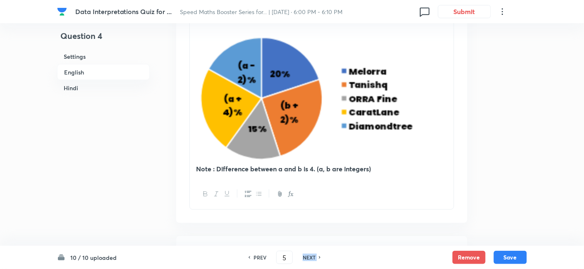
checkbox input "false"
checkbox input "true"
click at [306, 254] on h6 "NEXT" at bounding box center [309, 256] width 13 height 7
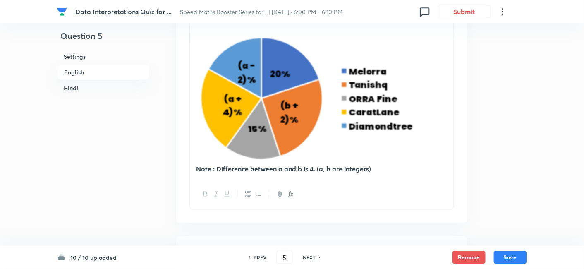
type input "6"
checkbox input "false"
checkbox input "true"
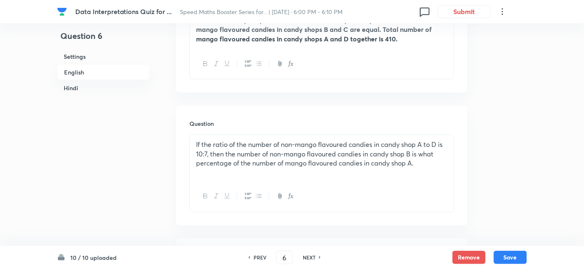
click at [306, 254] on h6 "NEXT" at bounding box center [309, 256] width 13 height 7
type input "7"
checkbox input "false"
checkbox input "true"
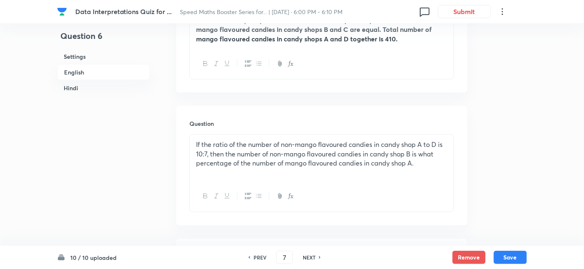
checkbox input "true"
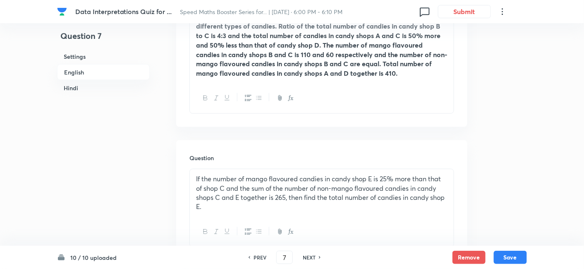
scroll to position [302, 0]
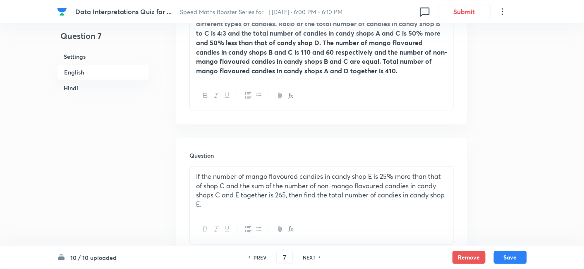
click at [255, 260] on h6 "PREV" at bounding box center [259, 256] width 13 height 7
type input "6"
checkbox input "false"
checkbox input "true"
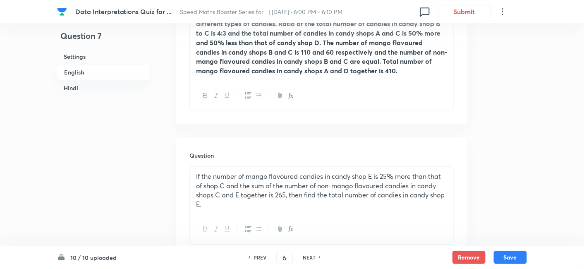
checkbox input "true"
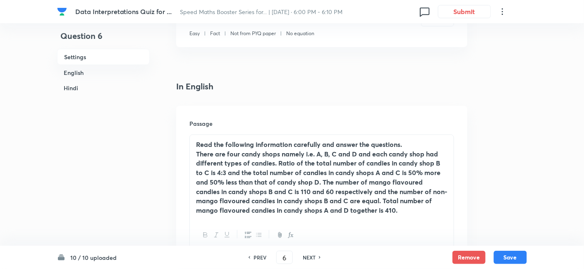
scroll to position [163, 0]
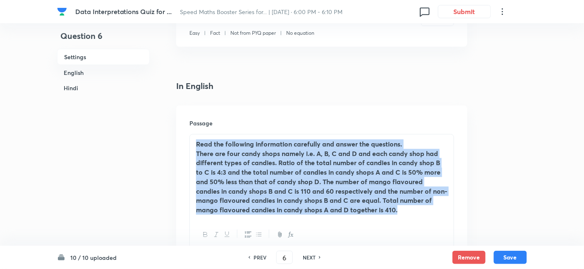
drag, startPoint x: 194, startPoint y: 144, endPoint x: 390, endPoint y: 215, distance: 208.3
click at [390, 215] on div "Read the following information carefully and answer the questions. There are fo…" at bounding box center [322, 176] width 264 height 85
copy div "Read the following information carefully and answer the questions. There are fo…"
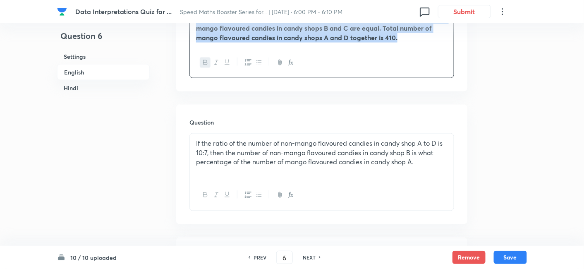
scroll to position [350, 0]
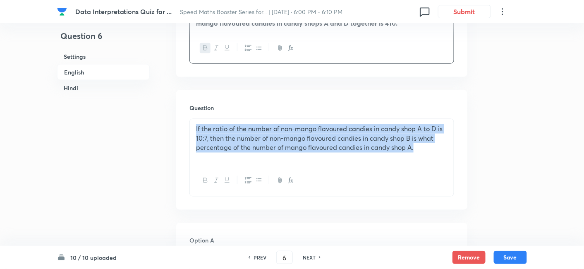
drag, startPoint x: 421, startPoint y: 150, endPoint x: 160, endPoint y: 107, distance: 263.7
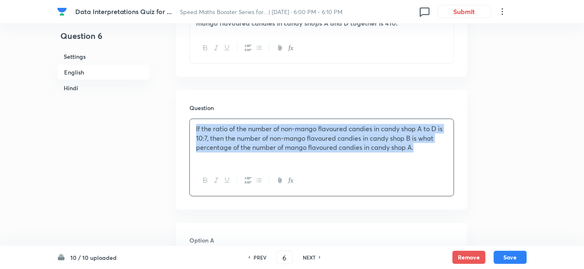
copy p "If the ratio of the number of non-mango flavoured candies in candy shop A to D …"
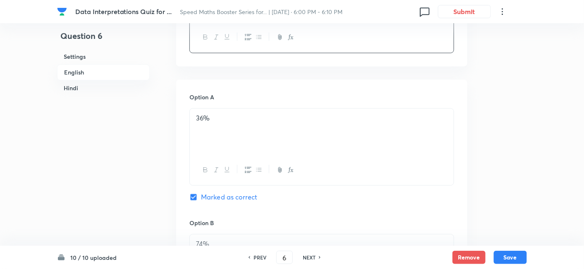
drag, startPoint x: 256, startPoint y: 122, endPoint x: 153, endPoint y: 124, distance: 103.8
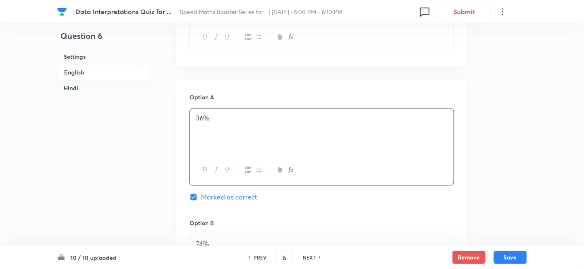
copy p "36%"
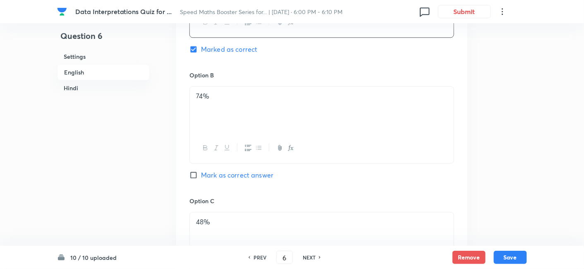
scroll to position [643, 0]
drag, startPoint x: 263, startPoint y: 99, endPoint x: 165, endPoint y: 103, distance: 98.9
copy p "74%"
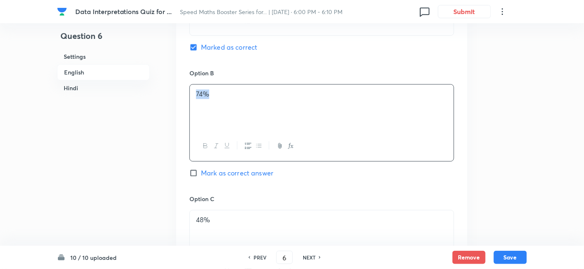
scroll to position [782, 0]
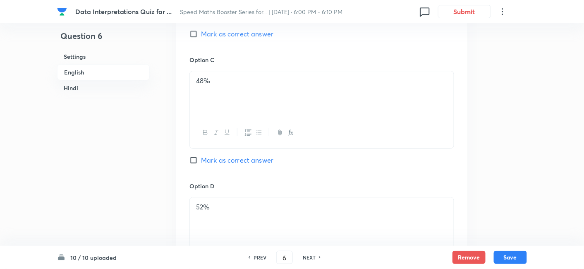
drag, startPoint x: 257, startPoint y: 88, endPoint x: 139, endPoint y: 94, distance: 118.4
copy p "48%"
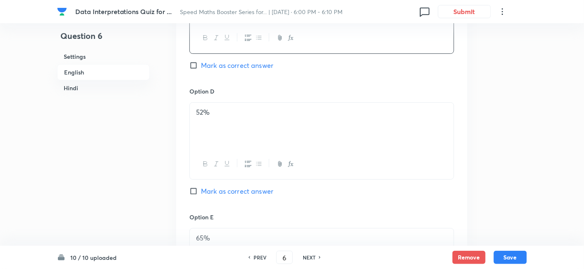
scroll to position [882, 0]
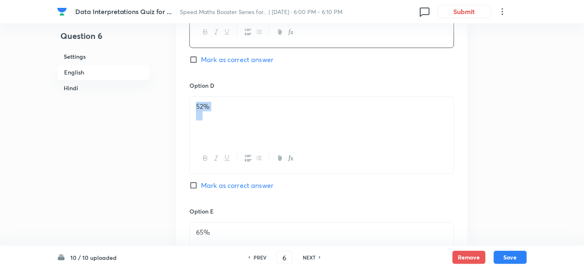
drag, startPoint x: 285, startPoint y: 117, endPoint x: 165, endPoint y: 80, distance: 125.7
copy div "52%"
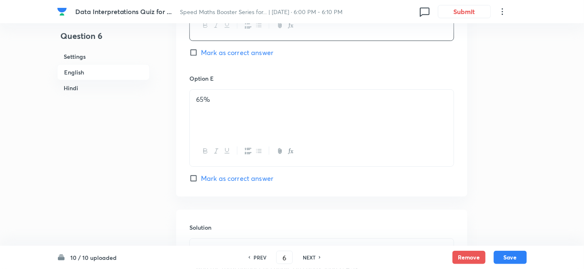
scroll to position [1016, 0]
drag, startPoint x: 262, startPoint y: 108, endPoint x: 176, endPoint y: 112, distance: 86.1
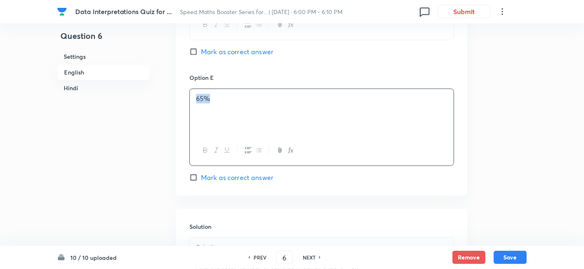
copy p "65%"
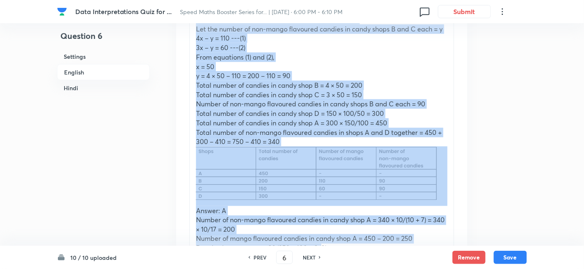
scroll to position [1350, 0]
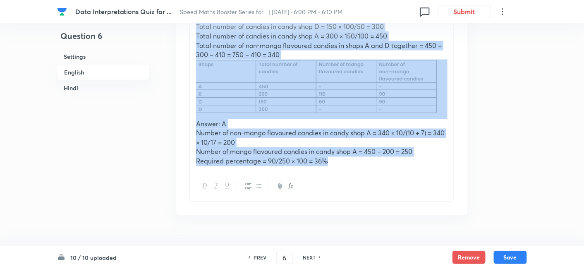
drag, startPoint x: 194, startPoint y: 80, endPoint x: 351, endPoint y: 176, distance: 183.6
click at [351, 176] on div "Solution Let the total number of candies in candy shop B = 4x And the total num…" at bounding box center [321, 53] width 265 height 298
copy div "Solution Let the total number of candies in candy shop B = 4x And the total num…"
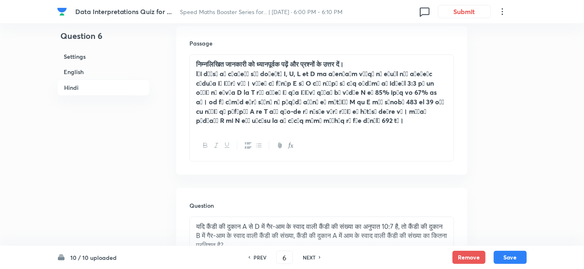
scroll to position [1598, 0]
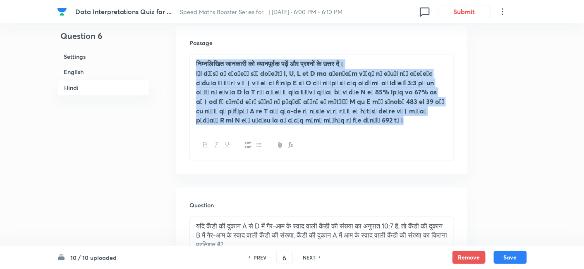
drag, startPoint x: 195, startPoint y: 60, endPoint x: 421, endPoint y: 145, distance: 241.3
click at [421, 145] on div "निम्नलिखित जानकारी को ध्यानपूर्वक पढ़ें और प्रश्नों के उत्तर दें।" at bounding box center [321, 107] width 265 height 107
copy div "निम्नलिखित जानकारी को ध्यानपूर्वक पढ़ें और प्रश्नों के उत्तर दें। चार कैंडी की …"
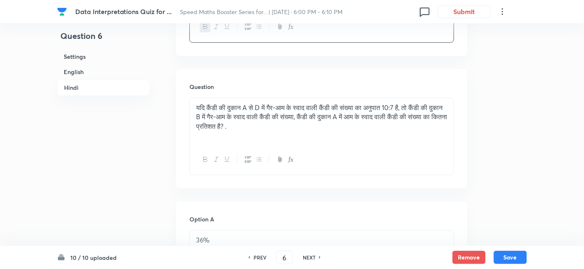
scroll to position [1717, 0]
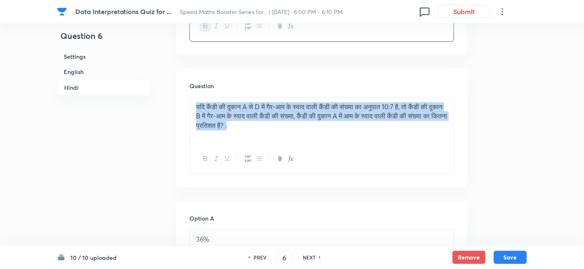
drag, startPoint x: 193, startPoint y: 100, endPoint x: 362, endPoint y: 163, distance: 180.6
click at [362, 163] on div "यदि कैंडी की दुकान A से D में गैर-आम के स्वाद वाली कैंडी की संख्या का अनुपात 10…" at bounding box center [321, 135] width 265 height 77
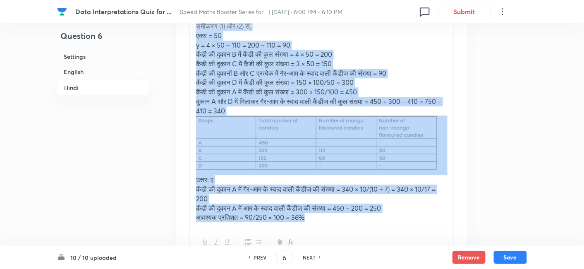
scroll to position [2640, 0]
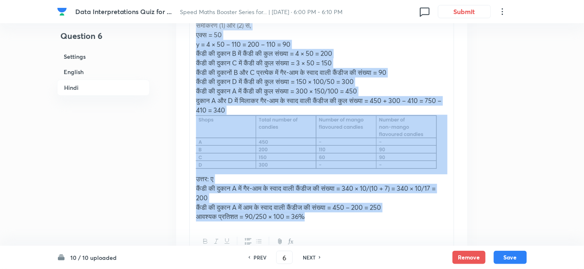
drag, startPoint x: 192, startPoint y: 42, endPoint x: 349, endPoint y: 220, distance: 237.9
click at [349, 220] on div "समाधान माना कैंडी की दुकान B में कैंडी की कुल संख्या = 4x और कैंडी की दुकान C म…" at bounding box center [322, 92] width 264 height 267
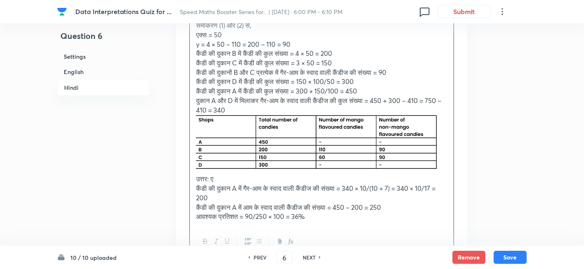
click at [307, 256] on h6 "NEXT" at bounding box center [309, 256] width 13 height 7
type input "7"
checkbox input "false"
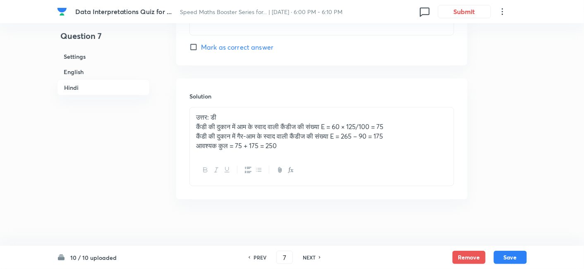
checkbox input "true"
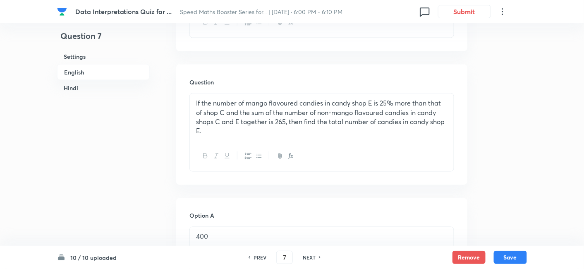
scroll to position [389, 0]
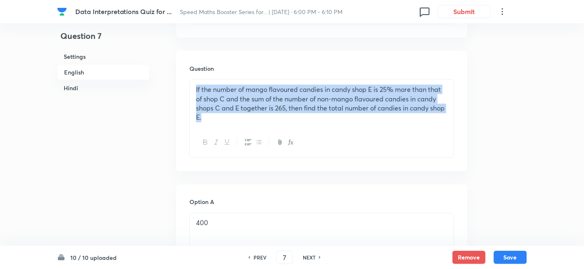
drag, startPoint x: 190, startPoint y: 86, endPoint x: 260, endPoint y: 156, distance: 99.4
click at [260, 156] on div "If the number of mango flavoured candies in candy shop E is 25% more than that …" at bounding box center [321, 118] width 265 height 79
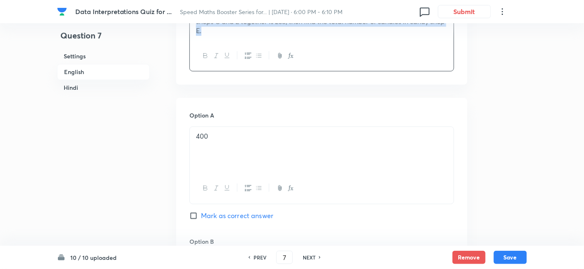
scroll to position [476, 0]
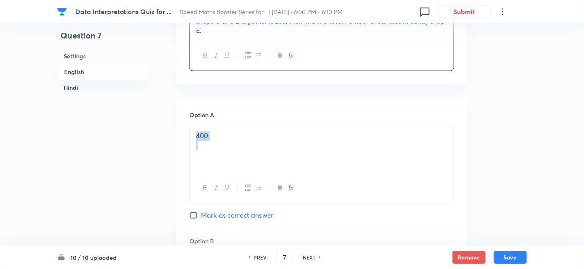
drag, startPoint x: 274, startPoint y: 143, endPoint x: 169, endPoint y: 115, distance: 109.2
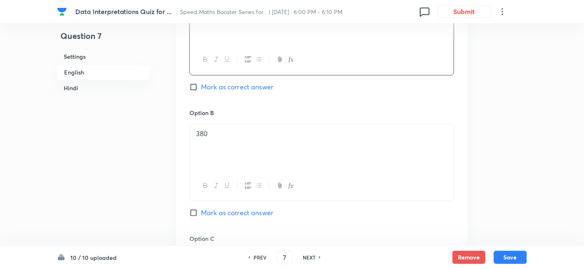
scroll to position [613, 0]
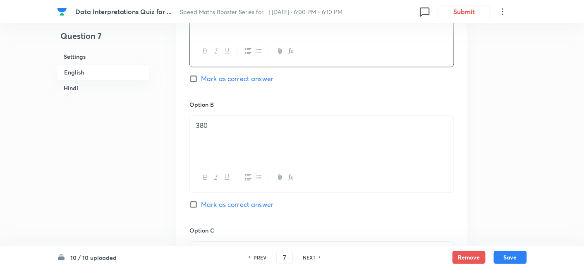
drag, startPoint x: 268, startPoint y: 136, endPoint x: 149, endPoint y: 104, distance: 123.1
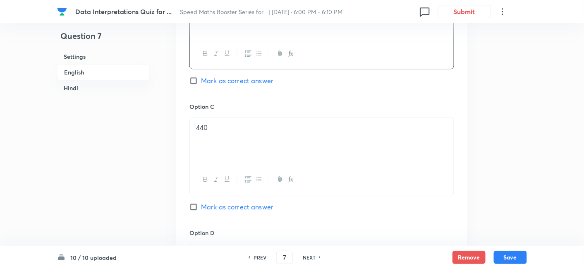
scroll to position [748, 0]
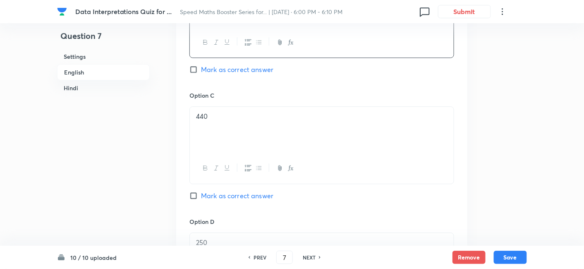
drag, startPoint x: 236, startPoint y: 118, endPoint x: 155, endPoint y: 124, distance: 80.8
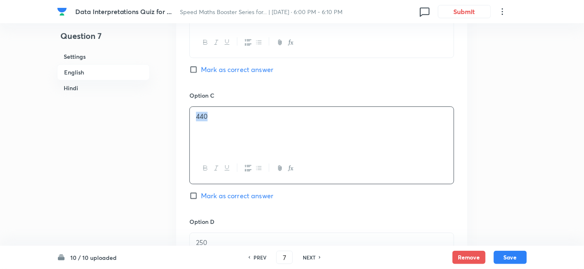
drag, startPoint x: 232, startPoint y: 115, endPoint x: 194, endPoint y: 117, distance: 39.0
click at [194, 117] on div "440" at bounding box center [322, 130] width 264 height 46
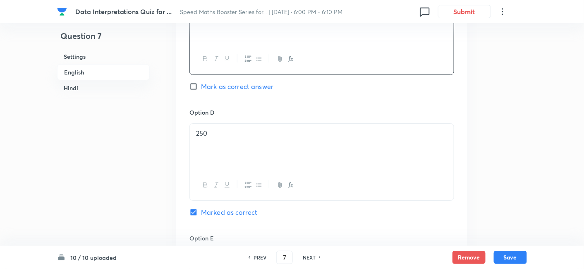
scroll to position [857, 0]
drag, startPoint x: 262, startPoint y: 148, endPoint x: 161, endPoint y: 133, distance: 102.4
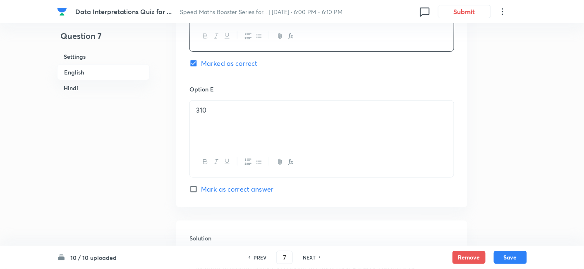
scroll to position [1045, 0]
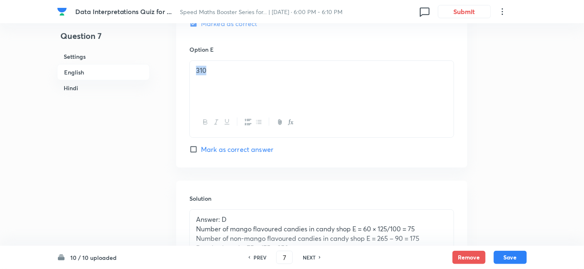
drag, startPoint x: 242, startPoint y: 75, endPoint x: 179, endPoint y: 79, distance: 63.4
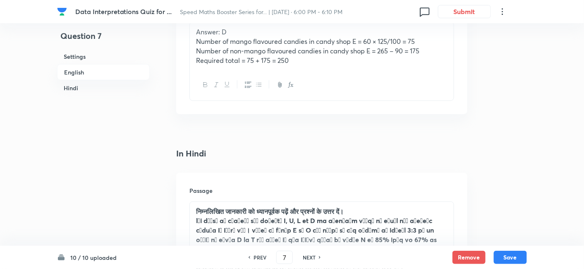
scroll to position [1233, 0]
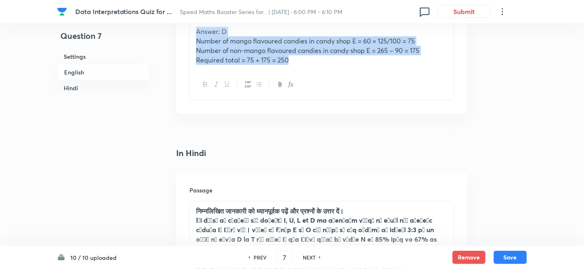
drag, startPoint x: 194, startPoint y: 33, endPoint x: 354, endPoint y: 97, distance: 172.0
click at [354, 97] on div "Answer: D Number of mango flavoured candies in candy shop E = 60 × 125/100 = 75…" at bounding box center [321, 61] width 265 height 79
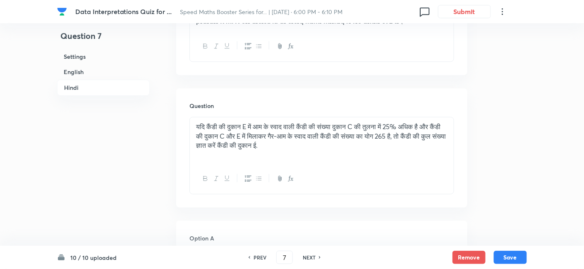
scroll to position [1501, 0]
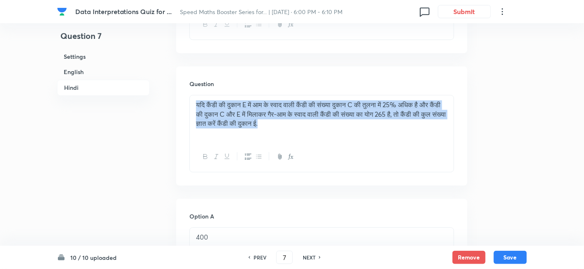
drag, startPoint x: 197, startPoint y: 103, endPoint x: 336, endPoint y: 129, distance: 141.4
click at [336, 129] on div "यदि कैंडी की दुकान E में आम के स्वाद वाली कैंडी की संख्या दुकान C की तुलना में …" at bounding box center [322, 118] width 264 height 46
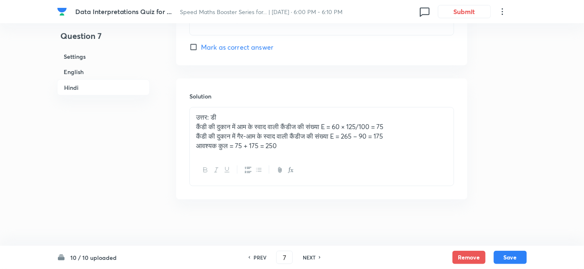
scroll to position [2270, 0]
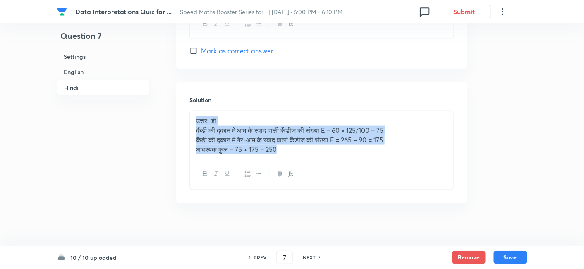
drag, startPoint x: 194, startPoint y: 120, endPoint x: 337, endPoint y: 168, distance: 150.3
click at [337, 168] on div "उत्तर: डी कैंडी की दुकान में आम के स्वाद वाली कैंडीज की संख्या E = 60 × 125/100…" at bounding box center [321, 150] width 265 height 79
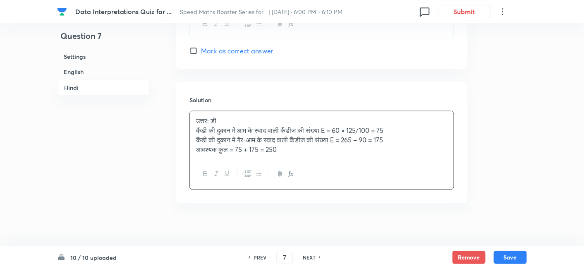
click at [303, 257] on h6 "NEXT" at bounding box center [309, 256] width 13 height 7
type input "8"
checkbox input "false"
checkbox input "true"
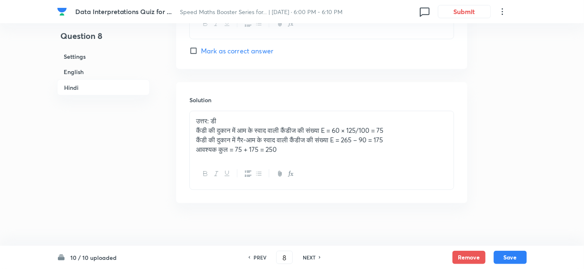
checkbox input "true"
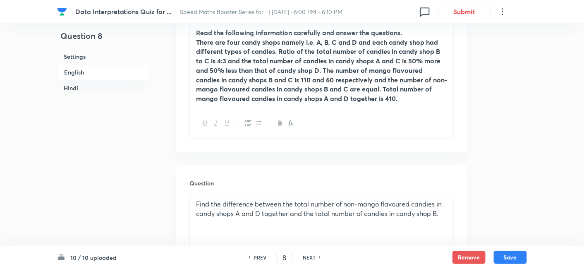
scroll to position [353, 0]
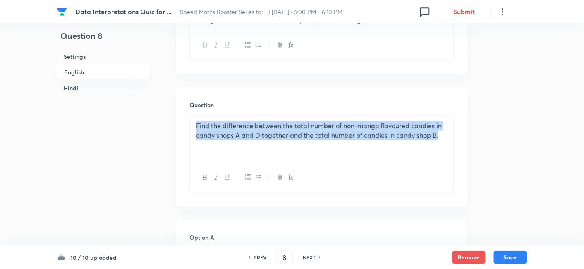
drag, startPoint x: 195, startPoint y: 125, endPoint x: 507, endPoint y: 159, distance: 314.4
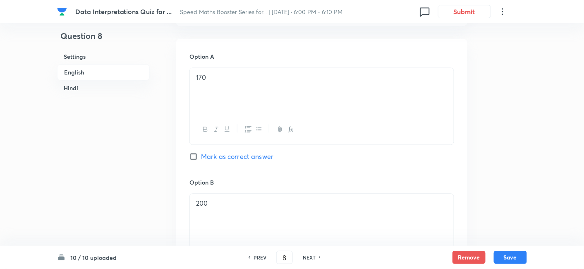
drag, startPoint x: 219, startPoint y: 71, endPoint x: 167, endPoint y: 82, distance: 52.8
drag, startPoint x: 234, startPoint y: 201, endPoint x: 170, endPoint y: 207, distance: 65.2
click at [242, 215] on p at bounding box center [321, 213] width 251 height 10
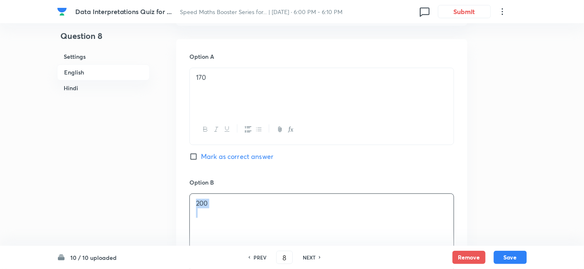
drag, startPoint x: 242, startPoint y: 215, endPoint x: 195, endPoint y: 196, distance: 49.8
click at [195, 196] on div "200" at bounding box center [322, 217] width 264 height 46
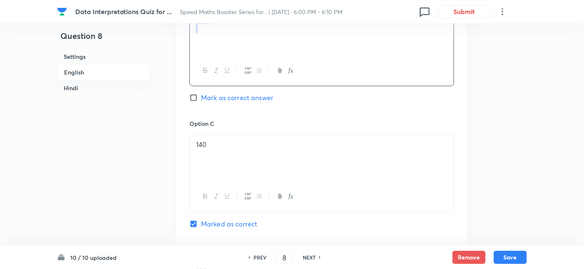
scroll to position [718, 0]
drag, startPoint x: 250, startPoint y: 137, endPoint x: 164, endPoint y: 155, distance: 88.2
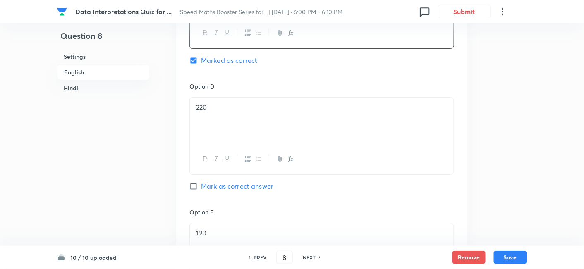
scroll to position [882, 0]
drag, startPoint x: 249, startPoint y: 105, endPoint x: 155, endPoint y: 115, distance: 94.8
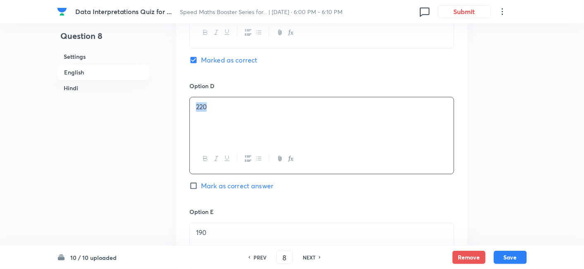
scroll to position [958, 0]
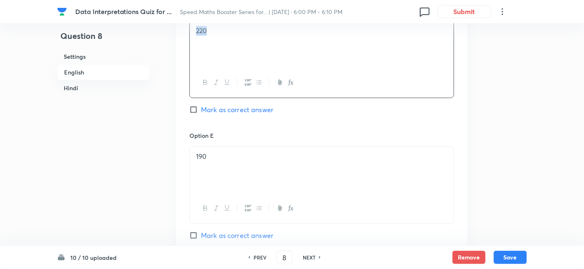
drag, startPoint x: 241, startPoint y: 159, endPoint x: 172, endPoint y: 160, distance: 68.2
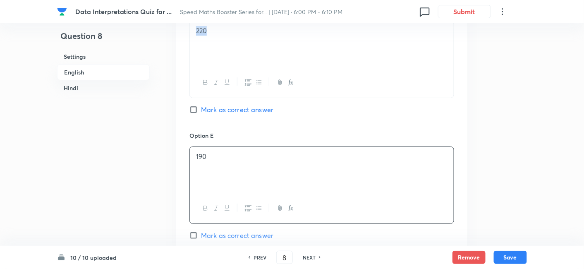
scroll to position [1206, 0]
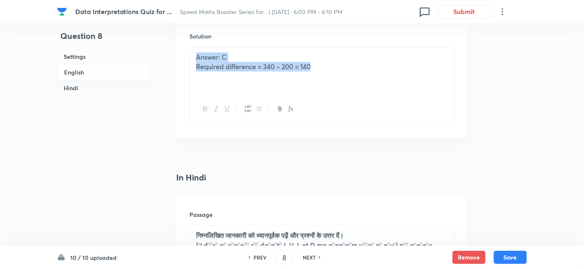
drag, startPoint x: 197, startPoint y: 59, endPoint x: 375, endPoint y: 97, distance: 181.8
click at [375, 97] on div "Answer: C Required difference = 340 – 200 = 140" at bounding box center [321, 85] width 265 height 77
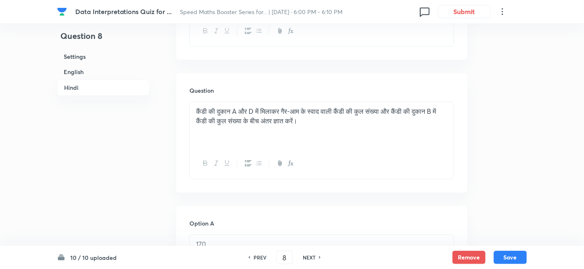
scroll to position [1493, 0]
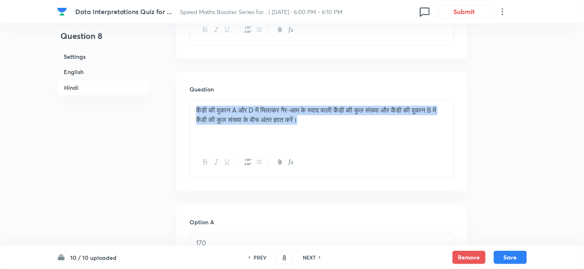
drag, startPoint x: 191, startPoint y: 107, endPoint x: 397, endPoint y: 136, distance: 207.3
click at [397, 136] on div "कैंडी की दुकान A और D में मिलाकर गैर-आम के स्वाद वाली कैंडी की कुल संख्या और कै…" at bounding box center [322, 123] width 264 height 46
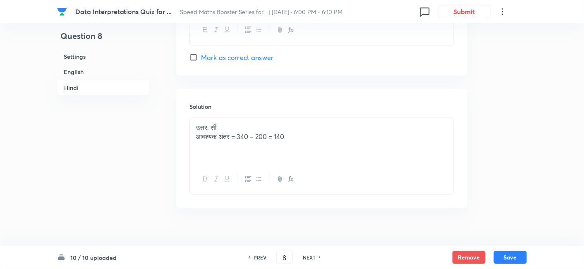
scroll to position [2270, 0]
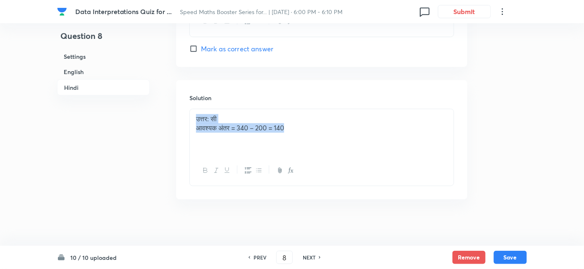
drag, startPoint x: 193, startPoint y: 116, endPoint x: 332, endPoint y: 149, distance: 142.3
click at [332, 149] on div "उत्तर: सी आवश्यक अंतर = 340 – 200 = 140" at bounding box center [322, 132] width 264 height 46
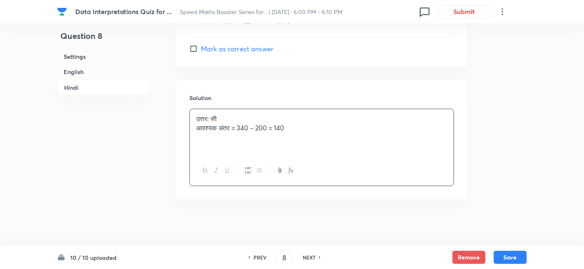
click at [313, 256] on h6 "NEXT" at bounding box center [309, 256] width 13 height 7
type input "9"
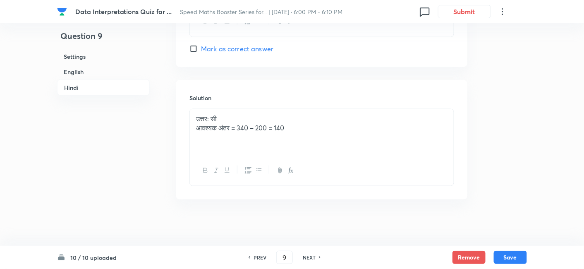
checkbox input "false"
checkbox input "true"
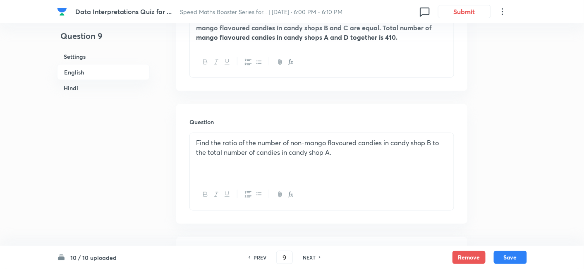
scroll to position [332, 0]
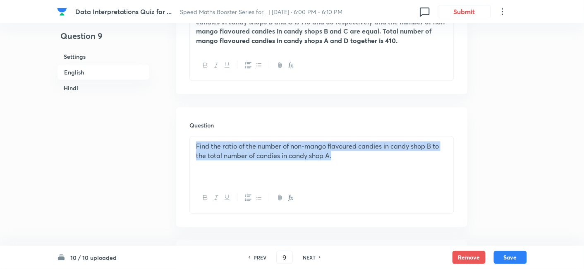
drag, startPoint x: 190, startPoint y: 145, endPoint x: 410, endPoint y: 174, distance: 221.5
click at [410, 174] on div "Find the ratio of the number of non-mango flavoured candies in candy shop B to …" at bounding box center [322, 159] width 264 height 46
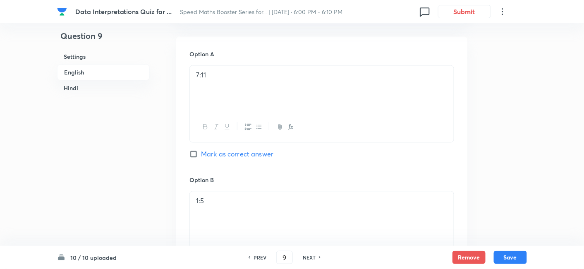
scroll to position [547, 0]
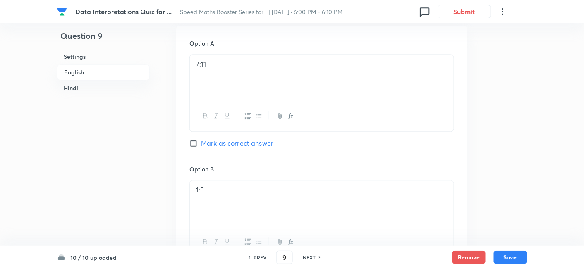
drag, startPoint x: 252, startPoint y: 72, endPoint x: 172, endPoint y: 74, distance: 80.3
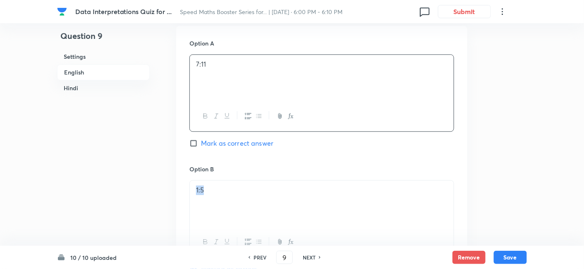
drag, startPoint x: 227, startPoint y: 192, endPoint x: 145, endPoint y: 193, distance: 81.5
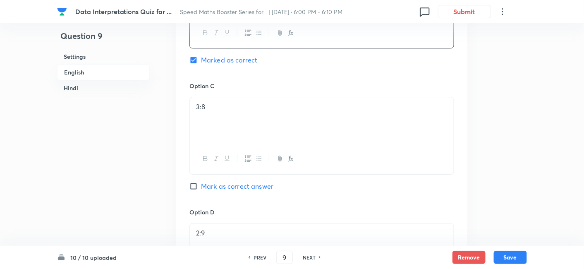
scroll to position [756, 0]
drag, startPoint x: 237, startPoint y: 103, endPoint x: 167, endPoint y: 117, distance: 70.7
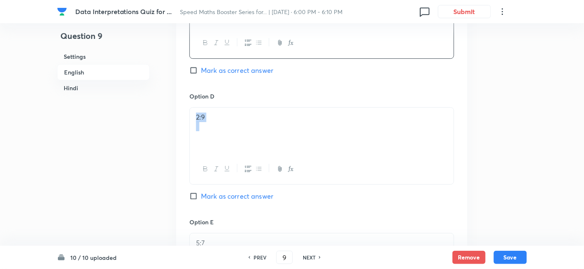
drag, startPoint x: 232, startPoint y: 123, endPoint x: 158, endPoint y: 118, distance: 74.6
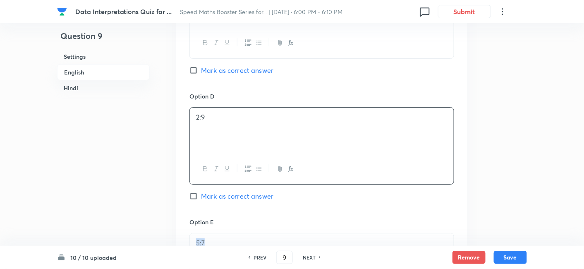
drag, startPoint x: 231, startPoint y: 239, endPoint x: 175, endPoint y: 247, distance: 56.4
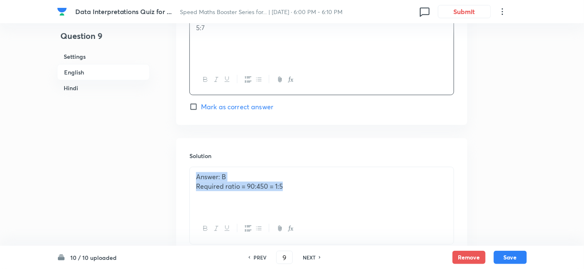
drag, startPoint x: 194, startPoint y: 176, endPoint x: 351, endPoint y: 205, distance: 159.3
click at [351, 205] on div "Answer: B Required ratio = 90:450 = 1:5" at bounding box center [322, 190] width 264 height 46
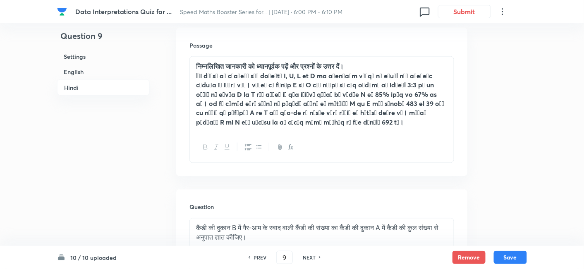
scroll to position [1460, 0]
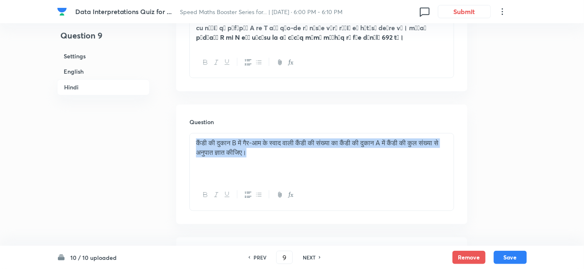
drag, startPoint x: 191, startPoint y: 142, endPoint x: 342, endPoint y: 177, distance: 155.0
click at [342, 177] on div "कैंडी की दुकान B में गैर-आम के स्वाद वाली कैंडी की संख्या का कैंडी की दुकान A म…" at bounding box center [322, 157] width 264 height 46
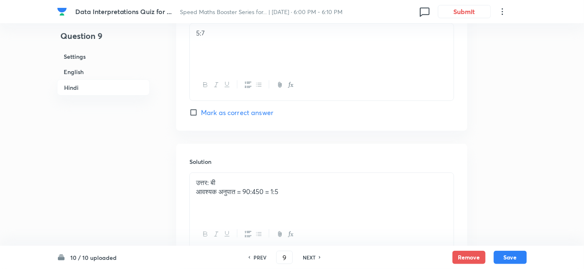
scroll to position [2270, 0]
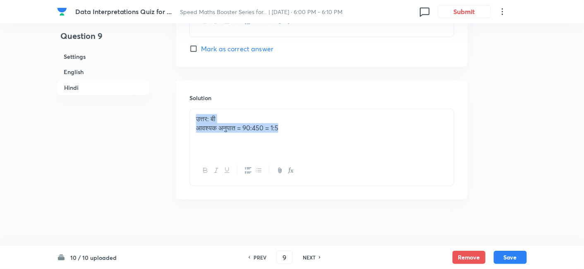
drag, startPoint x: 196, startPoint y: 117, endPoint x: 319, endPoint y: 134, distance: 124.0
click at [319, 134] on div "उत्तर: बी आवश्यक अनुपात = 90:450 = 1:5" at bounding box center [322, 132] width 264 height 46
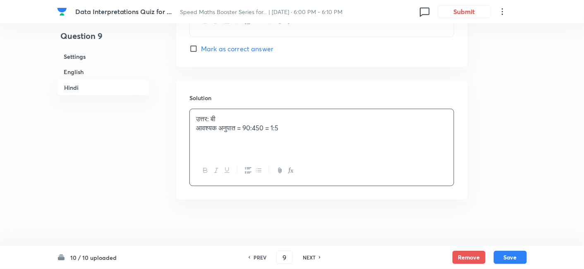
click at [305, 254] on h6 "NEXT" at bounding box center [309, 256] width 13 height 7
type input "10"
checkbox input "false"
checkbox input "true"
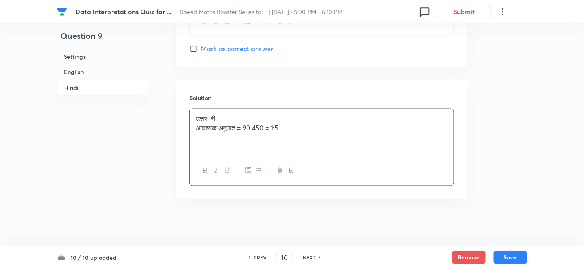
checkbox input "true"
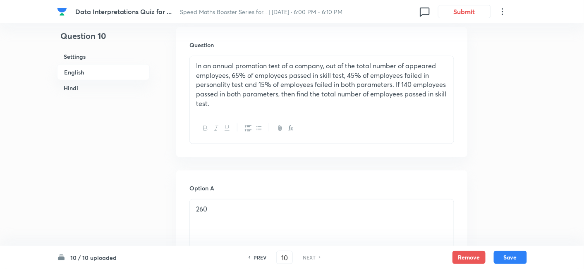
scroll to position [241, 0]
click at [256, 259] on h6 "PREV" at bounding box center [259, 256] width 13 height 7
type input "9"
checkbox input "false"
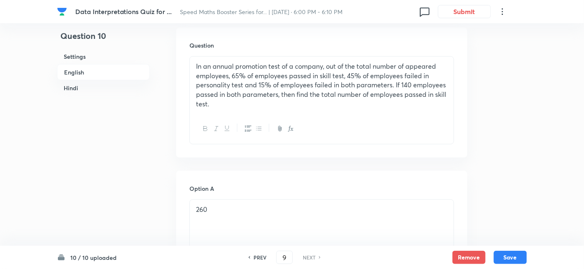
checkbox input "true"
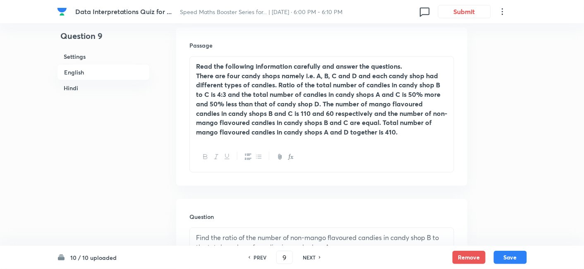
click at [305, 255] on h6 "NEXT" at bounding box center [309, 256] width 13 height 7
type input "10"
checkbox input "false"
checkbox input "true"
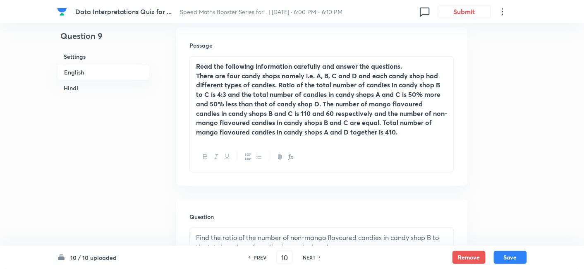
checkbox input "true"
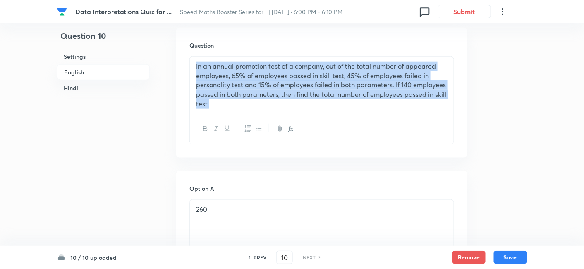
drag, startPoint x: 194, startPoint y: 68, endPoint x: 269, endPoint y: 127, distance: 95.6
click at [269, 127] on div "In an annual promotion test of a company, out of the total number of appeared e…" at bounding box center [321, 100] width 265 height 88
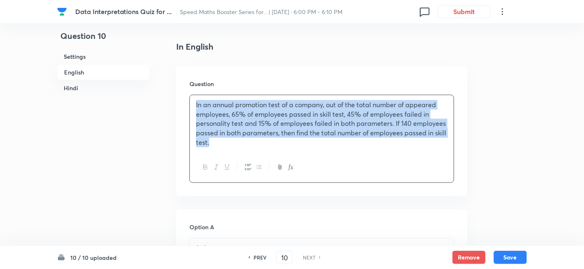
scroll to position [337, 0]
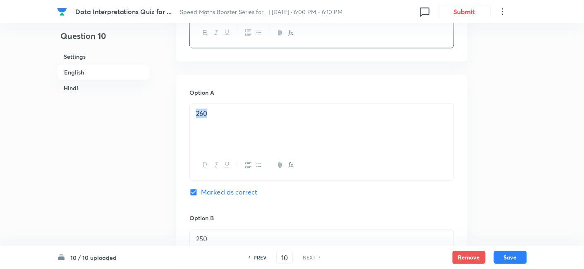
drag, startPoint x: 215, startPoint y: 114, endPoint x: 160, endPoint y: 114, distance: 55.0
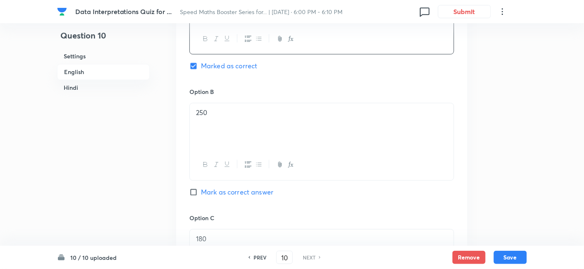
drag, startPoint x: 244, startPoint y: 127, endPoint x: 175, endPoint y: 124, distance: 69.1
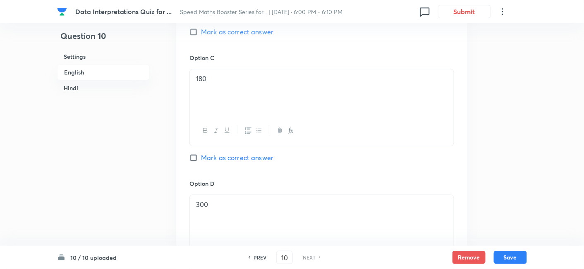
scroll to position [624, 0]
drag, startPoint x: 274, startPoint y: 81, endPoint x: 151, endPoint y: 91, distance: 123.6
drag, startPoint x: 239, startPoint y: 75, endPoint x: 192, endPoint y: 78, distance: 46.4
click at [192, 78] on div "180" at bounding box center [322, 91] width 264 height 46
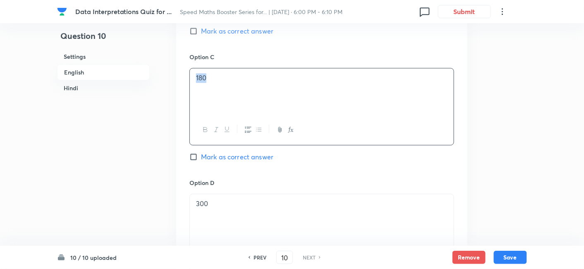
drag, startPoint x: 253, startPoint y: 196, endPoint x: 166, endPoint y: 207, distance: 87.1
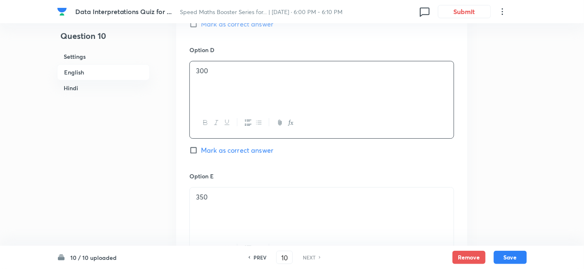
scroll to position [758, 0]
drag, startPoint x: 229, startPoint y: 194, endPoint x: 166, endPoint y: 200, distance: 63.1
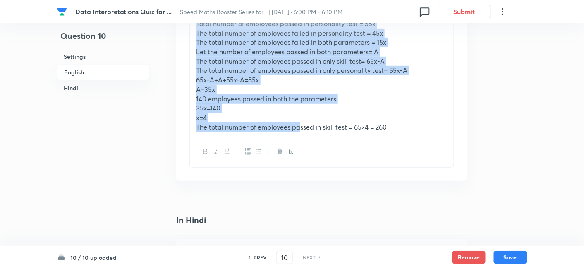
scroll to position [1153, 0]
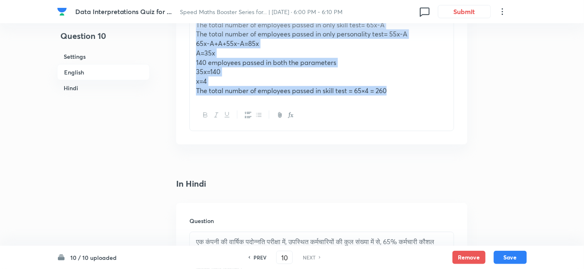
drag, startPoint x: 191, startPoint y: 100, endPoint x: 444, endPoint y: 110, distance: 252.9
click at [444, 110] on div "Answer: A According to the question, Let the total number of employees passed i…" at bounding box center [321, 35] width 265 height 191
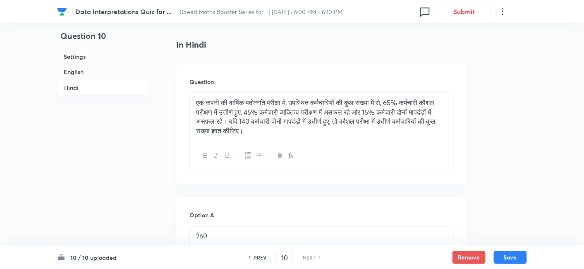
scroll to position [1316, 0]
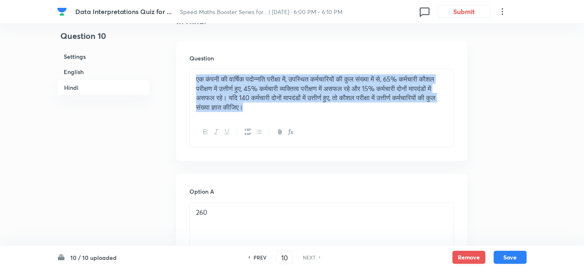
drag, startPoint x: 192, startPoint y: 80, endPoint x: 401, endPoint y: 146, distance: 218.9
click at [401, 146] on div "Question एक कंपनी की वार्षिक पदोन्नति परीक्षा में, उपस्थित कर्मचारियों की कुल स…" at bounding box center [321, 101] width 291 height 120
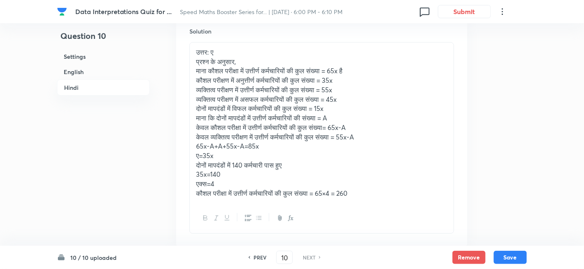
scroll to position [2129, 0]
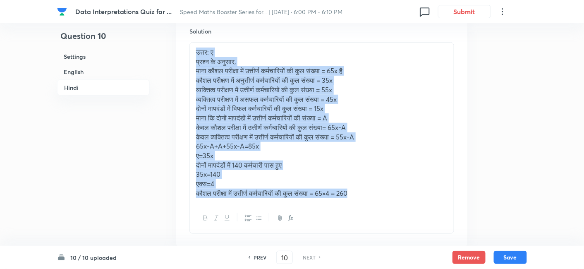
drag, startPoint x: 191, startPoint y: 50, endPoint x: 414, endPoint y: 208, distance: 273.3
click at [414, 208] on div "उत्तर: ए प्रश्न के अनुसार, माना कौशल परीक्षा में उत्तीर्ण कर्मचारियों की कुल सं…" at bounding box center [321, 137] width 265 height 191
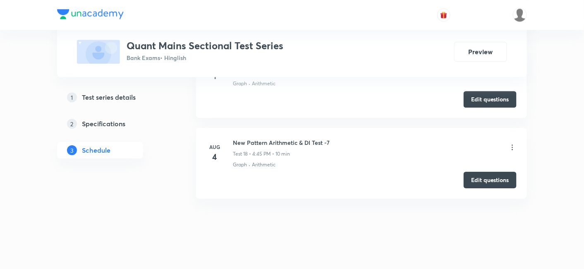
scroll to position [1733, 0]
click at [477, 170] on button "Edit questions" at bounding box center [490, 178] width 53 height 17
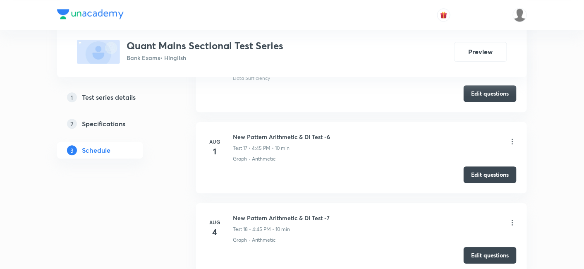
scroll to position [1656, 0]
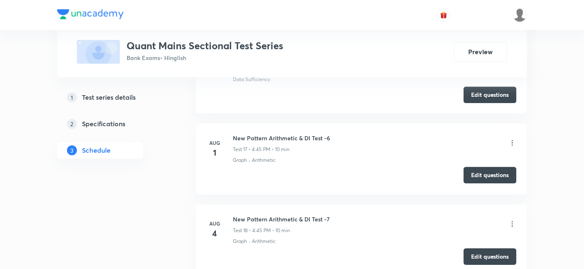
click at [477, 167] on button "Edit questions" at bounding box center [490, 175] width 53 height 17
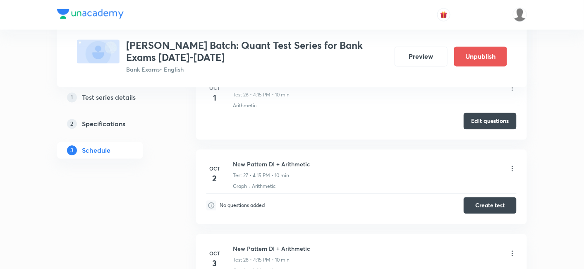
scroll to position [2456, 0]
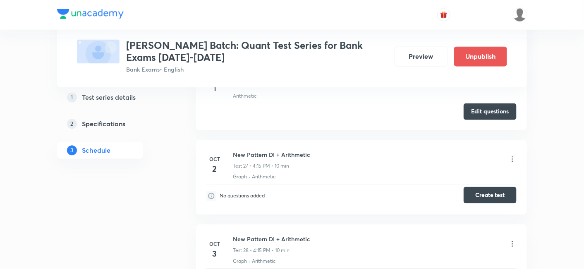
click at [487, 193] on button "Create test" at bounding box center [490, 195] width 53 height 17
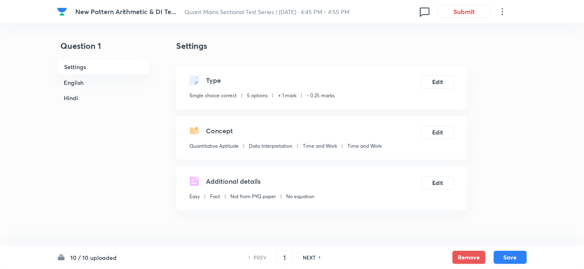
checkbox input "true"
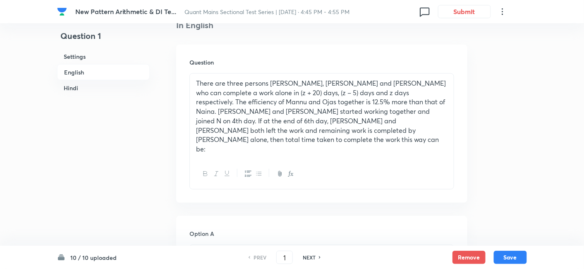
scroll to position [225, 0]
click at [308, 260] on h6 "NEXT" at bounding box center [309, 256] width 13 height 7
type input "2"
checkbox input "false"
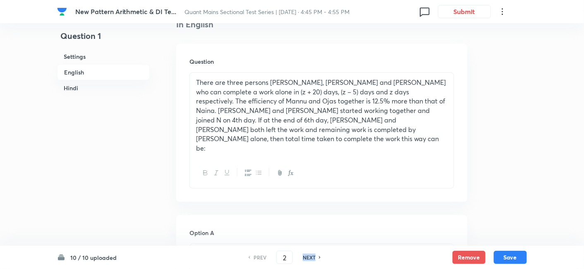
checkbox input "true"
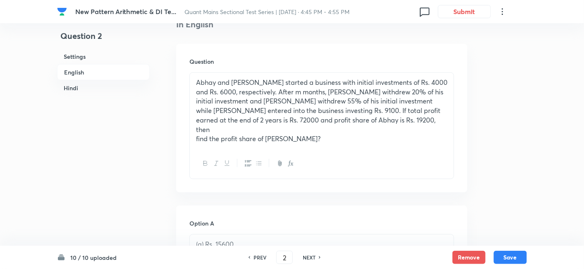
click at [308, 260] on h6 "NEXT" at bounding box center [309, 256] width 13 height 7
type input "3"
checkbox input "false"
checkbox input "true"
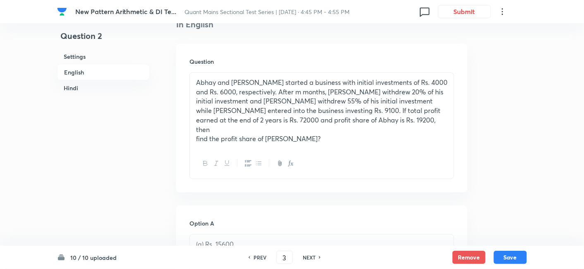
checkbox input "true"
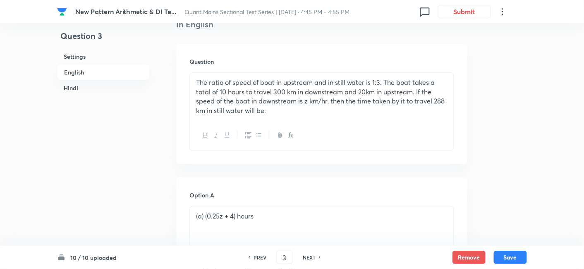
click at [308, 260] on h6 "NEXT" at bounding box center [309, 256] width 13 height 7
type input "4"
checkbox input "false"
checkbox input "true"
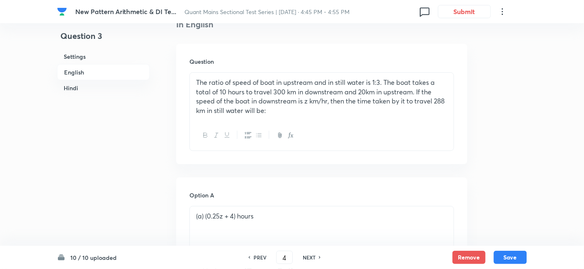
checkbox input "true"
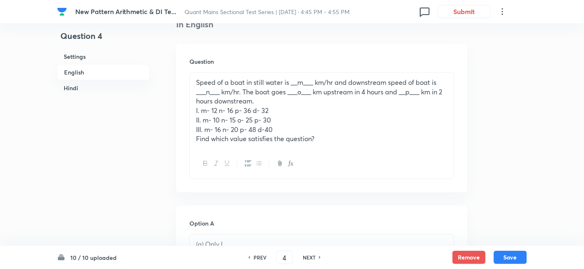
click at [308, 260] on h6 "NEXT" at bounding box center [309, 256] width 13 height 7
type input "5"
checkbox input "false"
checkbox input "true"
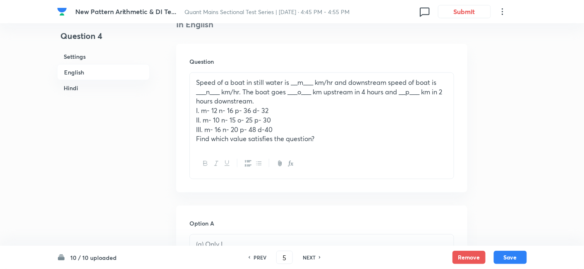
checkbox input "true"
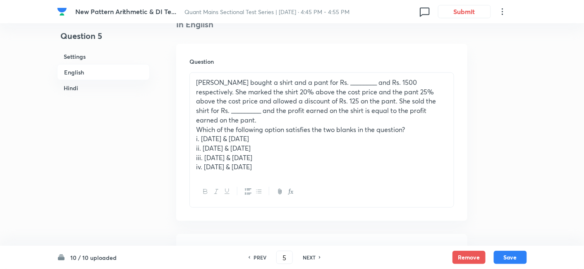
click at [308, 260] on h6 "NEXT" at bounding box center [309, 256] width 13 height 7
type input "6"
checkbox input "false"
checkbox input "true"
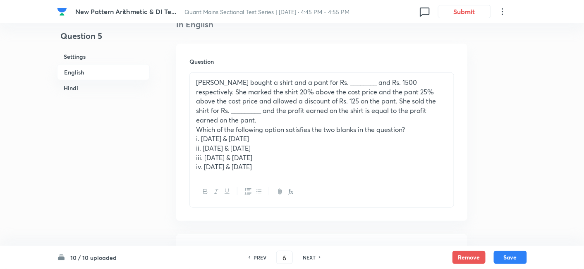
checkbox input "true"
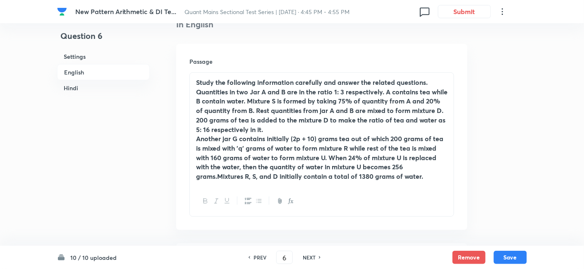
click at [308, 260] on h6 "NEXT" at bounding box center [309, 256] width 13 height 7
type input "7"
checkbox input "false"
checkbox input "true"
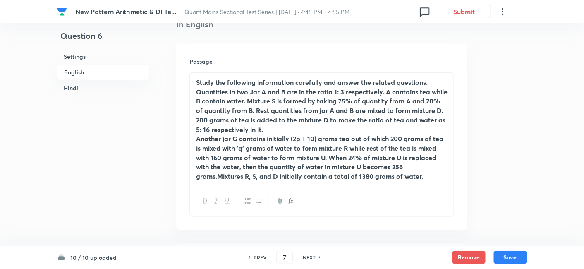
checkbox input "true"
click at [308, 260] on h6 "NEXT" at bounding box center [309, 256] width 13 height 7
type input "8"
checkbox input "false"
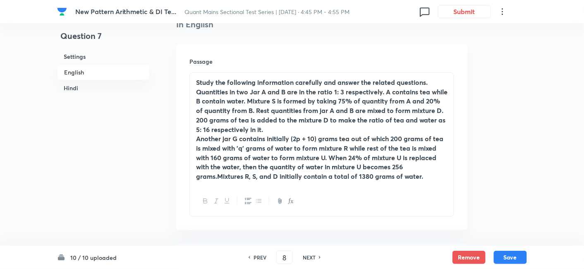
checkbox input "true"
click at [308, 260] on h6 "NEXT" at bounding box center [309, 256] width 13 height 7
type input "9"
checkbox input "false"
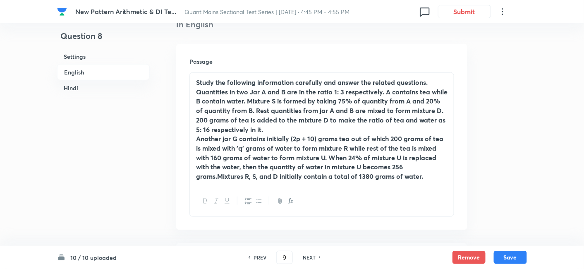
checkbox input "false"
checkbox input "true"
click at [308, 260] on h6 "NEXT" at bounding box center [309, 256] width 13 height 7
type input "10"
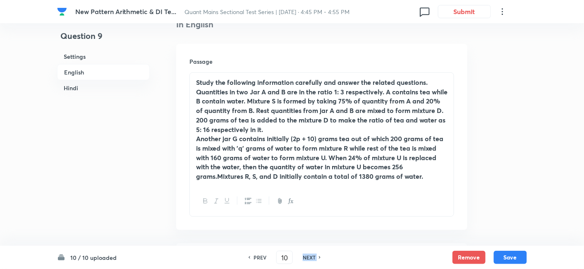
checkbox input "false"
checkbox input "true"
click at [308, 260] on h6 "NEXT" at bounding box center [309, 256] width 13 height 7
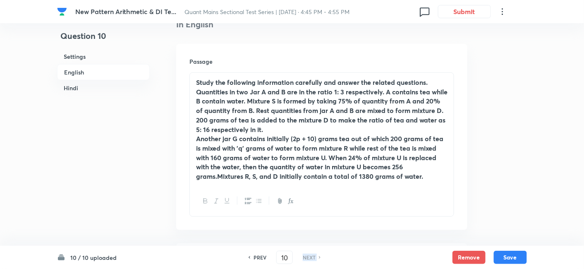
click at [308, 260] on h6 "NEXT" at bounding box center [309, 256] width 13 height 7
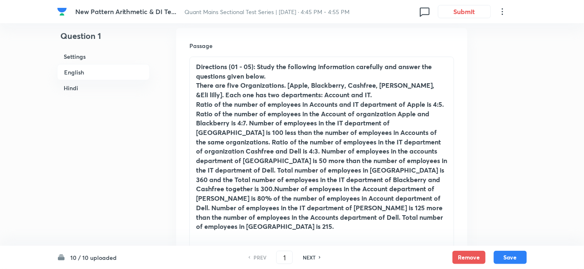
scroll to position [241, 0]
click at [314, 258] on h6 "NEXT" at bounding box center [309, 256] width 13 height 7
type input "2"
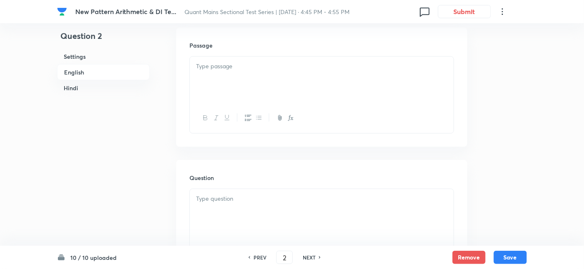
checkbox input "false"
checkbox input "true"
click at [314, 258] on h6 "NEXT" at bounding box center [309, 256] width 13 height 7
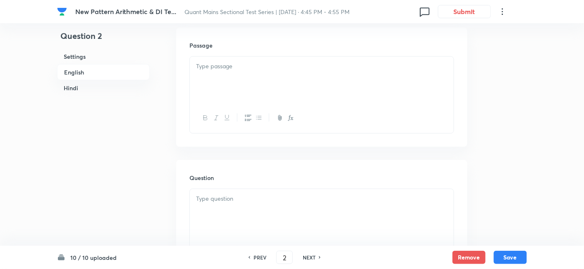
type input "3"
checkbox input "false"
checkbox input "true"
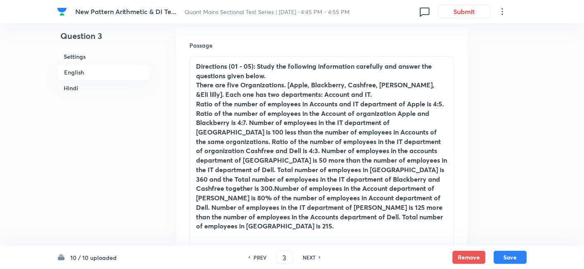
click at [314, 258] on h6 "NEXT" at bounding box center [309, 256] width 13 height 7
type input "4"
checkbox input "false"
checkbox input "true"
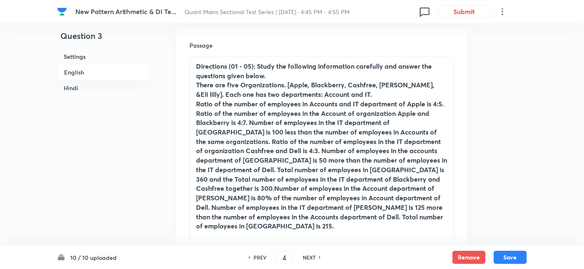
checkbox input "true"
click at [314, 258] on h6 "NEXT" at bounding box center [309, 256] width 13 height 7
type input "5"
checkbox input "false"
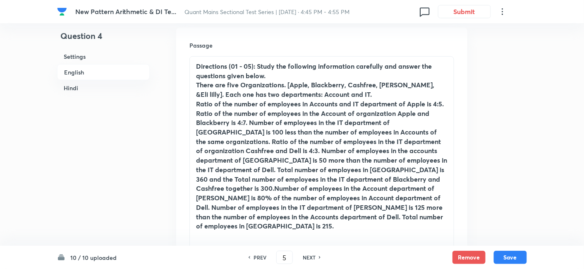
checkbox input "true"
click at [314, 258] on h6 "NEXT" at bounding box center [309, 256] width 13 height 7
type input "6"
checkbox input "false"
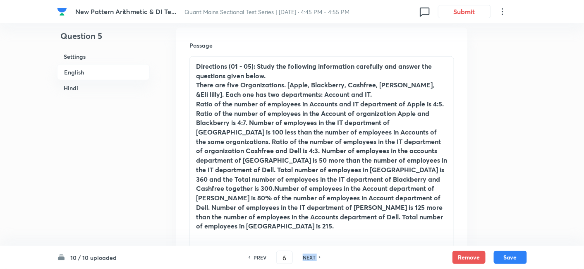
checkbox input "false"
checkbox input "true"
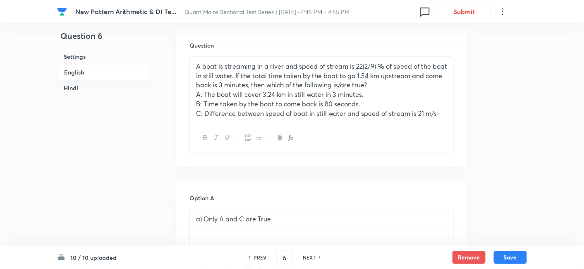
click at [314, 258] on h6 "NEXT" at bounding box center [309, 256] width 13 height 7
type input "7"
checkbox input "false"
checkbox input "true"
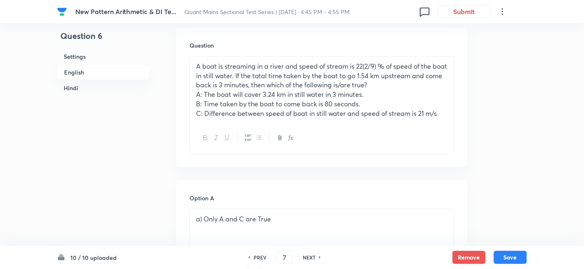
checkbox input "true"
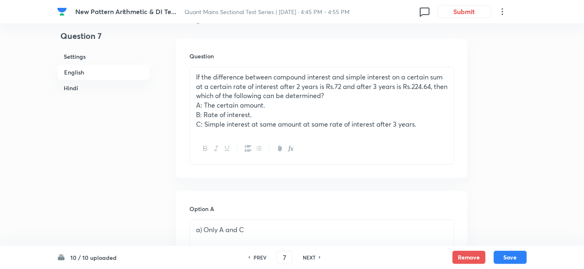
click at [314, 258] on h6 "NEXT" at bounding box center [309, 256] width 13 height 7
type input "8"
checkbox input "false"
checkbox input "true"
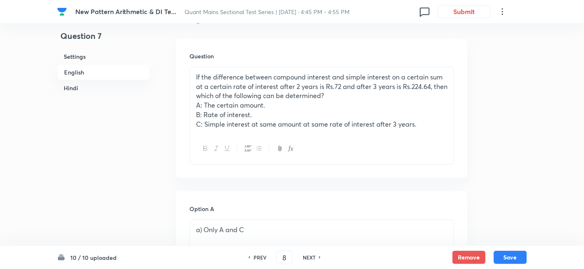
checkbox input "true"
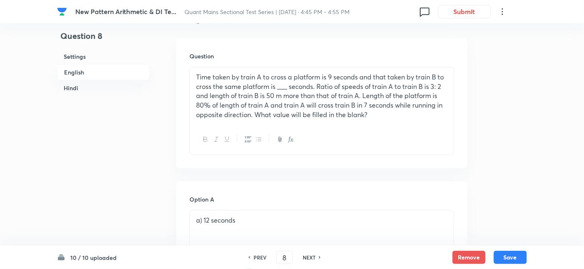
click at [314, 258] on h6 "NEXT" at bounding box center [309, 256] width 13 height 7
type input "9"
checkbox input "false"
checkbox input "true"
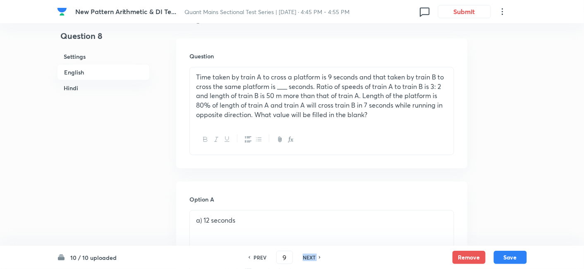
checkbox input "true"
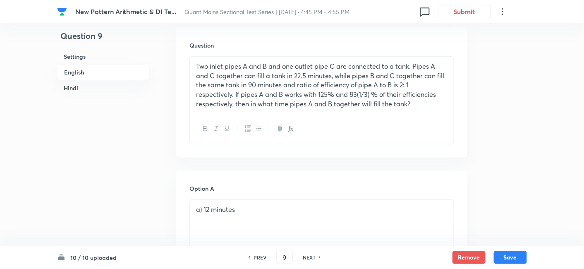
click at [314, 258] on h6 "NEXT" at bounding box center [309, 256] width 13 height 7
type input "10"
checkbox input "false"
checkbox input "true"
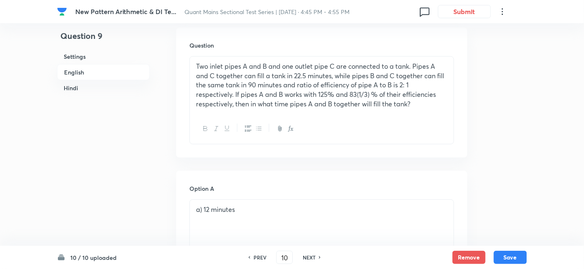
checkbox input "true"
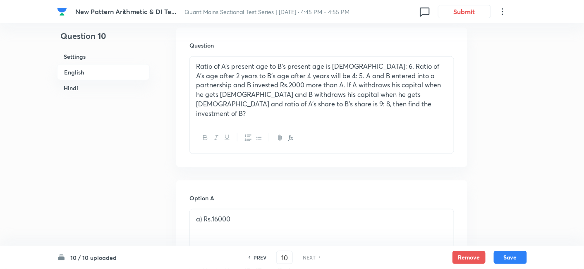
click at [314, 258] on h6 "NEXT" at bounding box center [309, 256] width 13 height 7
click at [261, 258] on h6 "PREV" at bounding box center [259, 256] width 13 height 7
type input "9"
checkbox input "false"
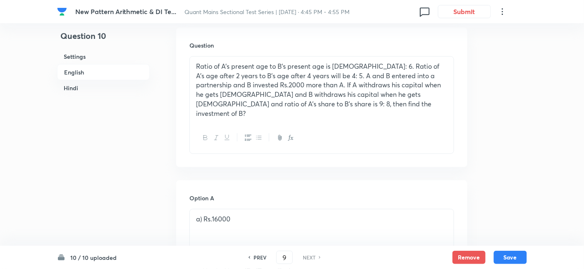
checkbox input "true"
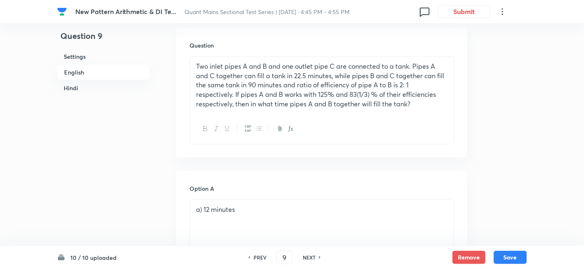
click at [261, 258] on h6 "PREV" at bounding box center [259, 256] width 13 height 7
type input "8"
checkbox input "false"
checkbox input "true"
checkbox input "false"
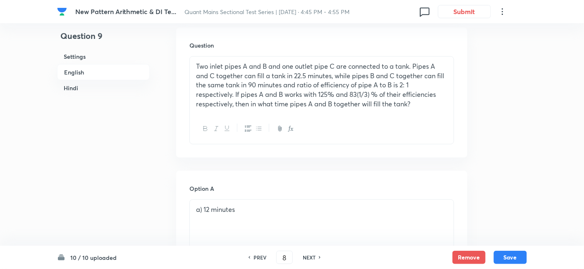
checkbox input "true"
click at [261, 258] on h6 "PREV" at bounding box center [259, 256] width 13 height 7
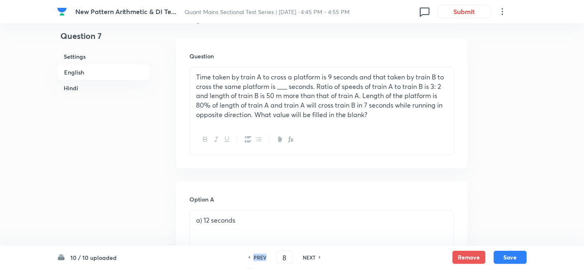
type input "7"
checkbox input "false"
checkbox input "true"
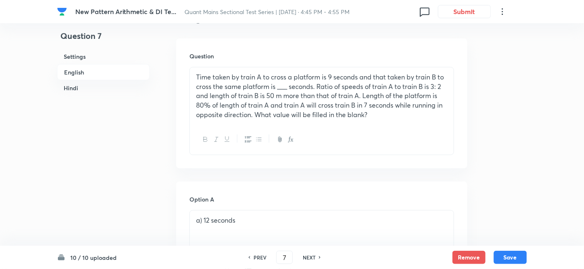
click at [261, 258] on h6 "PREV" at bounding box center [259, 256] width 13 height 7
type input "6"
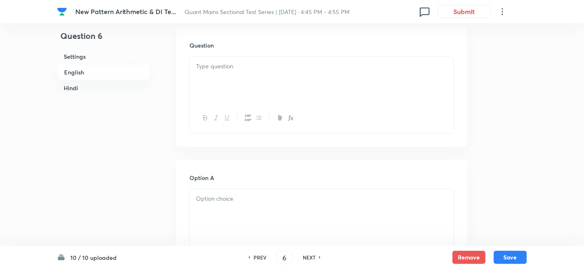
checkbox input "false"
checkbox input "true"
click at [261, 258] on h6 "PREV" at bounding box center [259, 256] width 13 height 7
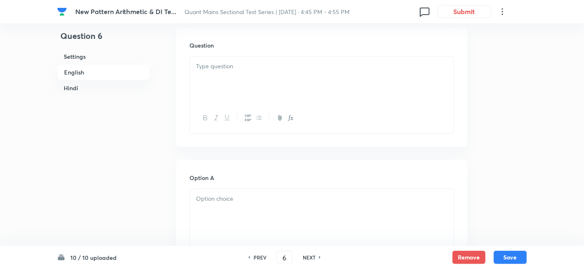
type input "5"
checkbox input "false"
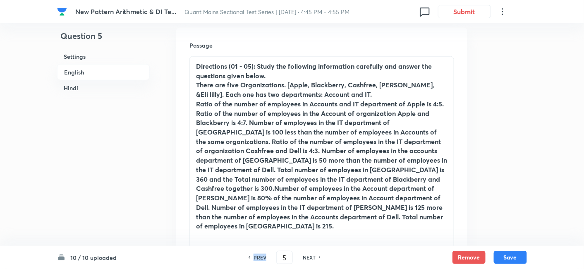
checkbox input "true"
click at [261, 258] on h6 "PREV" at bounding box center [259, 256] width 13 height 7
type input "4"
checkbox input "false"
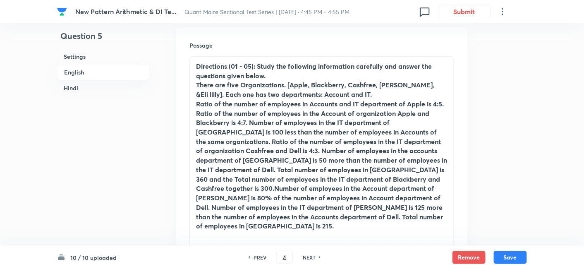
checkbox input "false"
checkbox input "true"
click at [312, 255] on h6 "NEXT" at bounding box center [309, 256] width 13 height 7
type input "5"
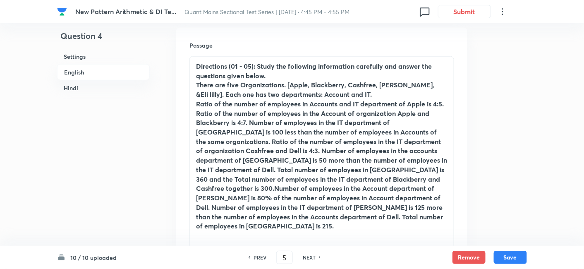
checkbox input "false"
checkbox input "true"
click at [312, 255] on h6 "NEXT" at bounding box center [309, 256] width 13 height 7
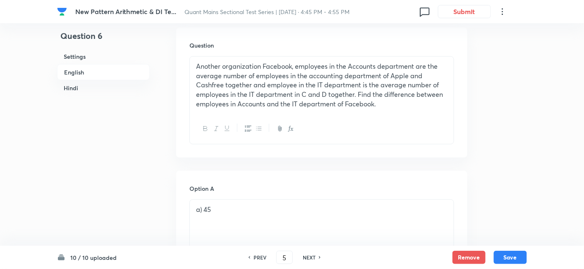
type input "6"
checkbox input "false"
checkbox input "true"
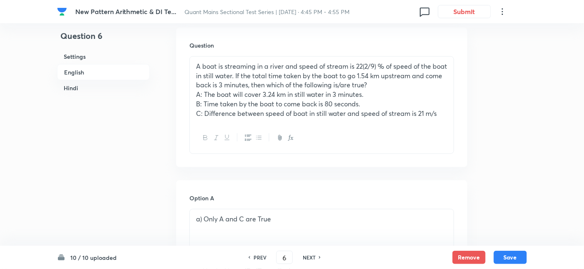
scroll to position [242, 0]
click at [317, 256] on div "NEXT" at bounding box center [310, 256] width 22 height 7
type input "7"
checkbox input "false"
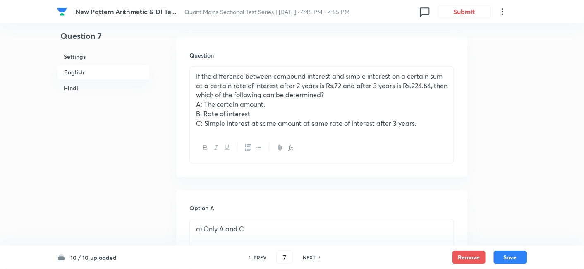
checkbox input "true"
click at [317, 256] on div "NEXT" at bounding box center [310, 256] width 22 height 7
type input "8"
checkbox input "false"
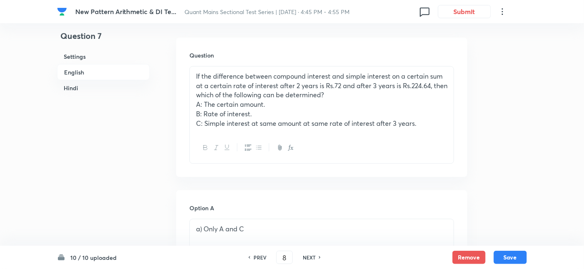
checkbox input "false"
checkbox input "true"
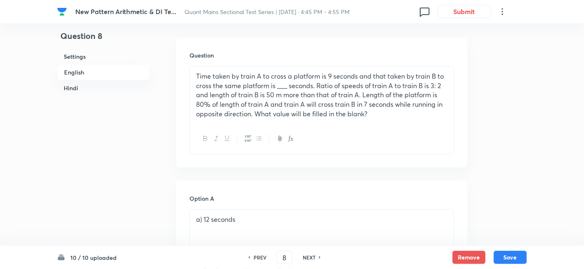
click at [317, 256] on div "NEXT" at bounding box center [310, 256] width 22 height 7
type input "9"
checkbox input "false"
checkbox input "true"
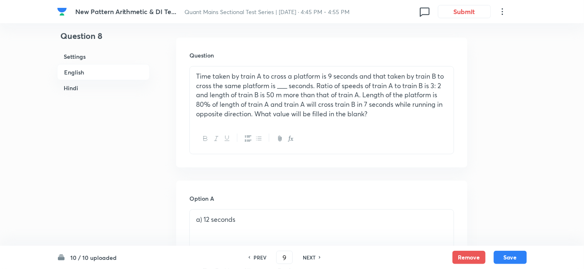
checkbox input "true"
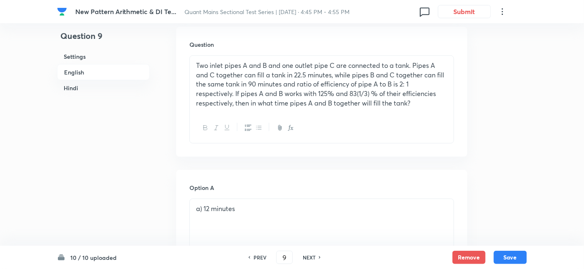
click at [317, 256] on div "NEXT" at bounding box center [310, 256] width 22 height 7
type input "10"
checkbox input "false"
checkbox input "true"
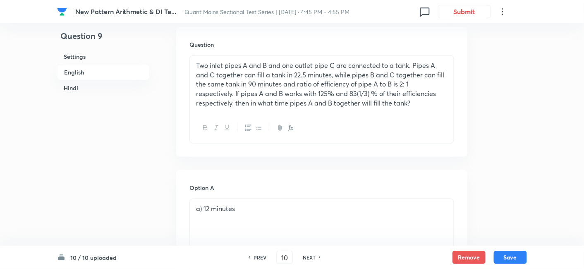
checkbox input "true"
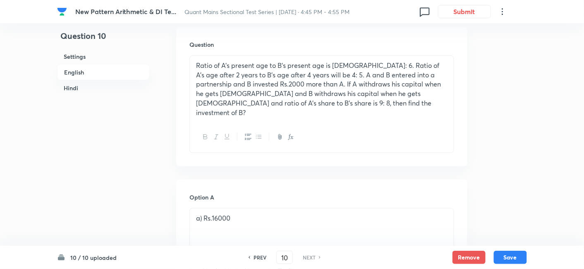
click at [317, 256] on div "NEXT" at bounding box center [310, 256] width 22 height 7
click at [255, 259] on h6 "PREV" at bounding box center [259, 256] width 13 height 7
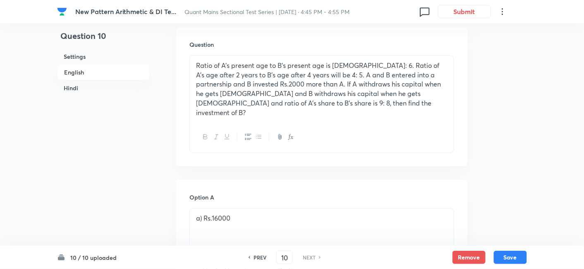
type input "9"
checkbox input "false"
checkbox input "true"
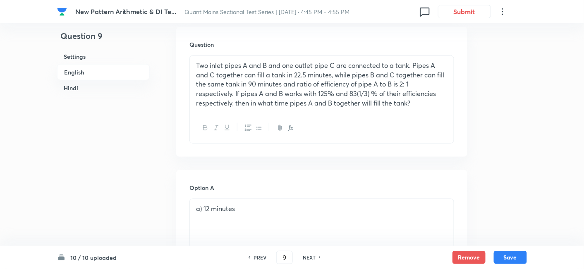
click at [255, 259] on h6 "PREV" at bounding box center [259, 256] width 13 height 7
type input "8"
checkbox input "false"
checkbox input "true"
checkbox input "false"
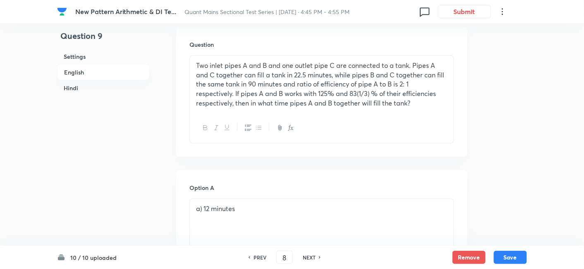
checkbox input "true"
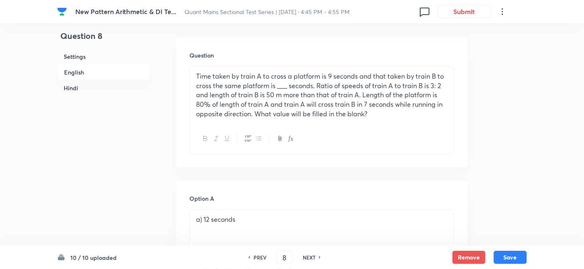
click at [255, 259] on h6 "PREV" at bounding box center [259, 256] width 13 height 7
type input "7"
checkbox input "false"
checkbox input "true"
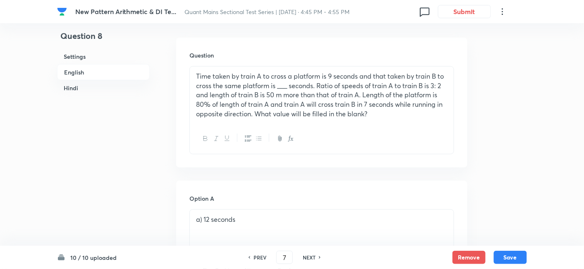
checkbox input "true"
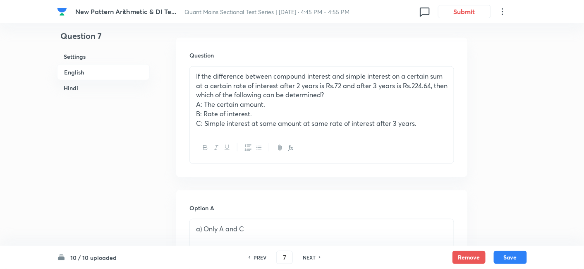
click at [255, 259] on h6 "PREV" at bounding box center [259, 256] width 13 height 7
type input "6"
checkbox input "false"
checkbox input "true"
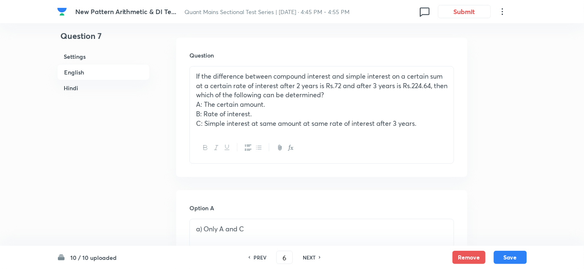
checkbox input "true"
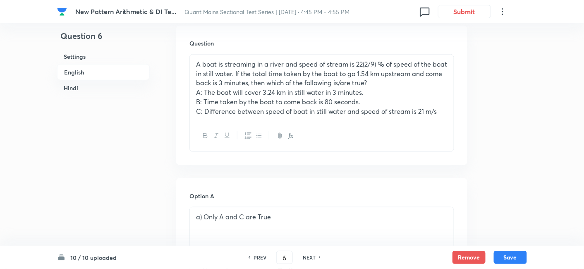
scroll to position [244, 0]
click at [305, 259] on h6 "NEXT" at bounding box center [309, 256] width 13 height 7
type input "7"
checkbox input "false"
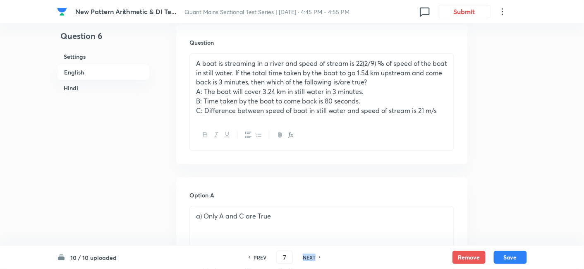
checkbox input "true"
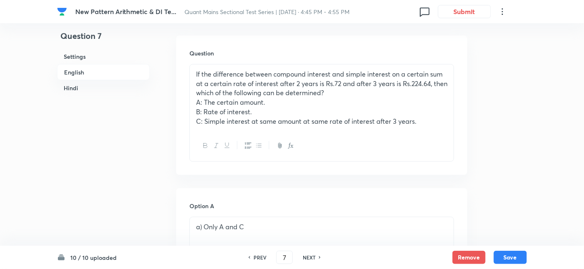
click at [305, 259] on h6 "NEXT" at bounding box center [309, 256] width 13 height 7
type input "8"
checkbox input "false"
checkbox input "true"
checkbox input "false"
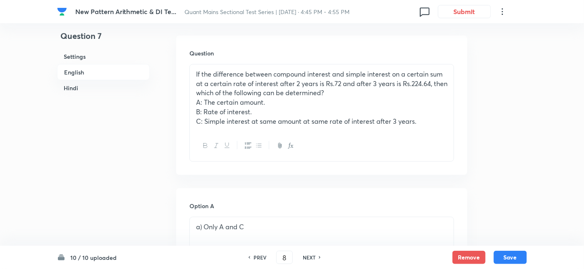
checkbox input "true"
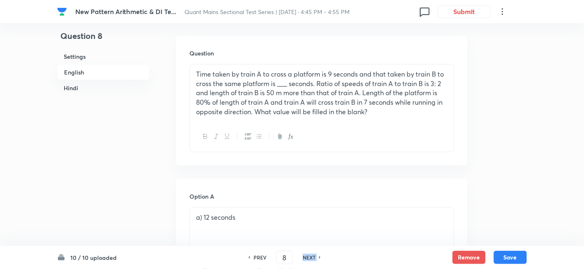
click at [305, 259] on h6 "NEXT" at bounding box center [309, 256] width 13 height 7
type input "9"
checkbox input "false"
checkbox input "true"
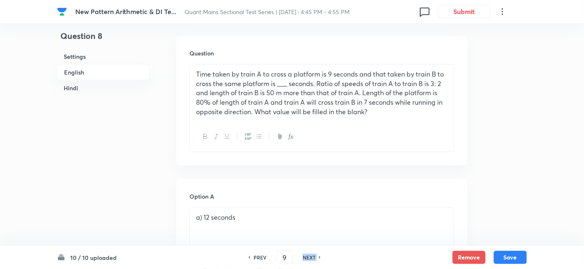
checkbox input "true"
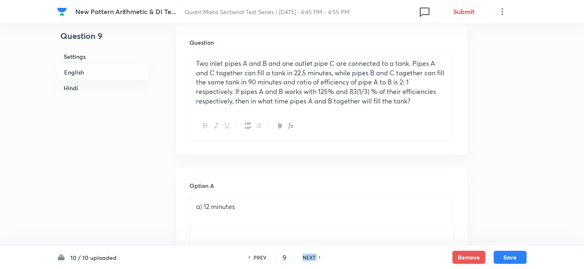
click at [305, 259] on h6 "NEXT" at bounding box center [309, 256] width 13 height 7
type input "10"
checkbox input "false"
checkbox input "true"
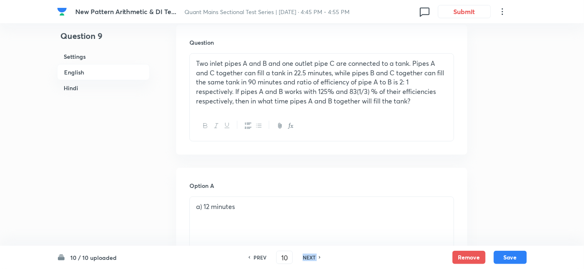
checkbox input "true"
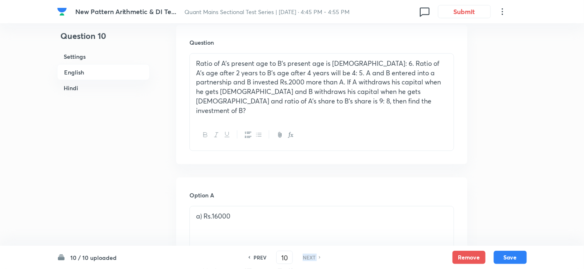
click at [305, 259] on h6 "NEXT" at bounding box center [309, 256] width 13 height 7
click at [257, 258] on h6 "PREV" at bounding box center [259, 256] width 13 height 7
type input "9"
checkbox input "false"
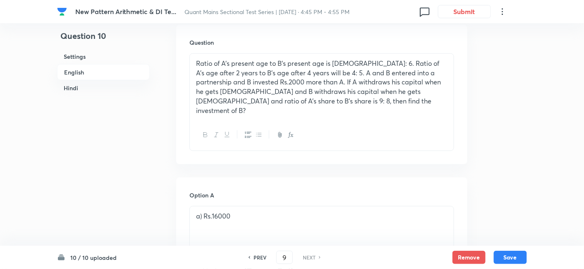
checkbox input "false"
checkbox input "true"
click at [257, 258] on h6 "PREV" at bounding box center [259, 256] width 13 height 7
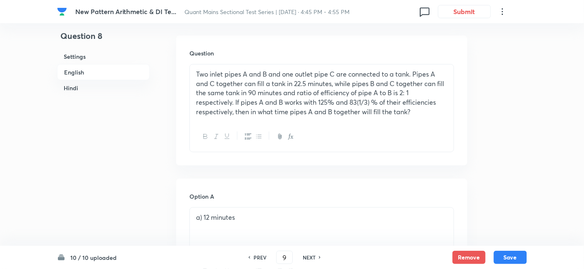
type input "8"
checkbox input "false"
checkbox input "true"
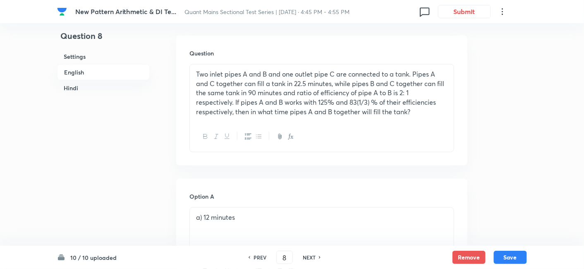
click at [257, 258] on h6 "PREV" at bounding box center [259, 256] width 13 height 7
type input "7"
checkbox input "false"
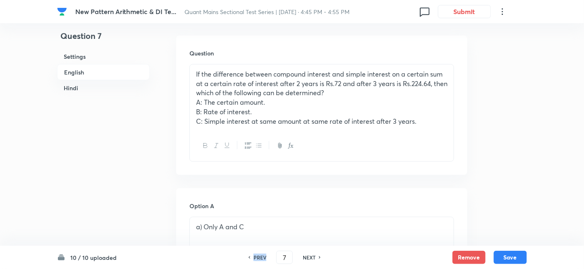
checkbox input "true"
click at [257, 258] on h6 "PREV" at bounding box center [259, 256] width 13 height 7
type input "6"
checkbox input "false"
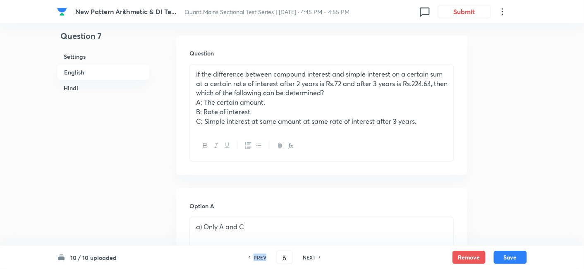
checkbox input "false"
checkbox input "true"
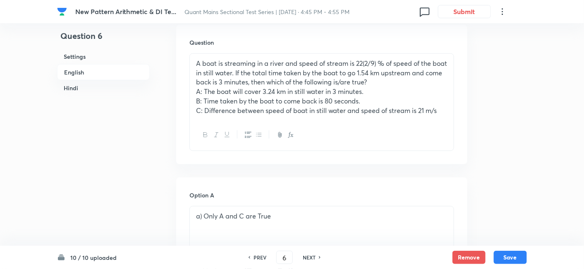
click at [257, 258] on h6 "PREV" at bounding box center [259, 256] width 13 height 7
type input "5"
checkbox input "false"
checkbox input "true"
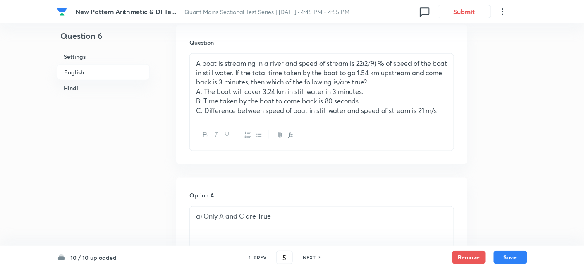
checkbox input "true"
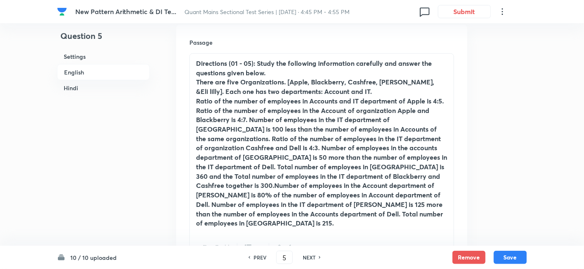
click at [257, 258] on h6 "PREV" at bounding box center [259, 256] width 13 height 7
type input "4"
checkbox input "false"
checkbox input "true"
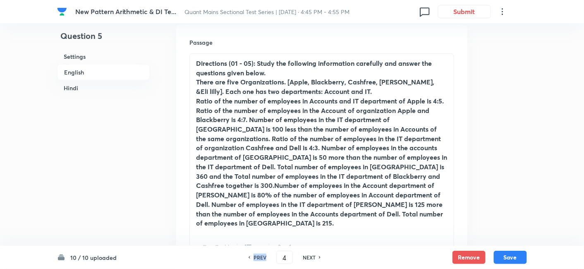
checkbox input "true"
click at [257, 258] on h6 "PREV" at bounding box center [259, 256] width 13 height 7
type input "3"
checkbox input "false"
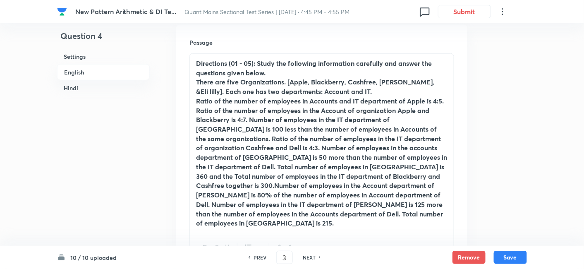
checkbox input "true"
click at [257, 258] on h6 "PREV" at bounding box center [259, 256] width 13 height 7
type input "2"
checkbox input "false"
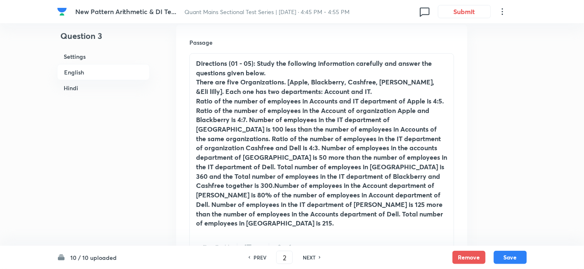
checkbox input "false"
checkbox input "true"
click at [257, 258] on h6 "PREV" at bounding box center [259, 256] width 13 height 7
type input "1"
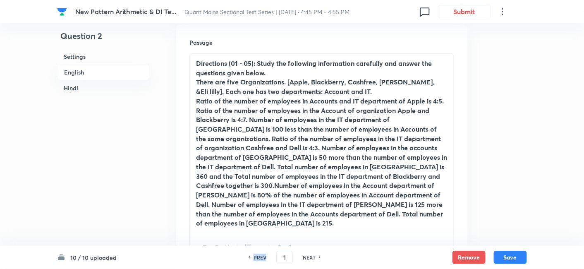
checkbox input "false"
checkbox input "true"
click at [257, 258] on h6 "PREV" at bounding box center [259, 256] width 13 height 7
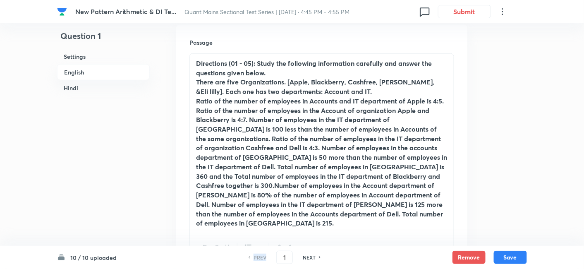
click at [257, 258] on h6 "PREV" at bounding box center [259, 256] width 13 height 7
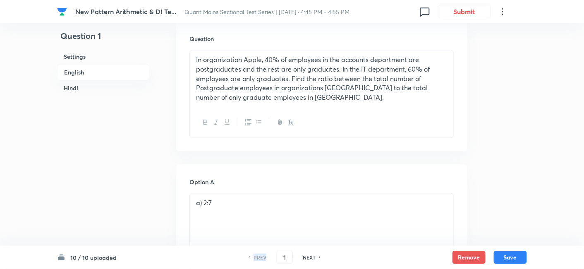
scroll to position [513, 0]
click at [315, 256] on div "NEXT" at bounding box center [310, 256] width 22 height 7
type input "2"
checkbox input "false"
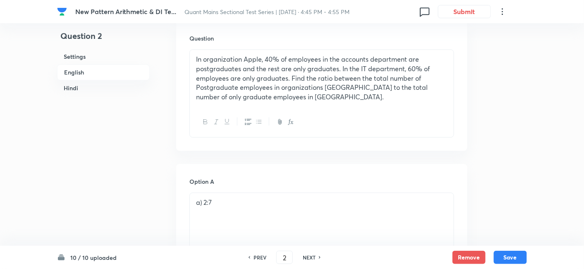
checkbox input "true"
click at [315, 256] on div "NEXT" at bounding box center [310, 256] width 22 height 7
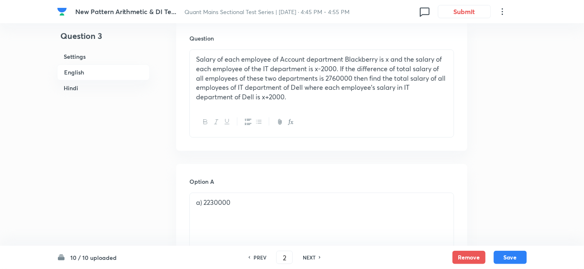
type input "3"
checkbox input "false"
checkbox input "true"
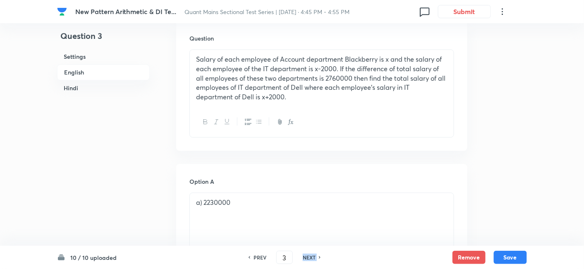
click at [315, 256] on div "NEXT" at bounding box center [310, 256] width 22 height 7
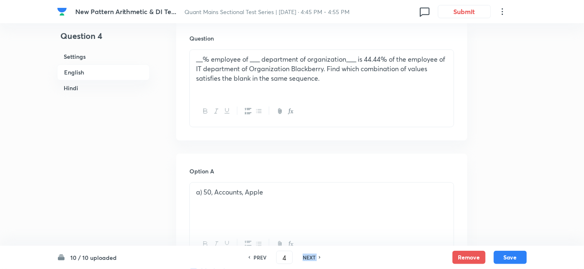
click at [315, 256] on div "NEXT" at bounding box center [310, 256] width 22 height 7
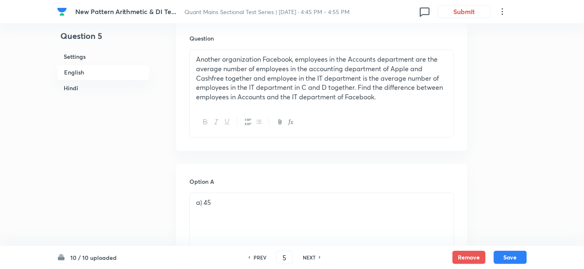
click at [315, 256] on div "NEXT" at bounding box center [310, 256] width 22 height 7
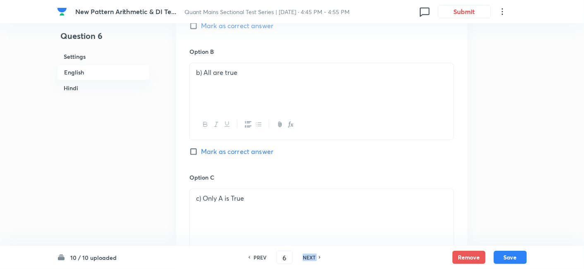
click at [315, 256] on div "NEXT" at bounding box center [310, 256] width 22 height 7
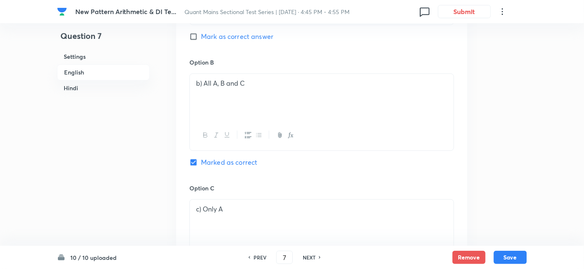
click at [315, 256] on div "NEXT" at bounding box center [310, 256] width 22 height 7
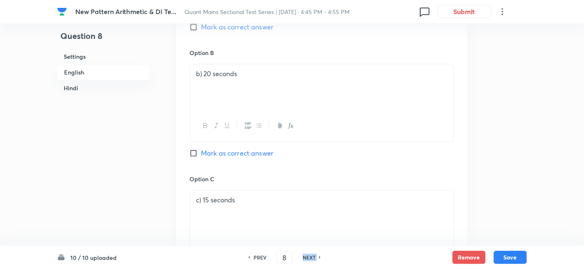
click at [315, 256] on div "NEXT" at bounding box center [310, 256] width 22 height 7
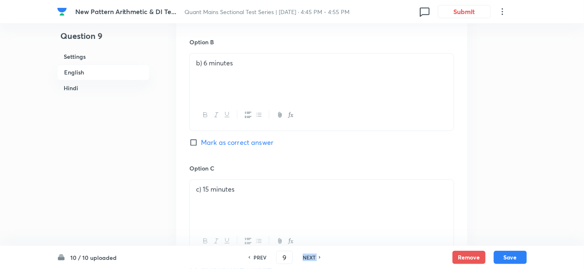
click at [315, 256] on div "NEXT" at bounding box center [310, 256] width 22 height 7
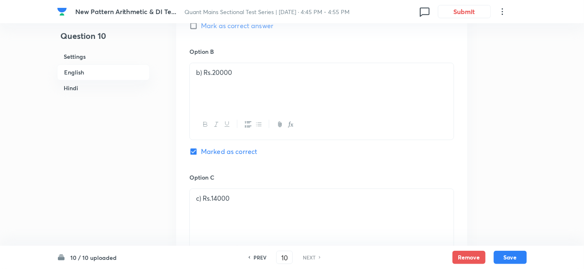
click at [315, 256] on div "NEXT" at bounding box center [310, 256] width 22 height 7
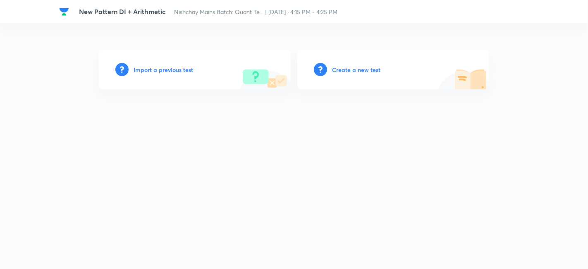
click at [163, 71] on h6 "Import a previous test" at bounding box center [164, 69] width 60 height 9
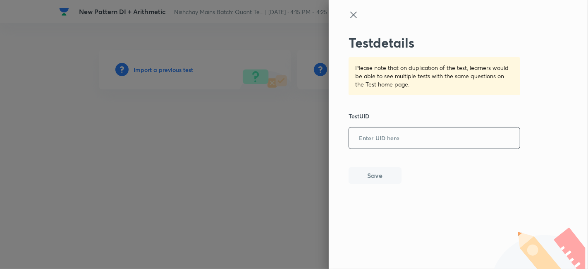
click at [406, 130] on input "text" at bounding box center [434, 138] width 171 height 20
paste input "4EB3R9HEEH"
type input "4EB3R9HEEH"
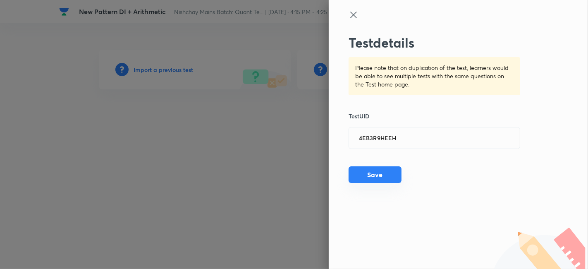
click at [374, 174] on button "Save" at bounding box center [375, 174] width 53 height 17
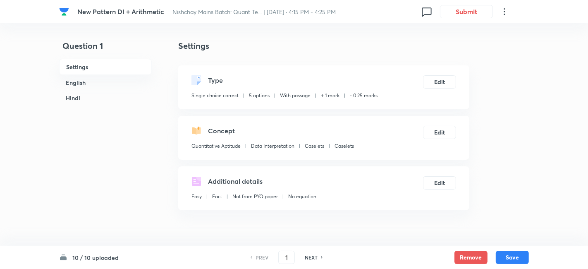
checkbox input "true"
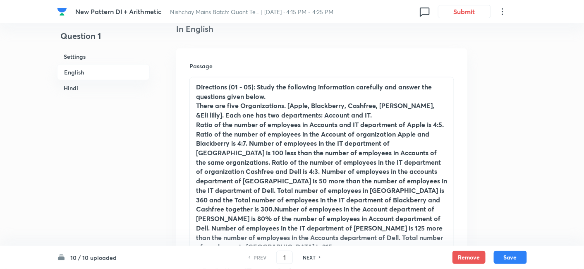
scroll to position [225, 0]
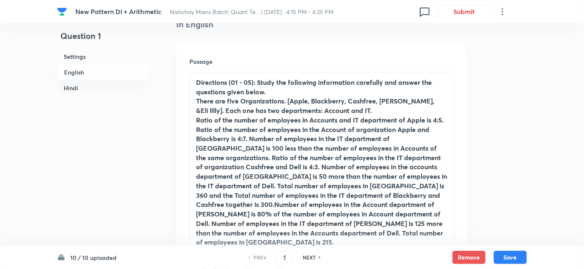
click at [308, 258] on h6 "NEXT" at bounding box center [309, 256] width 13 height 7
type input "2"
checkbox input "false"
checkbox input "true"
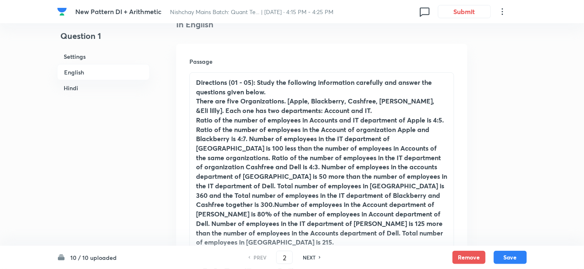
checkbox input "true"
click at [308, 258] on h6 "NEXT" at bounding box center [309, 256] width 13 height 7
type input "3"
checkbox input "false"
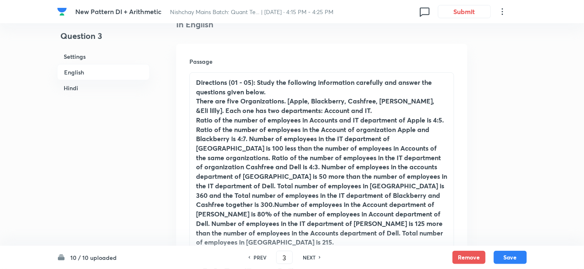
checkbox input "true"
click at [308, 258] on h6 "NEXT" at bounding box center [309, 256] width 13 height 7
type input "4"
checkbox input "false"
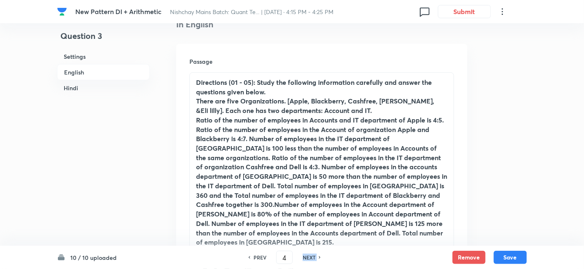
checkbox input "false"
checkbox input "true"
click at [308, 258] on h6 "NEXT" at bounding box center [309, 256] width 13 height 7
type input "5"
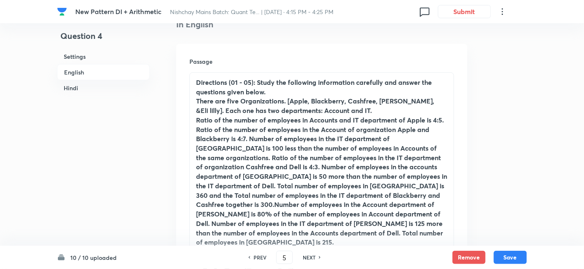
checkbox input "false"
checkbox input "true"
click at [308, 258] on h6 "NEXT" at bounding box center [309, 256] width 13 height 7
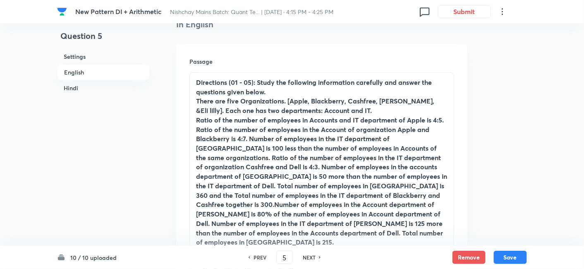
type input "6"
checkbox input "false"
checkbox input "true"
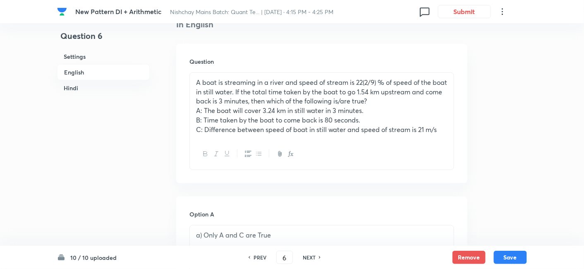
click at [308, 258] on h6 "NEXT" at bounding box center [309, 256] width 13 height 7
type input "7"
checkbox input "false"
checkbox input "true"
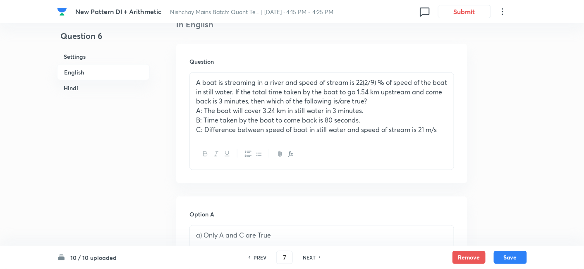
checkbox input "true"
click at [308, 258] on h6 "NEXT" at bounding box center [309, 256] width 13 height 7
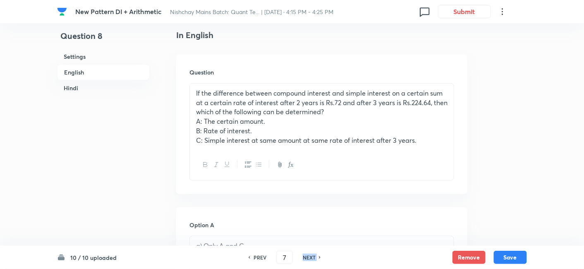
type input "8"
checkbox input "false"
checkbox input "true"
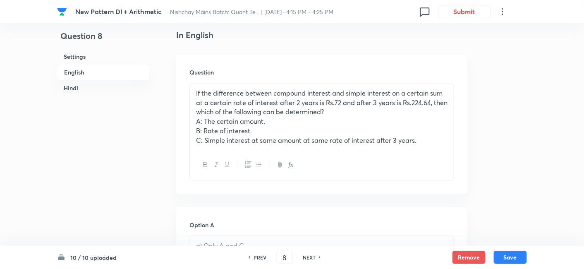
click at [308, 258] on h6 "NEXT" at bounding box center [309, 256] width 13 height 7
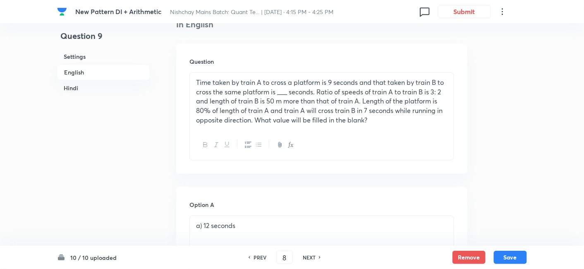
type input "9"
checkbox input "false"
checkbox input "true"
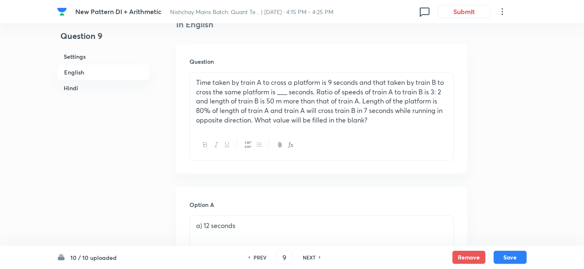
click at [308, 258] on h6 "NEXT" at bounding box center [309, 256] width 13 height 7
type input "10"
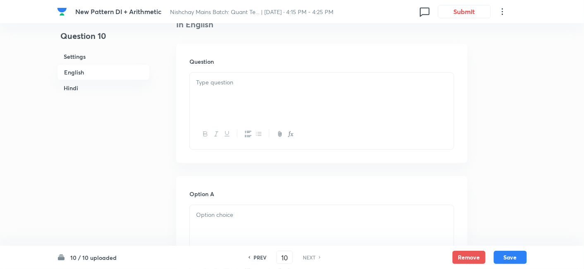
checkbox input "false"
checkbox input "true"
click at [308, 258] on h6 "NEXT" at bounding box center [309, 256] width 13 height 7
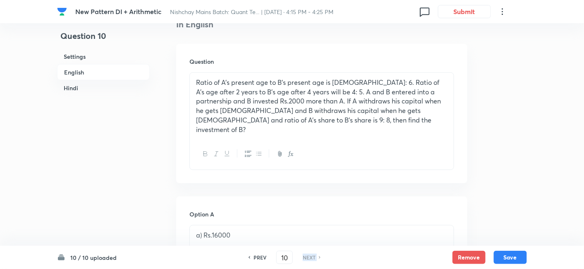
click at [308, 258] on h6 "NEXT" at bounding box center [309, 256] width 13 height 7
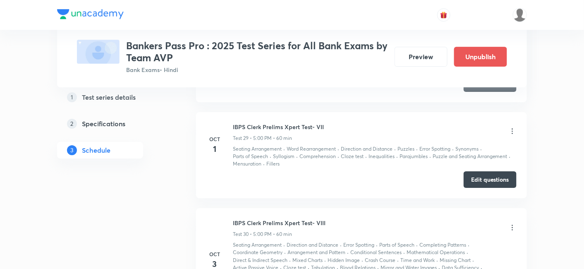
scroll to position [3791, 0]
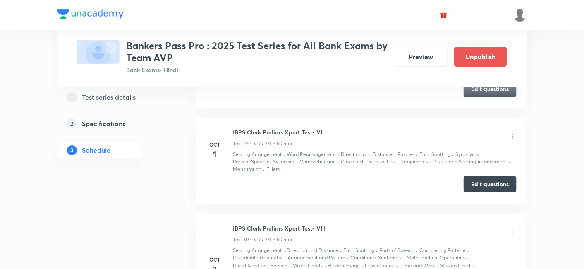
click at [491, 176] on button "Edit questions" at bounding box center [490, 184] width 53 height 17
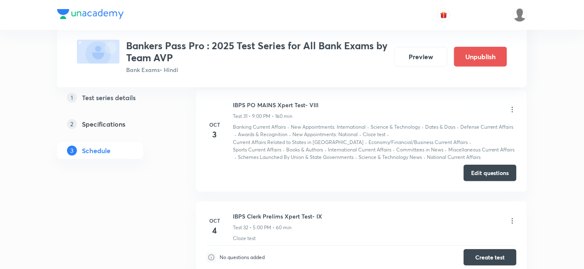
scroll to position [4079, 0]
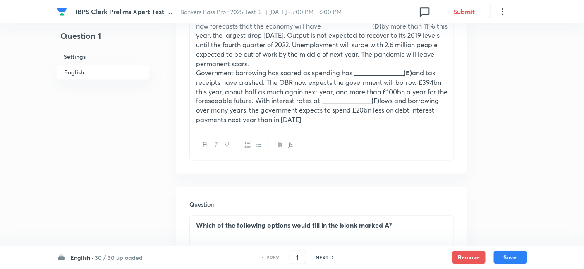
scroll to position [396, 0]
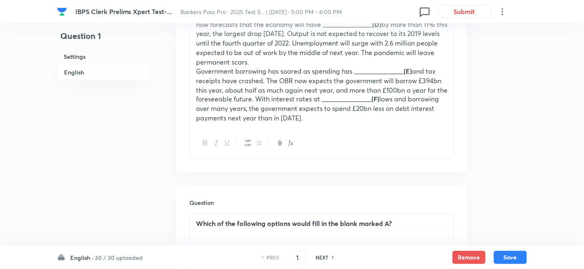
click at [101, 256] on h6 "30 / 30 uploaded" at bounding box center [119, 257] width 48 height 9
